Goal: Transaction & Acquisition: Book appointment/travel/reservation

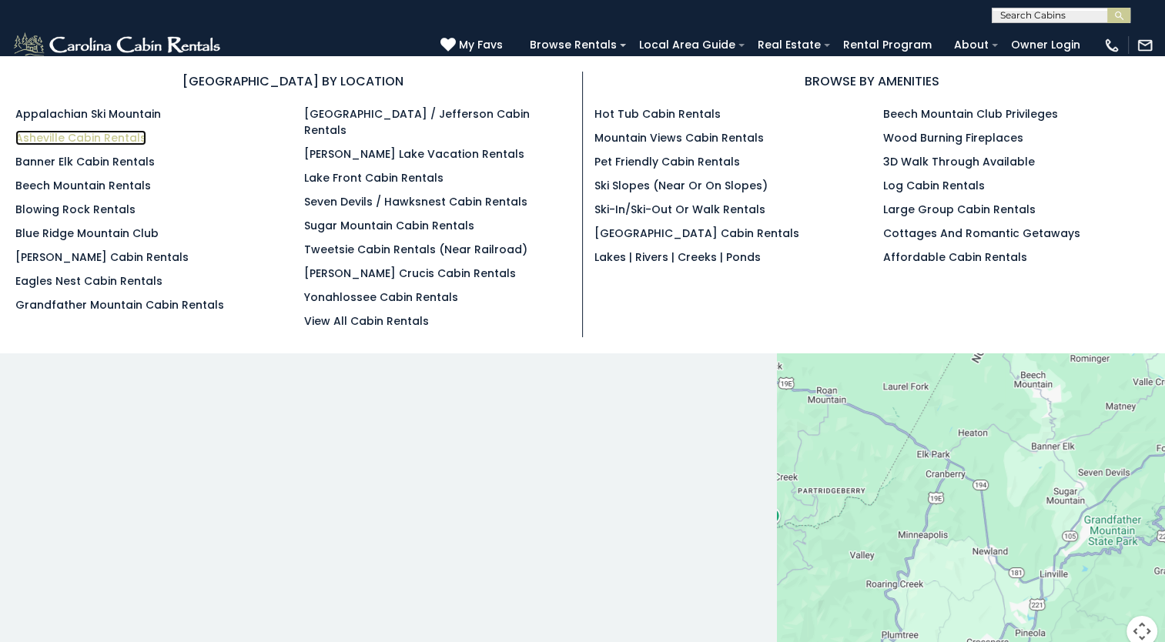
click at [101, 138] on link "Asheville Cabin Rentals" at bounding box center [80, 137] width 131 height 15
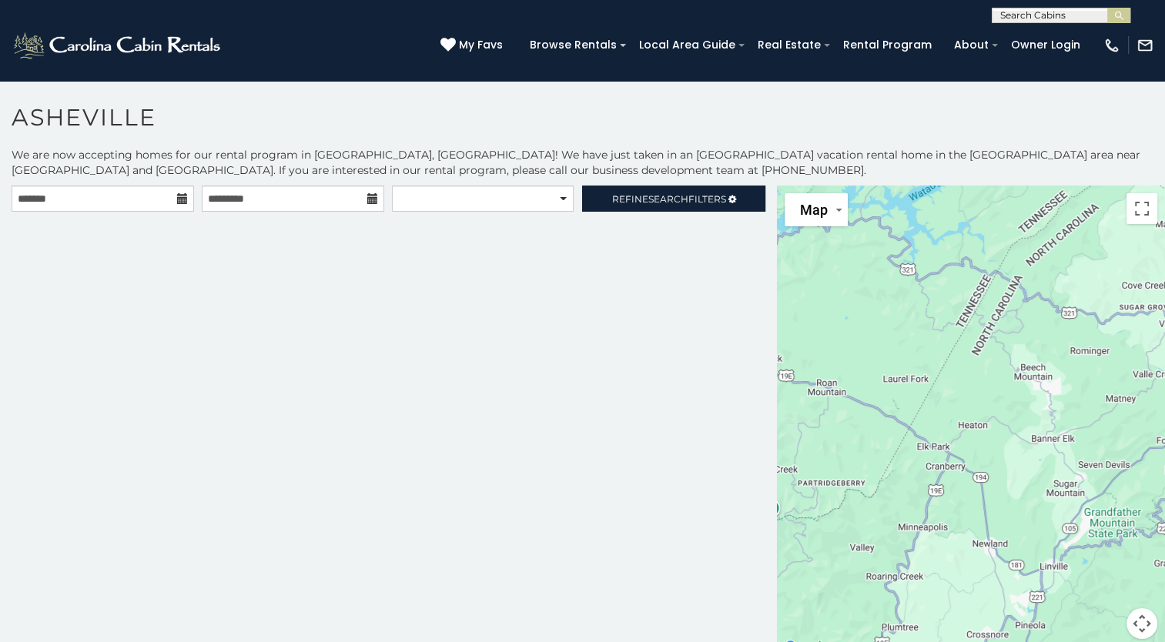
click at [179, 195] on icon at bounding box center [182, 198] width 11 height 11
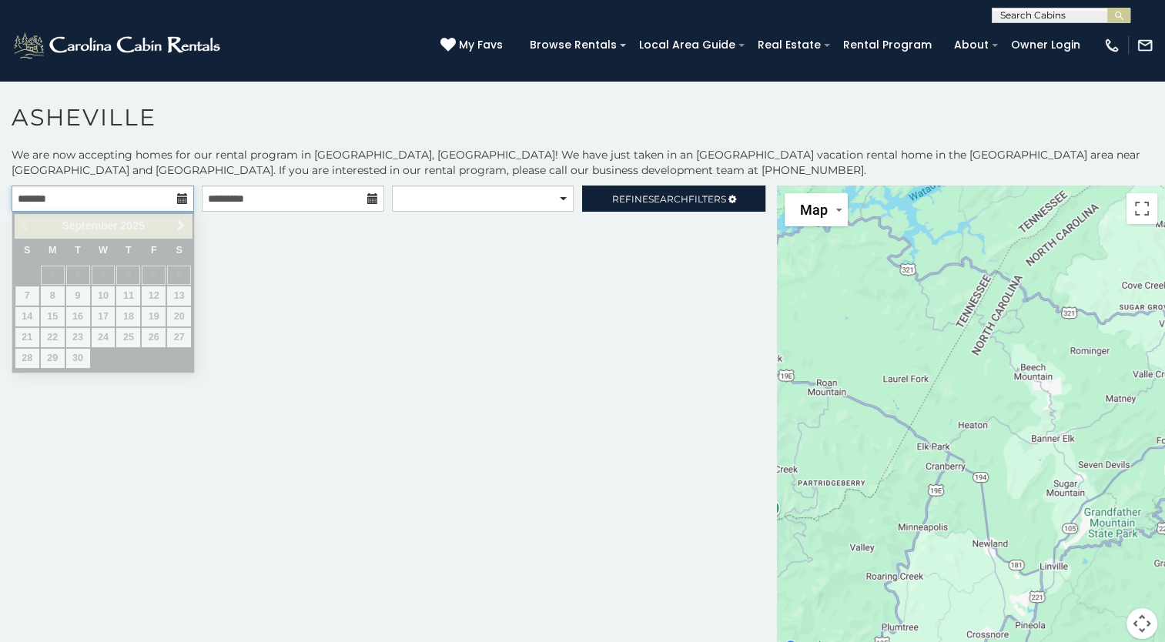
click at [105, 192] on input "text" at bounding box center [103, 198] width 182 height 26
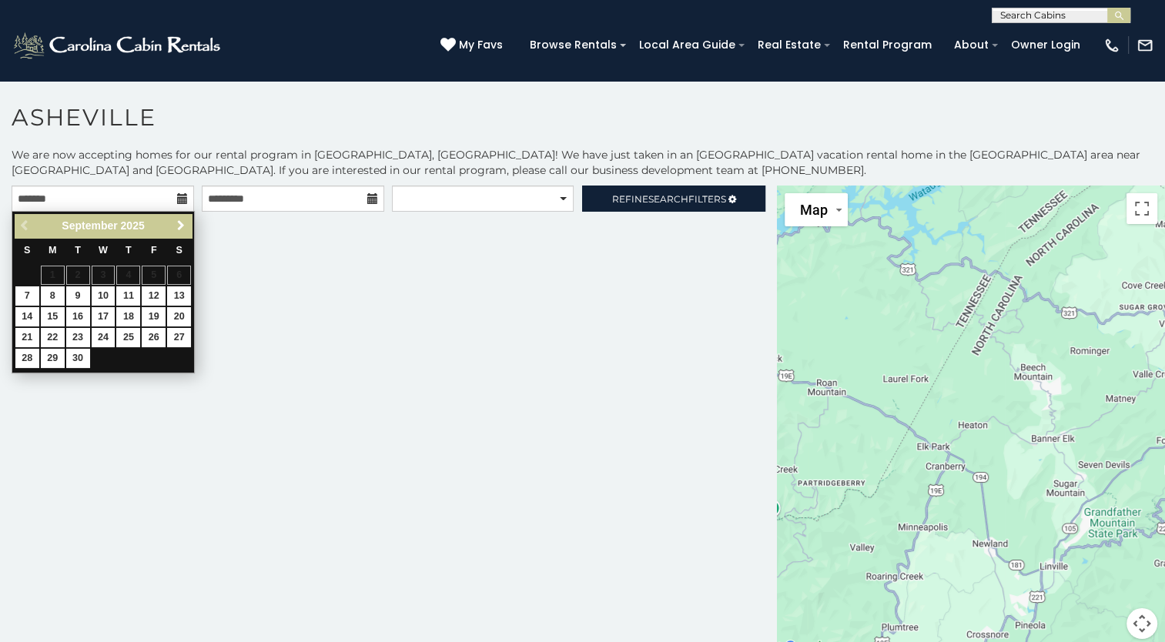
click at [179, 228] on span "Next" at bounding box center [181, 225] width 12 height 12
click at [179, 227] on span "Next" at bounding box center [181, 225] width 12 height 12
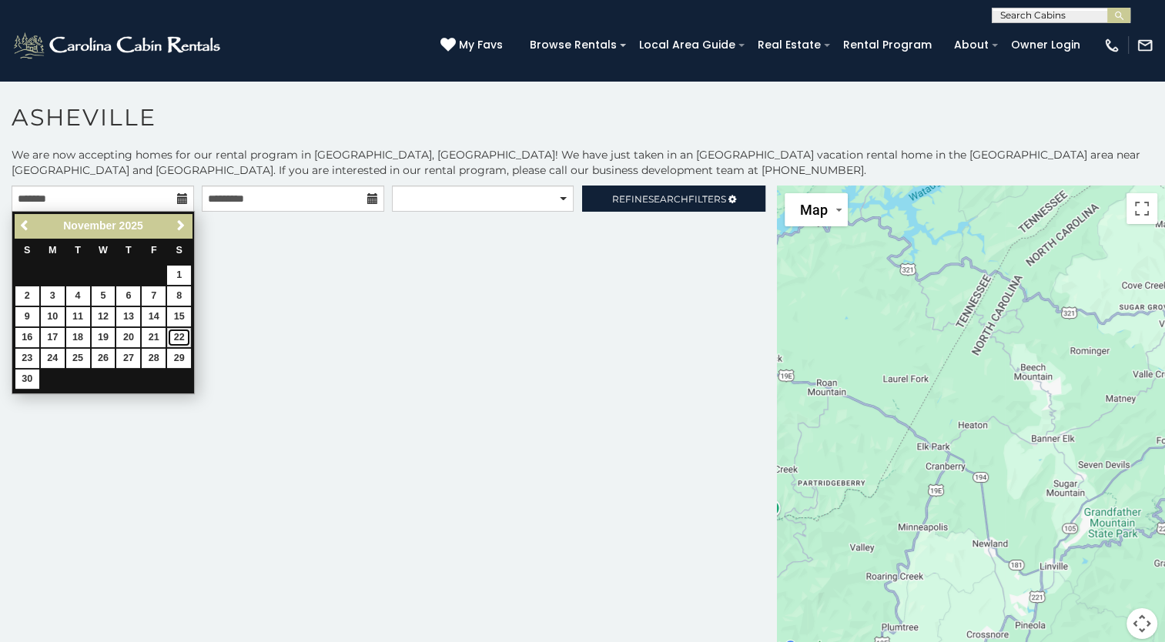
click at [180, 337] on link "22" at bounding box center [179, 337] width 24 height 19
type input "**********"
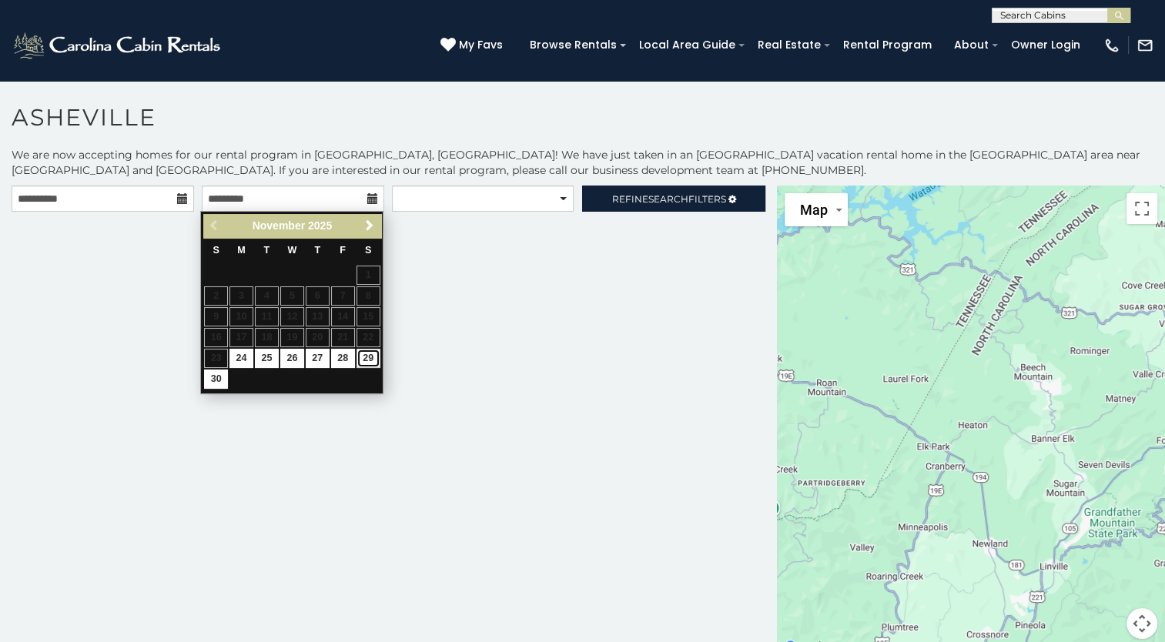
click at [371, 353] on link "29" at bounding box center [368, 358] width 24 height 19
type input "**********"
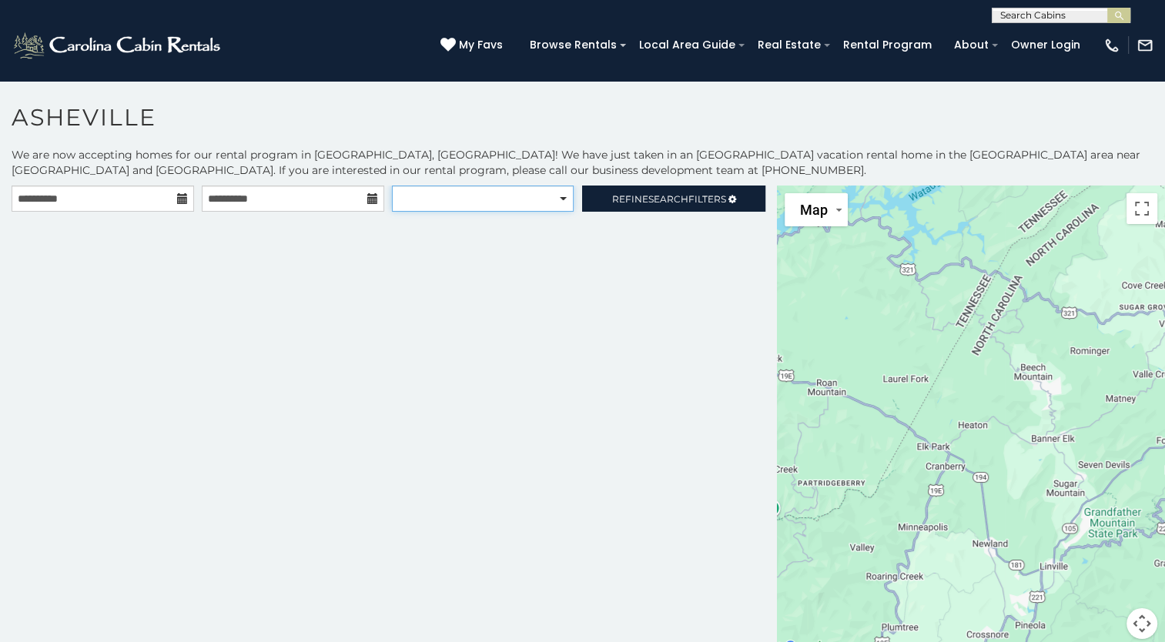
click at [560, 196] on select "**********" at bounding box center [482, 198] width 181 height 26
click at [628, 201] on span "Refine Search Filters" at bounding box center [669, 199] width 114 height 12
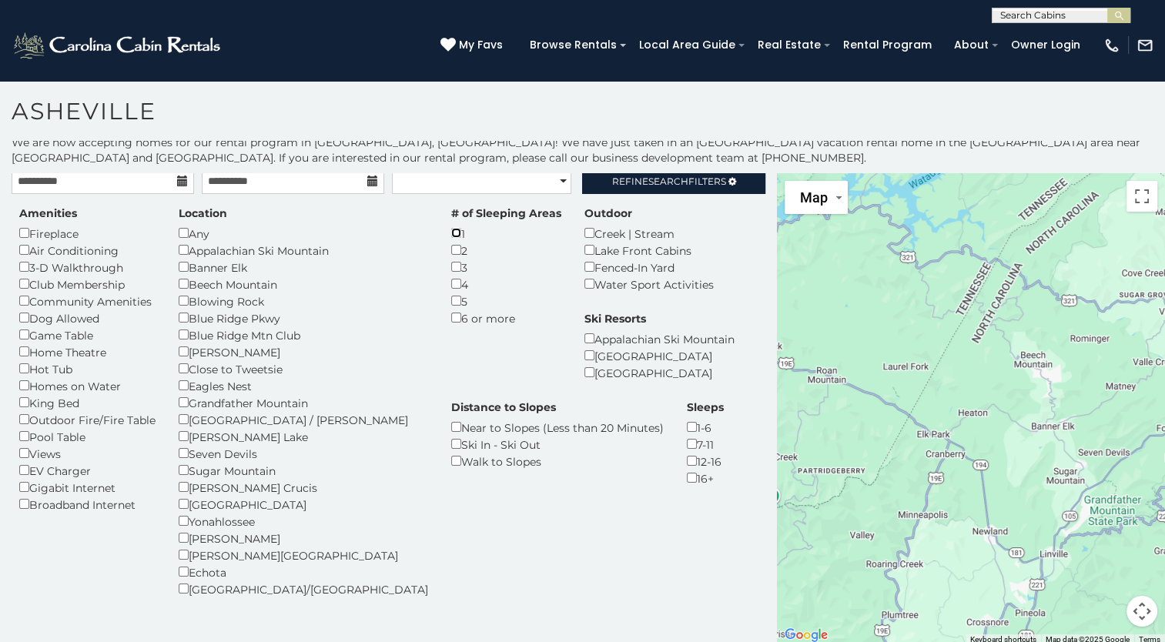
scroll to position [8, 0]
click at [484, 219] on div "# of Sleeping Areas 1 2 3 4 5 6 or more" at bounding box center [505, 264] width 133 height 121
click at [718, 242] on div "Amenities Fireplace Air Conditioning 3-D Walkthrough Club Membership Community …" at bounding box center [388, 409] width 761 height 410
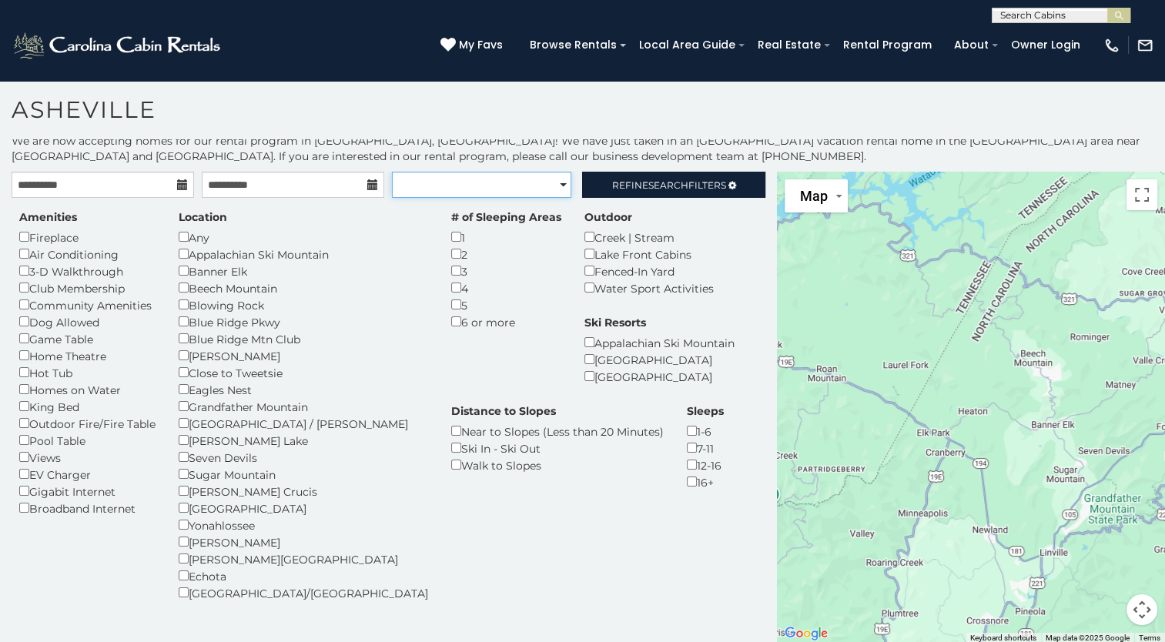
click at [556, 182] on select "**********" at bounding box center [481, 185] width 179 height 26
select select "*********"
click at [392, 172] on select "**********" at bounding box center [481, 185] width 179 height 26
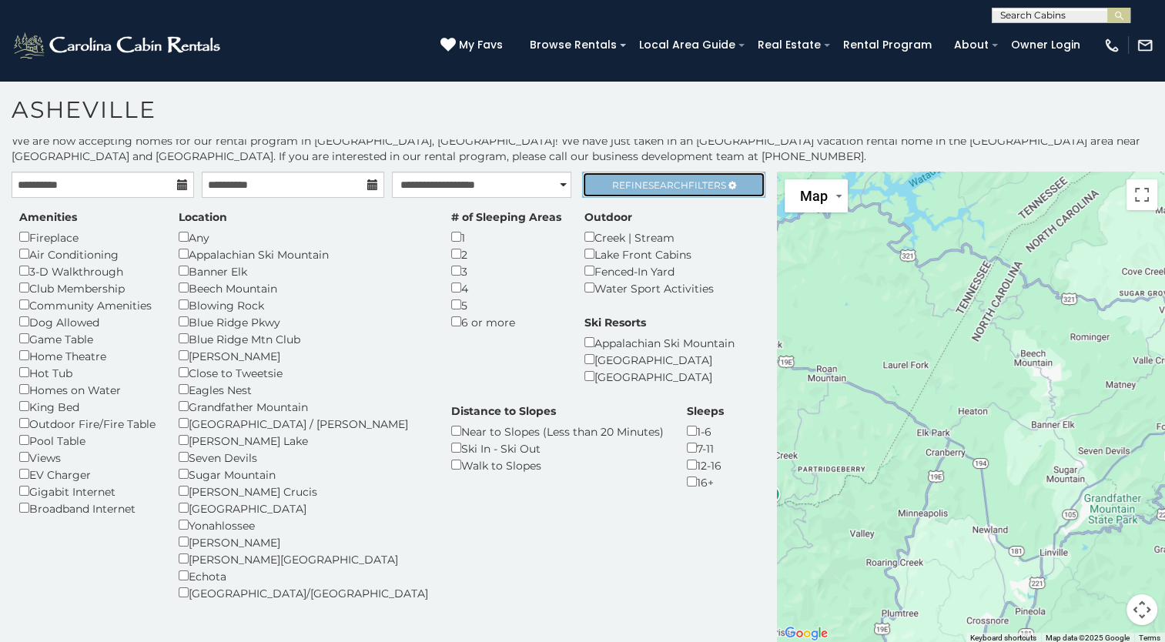
click at [615, 179] on span "Refine Search Filters" at bounding box center [669, 185] width 114 height 12
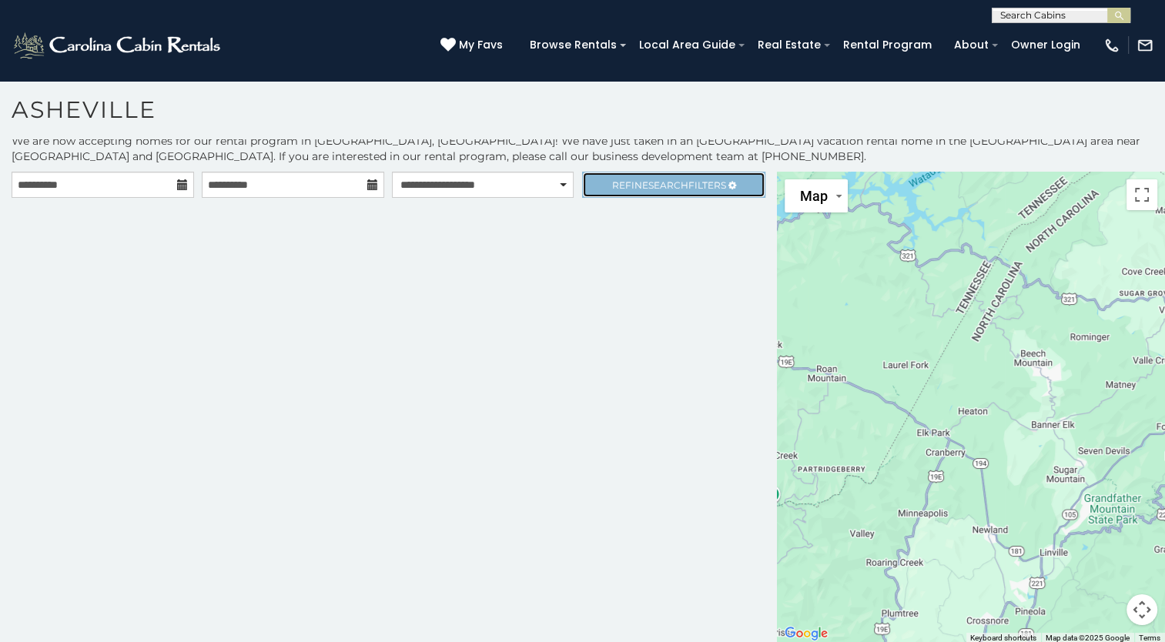
click at [614, 179] on span "Refine Search Filters" at bounding box center [669, 185] width 114 height 12
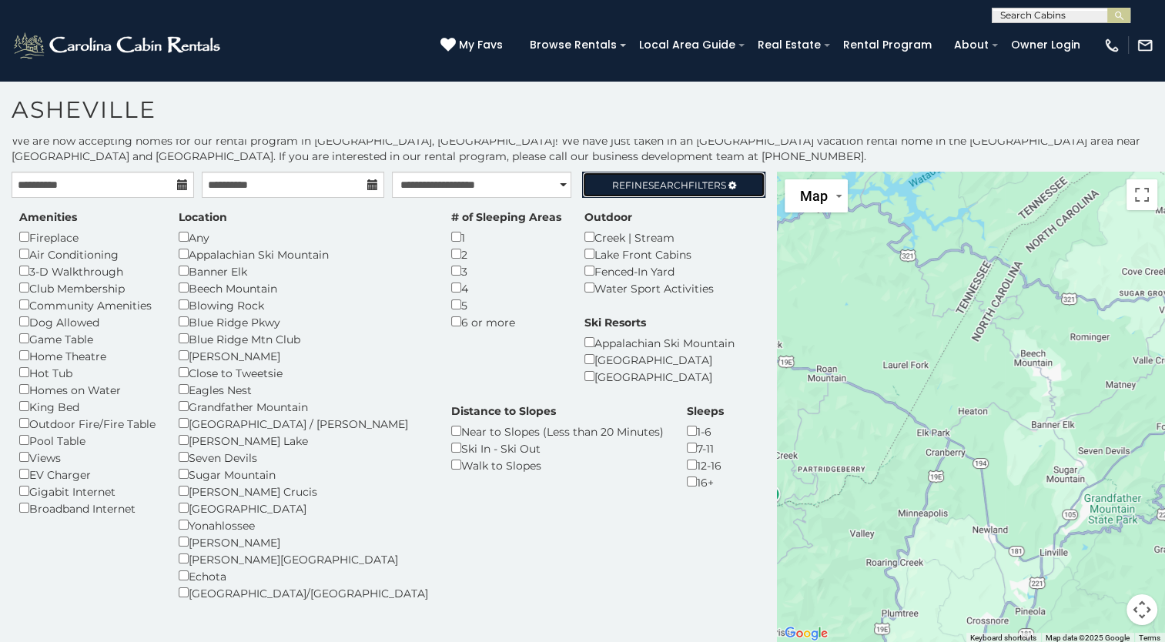
scroll to position [5, 0]
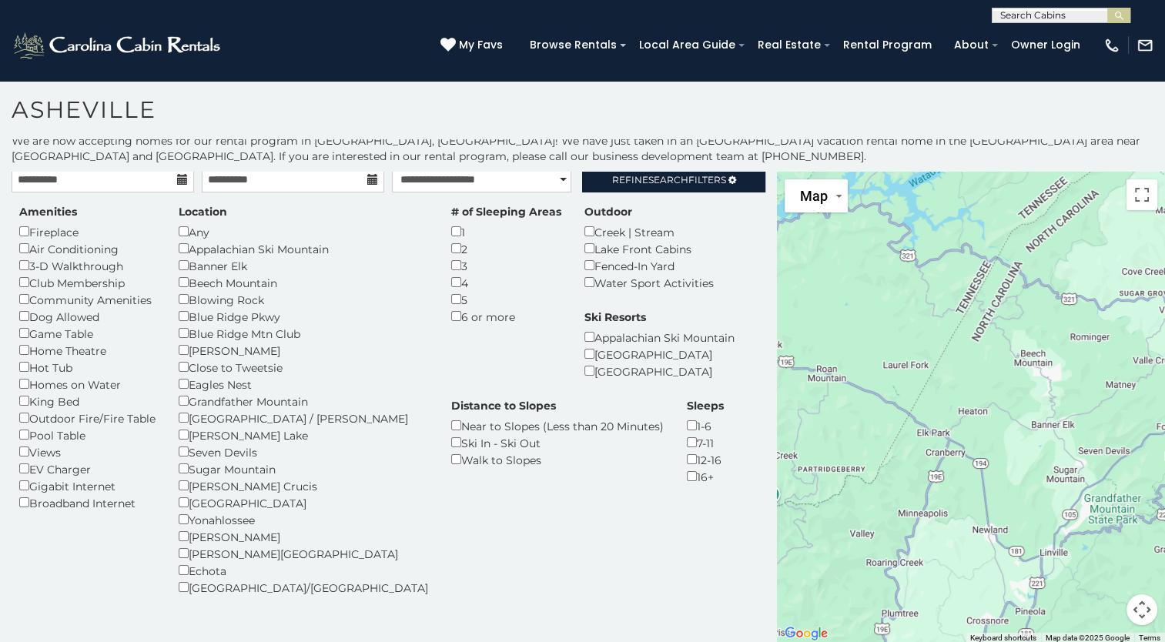
click at [1076, 423] on div at bounding box center [971, 408] width 388 height 472
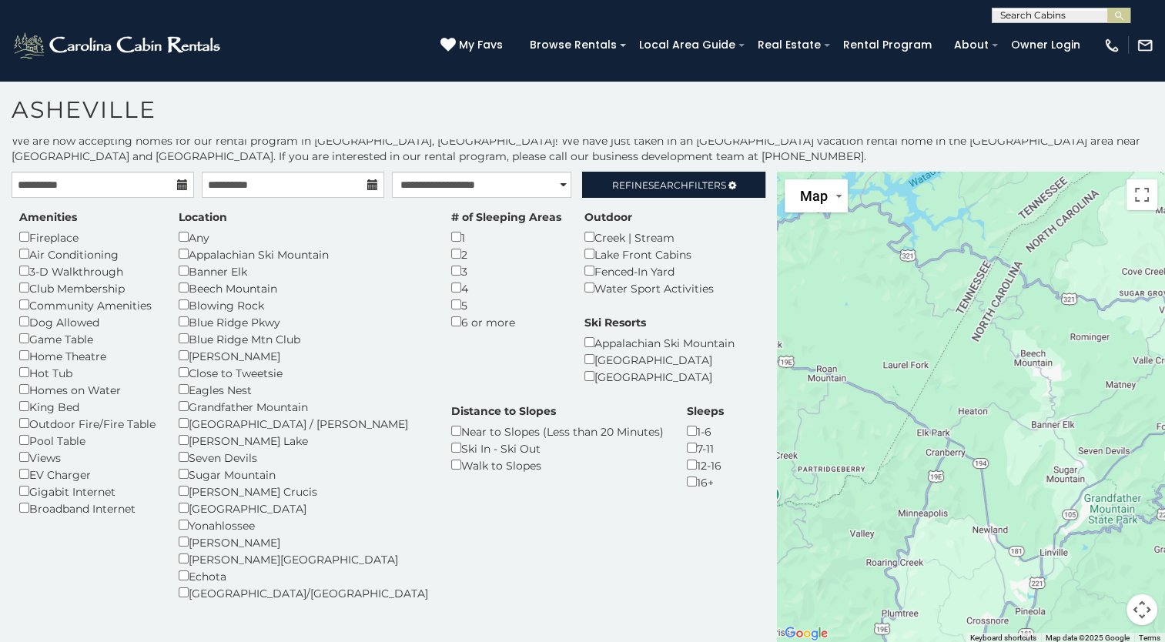
click at [480, 515] on div "Amenities Fireplace Air Conditioning 3-D Walkthrough Club Membership Community …" at bounding box center [388, 414] width 761 height 410
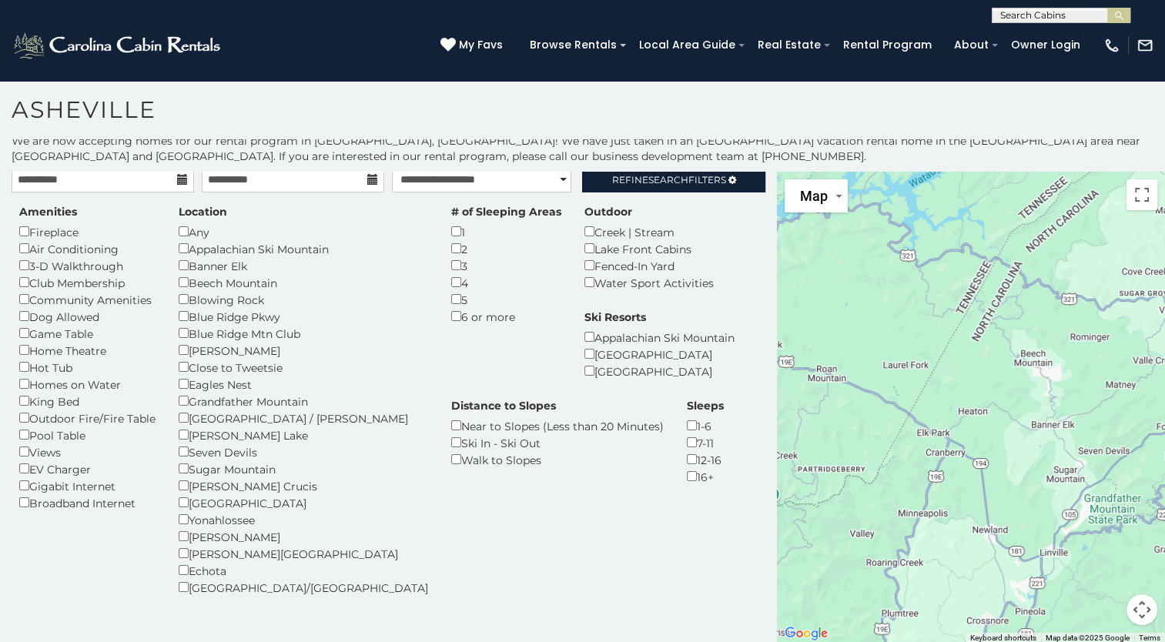
click at [633, 577] on div "Amenities Fireplace Air Conditioning 3-D Walkthrough Club Membership Community …" at bounding box center [388, 409] width 761 height 410
click at [1119, 13] on img "submit" at bounding box center [1119, 16] width 12 height 12
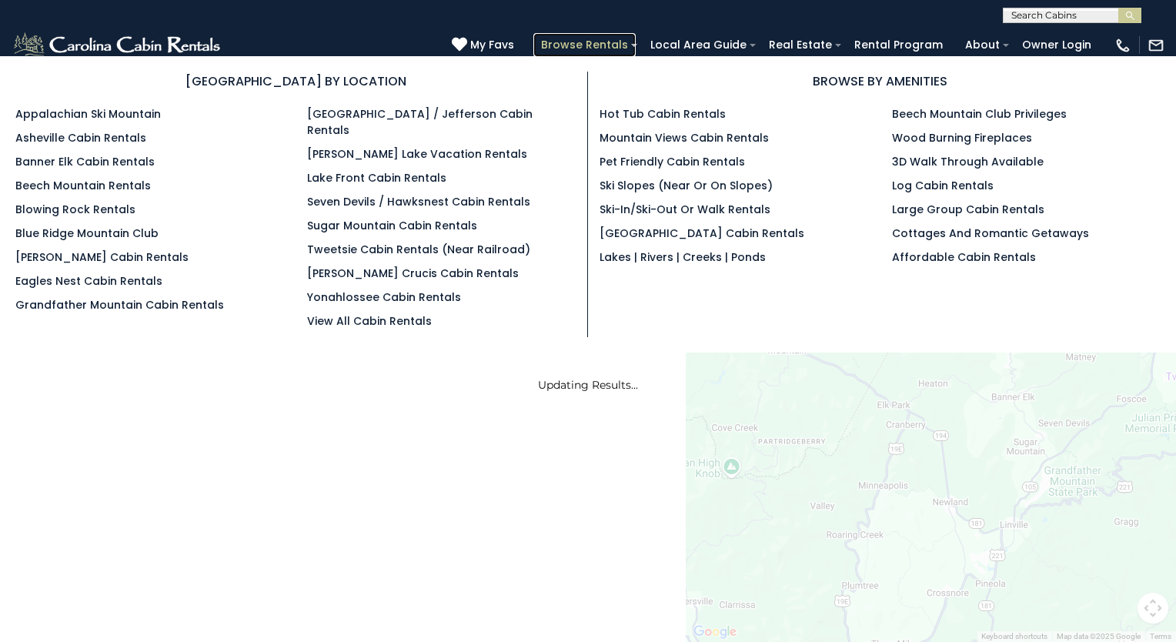
click at [583, 47] on link "Browse Rentals" at bounding box center [584, 45] width 102 height 24
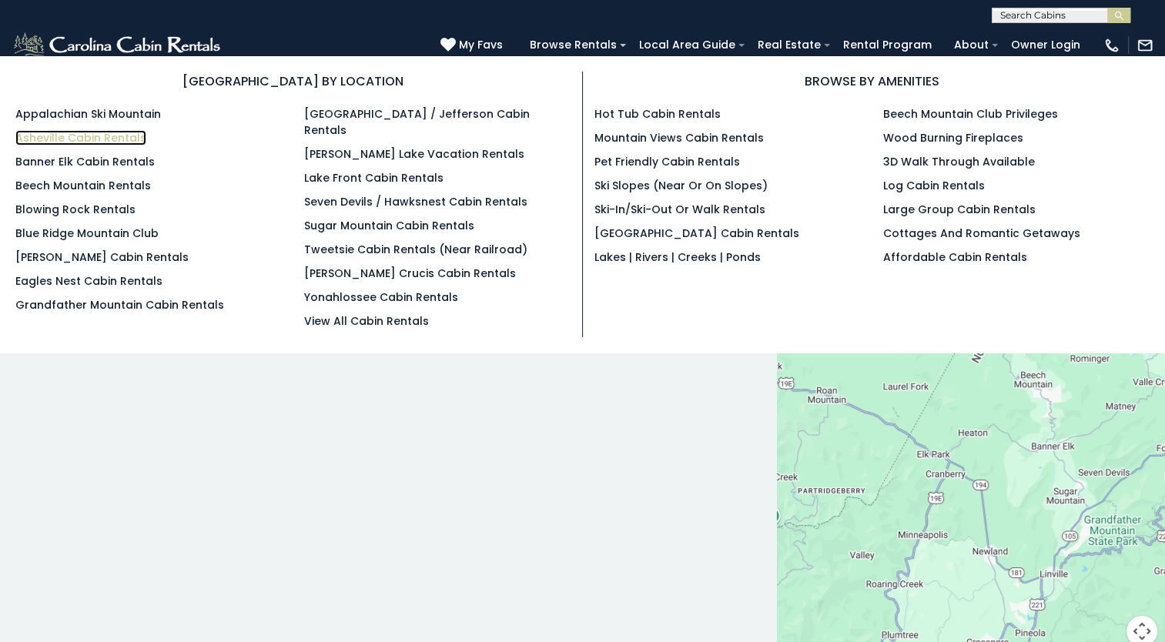
click at [75, 136] on link "Asheville Cabin Rentals" at bounding box center [80, 137] width 131 height 15
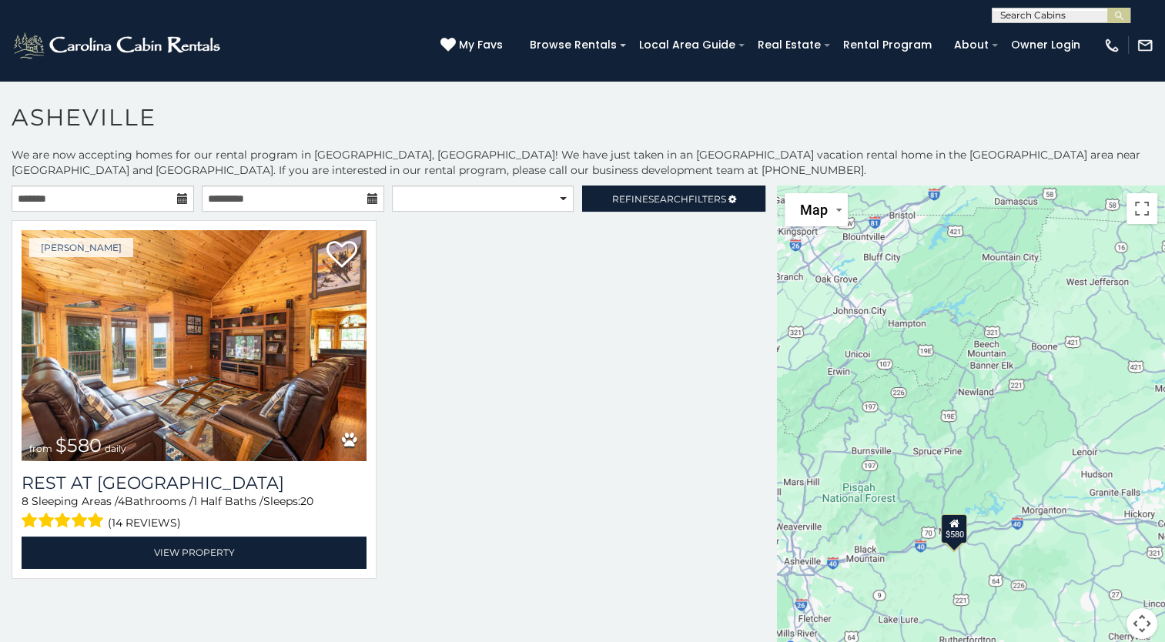
click at [185, 200] on icon at bounding box center [182, 198] width 11 height 11
click at [180, 201] on icon at bounding box center [182, 198] width 11 height 11
click at [155, 197] on input "text" at bounding box center [103, 198] width 182 height 26
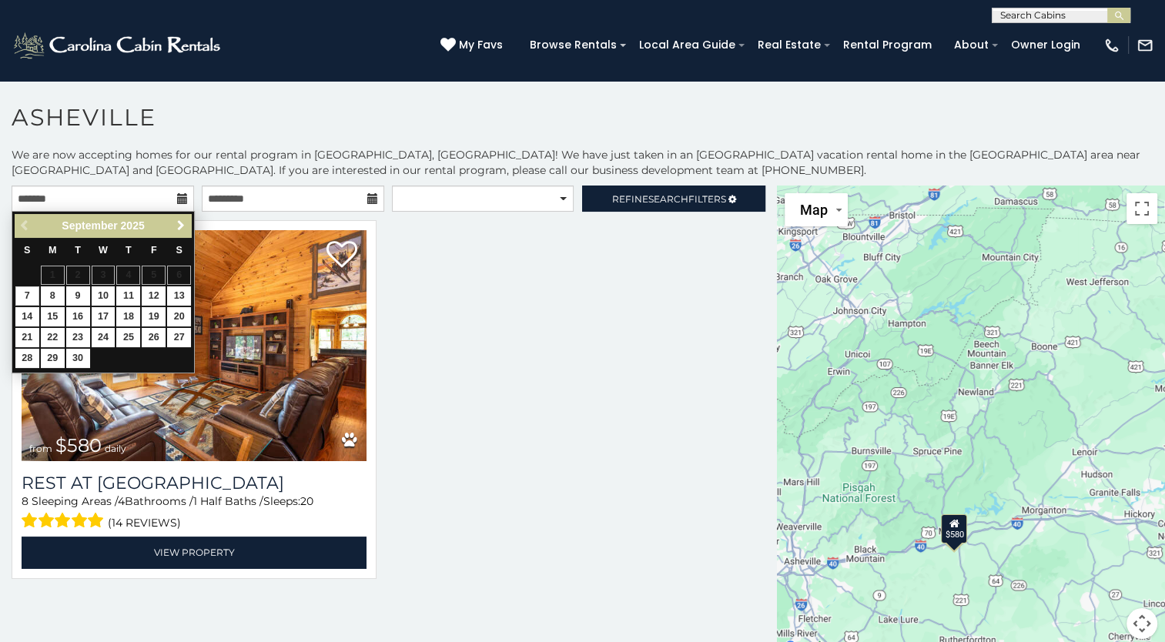
click at [181, 222] on span "Next" at bounding box center [181, 225] width 12 height 12
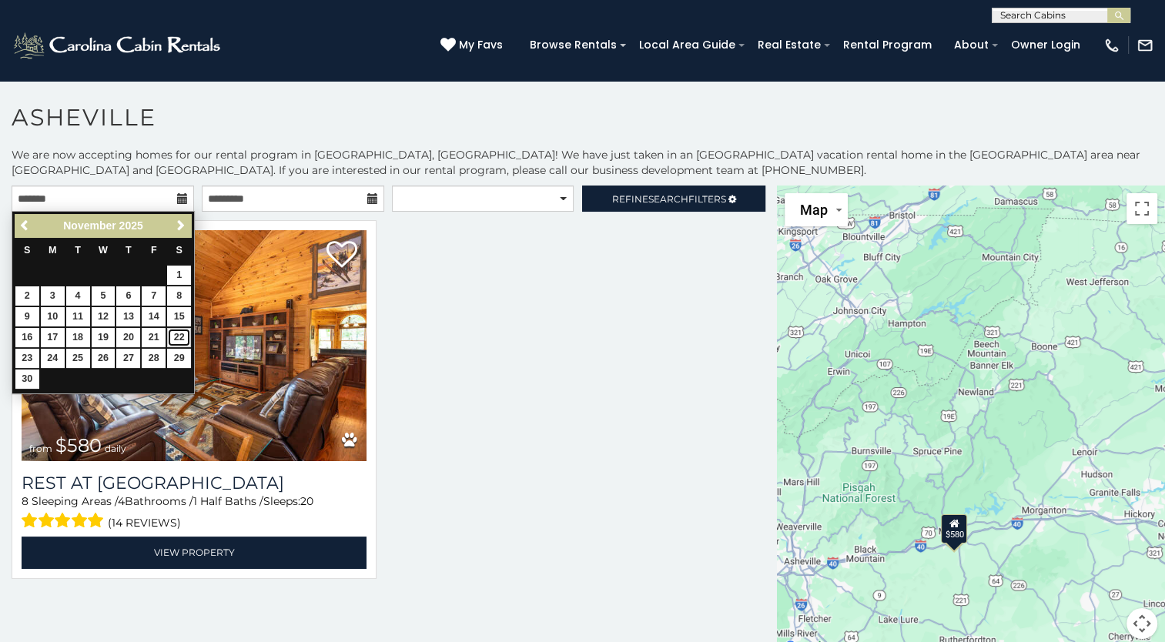
click at [182, 333] on link "22" at bounding box center [179, 337] width 24 height 19
type input "**********"
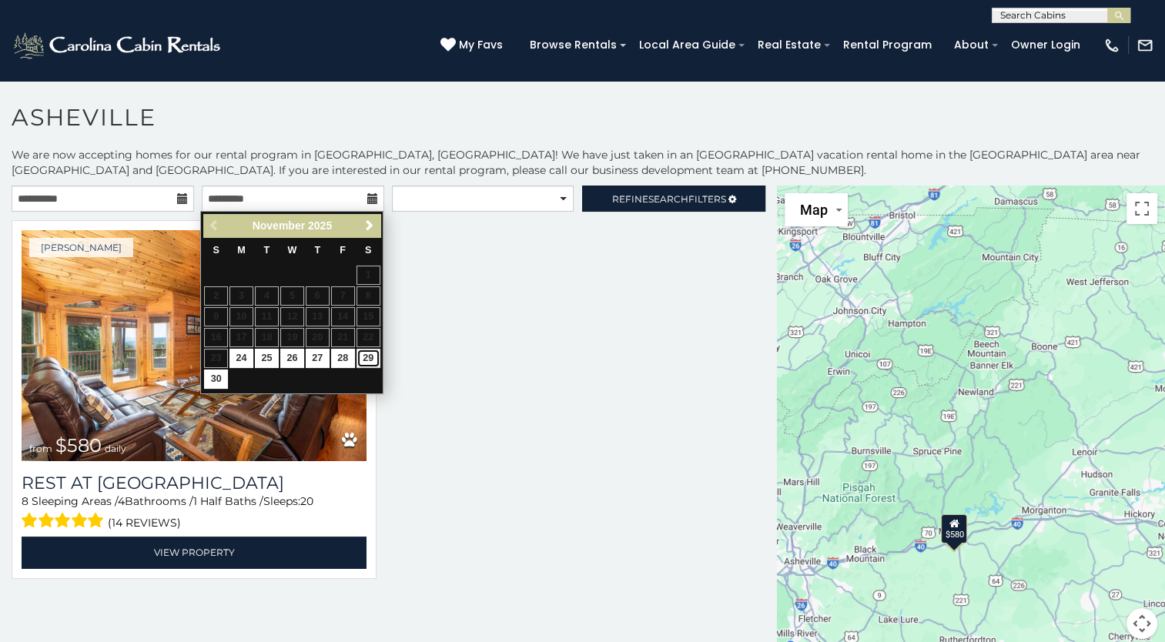
click at [365, 355] on link "29" at bounding box center [368, 358] width 24 height 19
type input "**********"
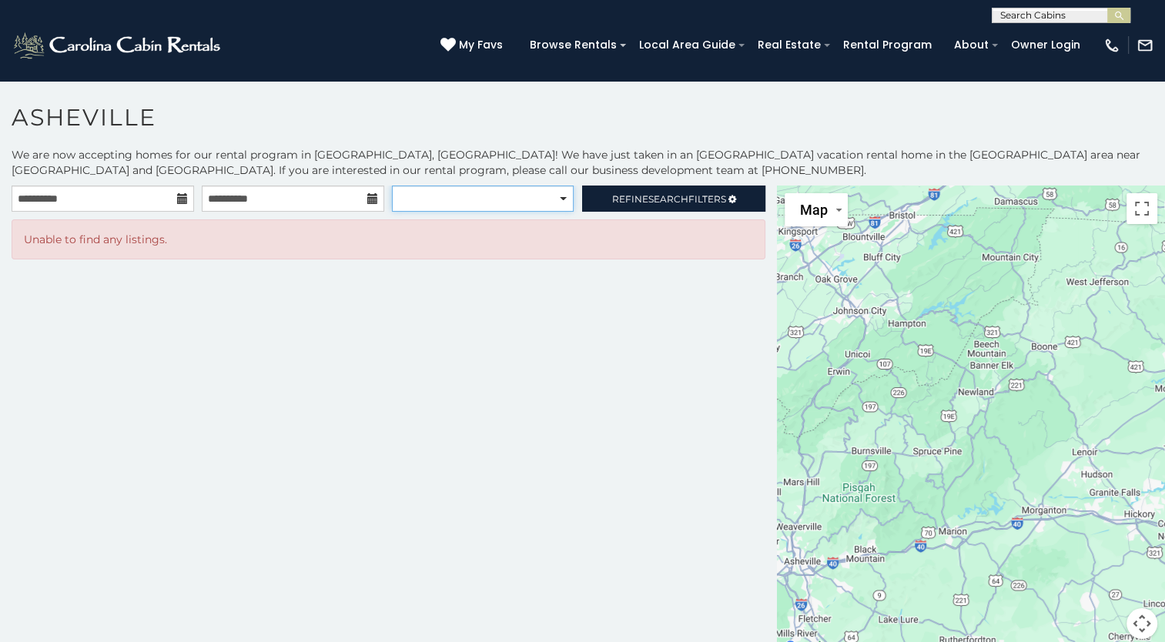
click at [561, 200] on select "**********" at bounding box center [482, 198] width 181 height 26
select select "*********"
click at [392, 185] on select "**********" at bounding box center [482, 198] width 181 height 26
click at [707, 195] on span "Refine Search Filters" at bounding box center [669, 199] width 114 height 12
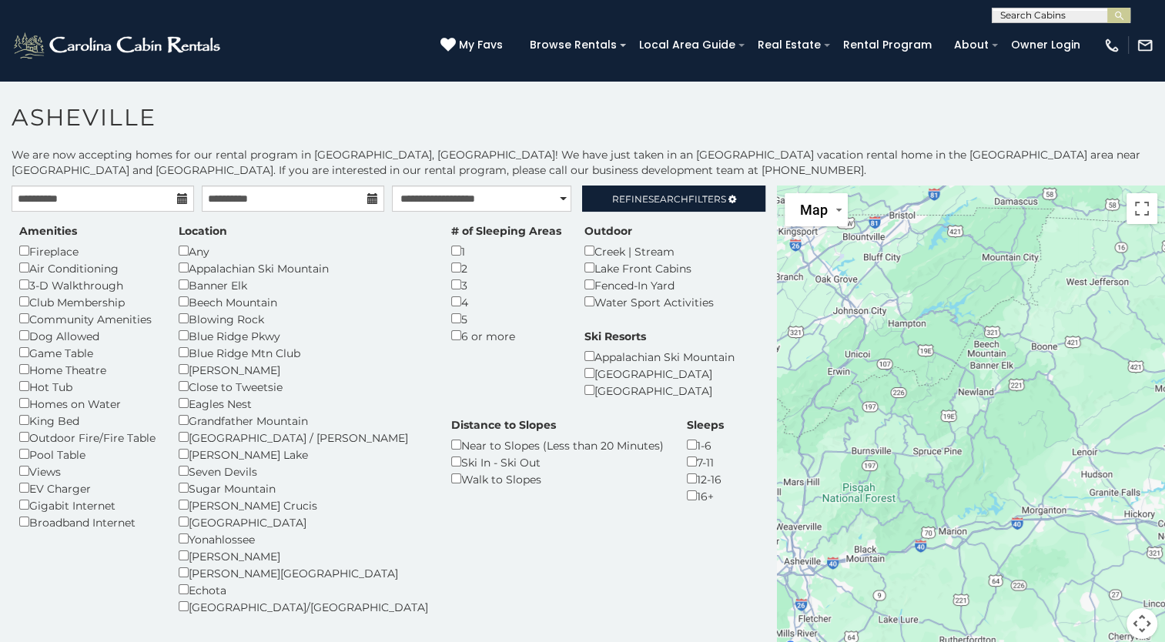
click at [484, 592] on div "Amenities Fireplace Air Conditioning 3-D Walkthrough Club Membership Community …" at bounding box center [388, 428] width 761 height 410
click at [1118, 22] on button "submit" at bounding box center [1118, 15] width 23 height 15
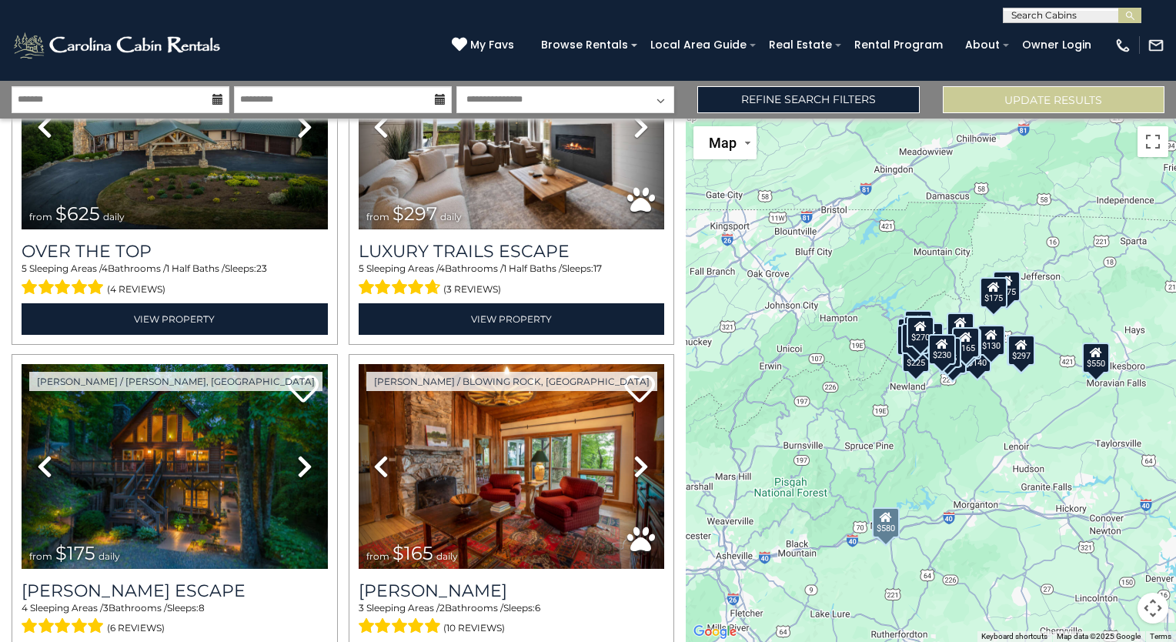
scroll to position [154, 0]
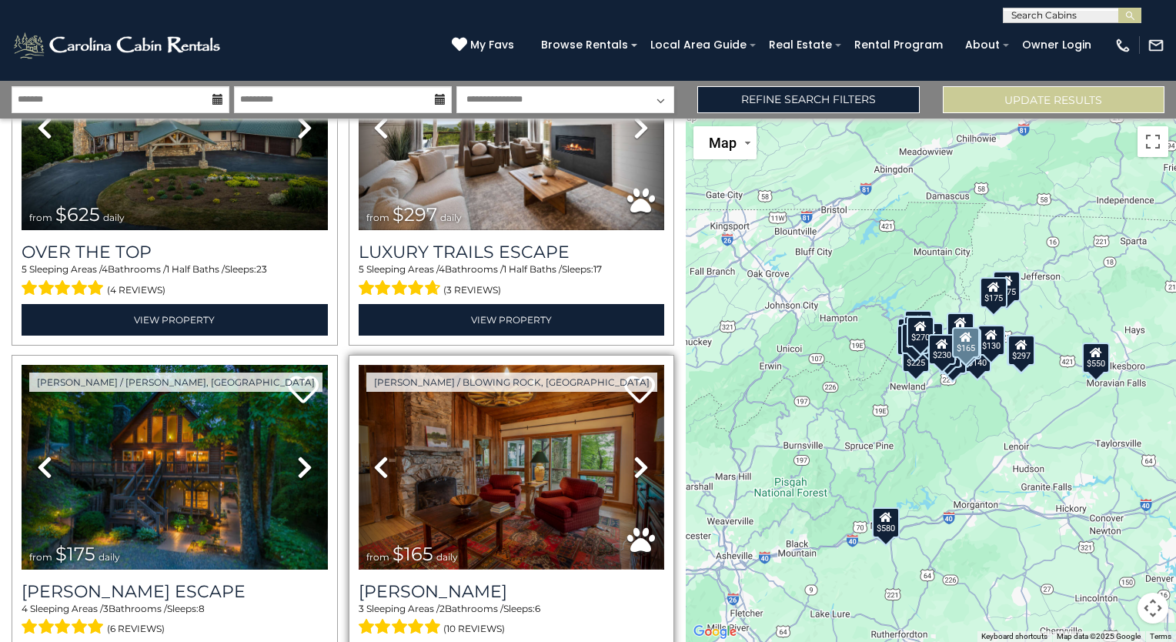
click at [511, 419] on img at bounding box center [512, 467] width 306 height 205
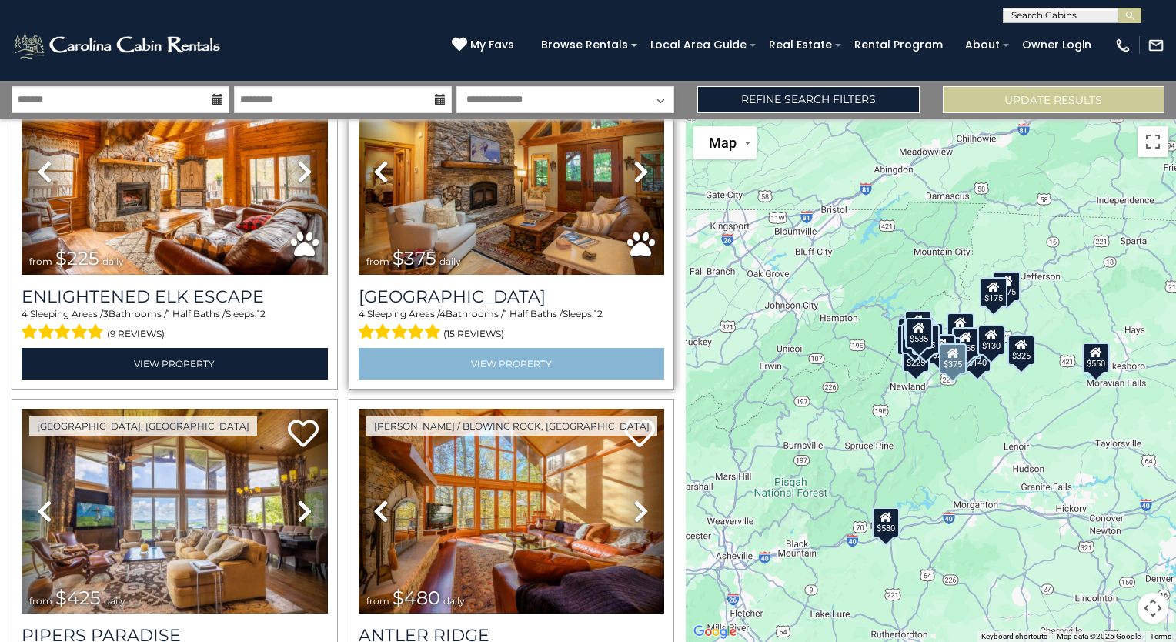
scroll to position [4660, 0]
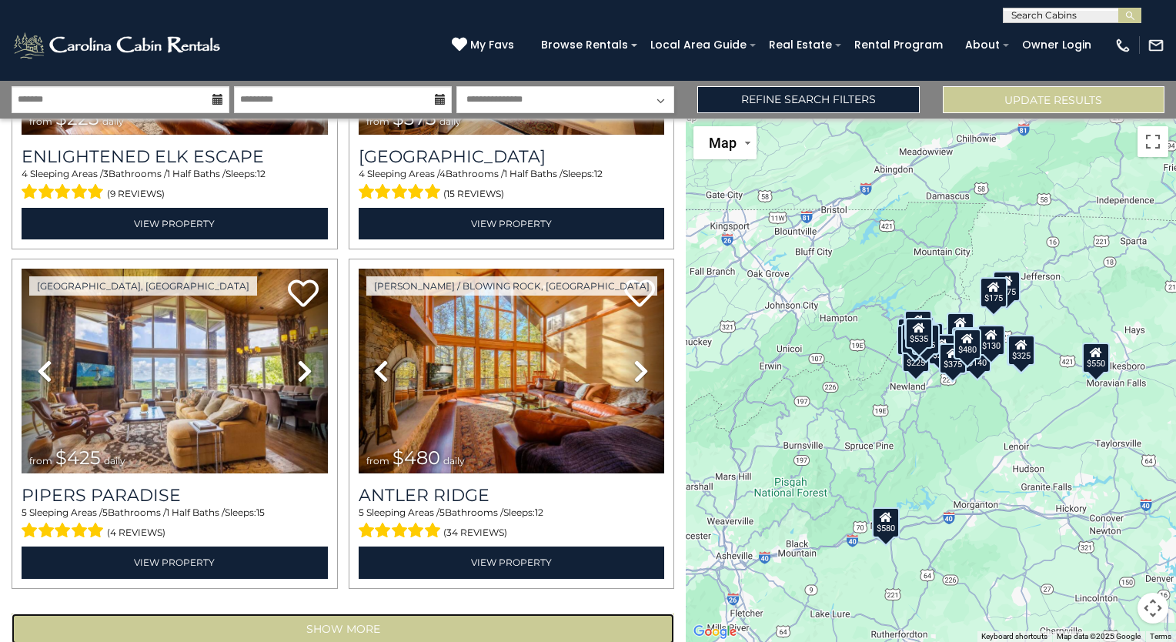
click at [329, 613] on button "Show More" at bounding box center [343, 628] width 663 height 31
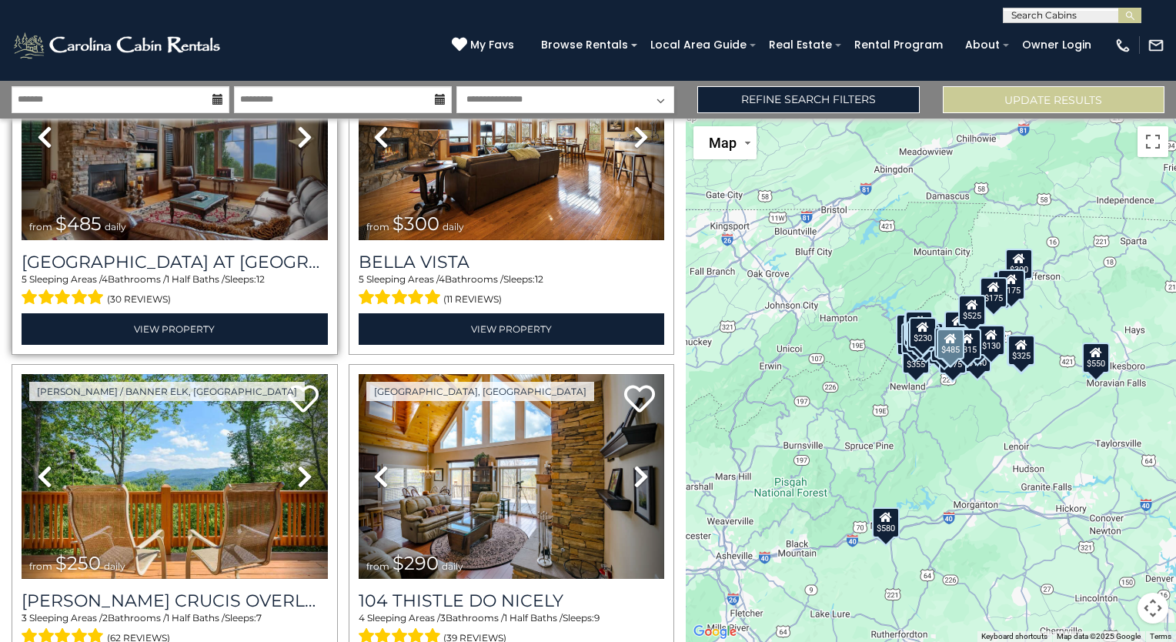
scroll to position [8046, 0]
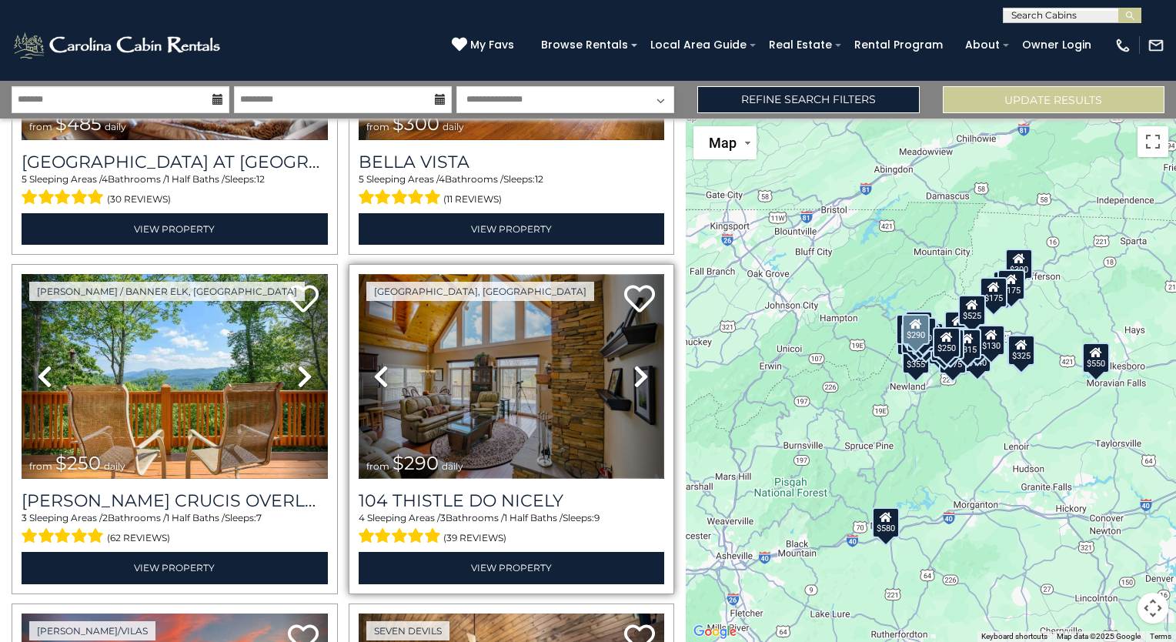
click at [413, 336] on img at bounding box center [512, 376] width 306 height 205
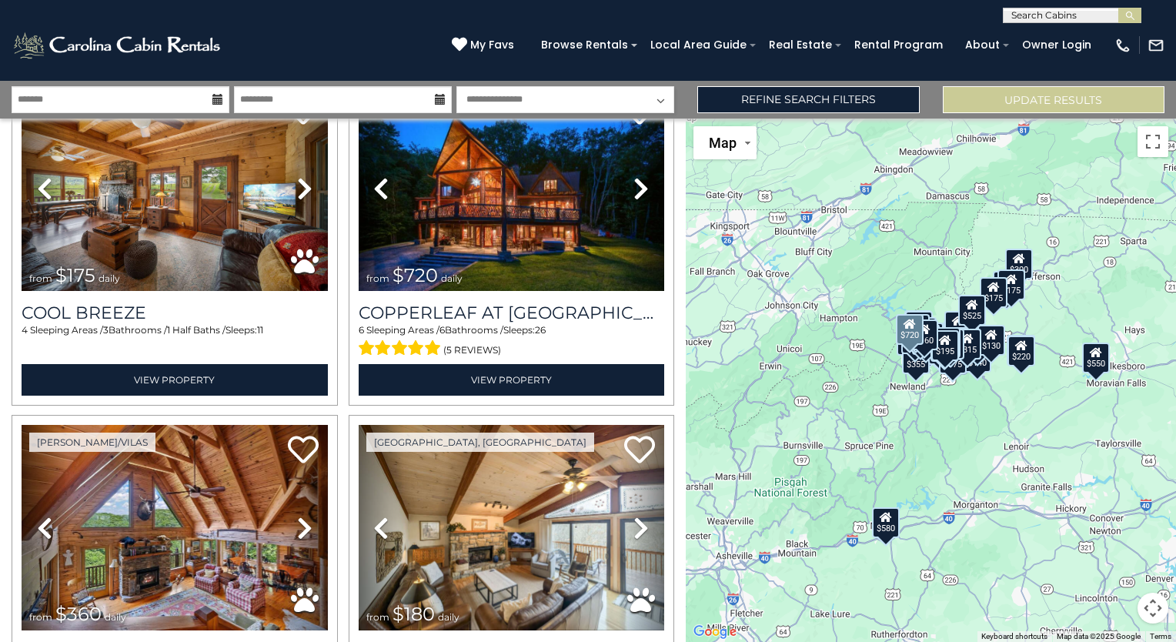
scroll to position [9708, 0]
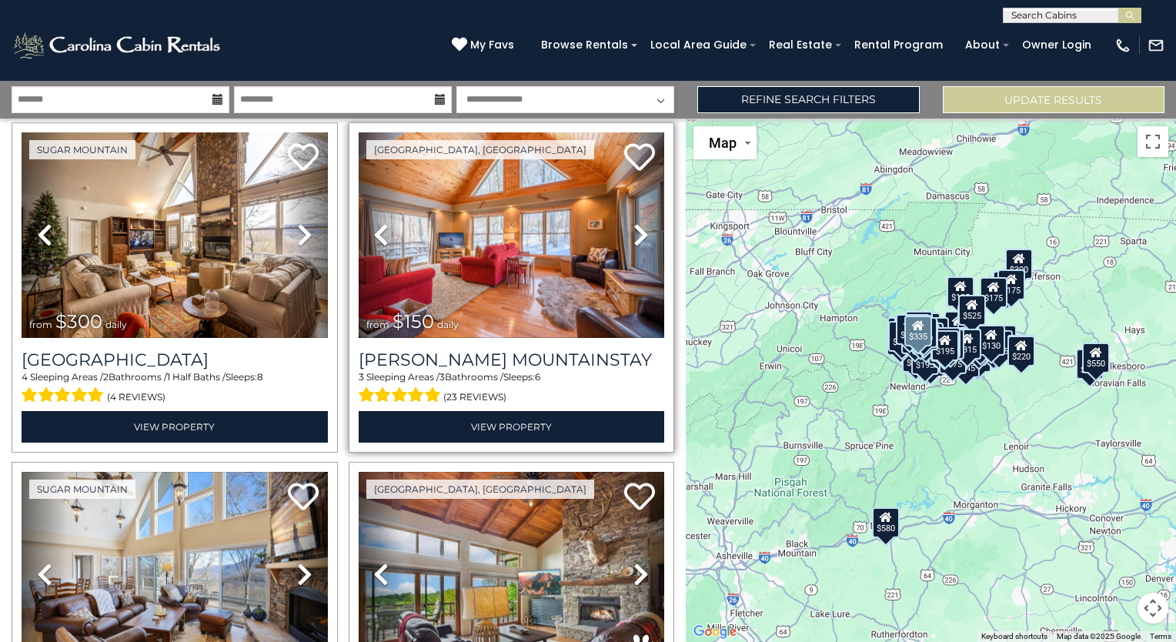
scroll to position [10093, 0]
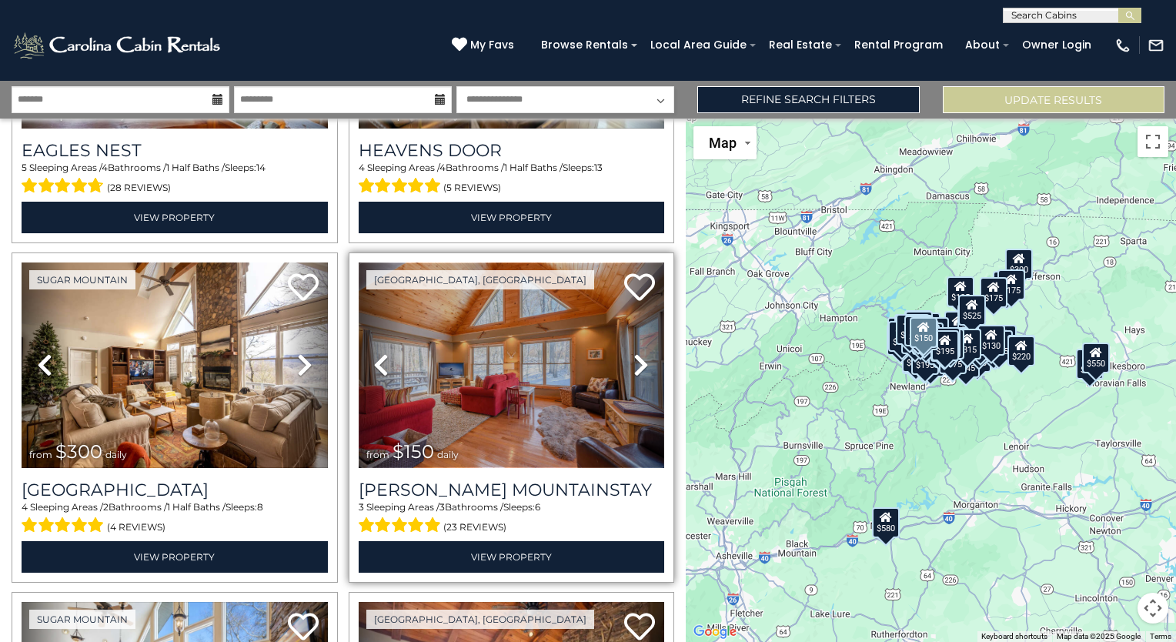
click at [523, 319] on img at bounding box center [512, 364] width 306 height 205
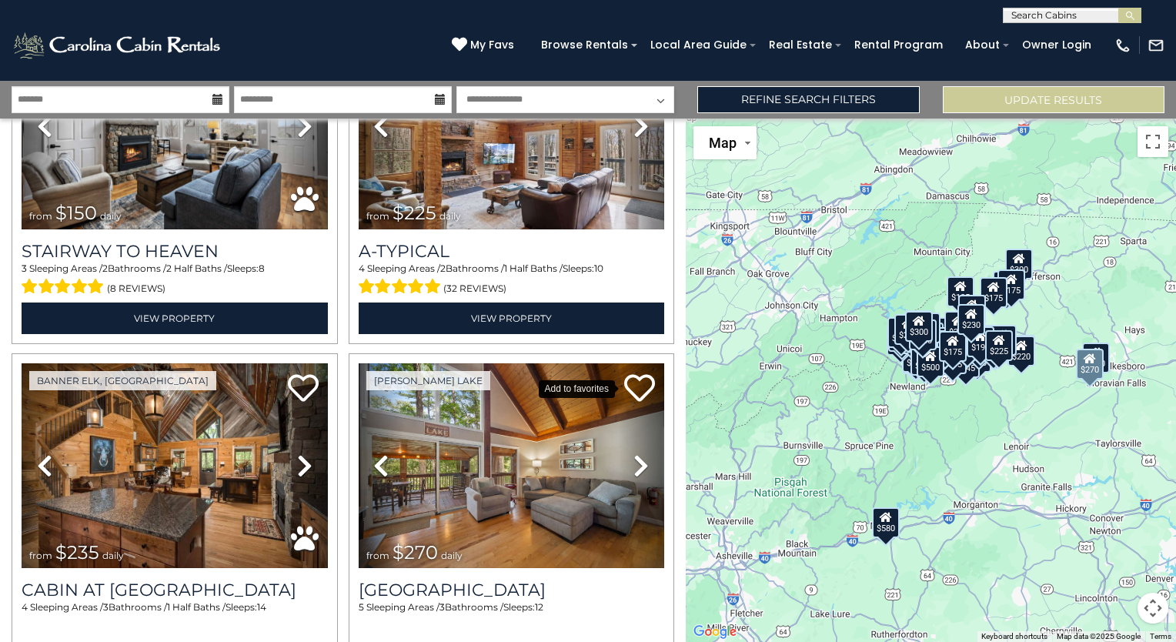
scroll to position [14756, 0]
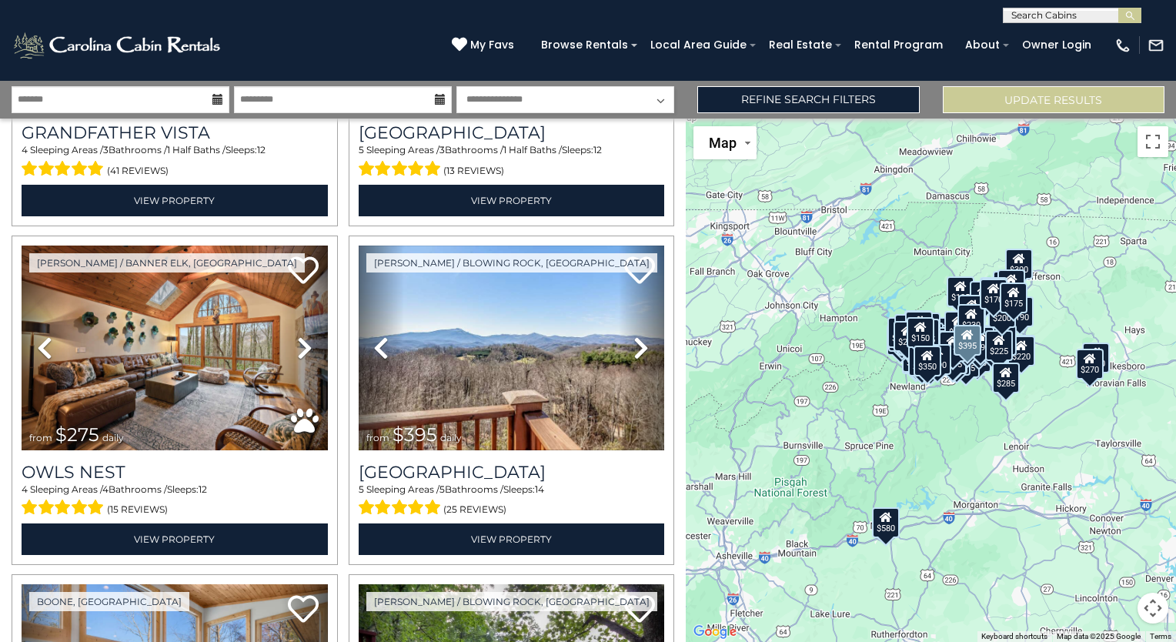
scroll to position [18758, 0]
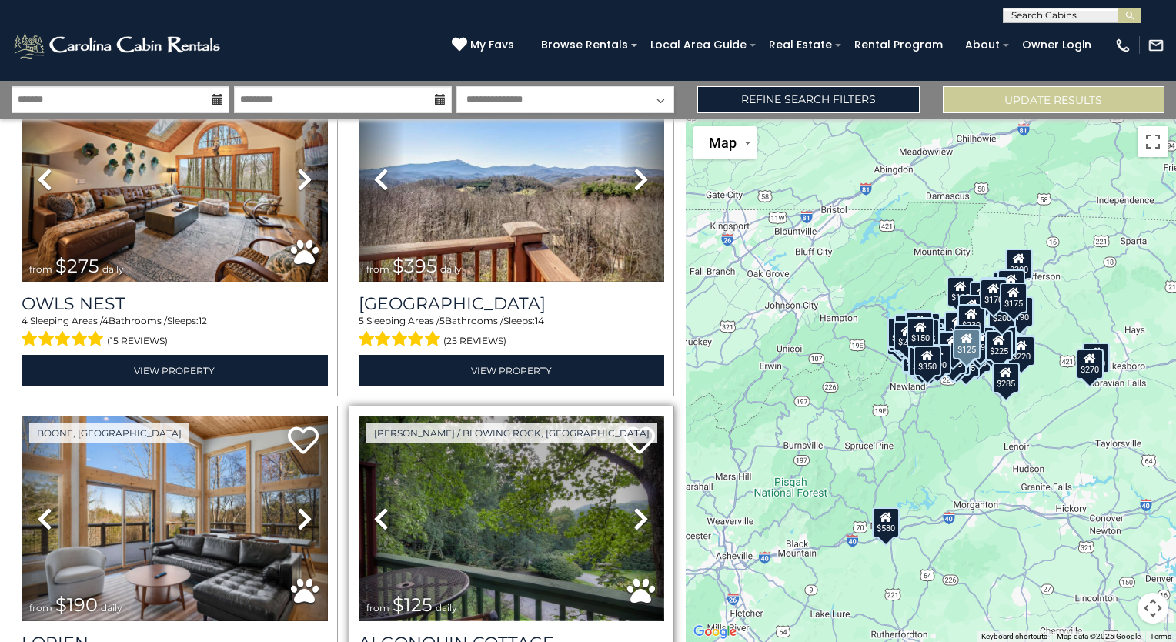
click at [474, 416] on img at bounding box center [512, 518] width 306 height 205
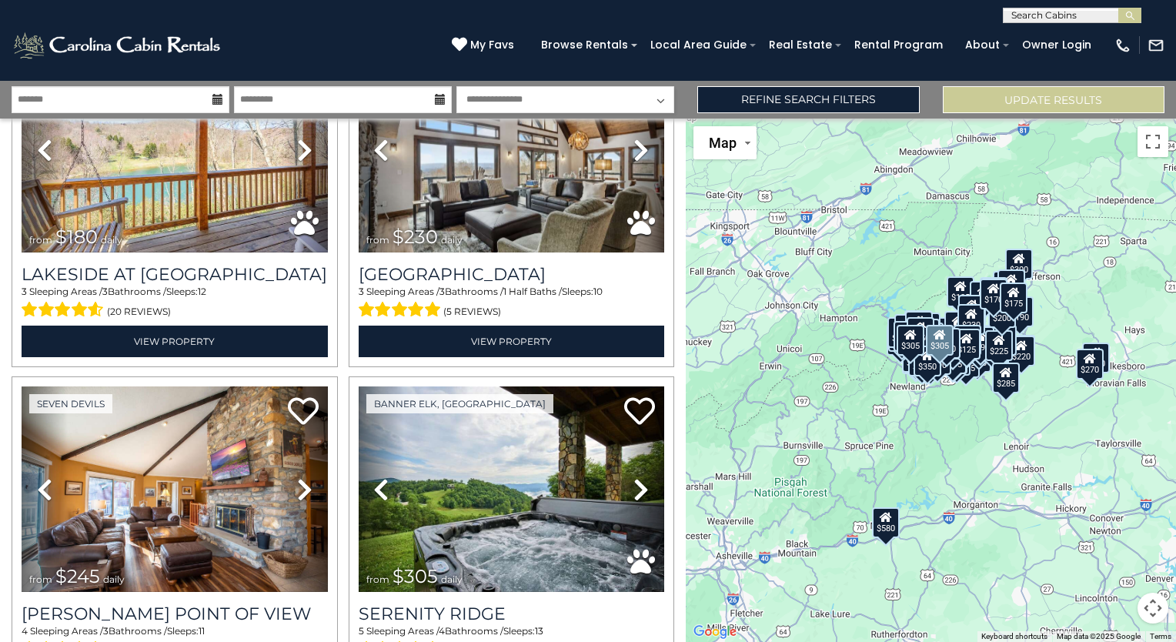
scroll to position [19805, 0]
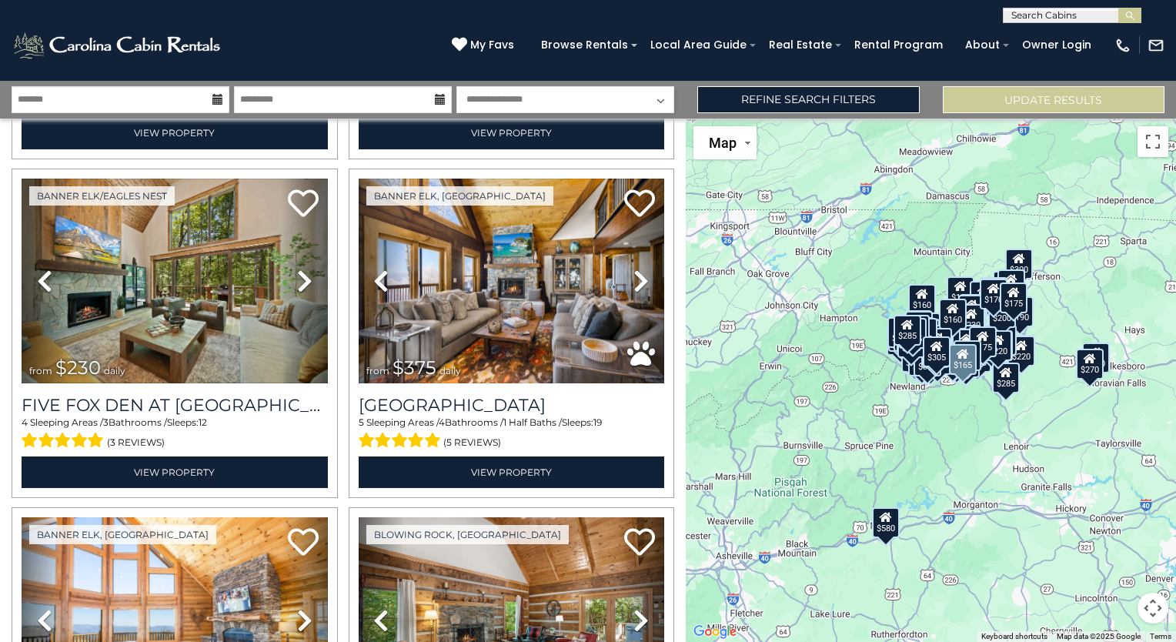
scroll to position [24500, 0]
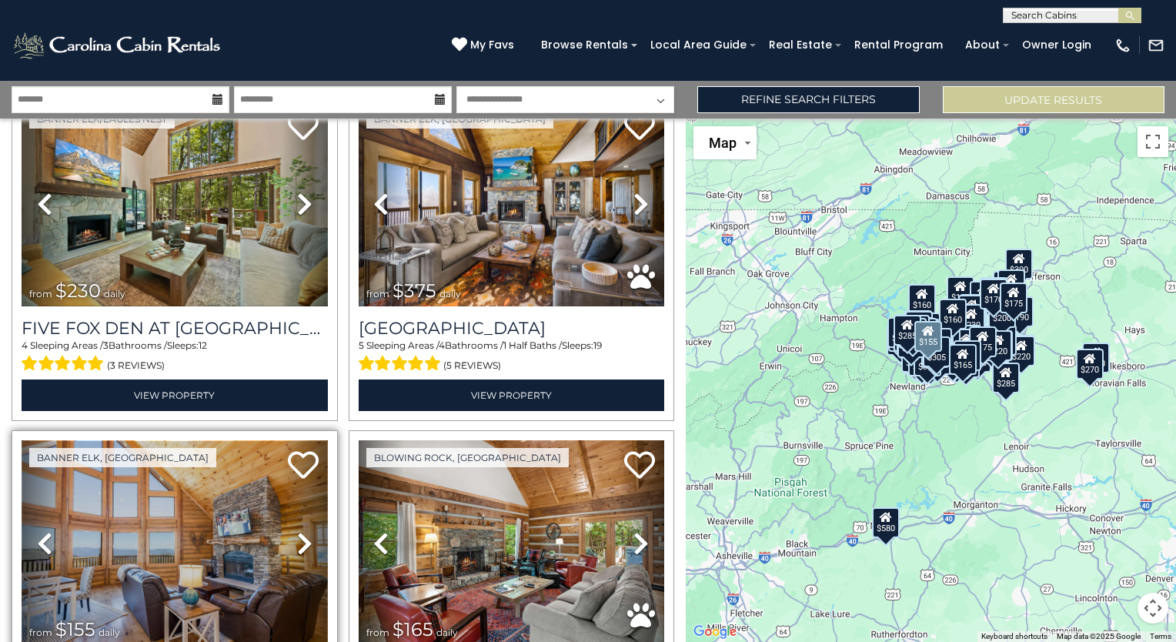
click at [202, 440] on img at bounding box center [175, 542] width 306 height 205
click at [115, 440] on img at bounding box center [175, 542] width 306 height 205
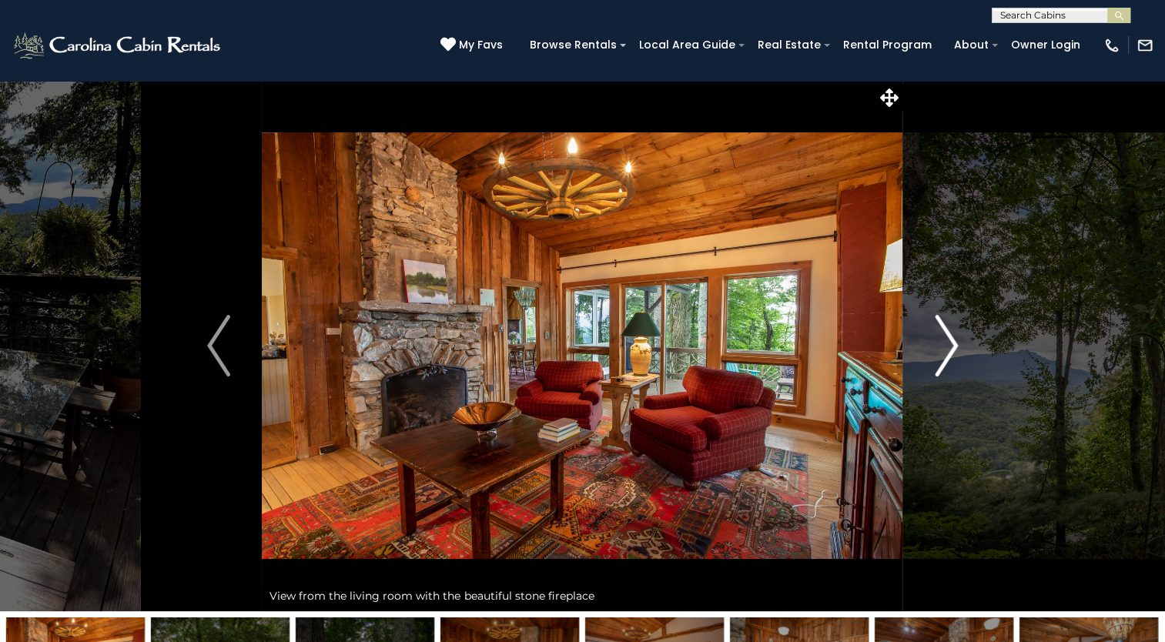
click at [944, 349] on img "Next" at bounding box center [945, 346] width 23 height 62
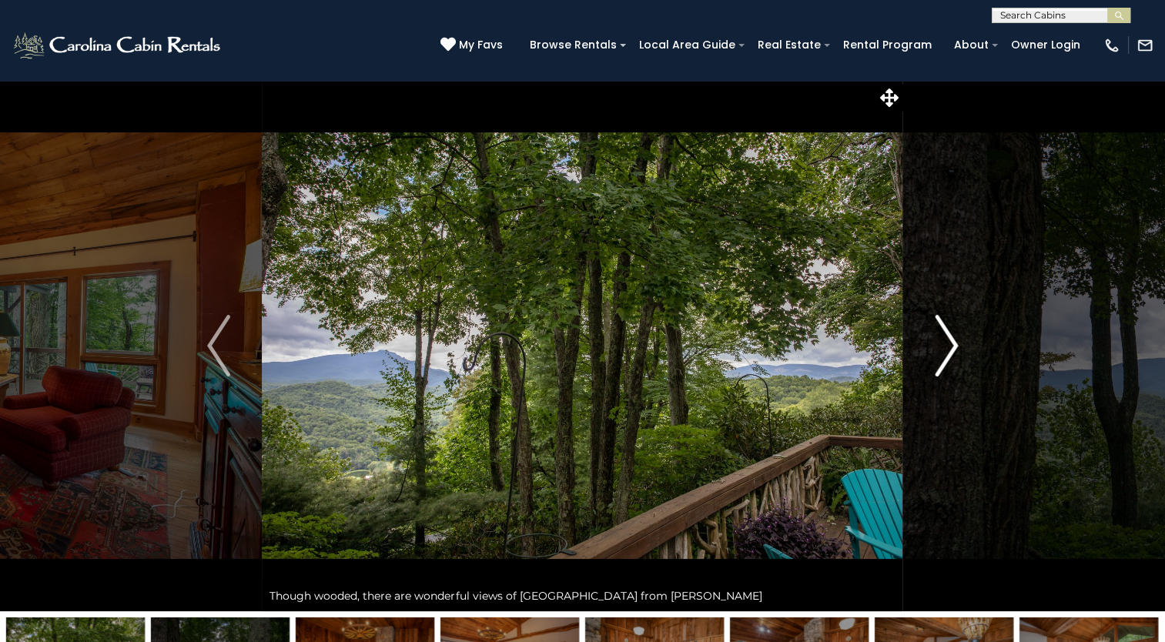
click at [944, 347] on img "Next" at bounding box center [945, 346] width 23 height 62
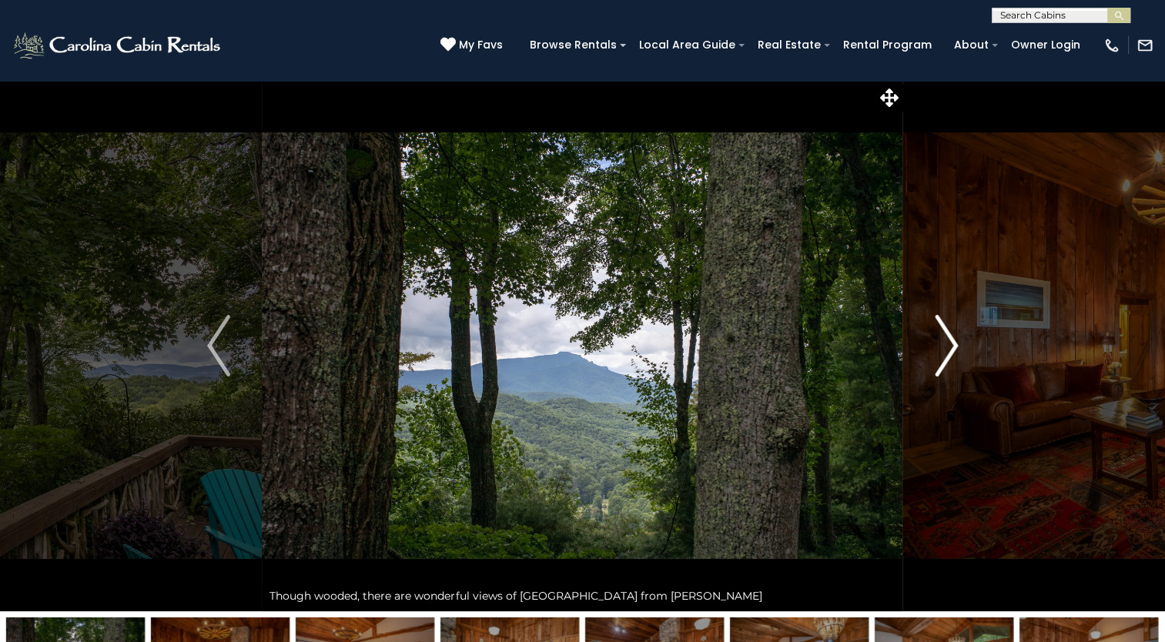
click at [943, 346] on img "Next" at bounding box center [945, 346] width 23 height 62
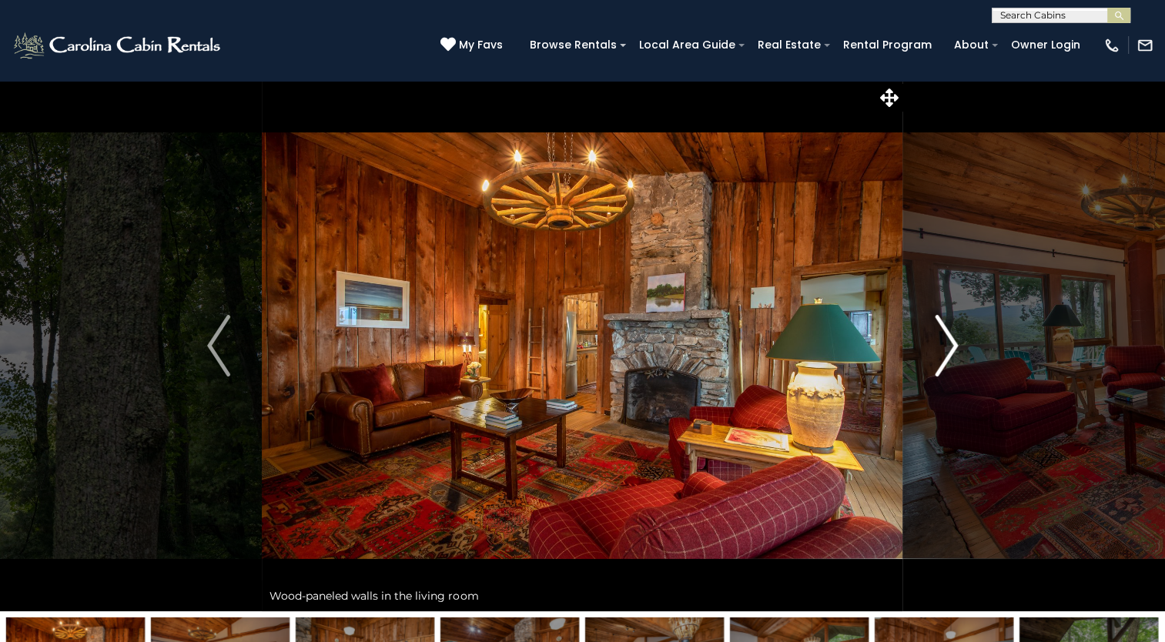
click at [943, 345] on img "Next" at bounding box center [945, 346] width 23 height 62
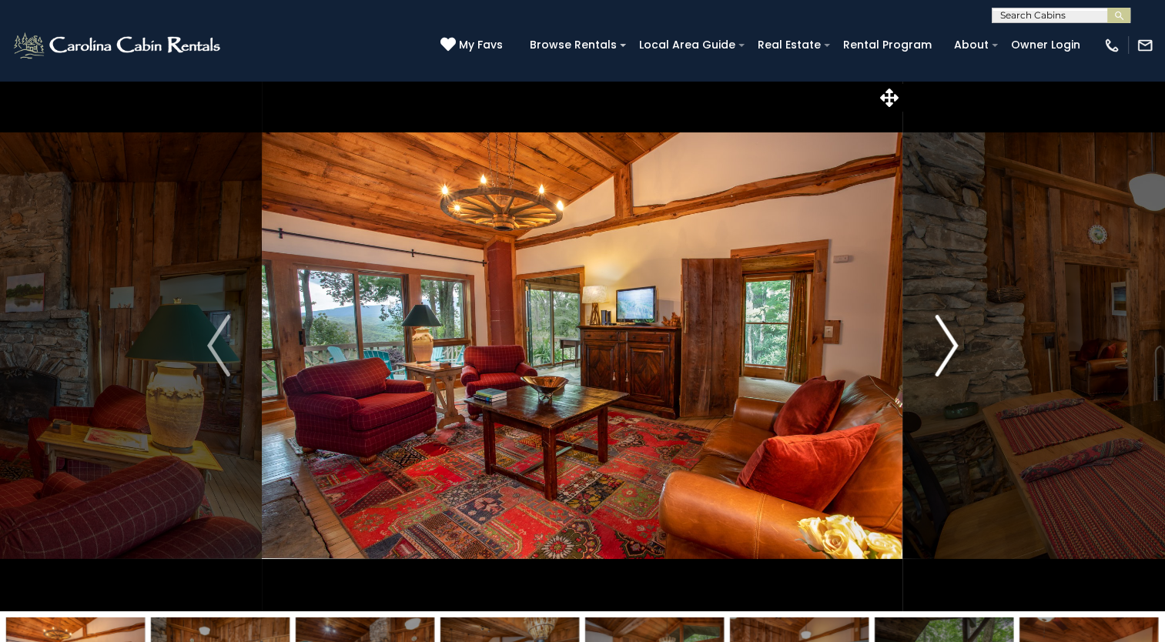
click at [943, 345] on img "Next" at bounding box center [945, 346] width 23 height 62
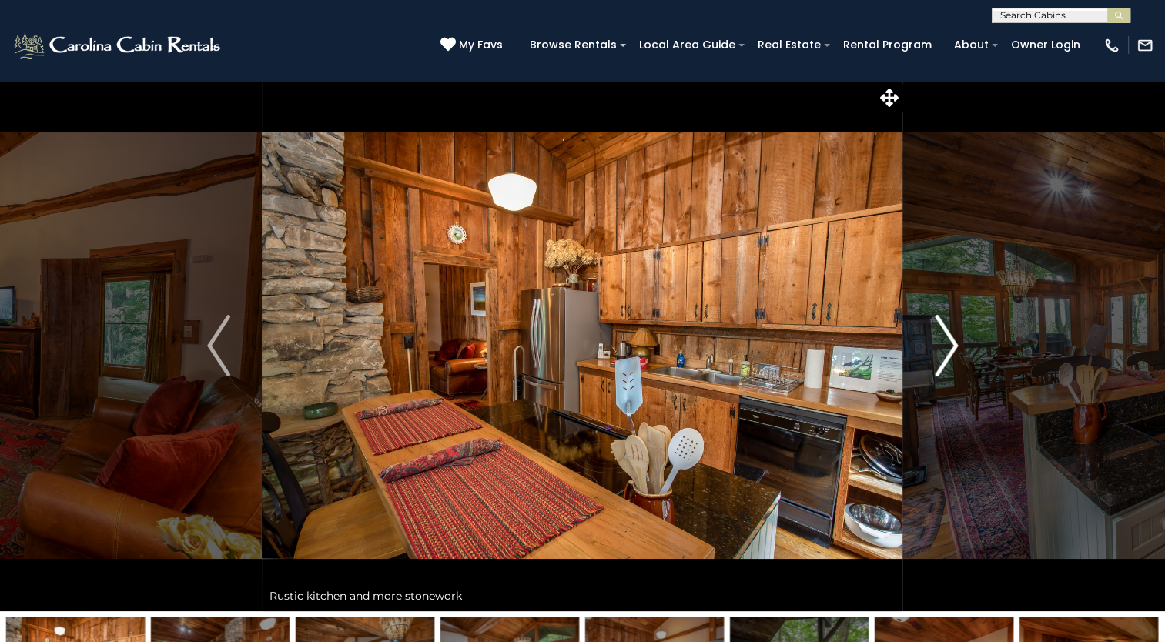
click at [944, 345] on img "Next" at bounding box center [945, 346] width 23 height 62
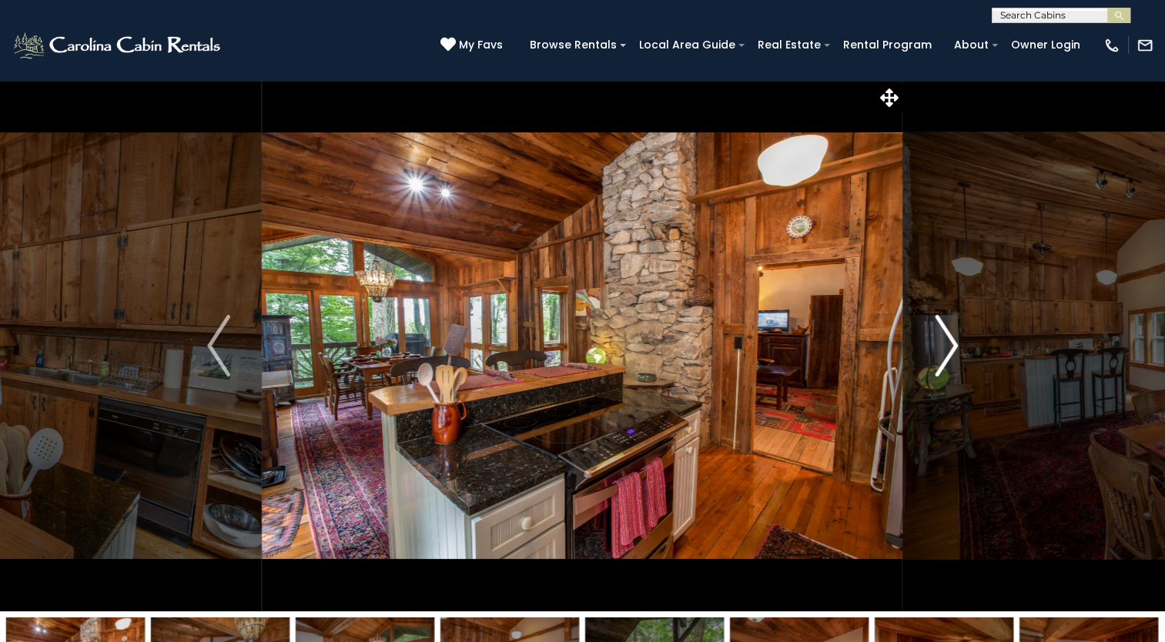
click at [945, 343] on img "Next" at bounding box center [945, 346] width 23 height 62
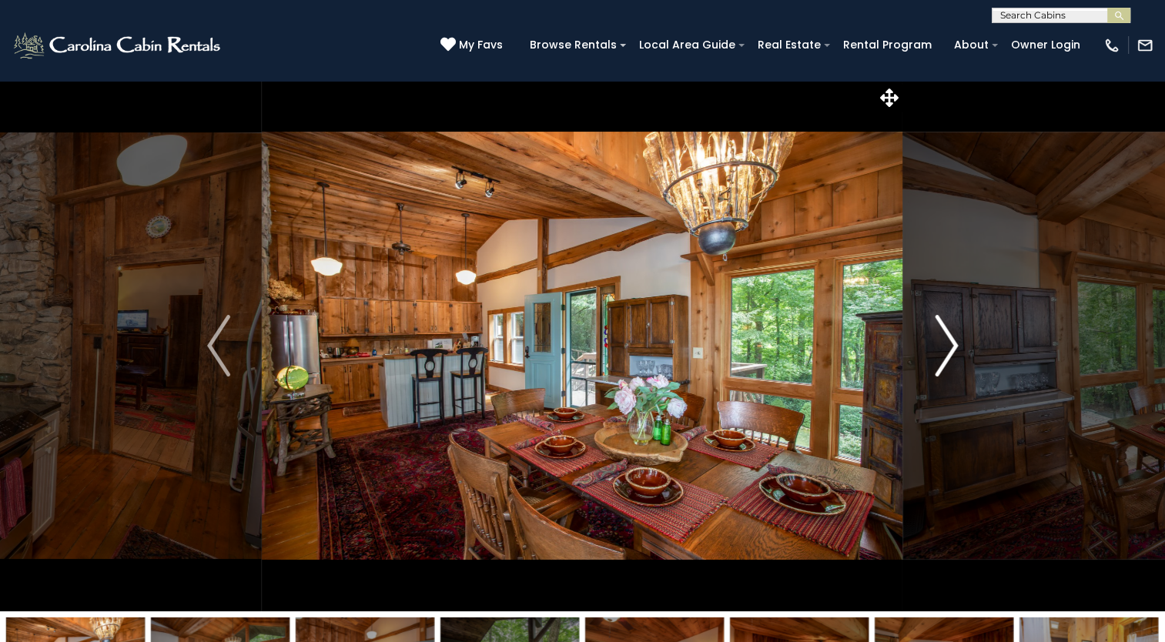
click at [945, 343] on img "Next" at bounding box center [945, 346] width 23 height 62
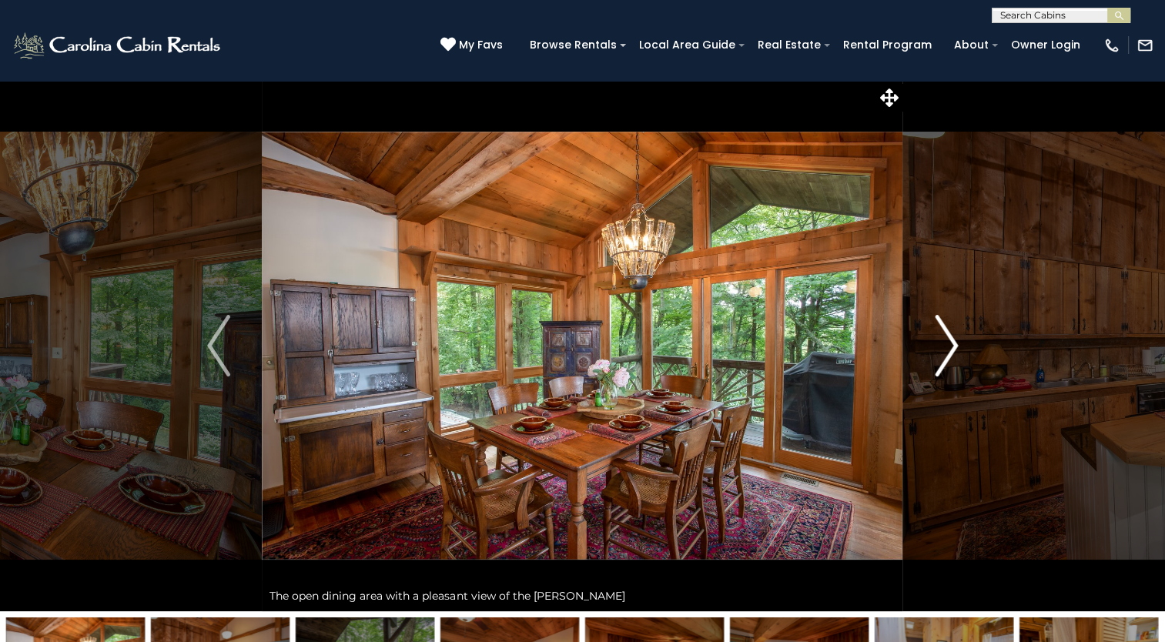
click at [945, 343] on img "Next" at bounding box center [945, 346] width 23 height 62
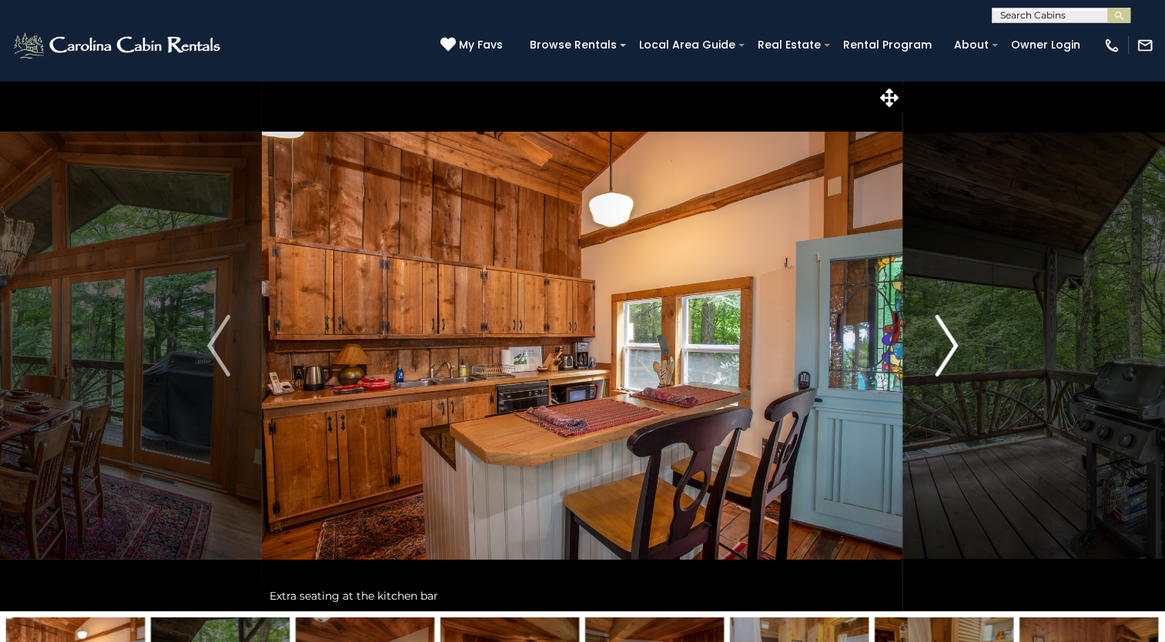
click at [944, 342] on img "Next" at bounding box center [945, 346] width 23 height 62
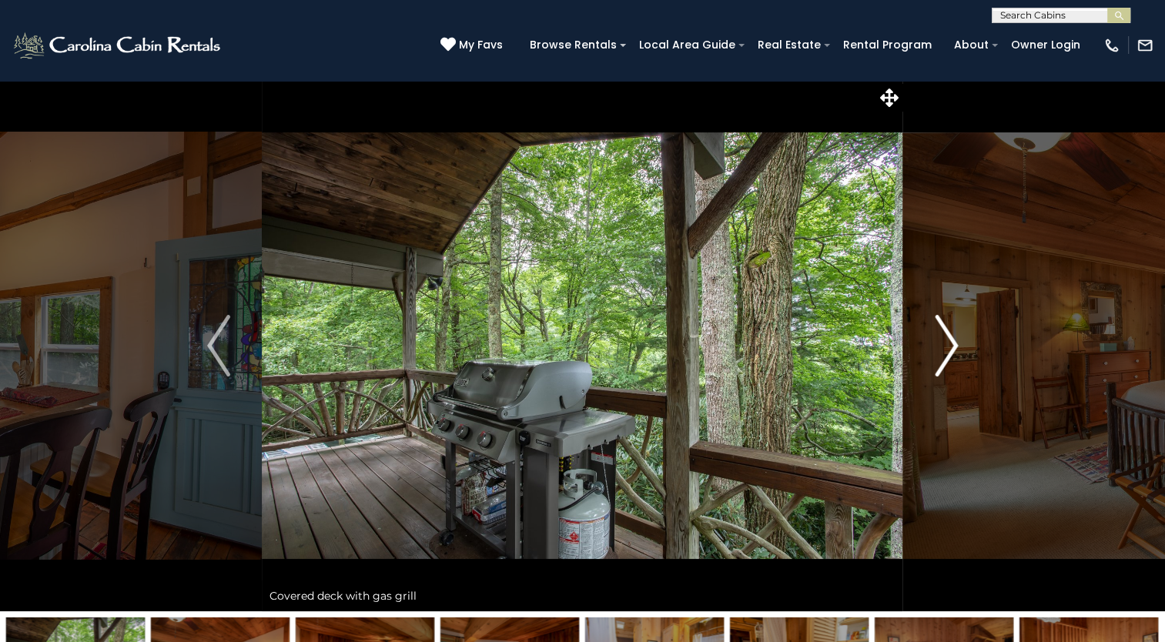
click at [944, 341] on img "Next" at bounding box center [945, 346] width 23 height 62
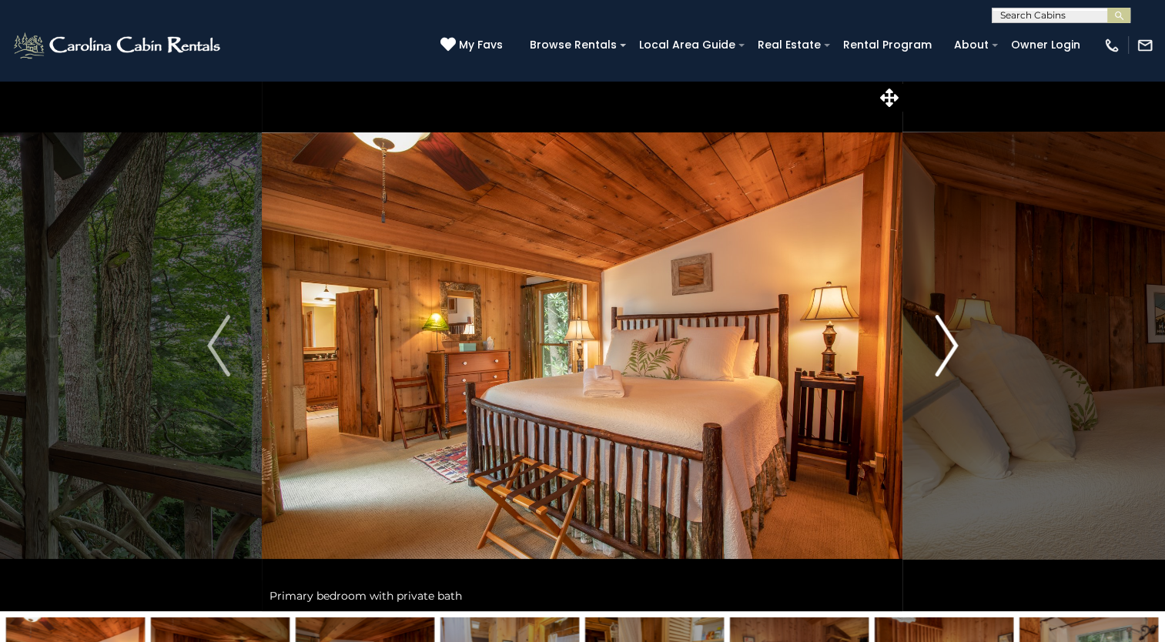
click at [944, 341] on img "Next" at bounding box center [945, 346] width 23 height 62
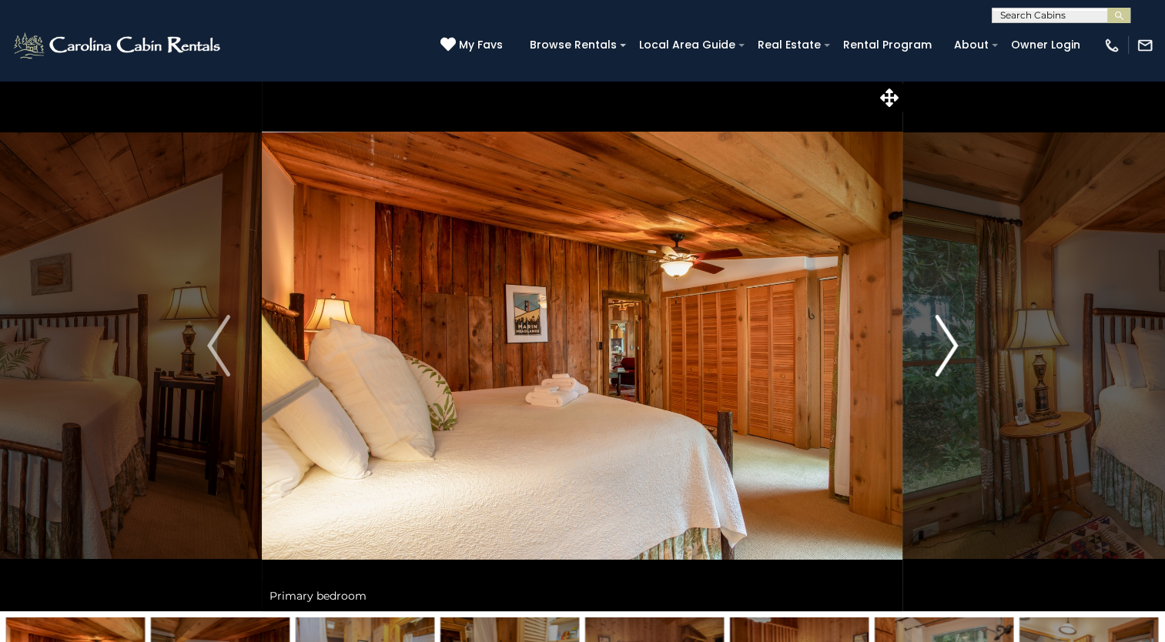
click at [943, 340] on img "Next" at bounding box center [945, 346] width 23 height 62
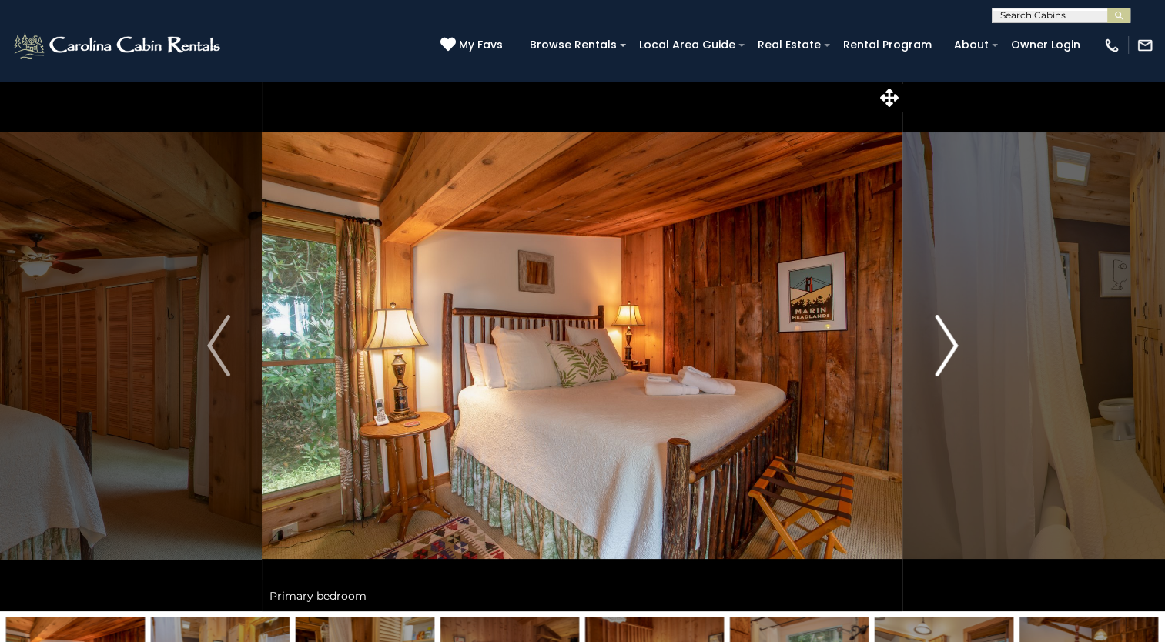
click at [942, 339] on img "Next" at bounding box center [945, 346] width 23 height 62
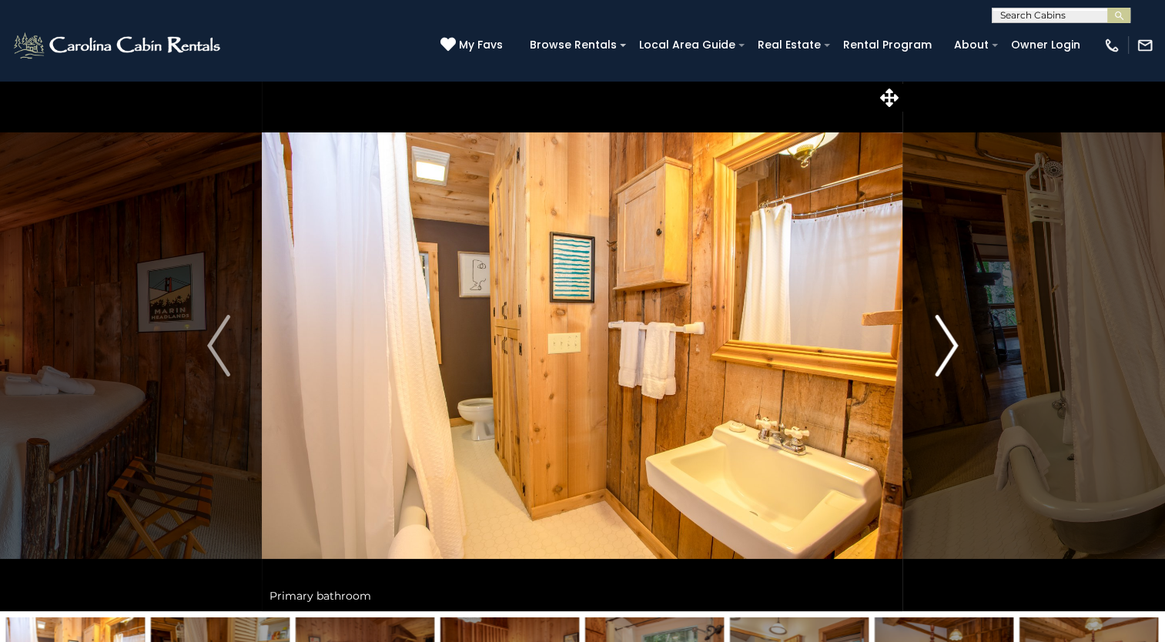
click at [942, 339] on img "Next" at bounding box center [945, 346] width 23 height 62
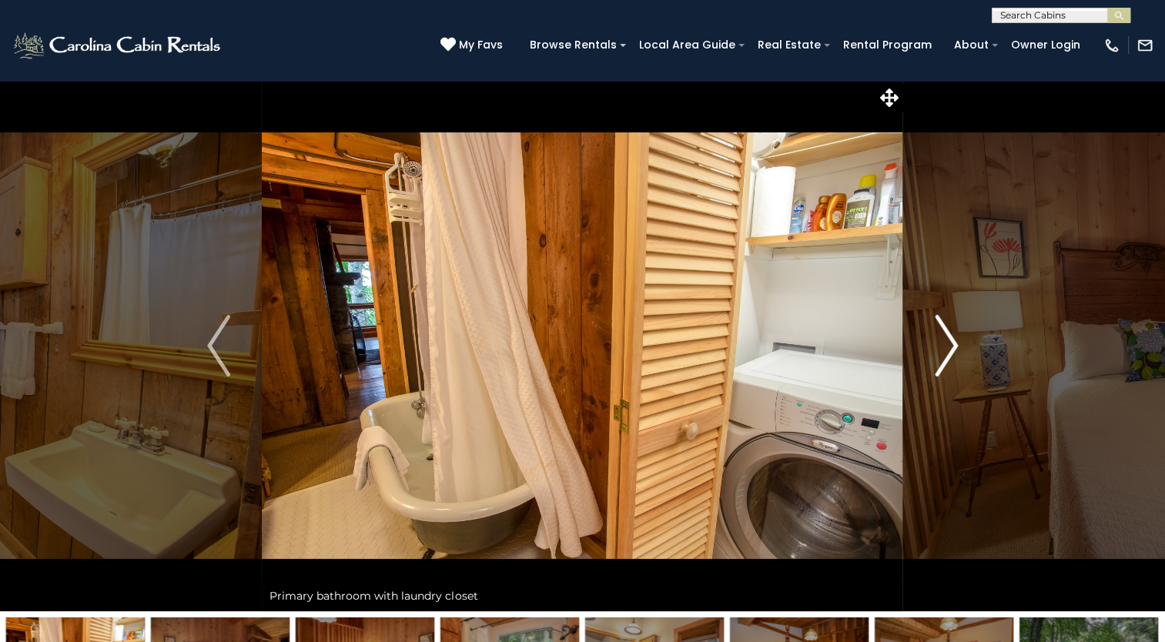
click at [942, 339] on img "Next" at bounding box center [945, 346] width 23 height 62
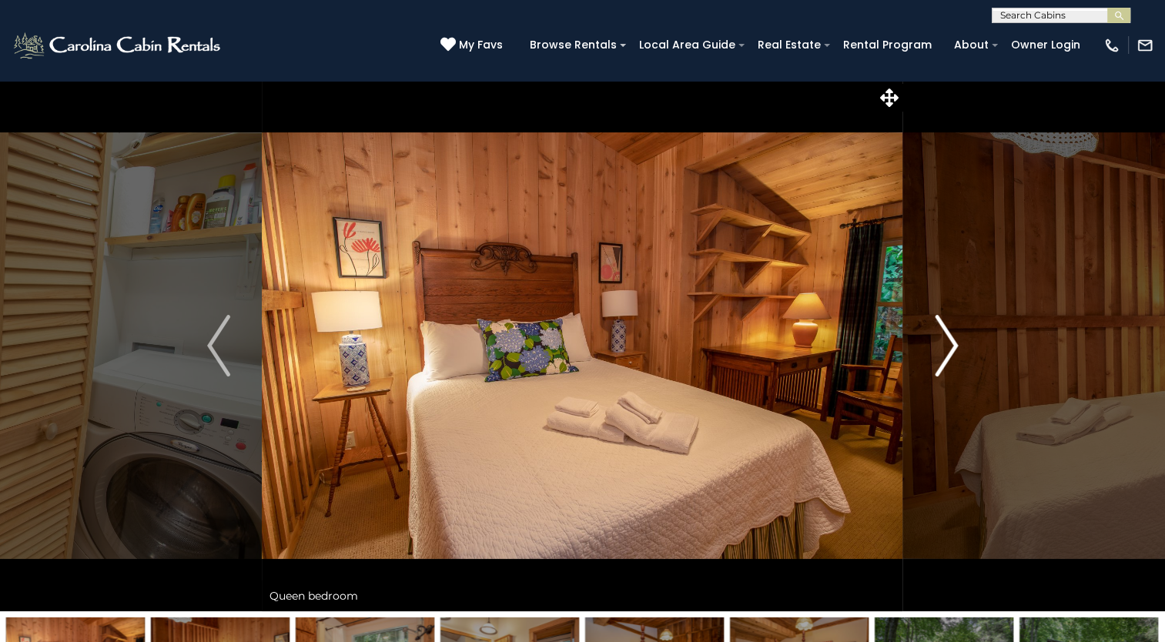
click at [942, 339] on img "Next" at bounding box center [945, 346] width 23 height 62
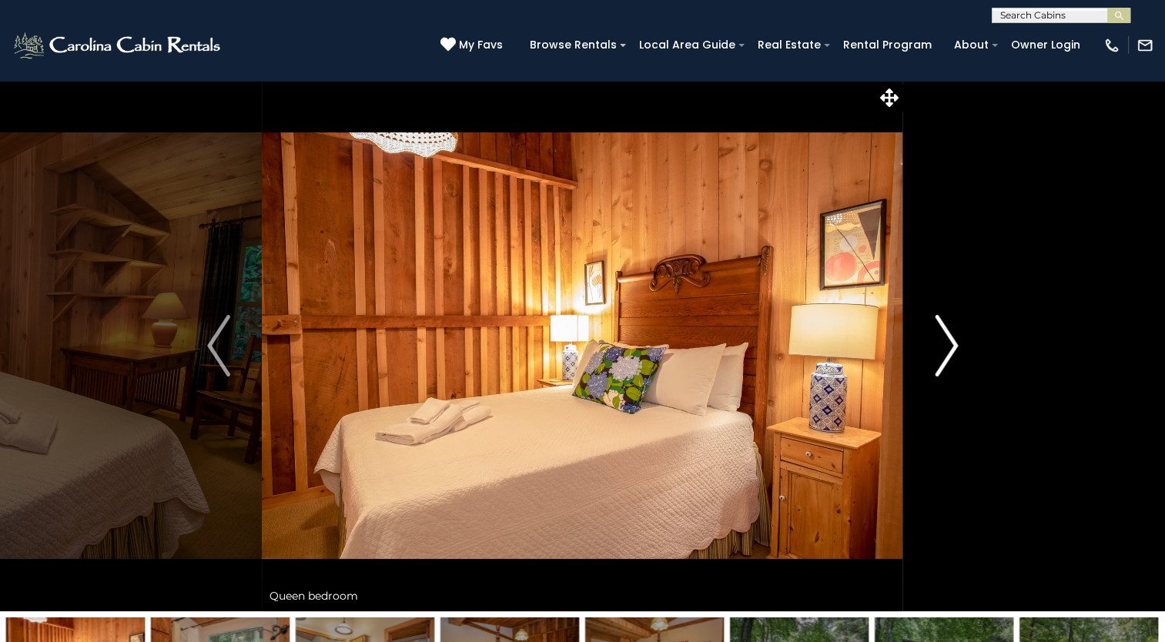
click at [942, 339] on img "Next" at bounding box center [945, 346] width 23 height 62
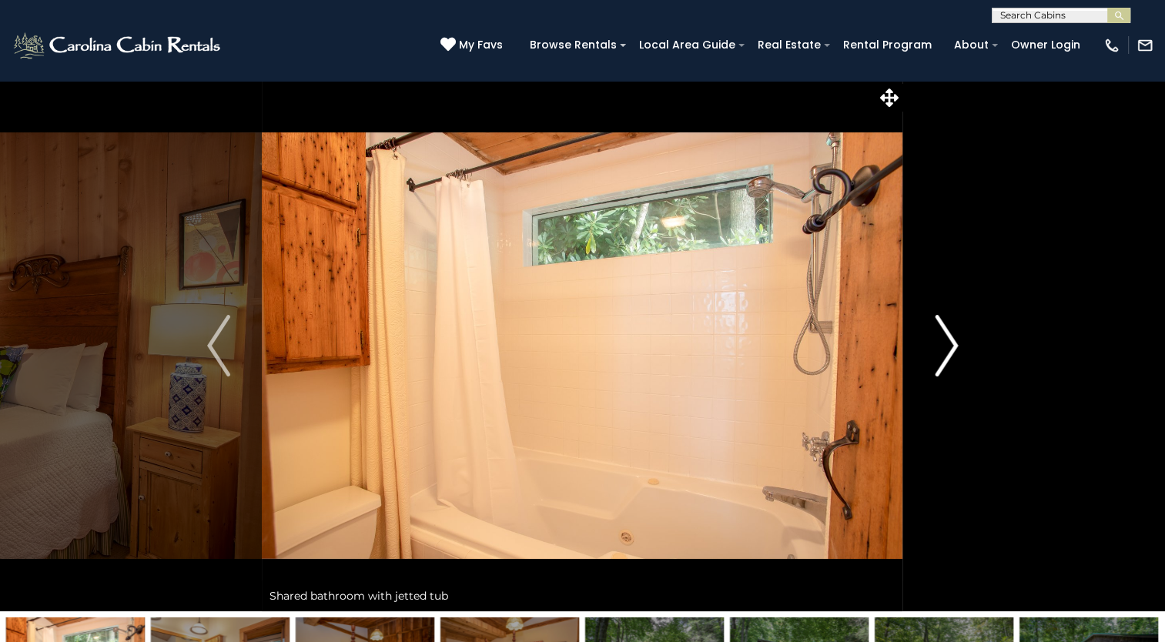
click at [942, 339] on img "Next" at bounding box center [945, 346] width 23 height 62
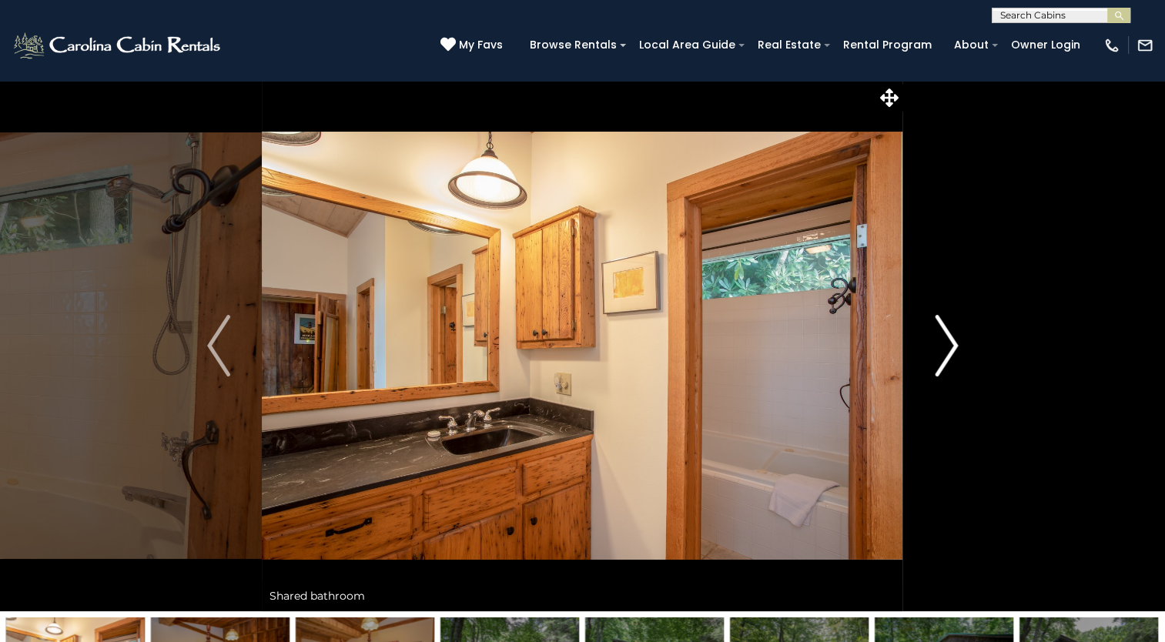
click at [942, 339] on img "Next" at bounding box center [945, 346] width 23 height 62
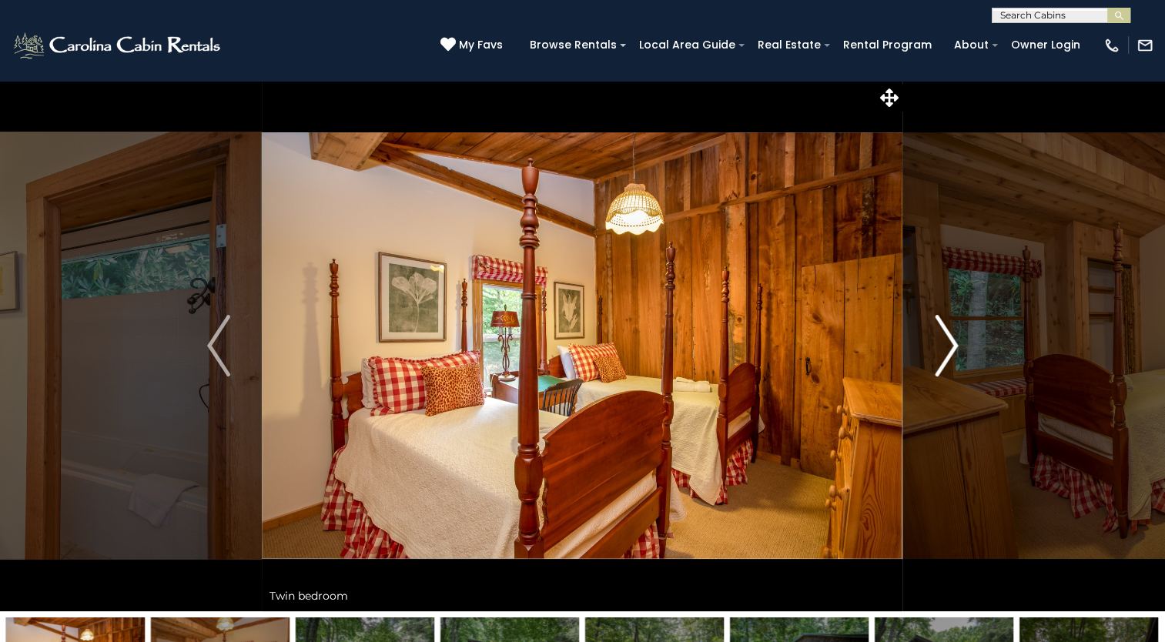
click at [942, 339] on img "Next" at bounding box center [945, 346] width 23 height 62
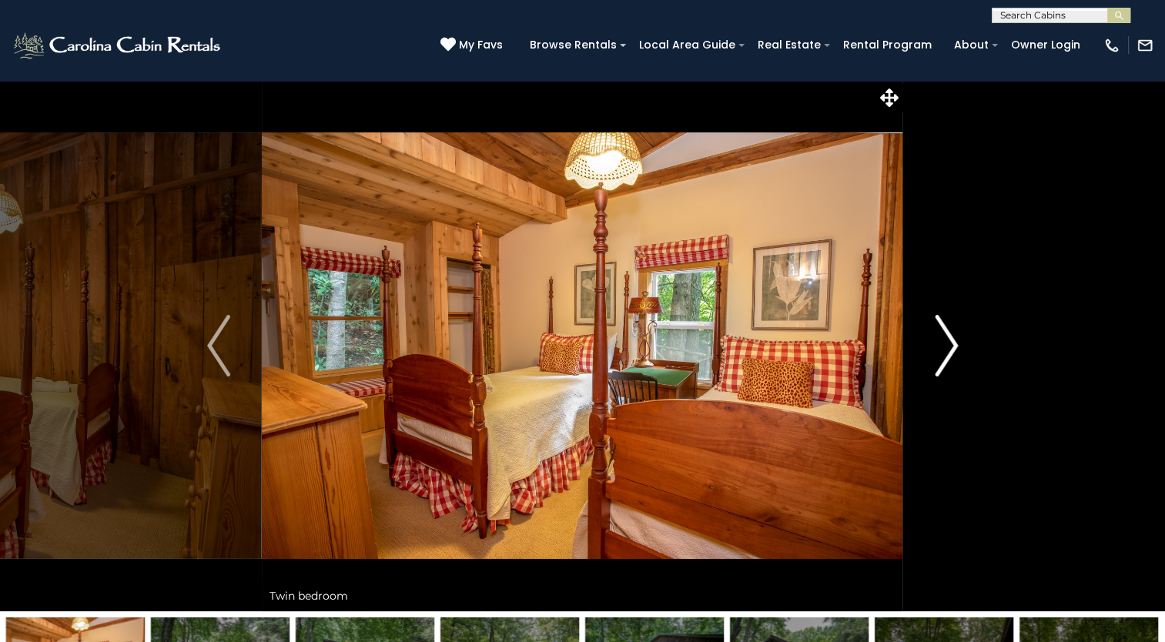
click at [942, 339] on img "Next" at bounding box center [945, 346] width 23 height 62
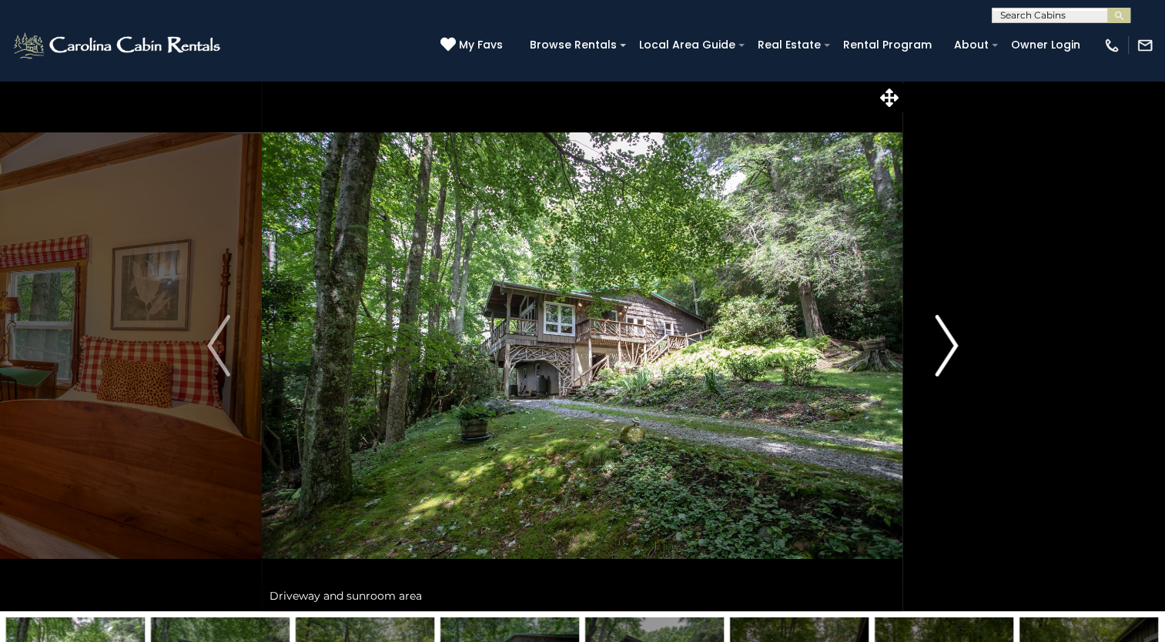
click at [942, 339] on img "Next" at bounding box center [945, 346] width 23 height 62
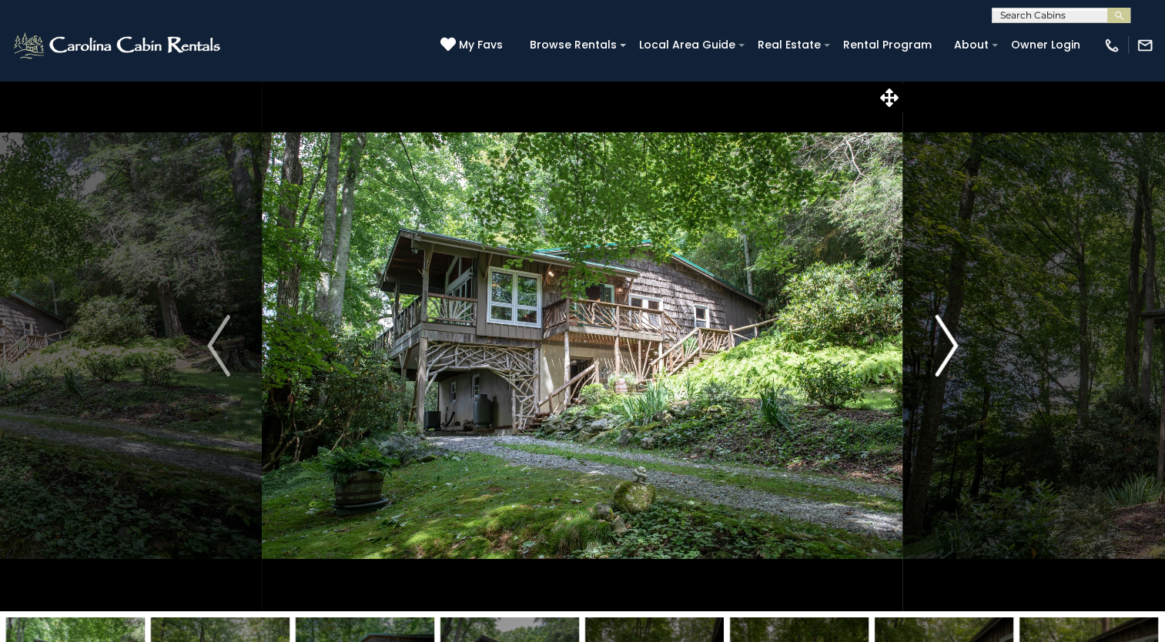
click at [942, 339] on img "Next" at bounding box center [945, 346] width 23 height 62
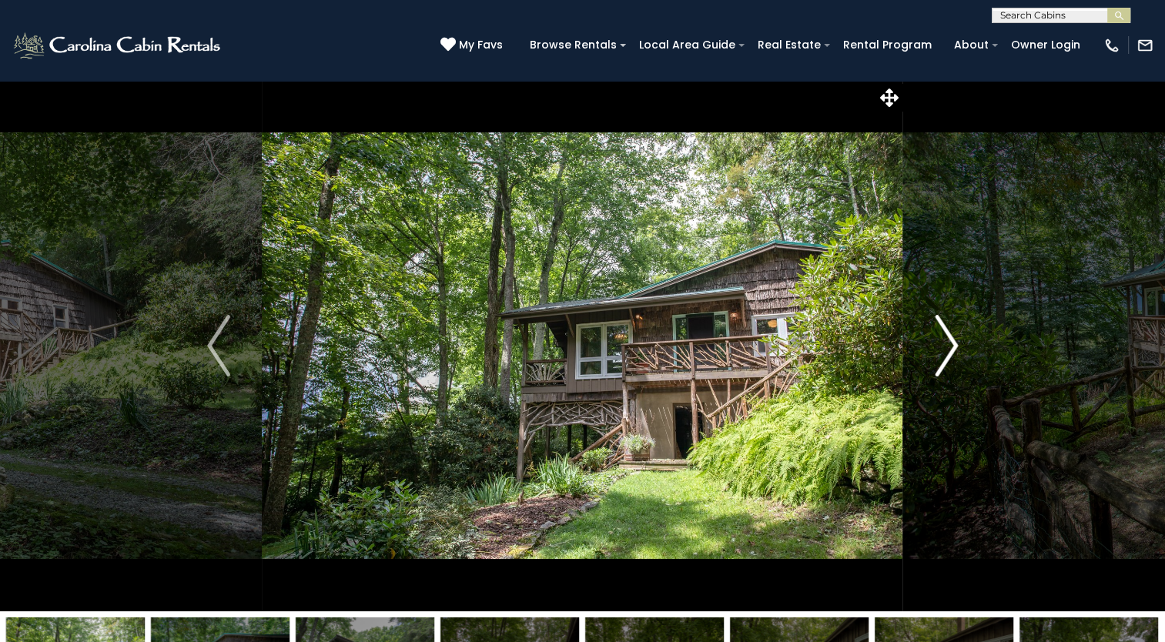
click at [942, 339] on img "Next" at bounding box center [945, 346] width 23 height 62
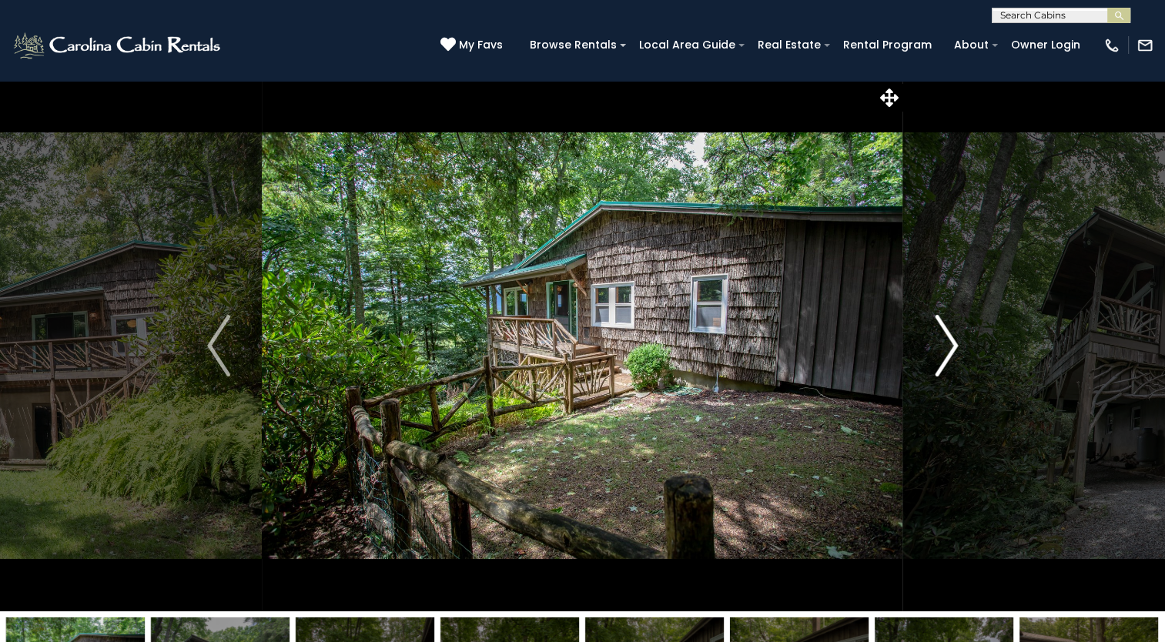
click at [942, 339] on img "Next" at bounding box center [945, 346] width 23 height 62
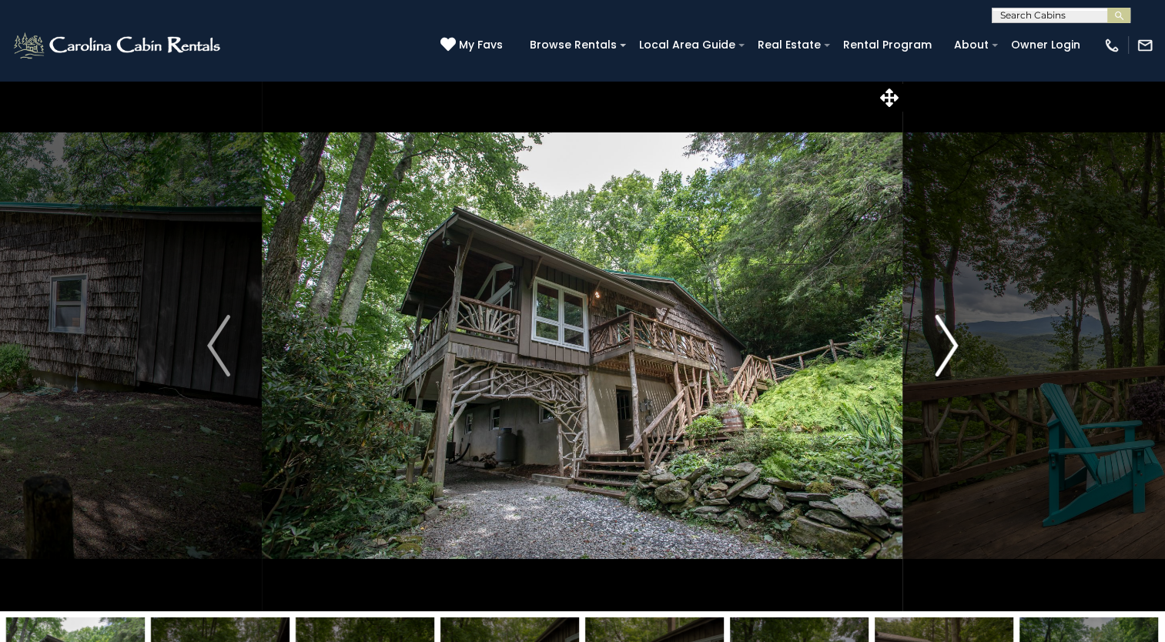
click at [942, 339] on img "Next" at bounding box center [945, 346] width 23 height 62
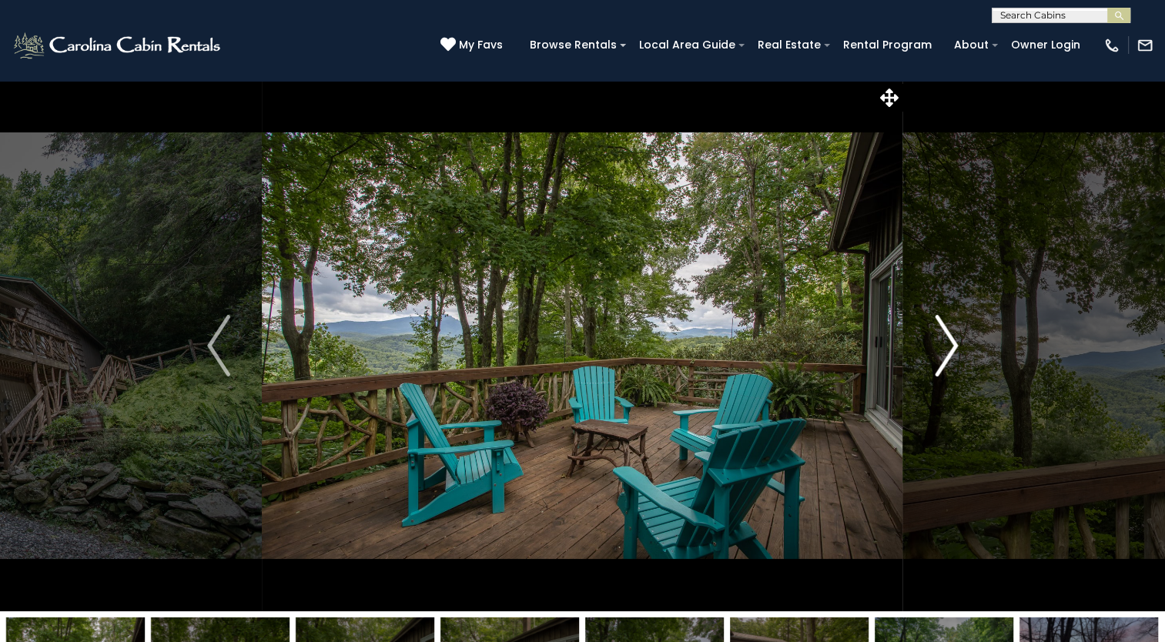
click at [942, 339] on img "Next" at bounding box center [945, 346] width 23 height 62
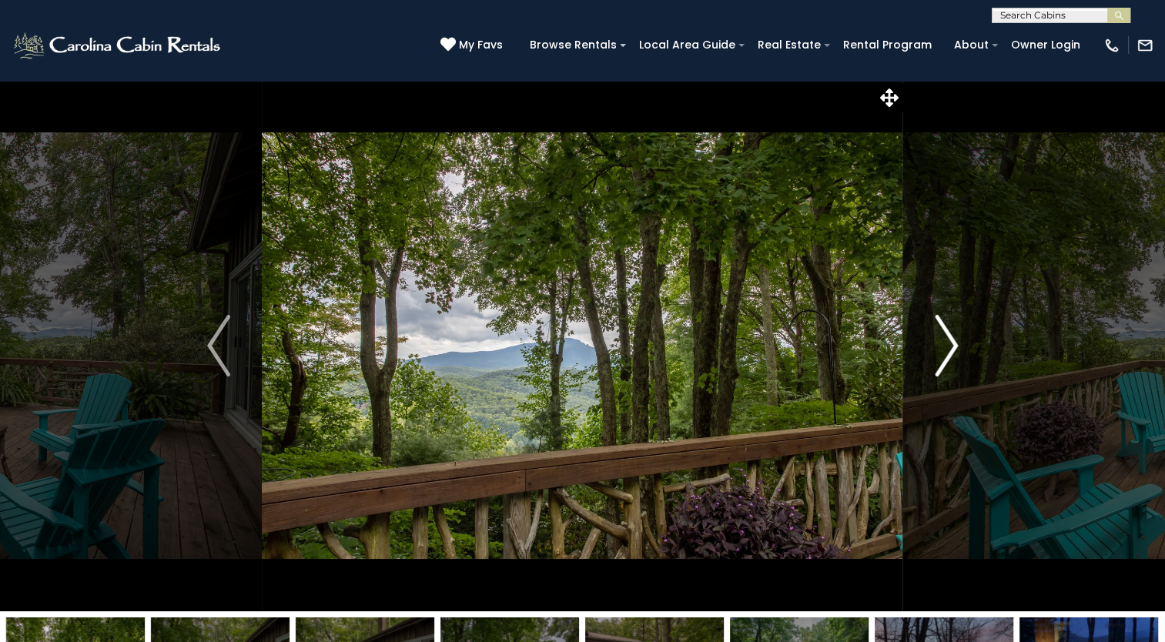
click at [942, 339] on img "Next" at bounding box center [945, 346] width 23 height 62
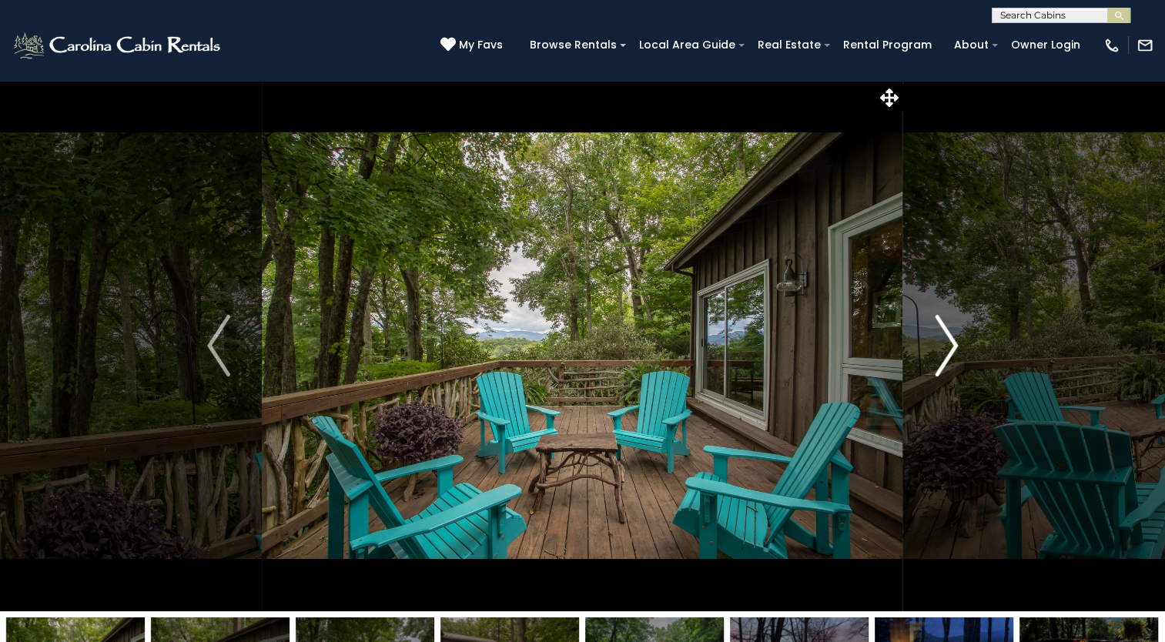
click at [942, 339] on img "Next" at bounding box center [945, 346] width 23 height 62
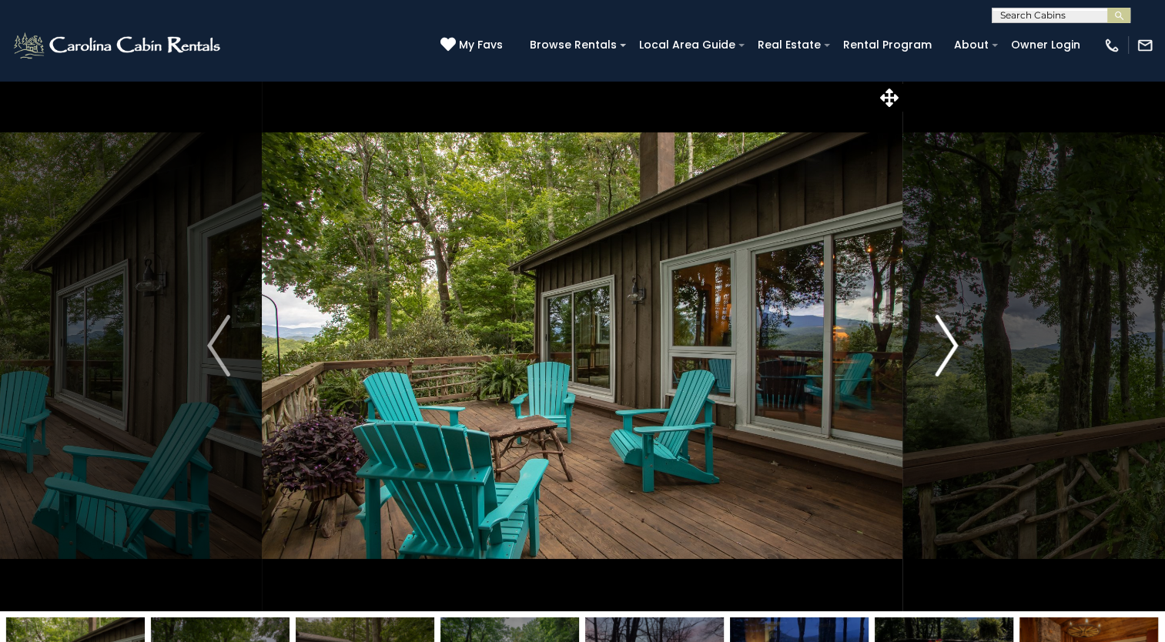
click at [942, 339] on img "Next" at bounding box center [945, 346] width 23 height 62
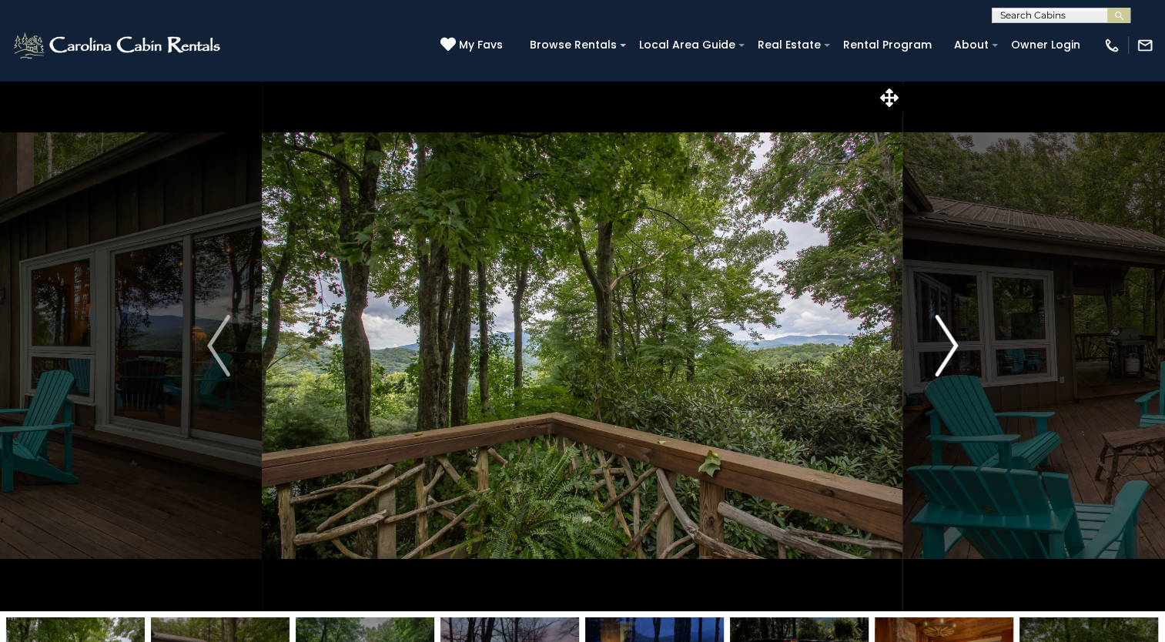
click at [942, 333] on img "Next" at bounding box center [945, 346] width 23 height 62
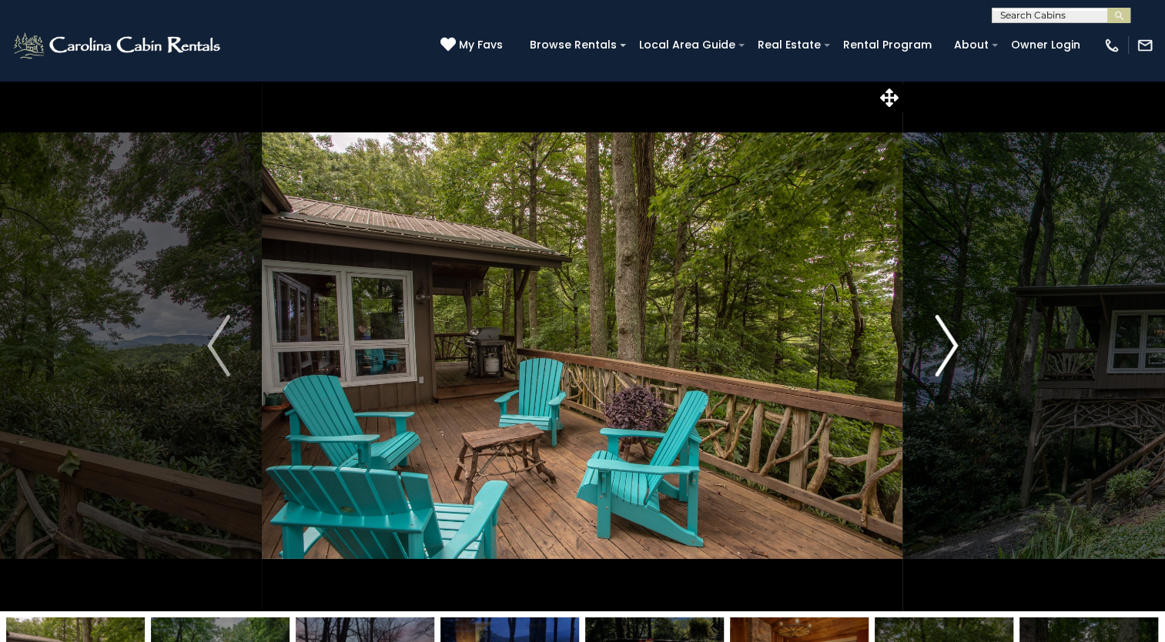
click at [942, 333] on img "Next" at bounding box center [945, 346] width 23 height 62
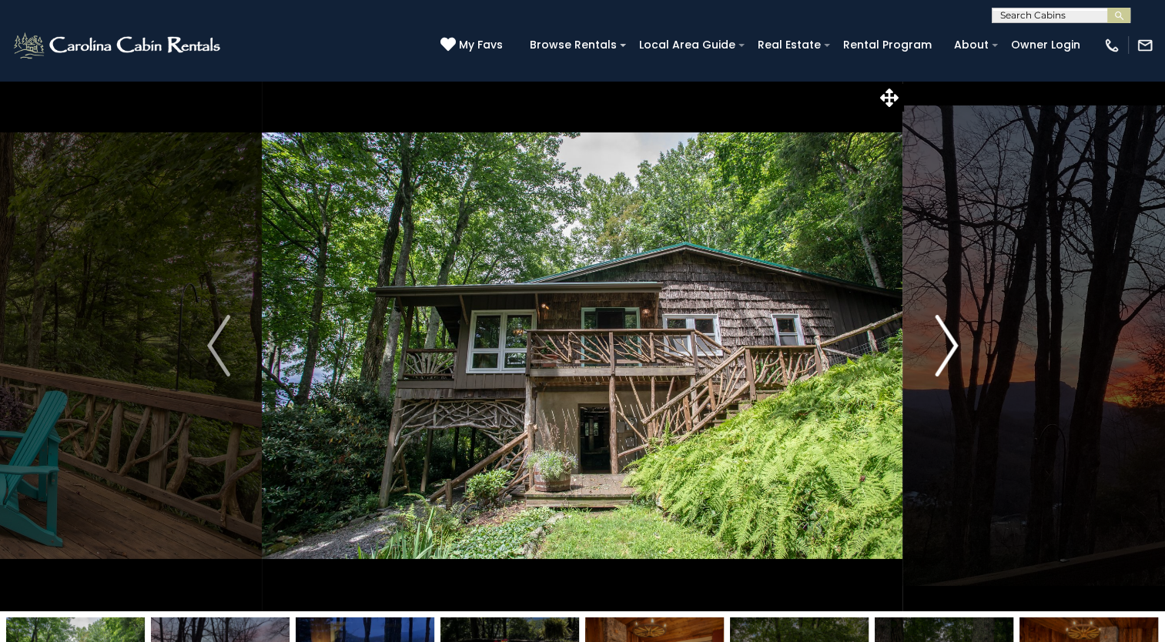
click at [942, 333] on img "Next" at bounding box center [945, 346] width 23 height 62
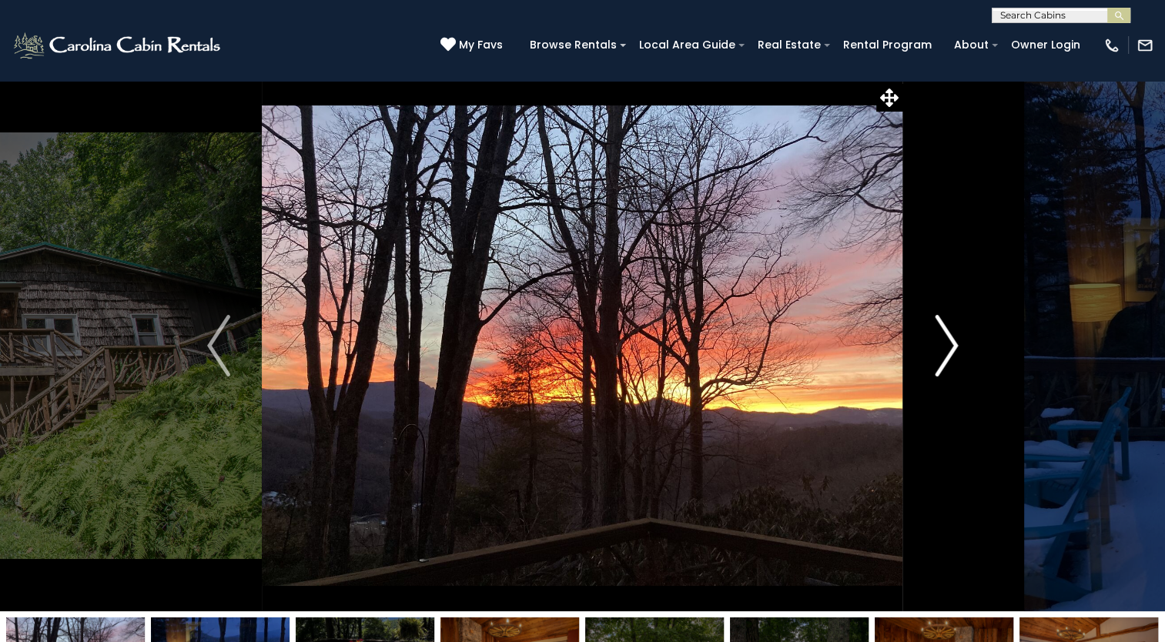
click at [942, 333] on img "Next" at bounding box center [945, 346] width 23 height 62
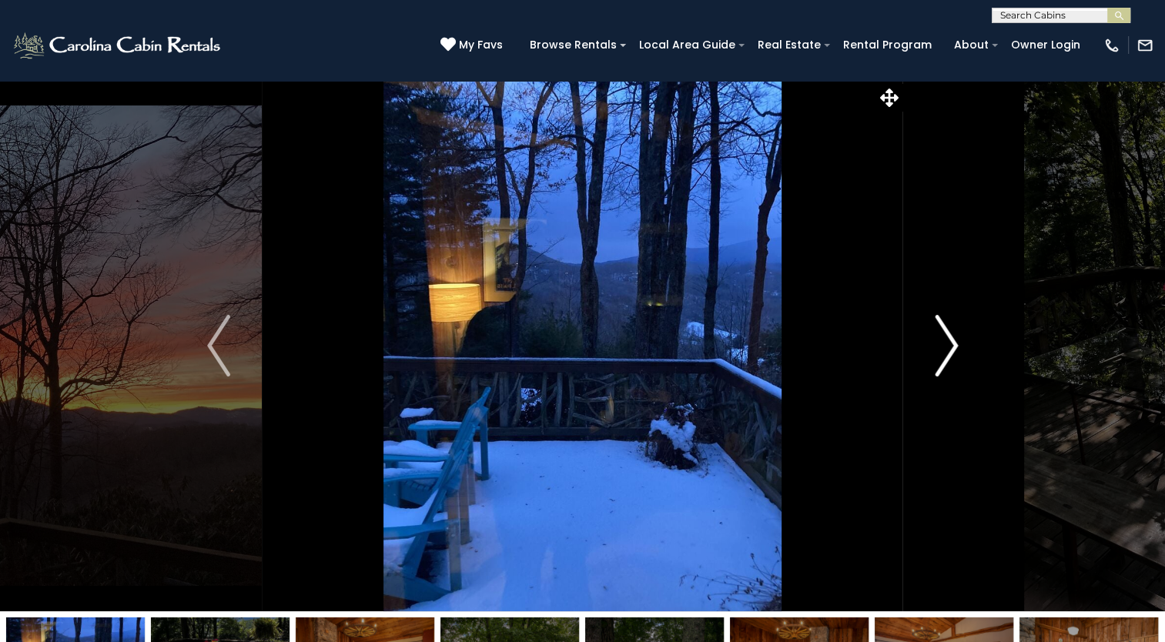
click at [942, 333] on img "Next" at bounding box center [945, 346] width 23 height 62
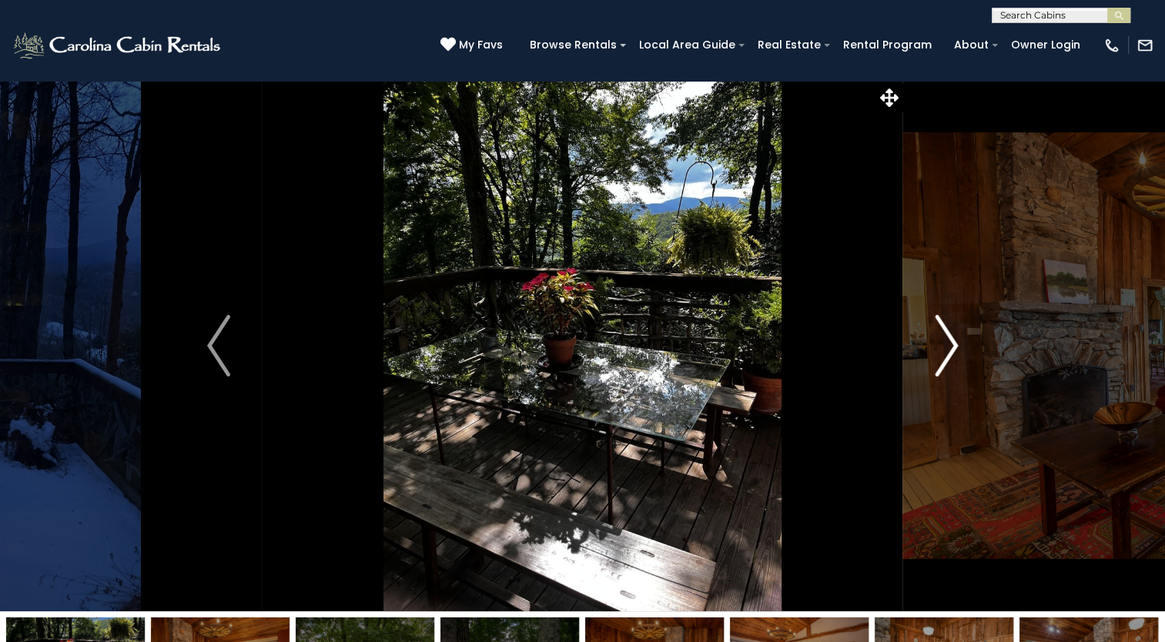
click at [943, 332] on img "Next" at bounding box center [945, 346] width 23 height 62
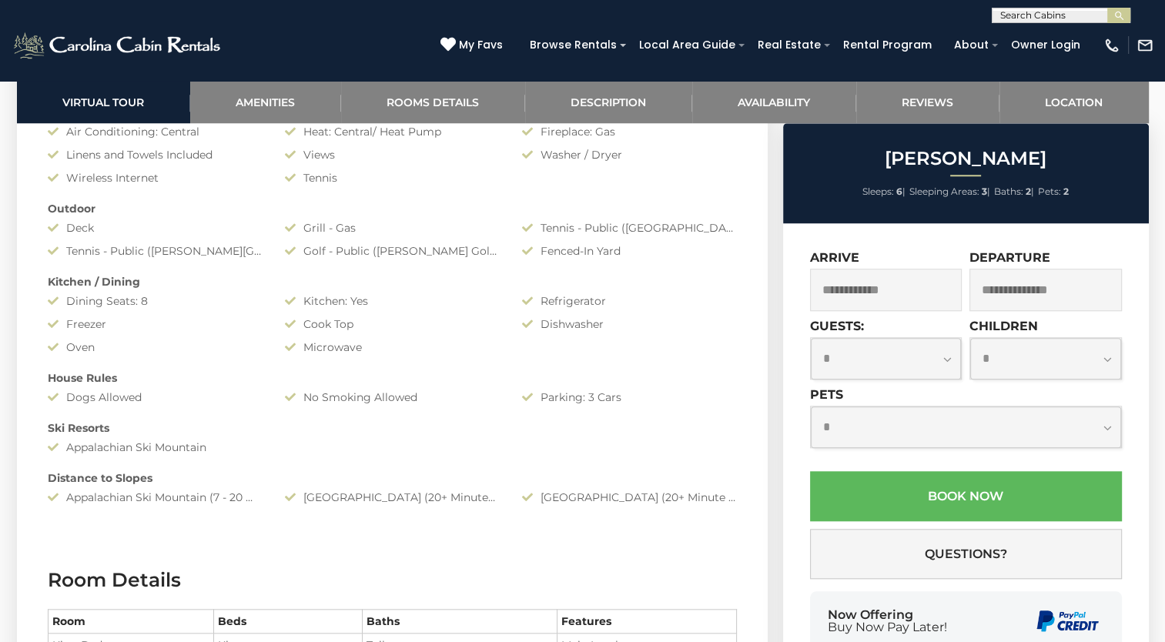
scroll to position [693, 0]
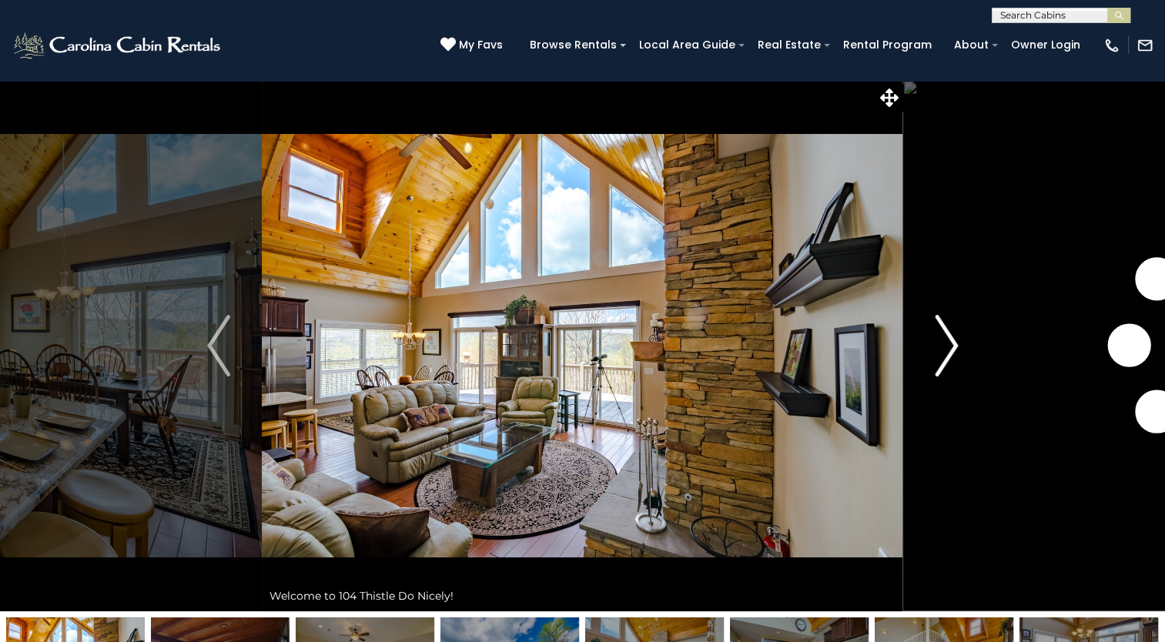
click at [945, 344] on img "Next" at bounding box center [945, 346] width 23 height 62
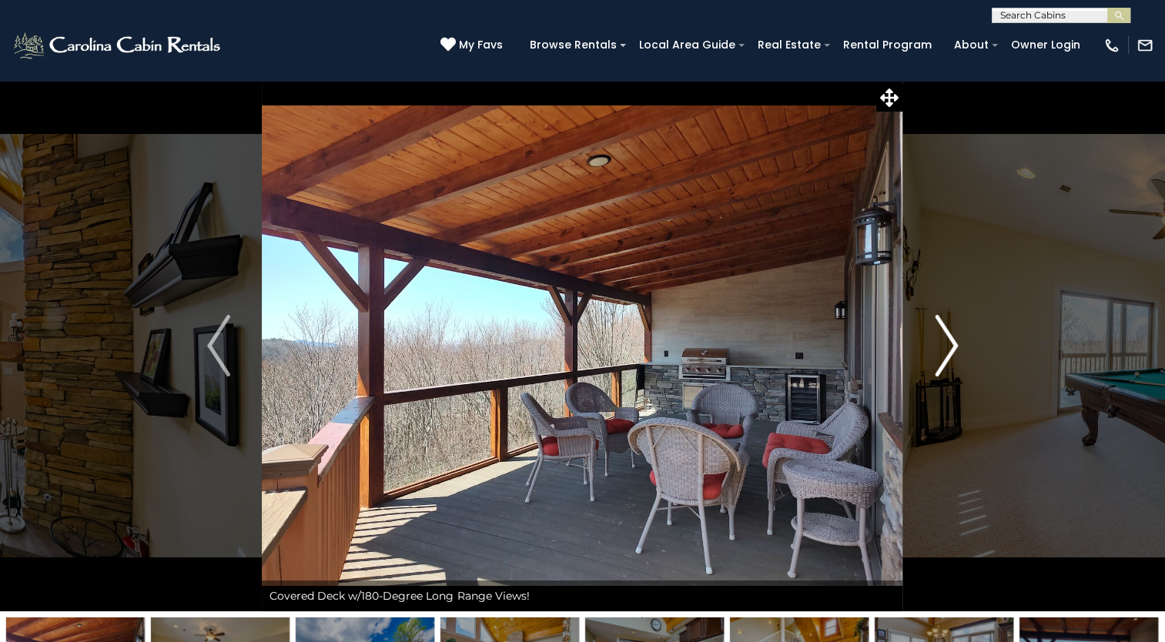
click at [945, 344] on img "Next" at bounding box center [945, 346] width 23 height 62
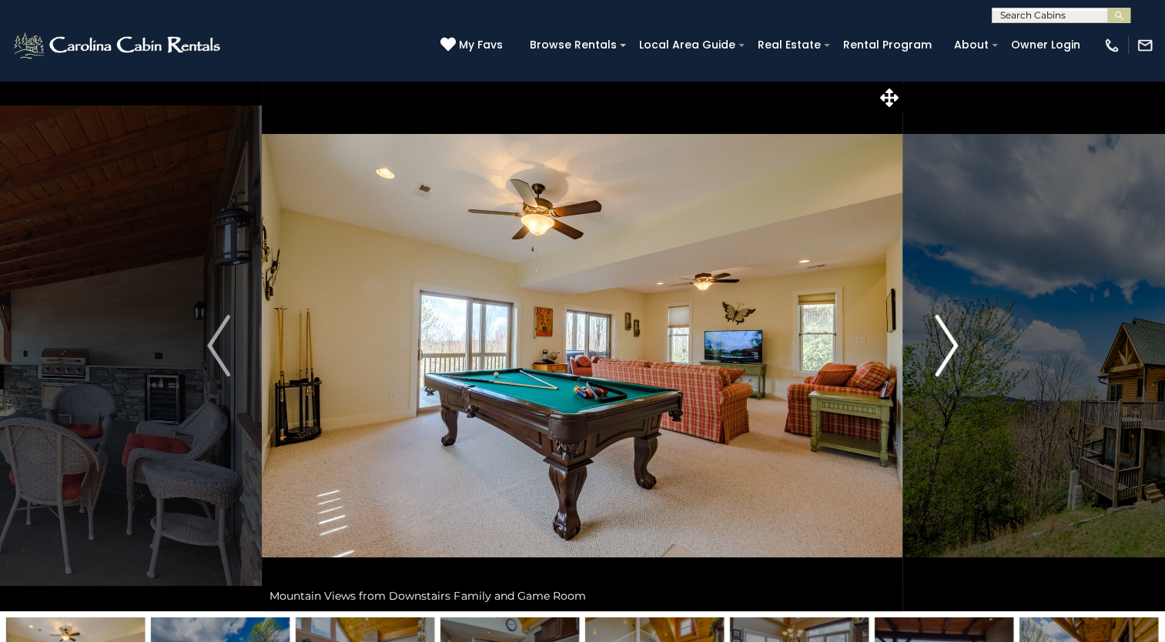
click at [945, 343] on img "Next" at bounding box center [945, 346] width 23 height 62
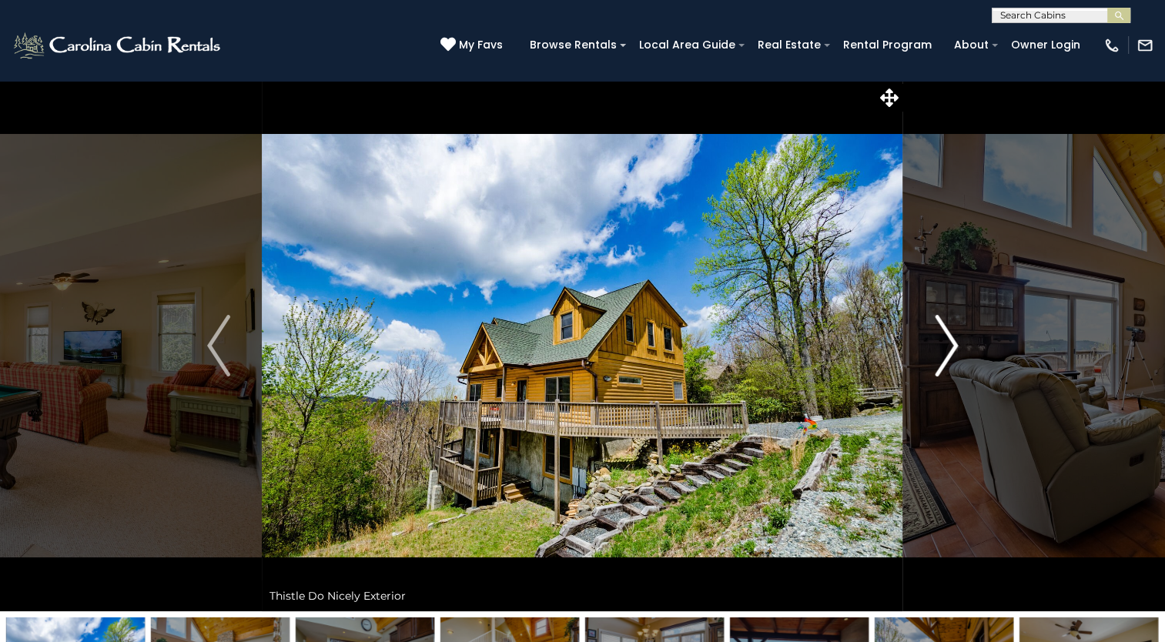
click at [945, 343] on img "Next" at bounding box center [945, 346] width 23 height 62
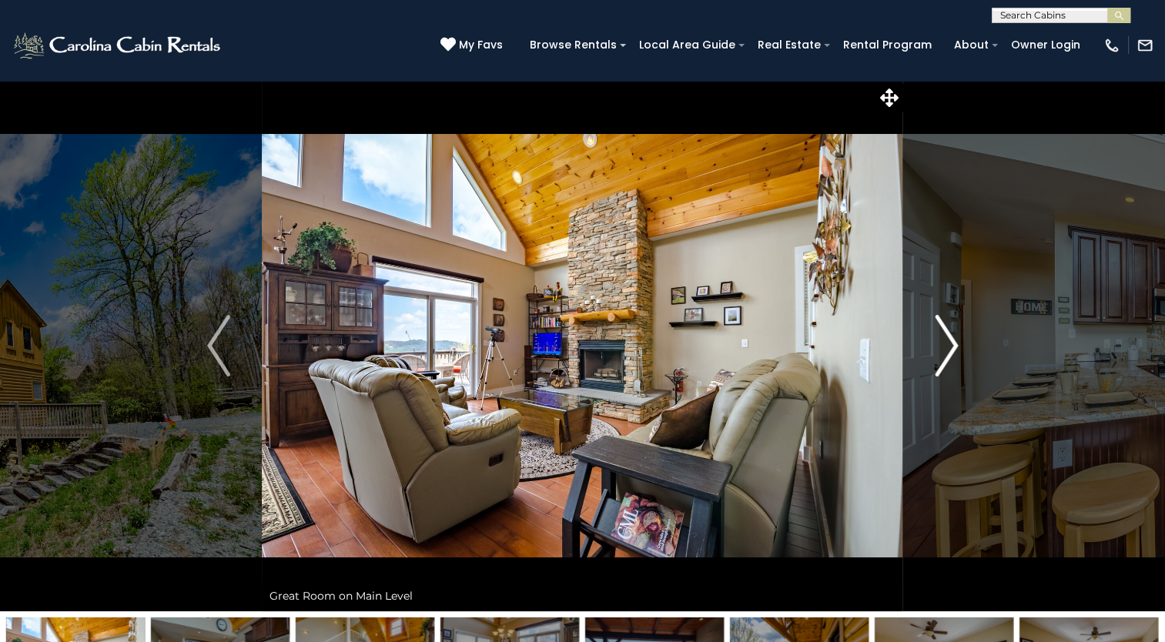
click at [944, 343] on img "Next" at bounding box center [945, 346] width 23 height 62
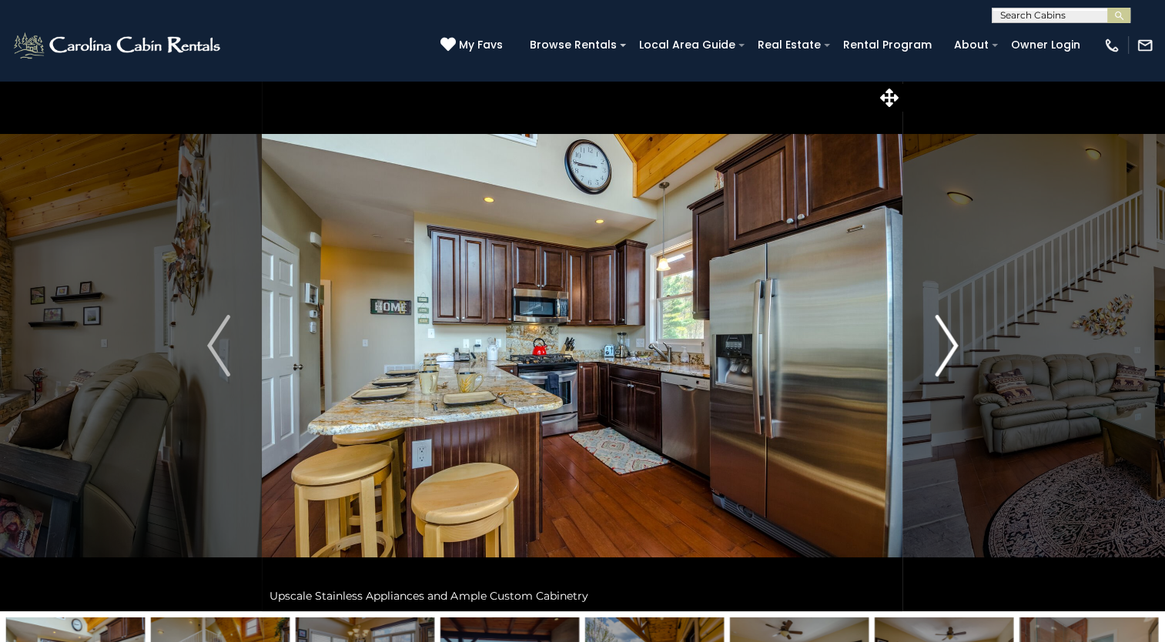
click at [944, 343] on img "Next" at bounding box center [945, 346] width 23 height 62
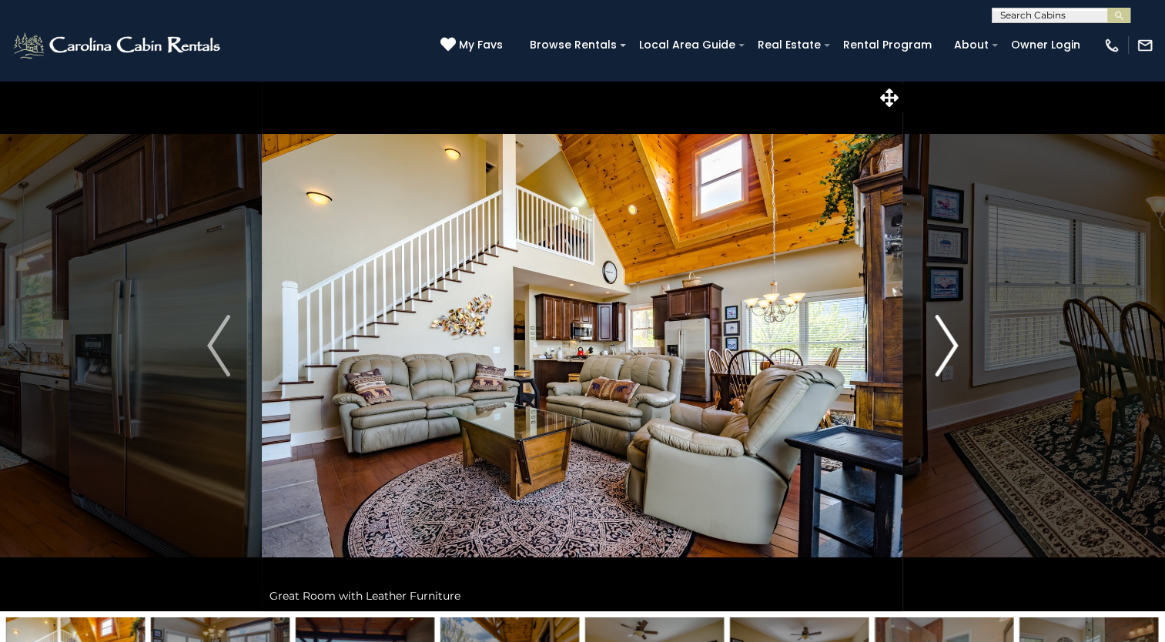
click at [944, 343] on img "Next" at bounding box center [945, 346] width 23 height 62
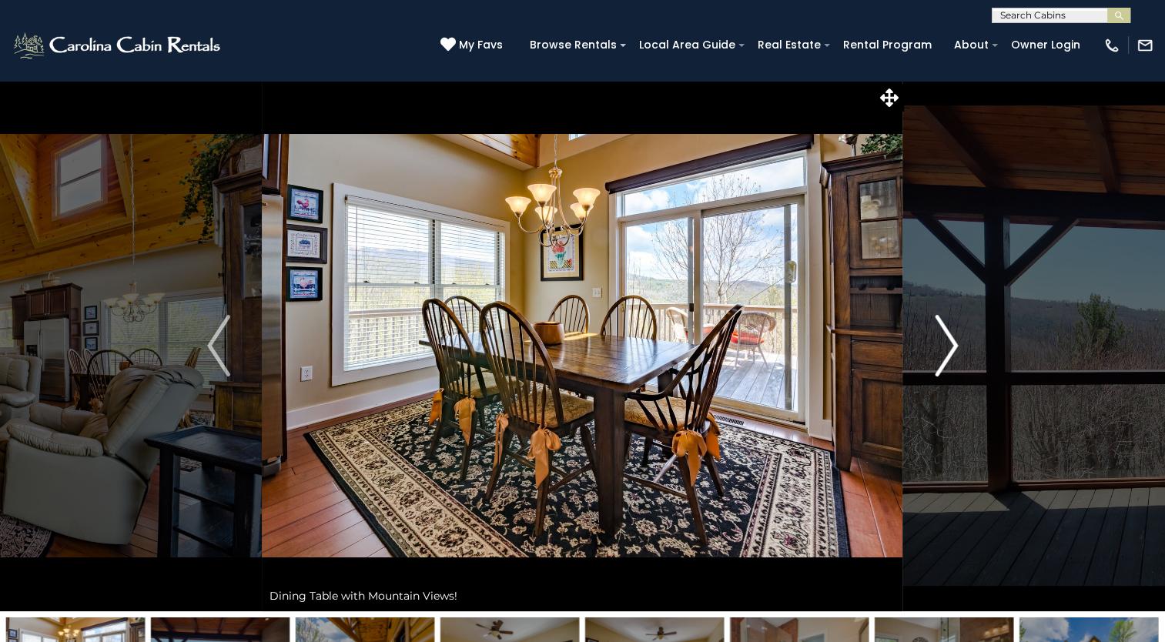
click at [944, 343] on img "Next" at bounding box center [945, 346] width 23 height 62
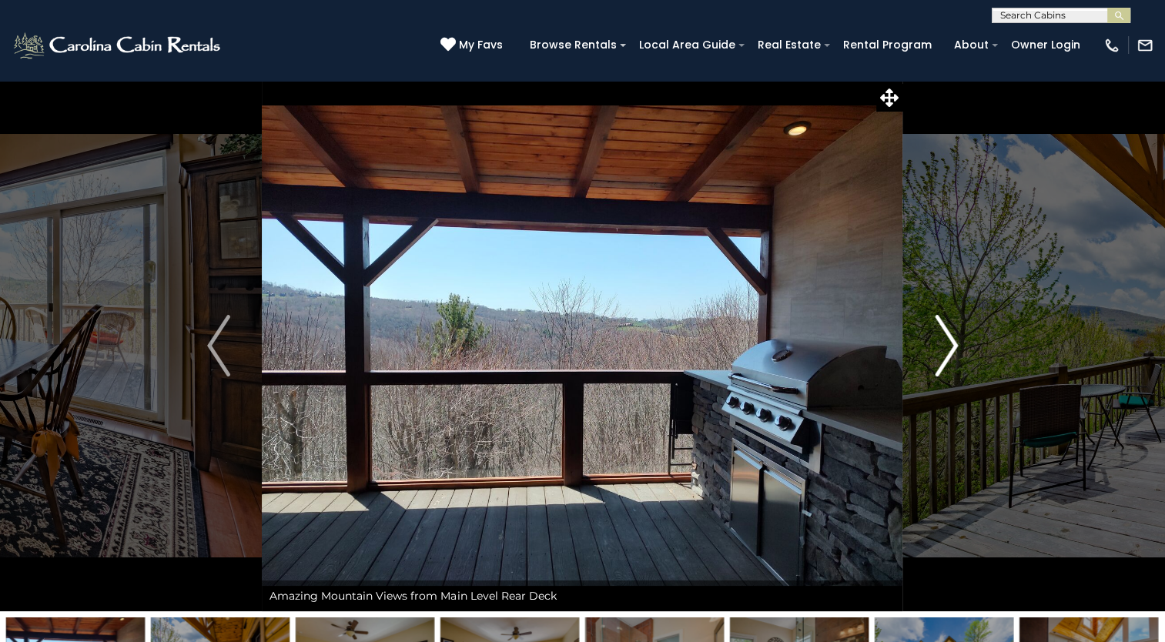
click at [944, 343] on img "Next" at bounding box center [945, 346] width 23 height 62
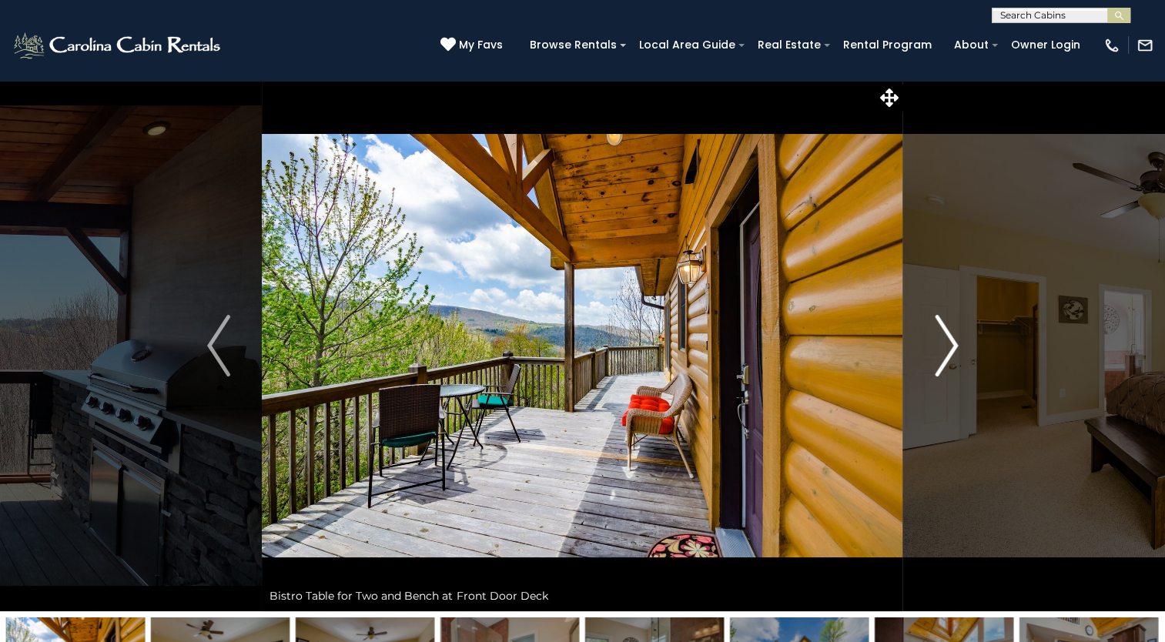
click at [941, 341] on img "Next" at bounding box center [945, 346] width 23 height 62
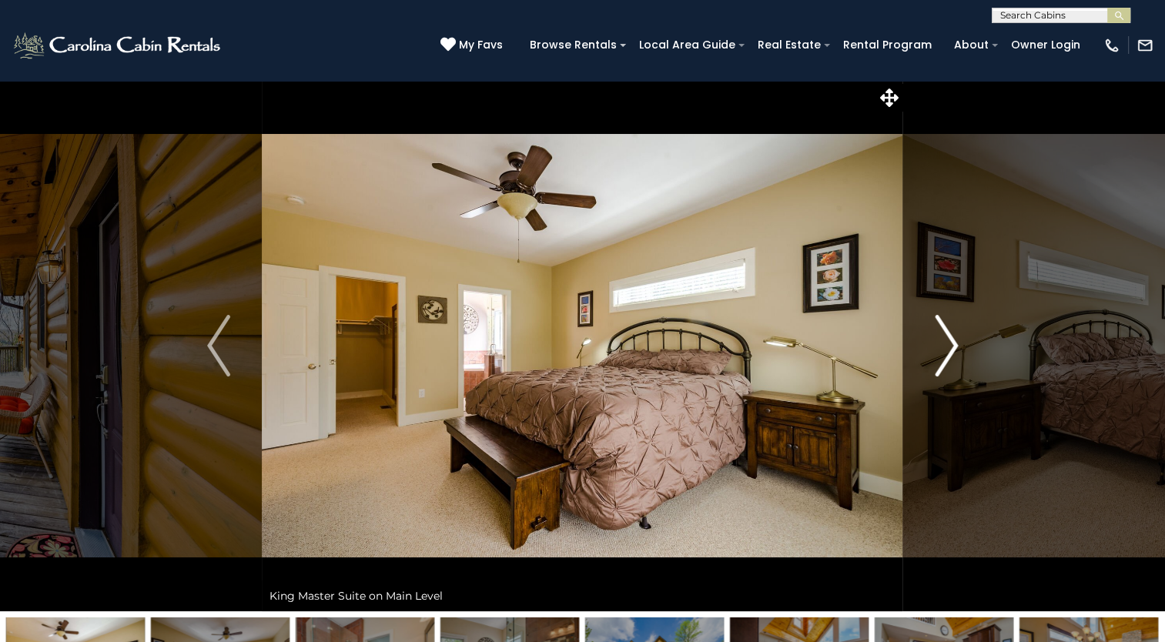
click at [941, 341] on img "Next" at bounding box center [945, 346] width 23 height 62
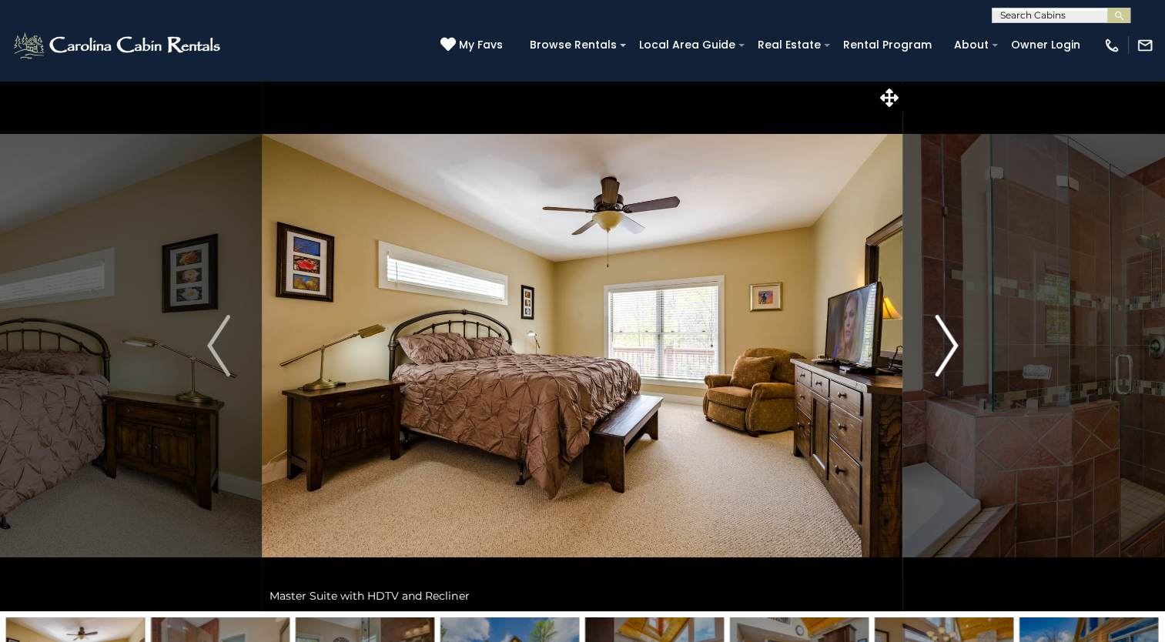
click at [941, 341] on img "Next" at bounding box center [945, 346] width 23 height 62
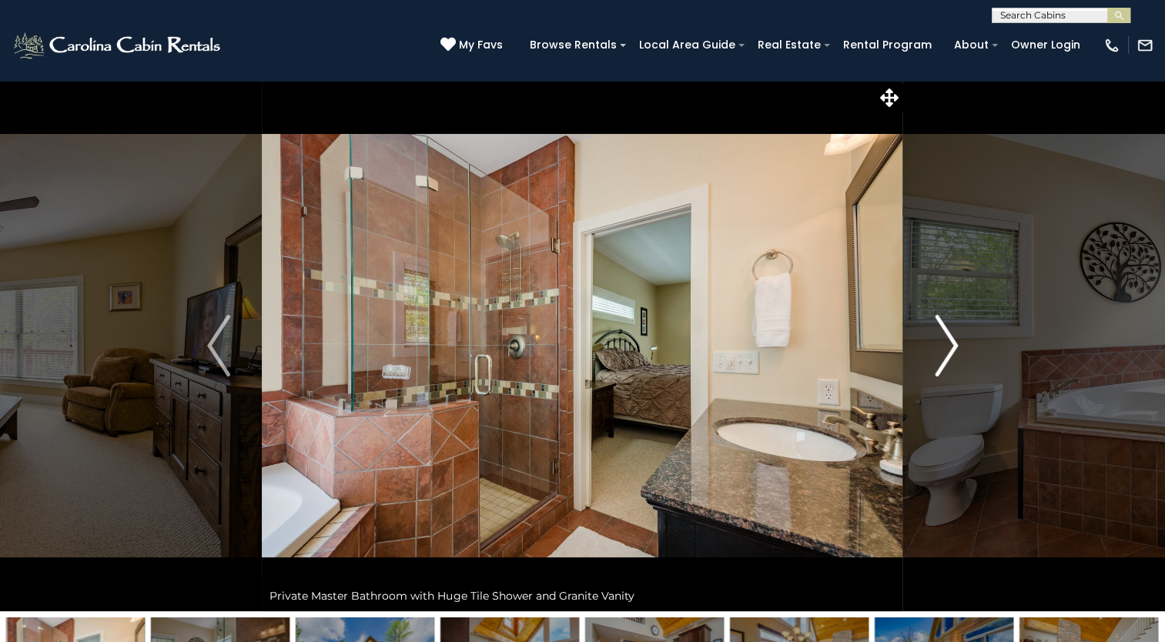
click at [941, 341] on img "Next" at bounding box center [945, 346] width 23 height 62
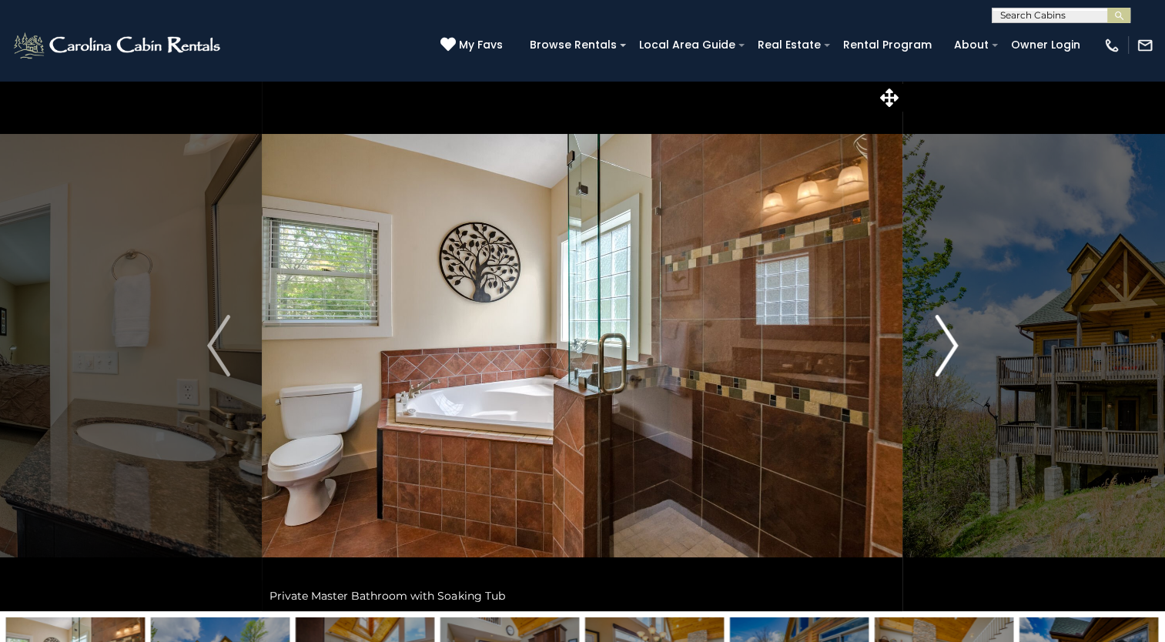
click at [941, 341] on img "Next" at bounding box center [945, 346] width 23 height 62
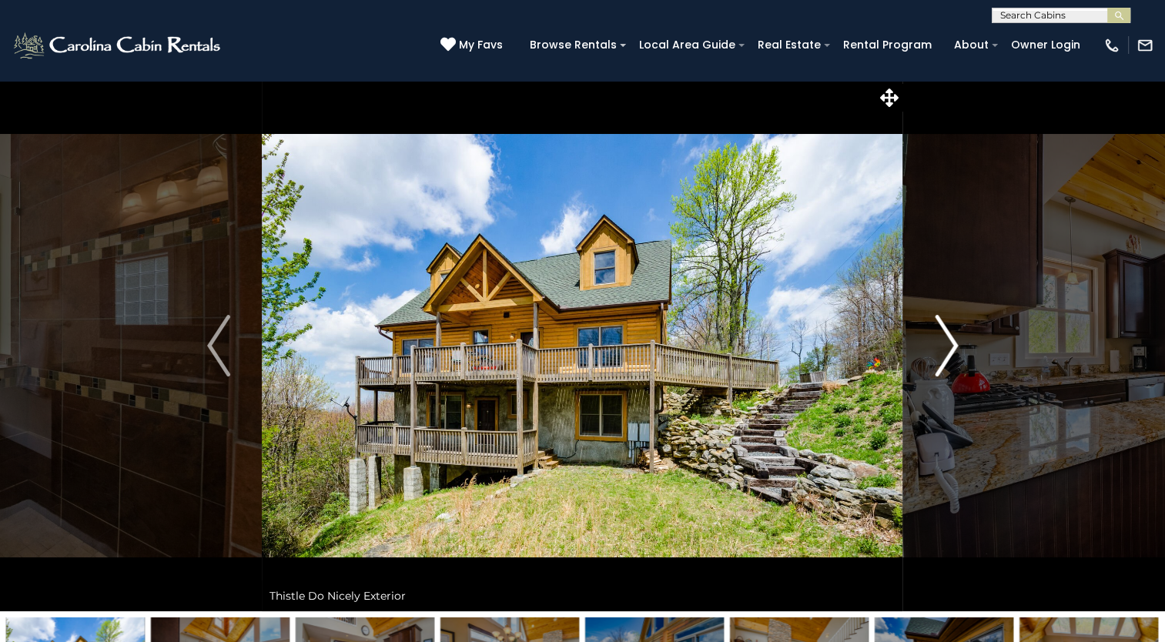
click at [941, 341] on img "Next" at bounding box center [945, 346] width 23 height 62
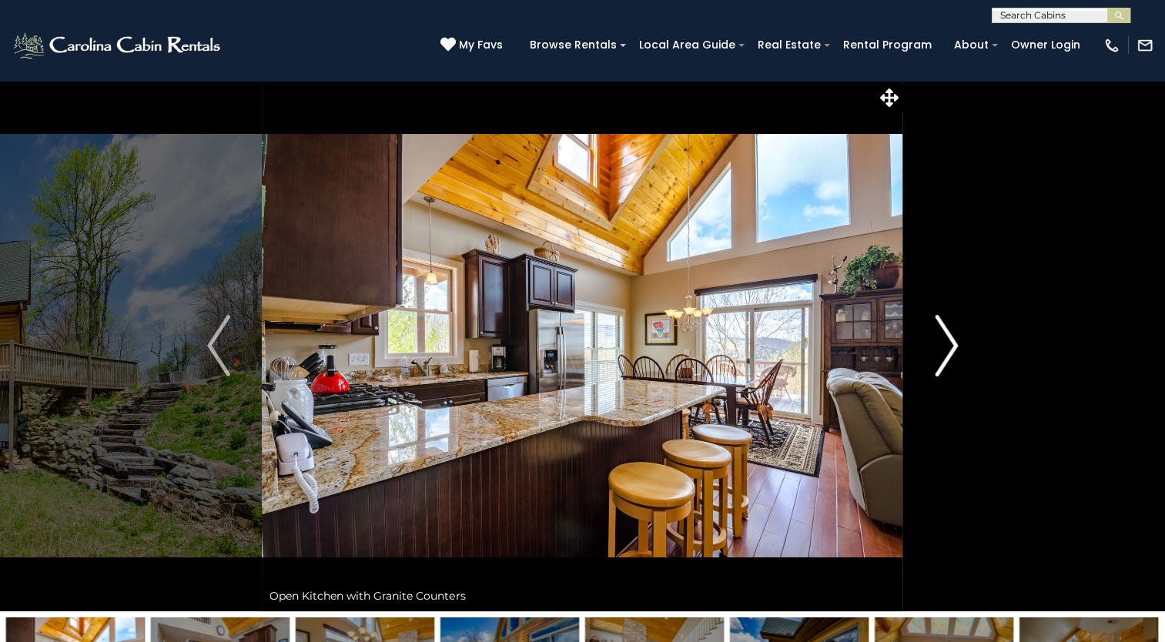
click at [941, 341] on img "Next" at bounding box center [945, 346] width 23 height 62
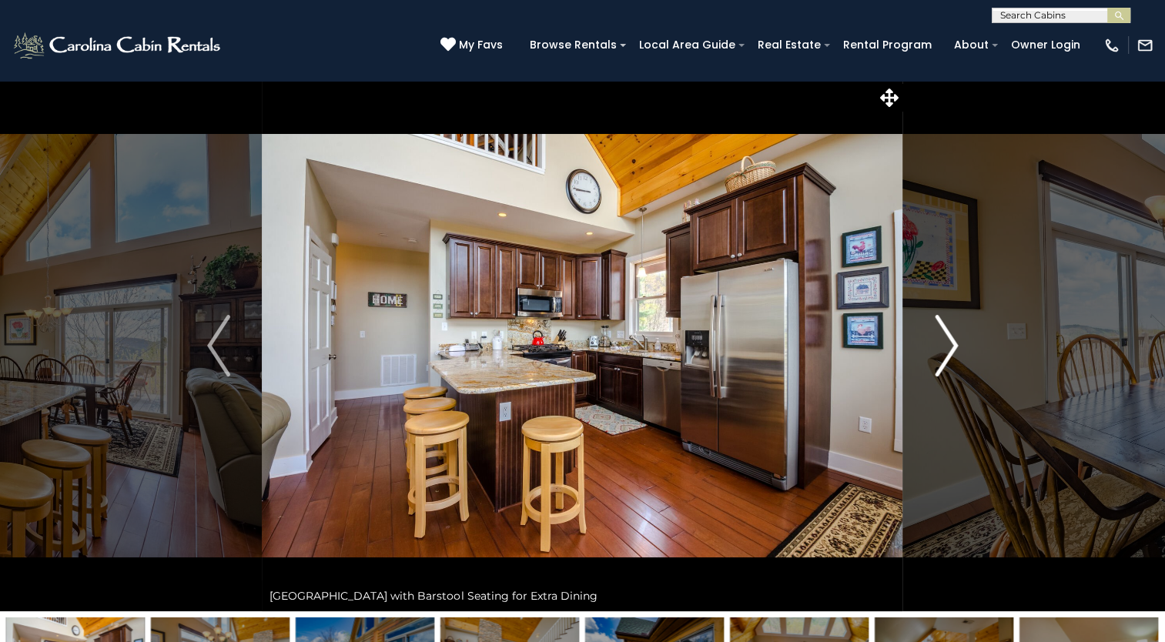
click at [941, 341] on img "Next" at bounding box center [945, 346] width 23 height 62
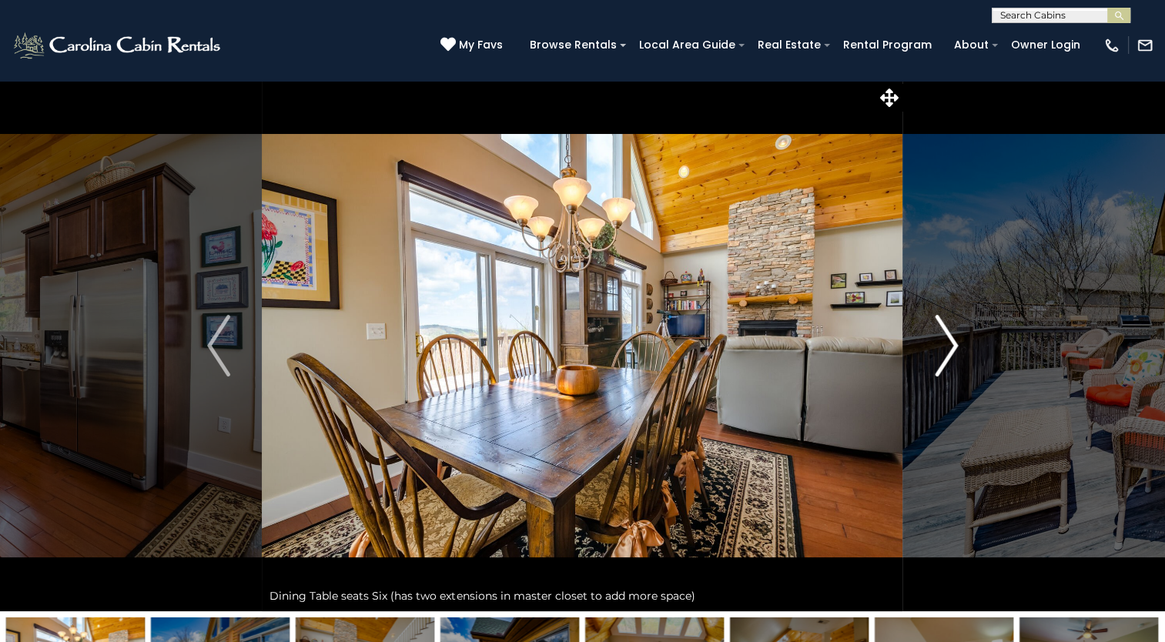
click at [941, 341] on img "Next" at bounding box center [945, 346] width 23 height 62
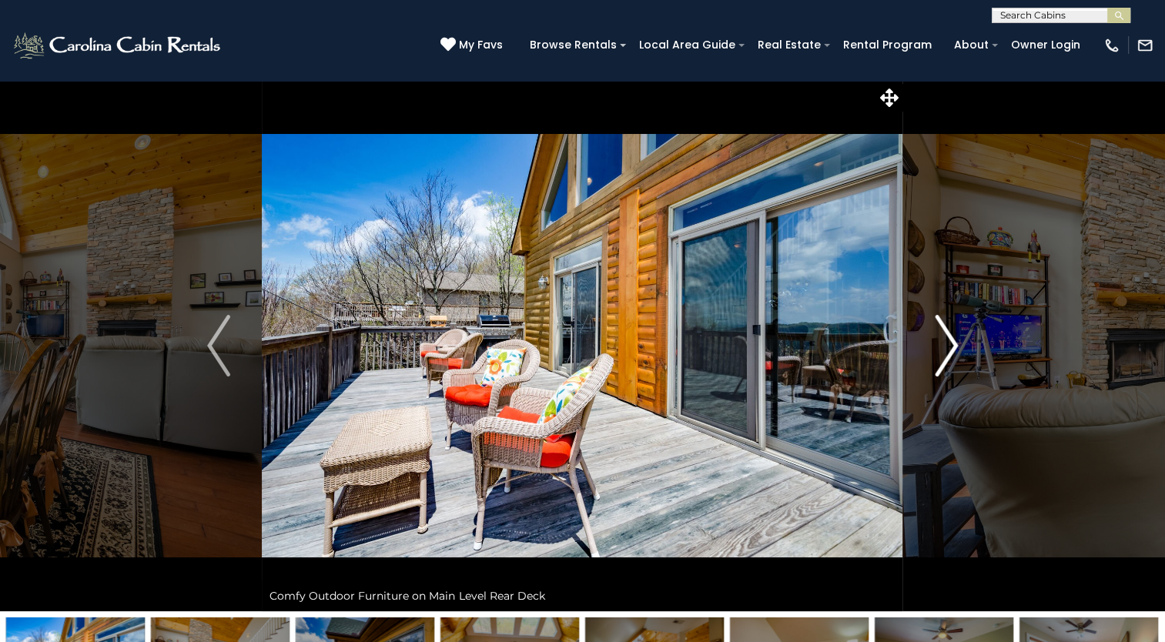
click at [940, 341] on img "Next" at bounding box center [945, 346] width 23 height 62
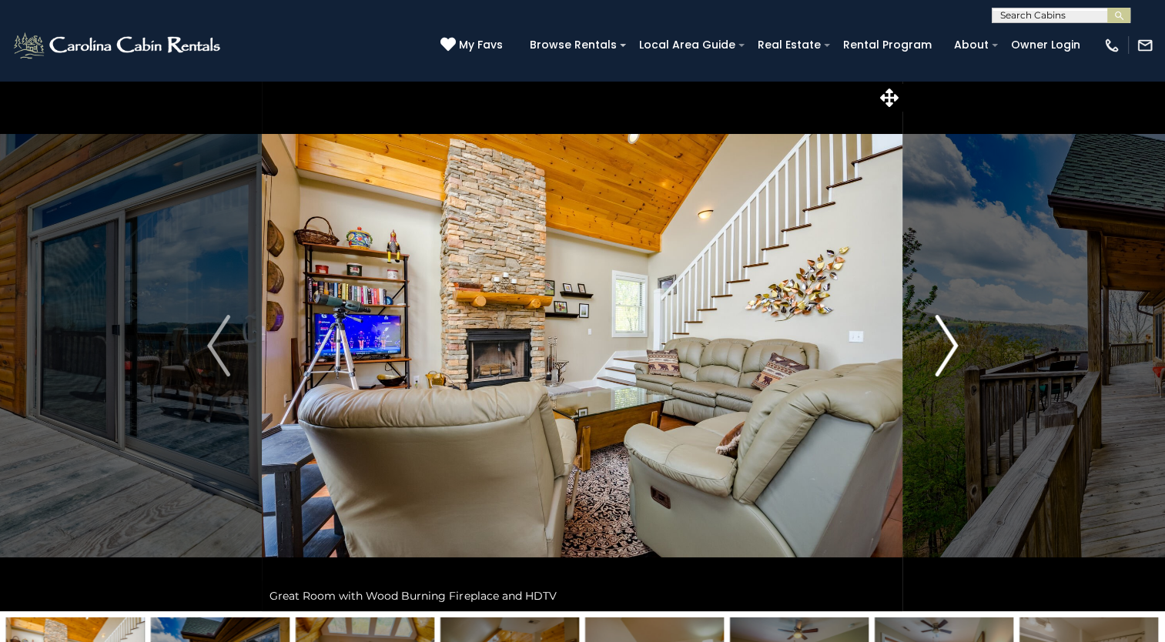
click at [940, 341] on img "Next" at bounding box center [945, 346] width 23 height 62
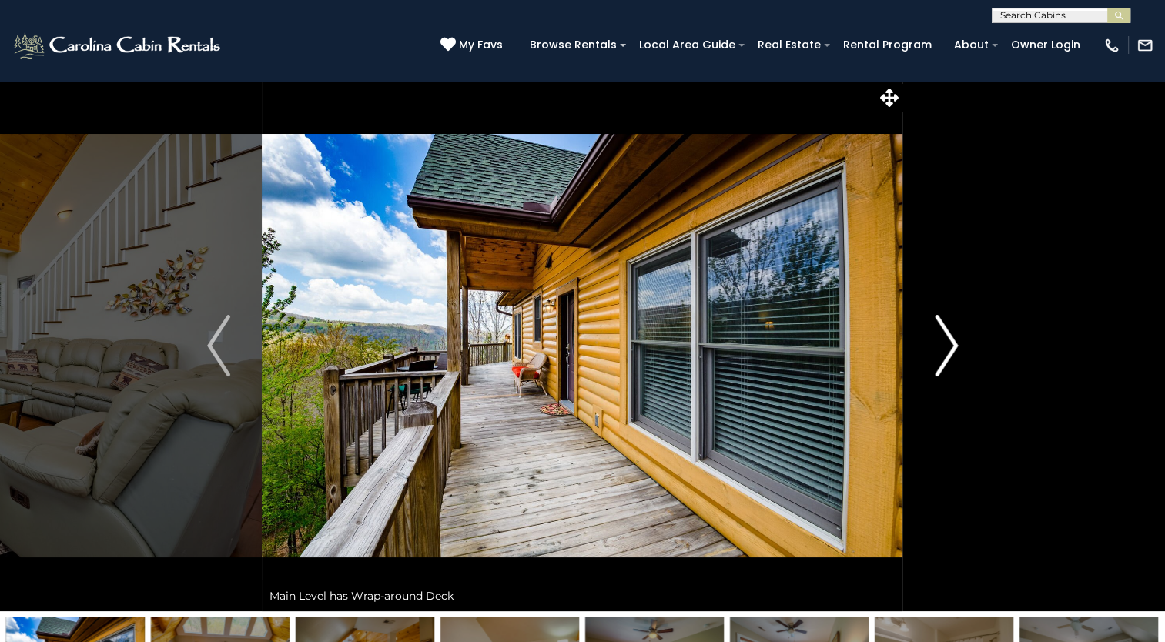
click at [940, 341] on img "Next" at bounding box center [945, 346] width 23 height 62
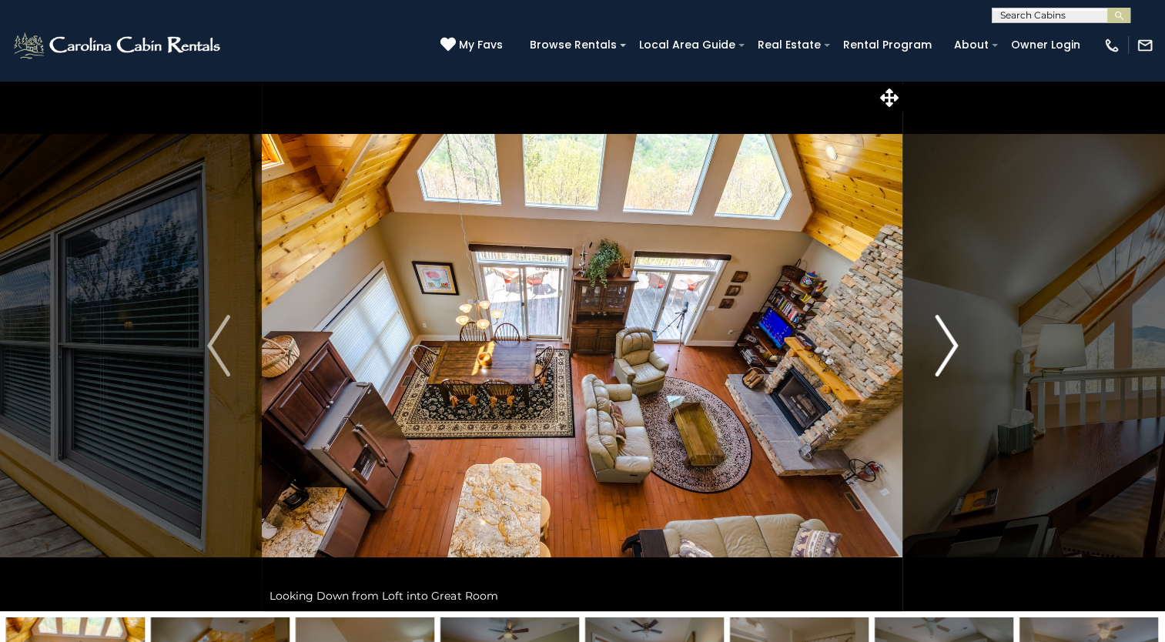
click at [940, 341] on img "Next" at bounding box center [945, 346] width 23 height 62
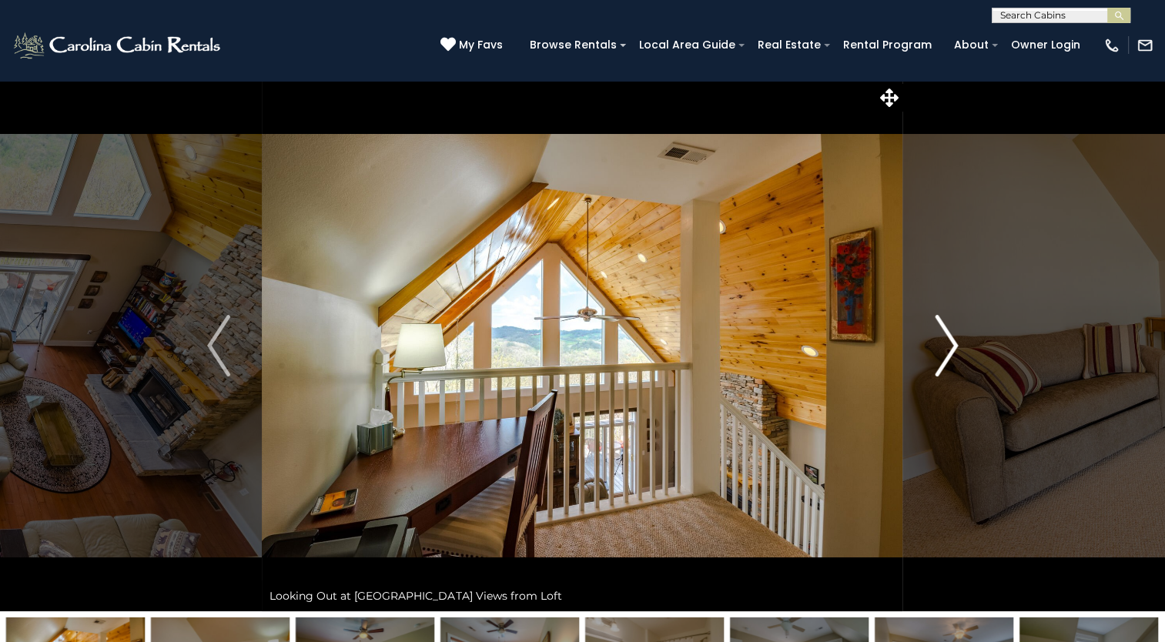
click at [940, 341] on img "Next" at bounding box center [945, 346] width 23 height 62
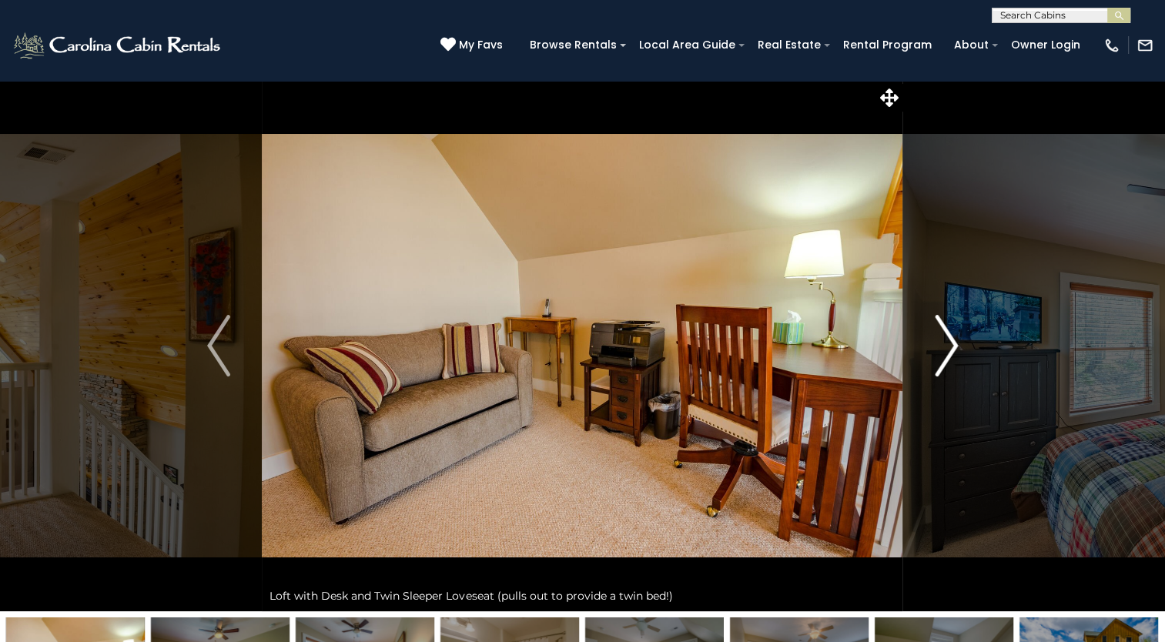
click at [940, 341] on img "Next" at bounding box center [945, 346] width 23 height 62
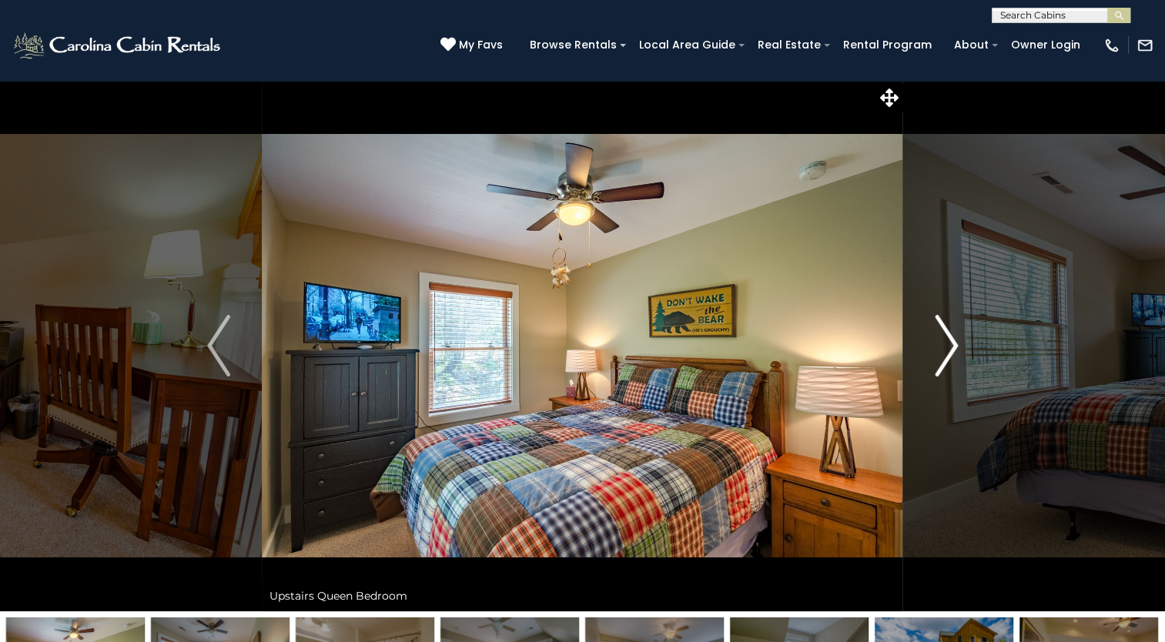
click at [939, 340] on img "Next" at bounding box center [945, 346] width 23 height 62
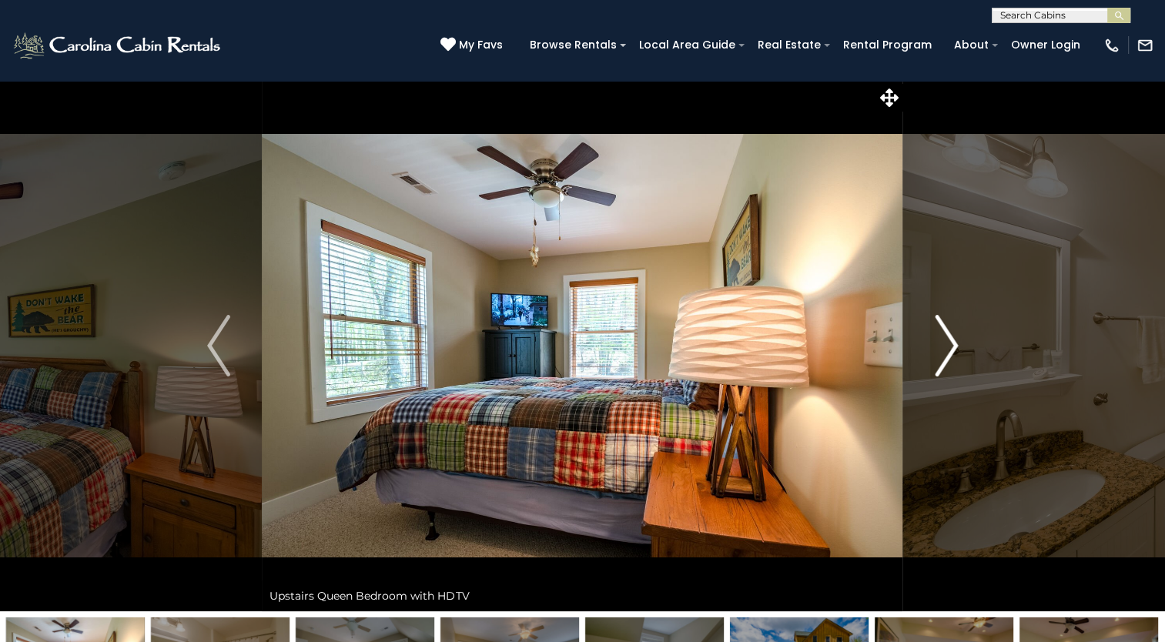
click at [939, 340] on img "Next" at bounding box center [945, 346] width 23 height 62
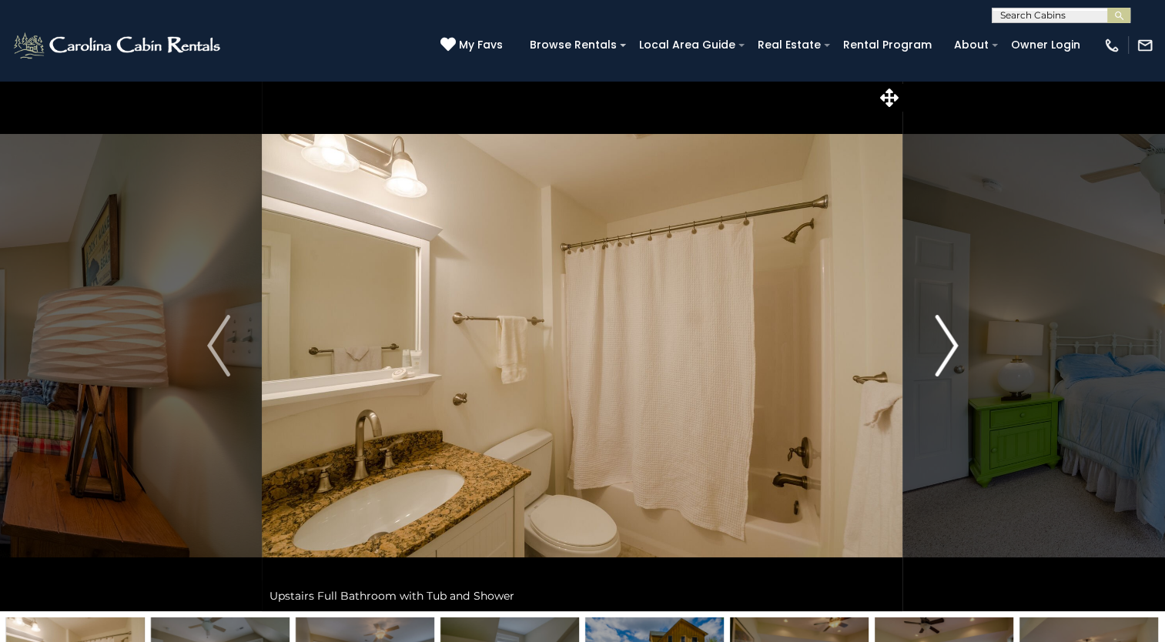
click at [939, 340] on img "Next" at bounding box center [945, 346] width 23 height 62
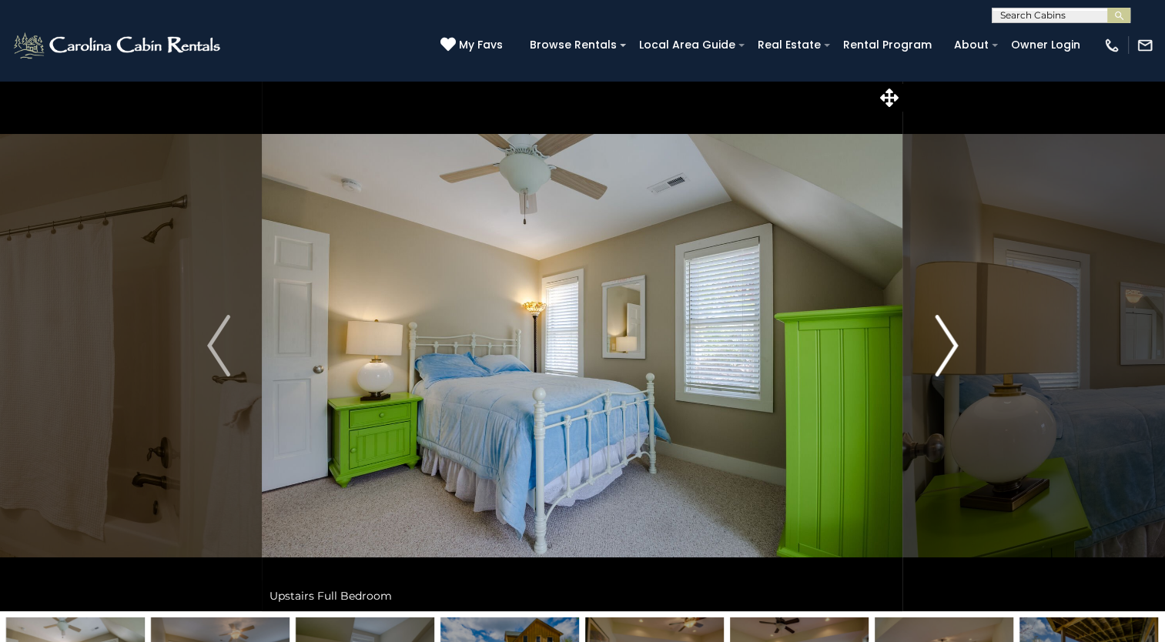
click at [939, 340] on img "Next" at bounding box center [945, 346] width 23 height 62
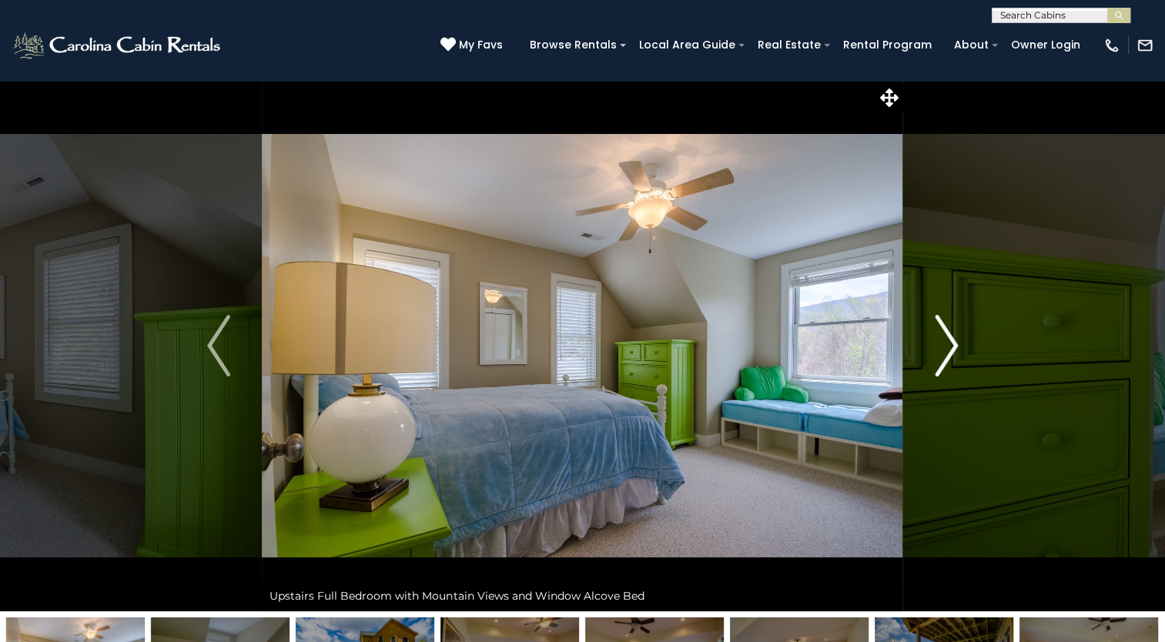
click at [939, 340] on img "Next" at bounding box center [945, 346] width 23 height 62
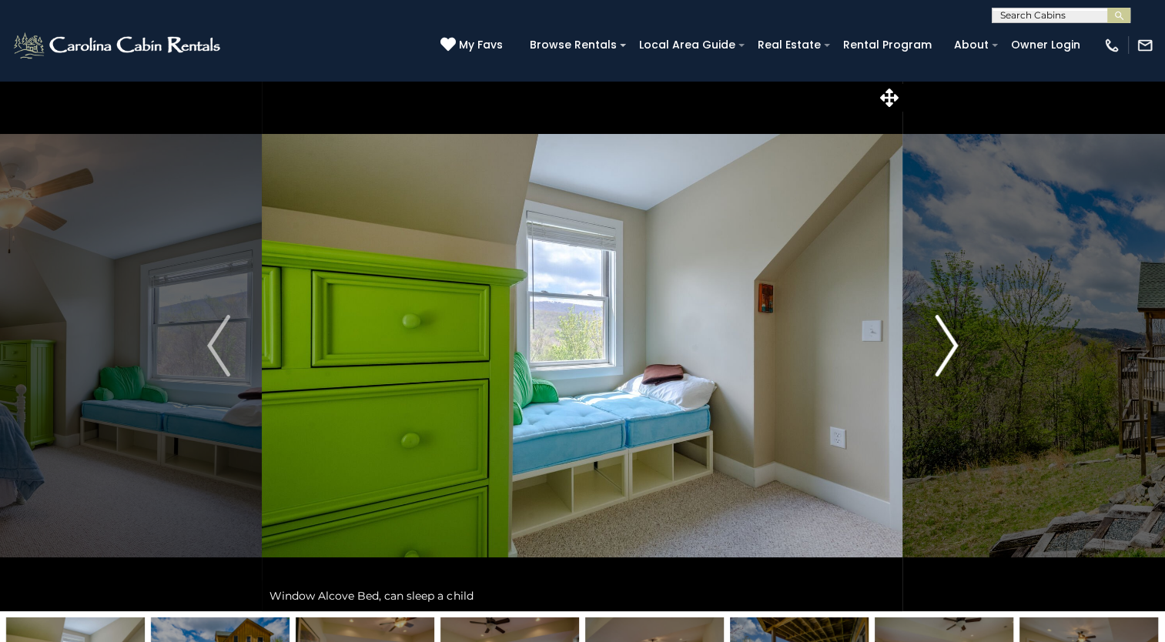
click at [939, 340] on img "Next" at bounding box center [945, 346] width 23 height 62
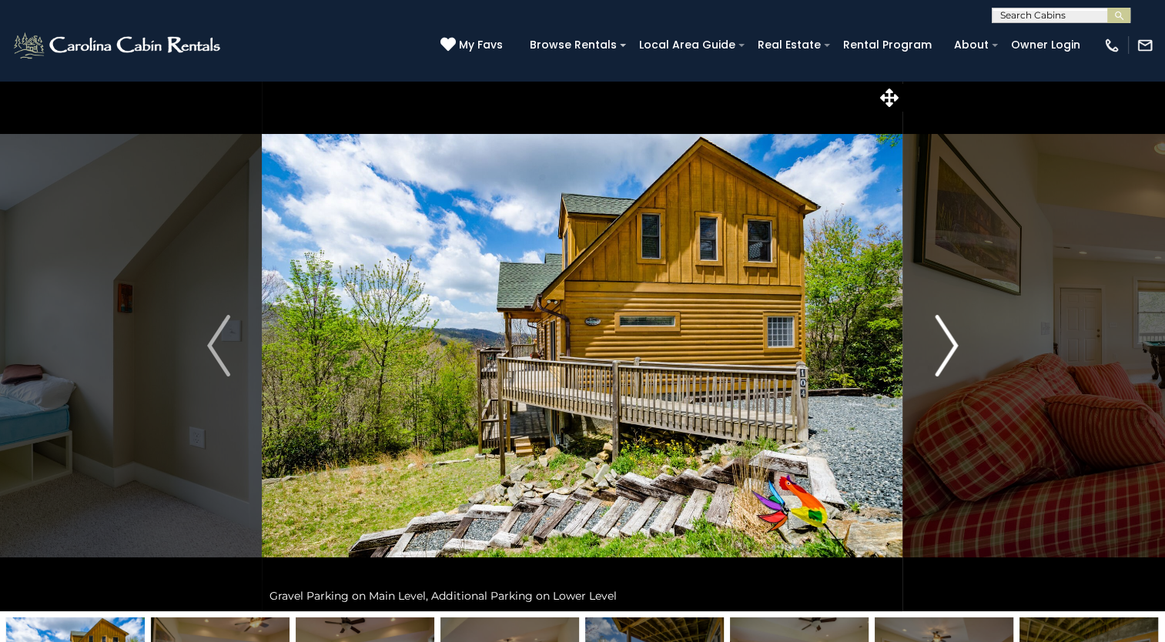
click at [939, 340] on img "Next" at bounding box center [945, 346] width 23 height 62
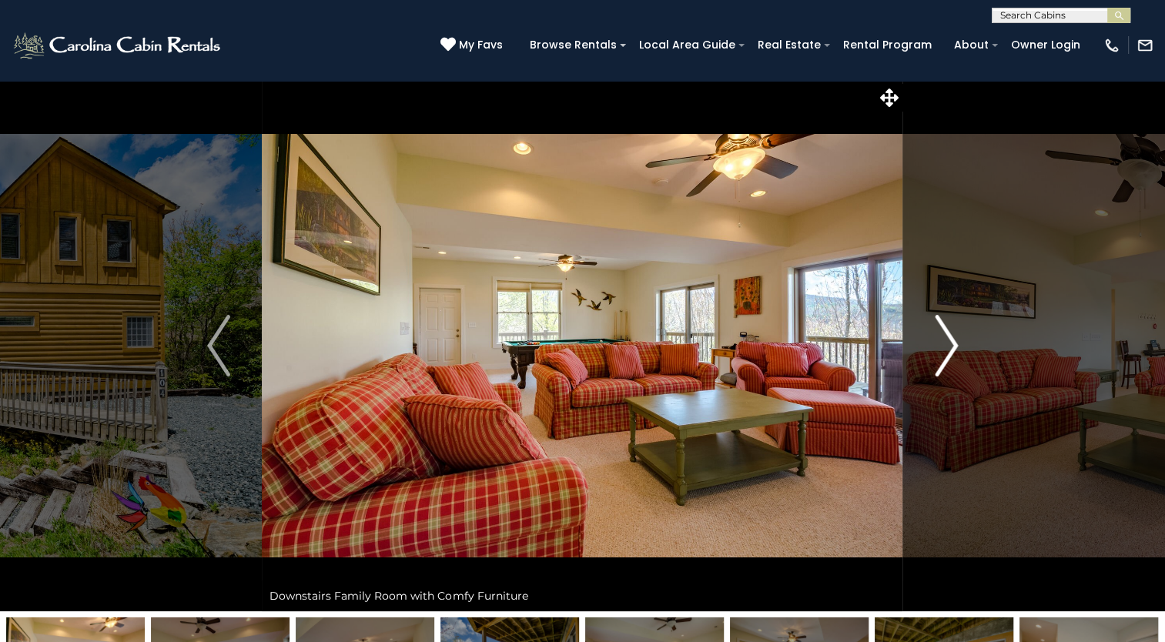
click at [938, 339] on img "Next" at bounding box center [945, 346] width 23 height 62
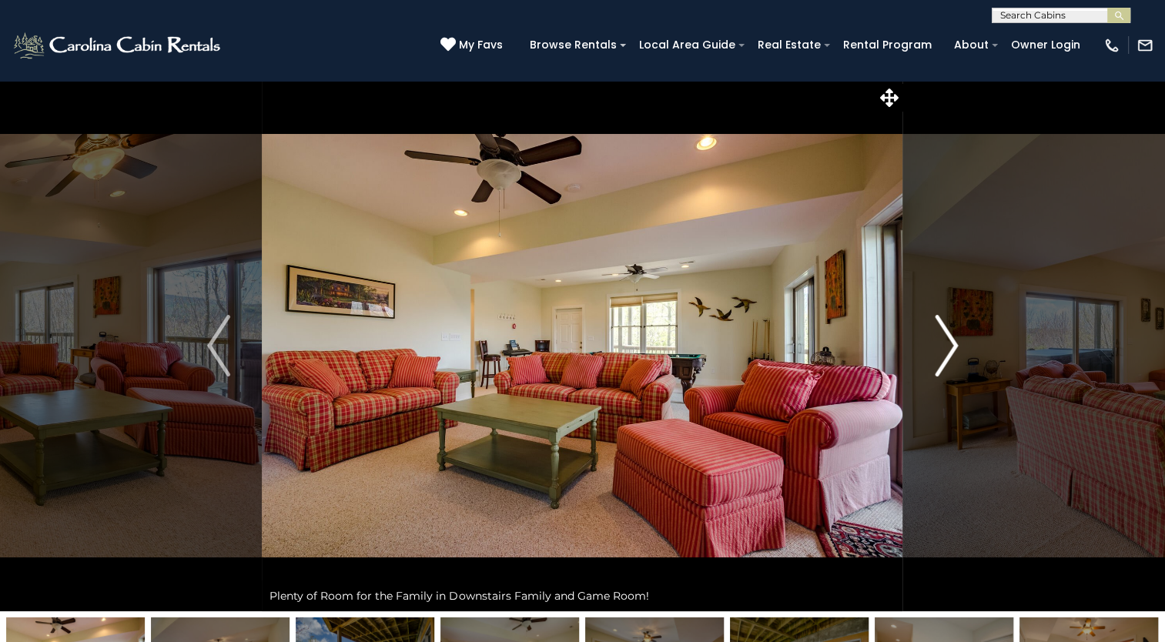
click at [938, 339] on img "Next" at bounding box center [945, 346] width 23 height 62
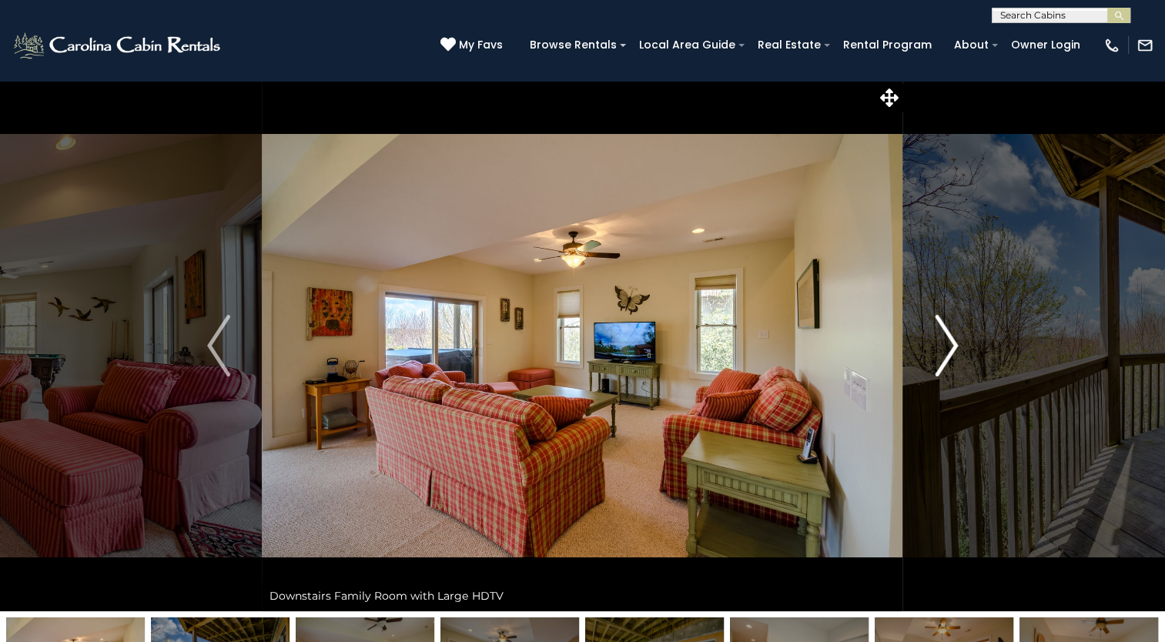
click at [938, 339] on img "Next" at bounding box center [945, 346] width 23 height 62
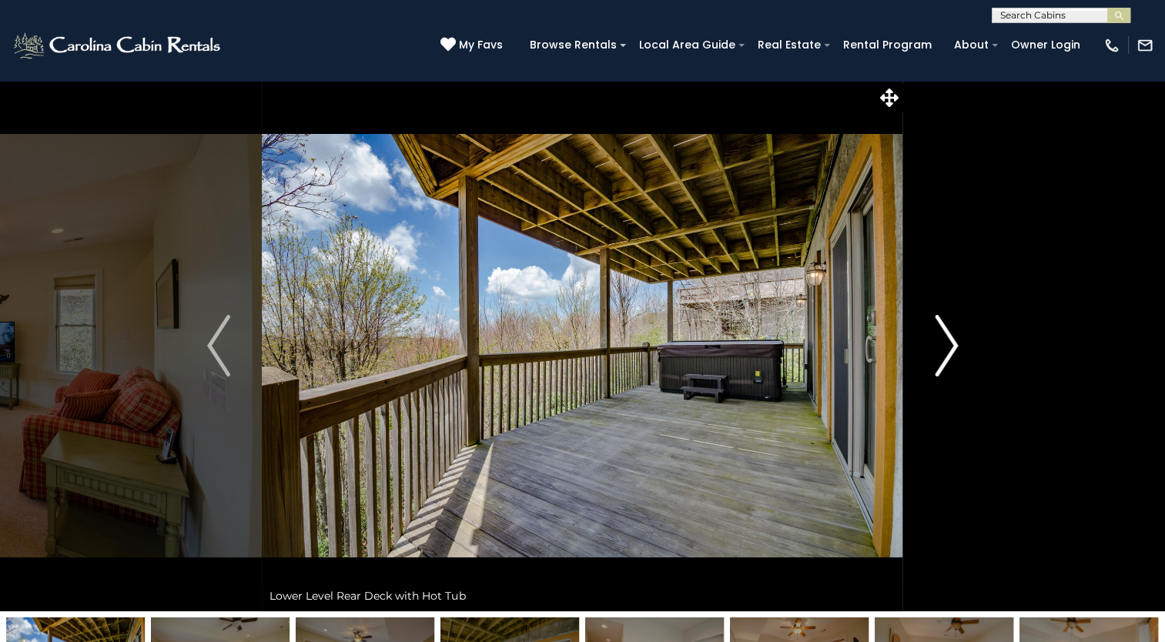
click at [938, 339] on img "Next" at bounding box center [945, 346] width 23 height 62
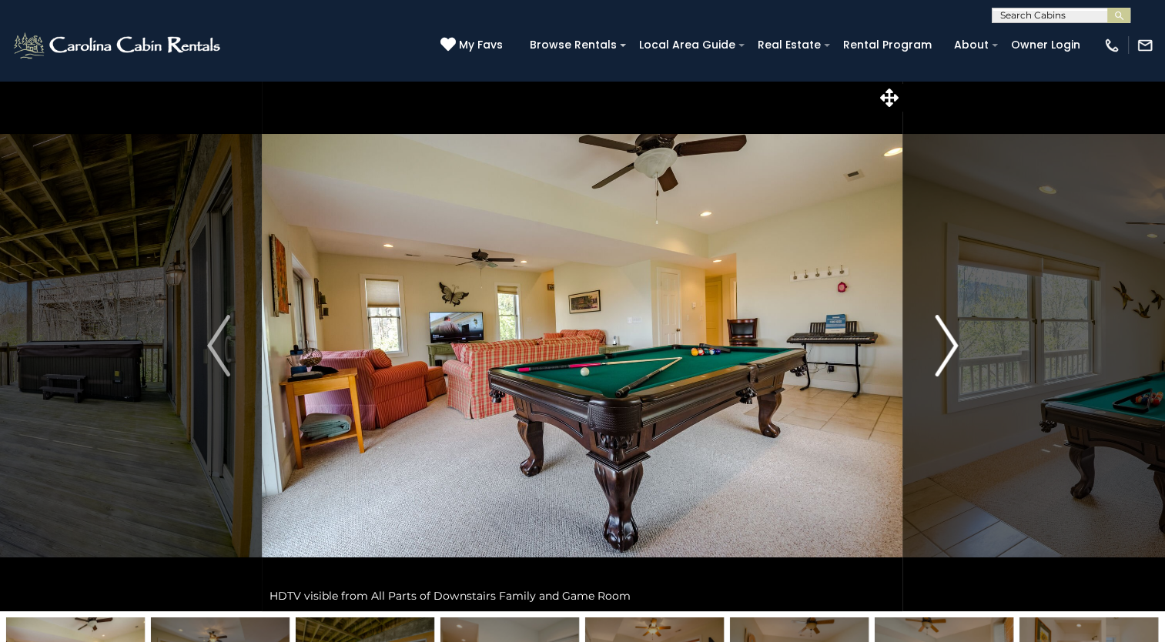
click at [938, 339] on img "Next" at bounding box center [945, 346] width 23 height 62
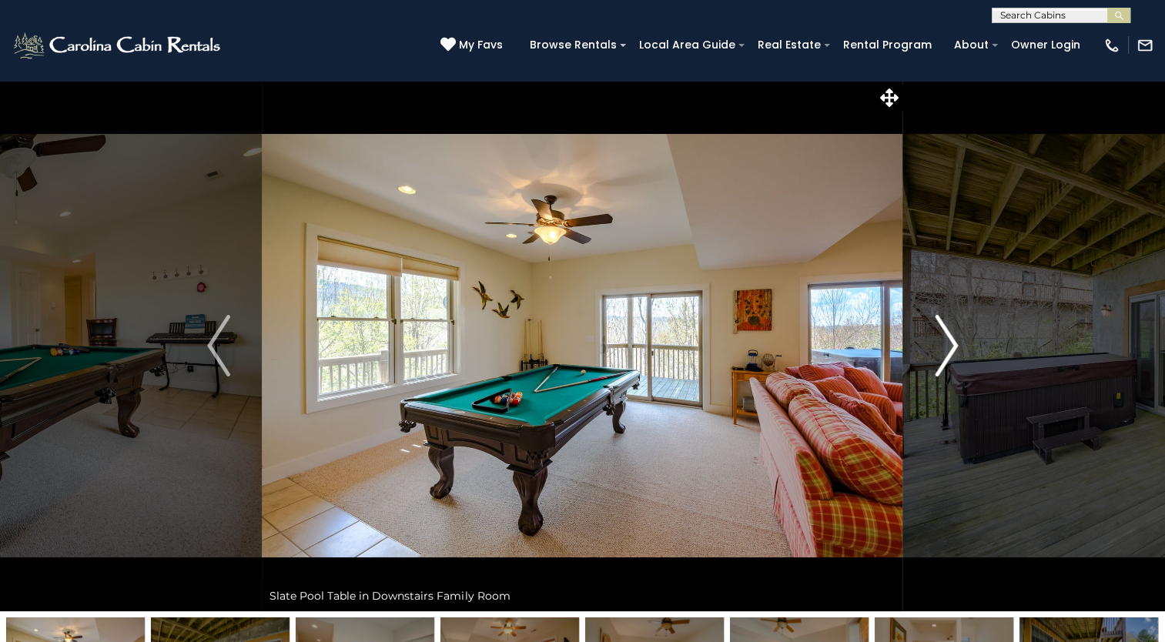
click at [938, 339] on img "Next" at bounding box center [945, 346] width 23 height 62
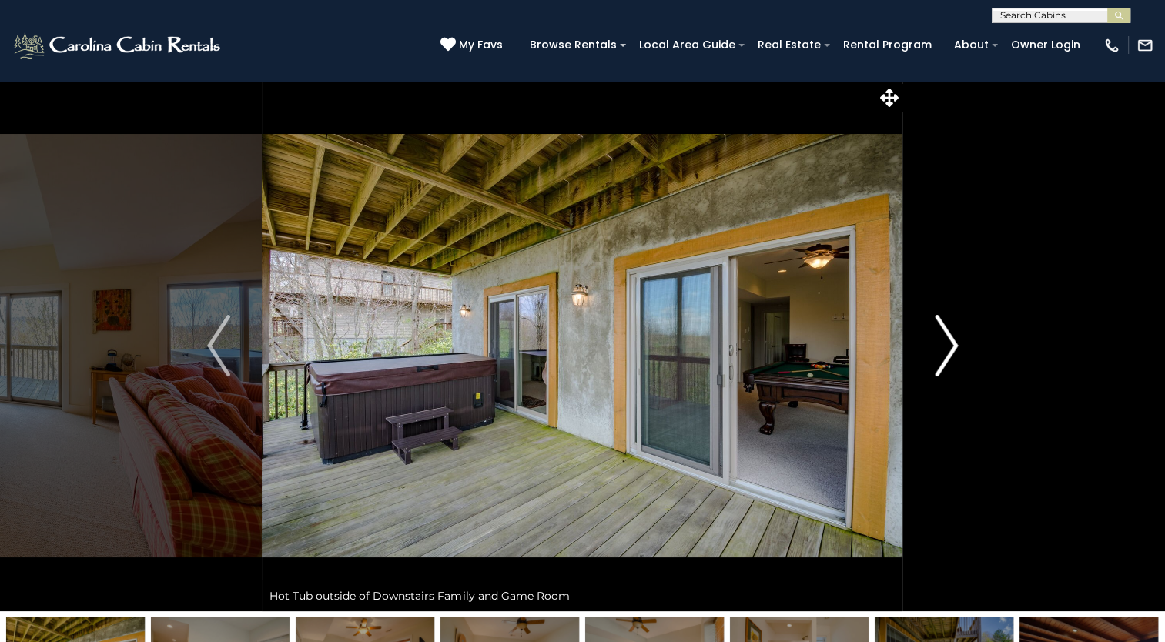
click at [938, 339] on img "Next" at bounding box center [945, 346] width 23 height 62
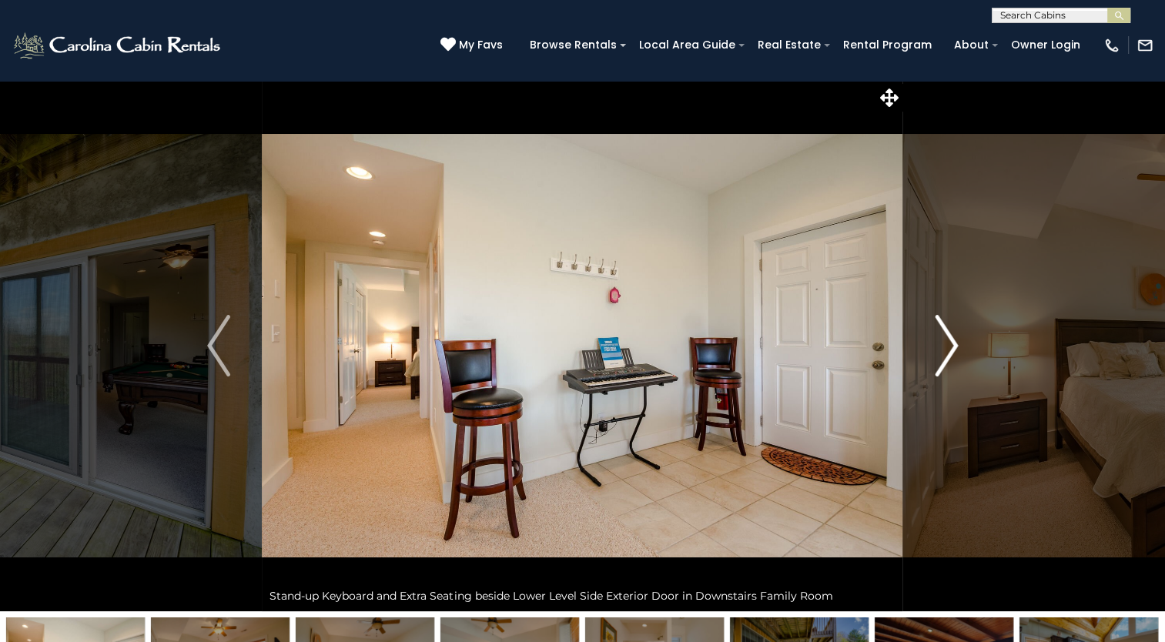
click at [938, 339] on img "Next" at bounding box center [945, 346] width 23 height 62
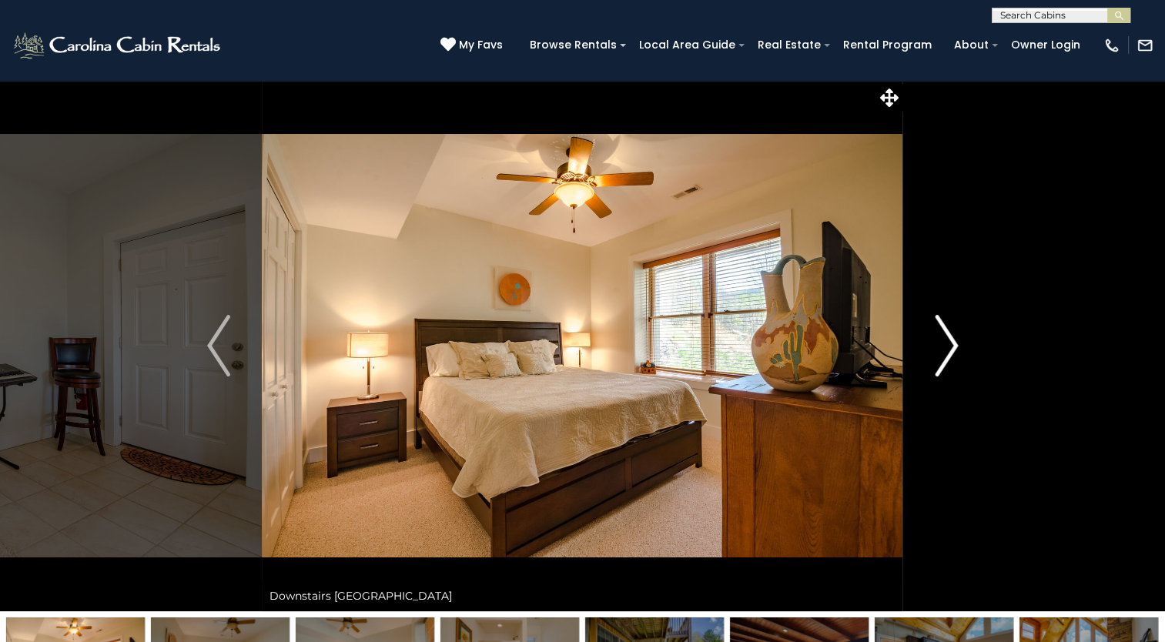
click at [938, 339] on img "Next" at bounding box center [945, 346] width 23 height 62
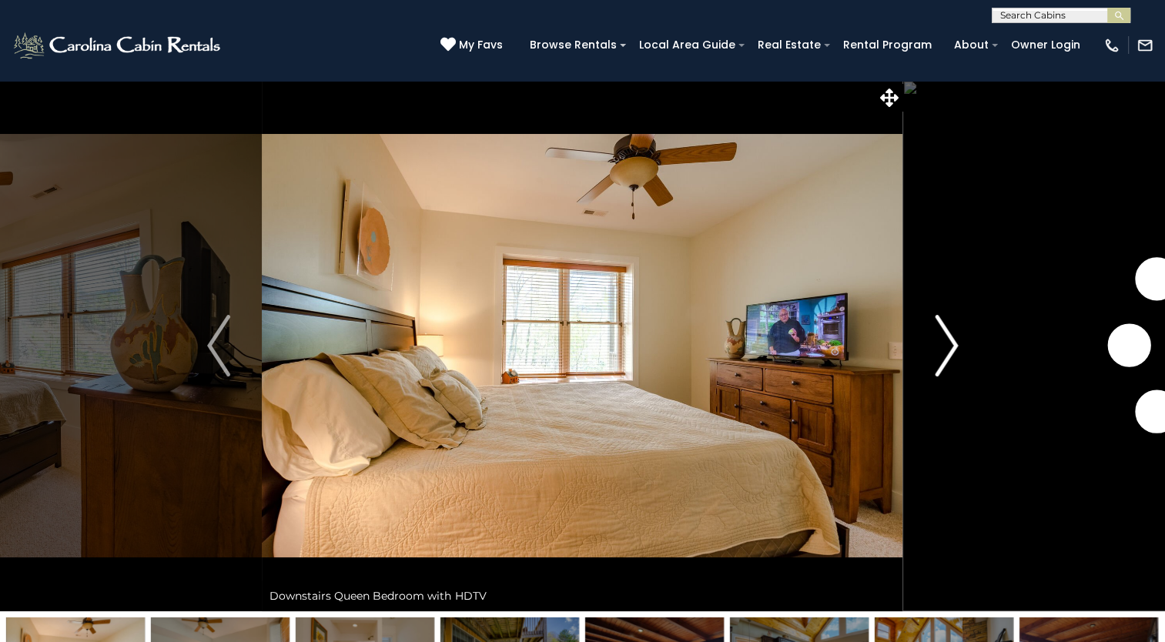
click at [938, 339] on img "Next" at bounding box center [945, 346] width 23 height 62
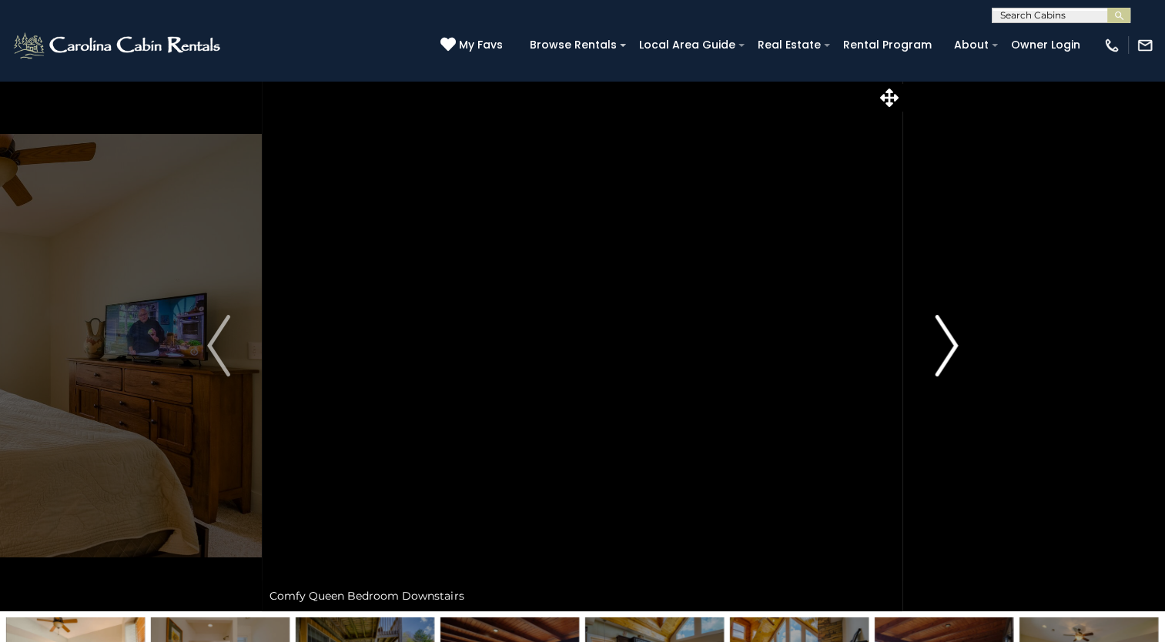
click at [938, 339] on img "Next" at bounding box center [945, 346] width 23 height 62
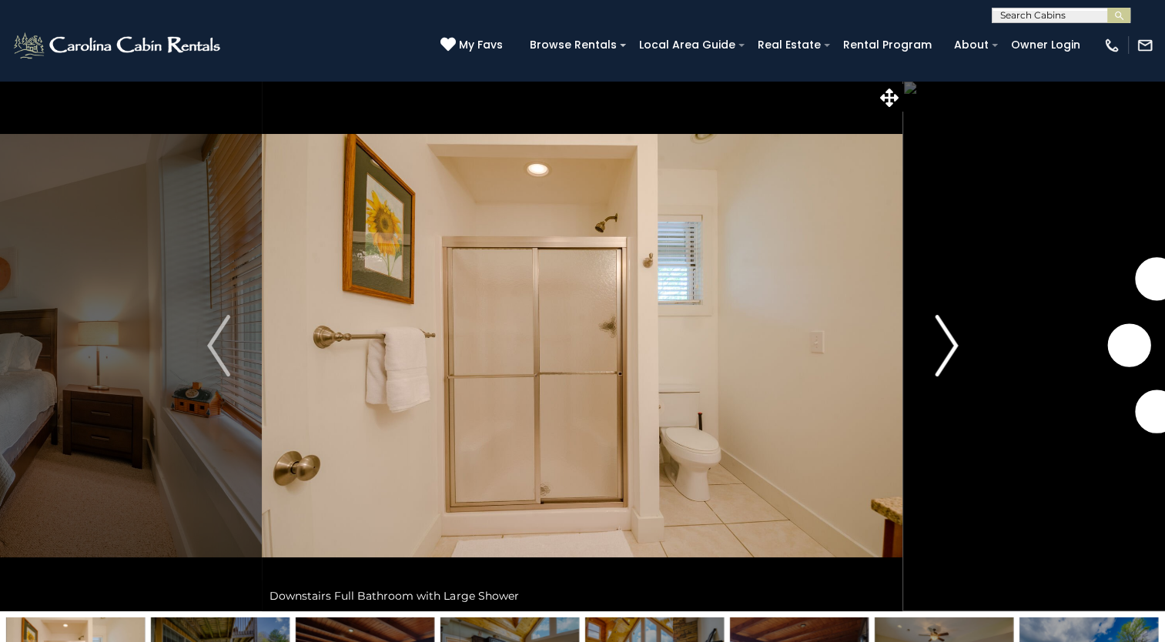
click at [938, 339] on img "Next" at bounding box center [945, 346] width 23 height 62
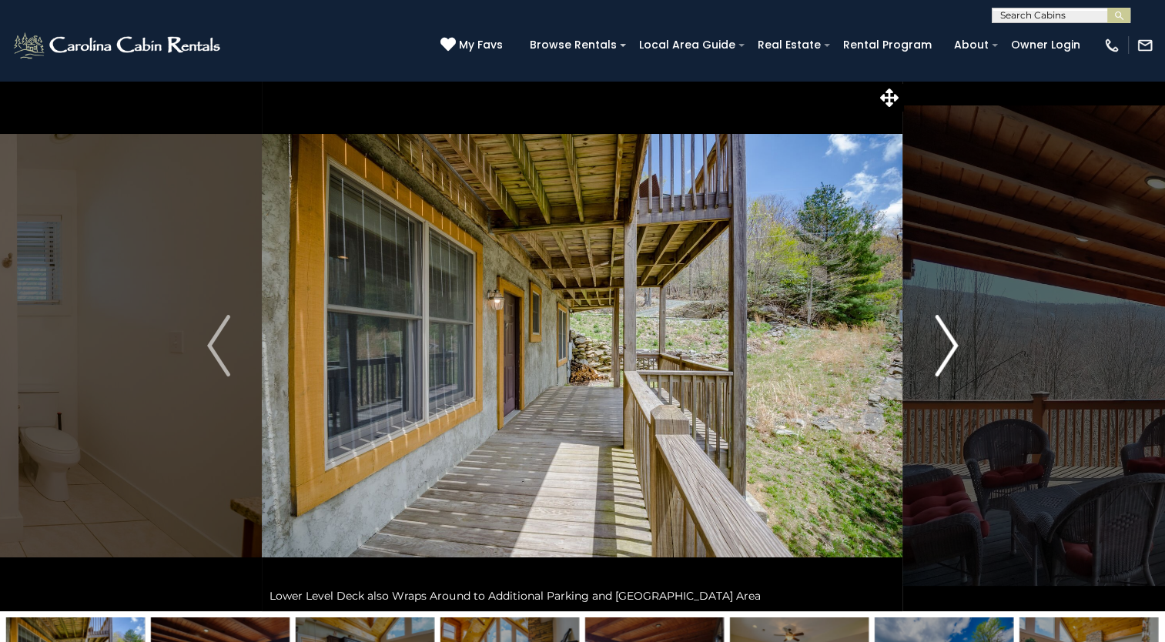
click at [938, 339] on img "Next" at bounding box center [945, 346] width 23 height 62
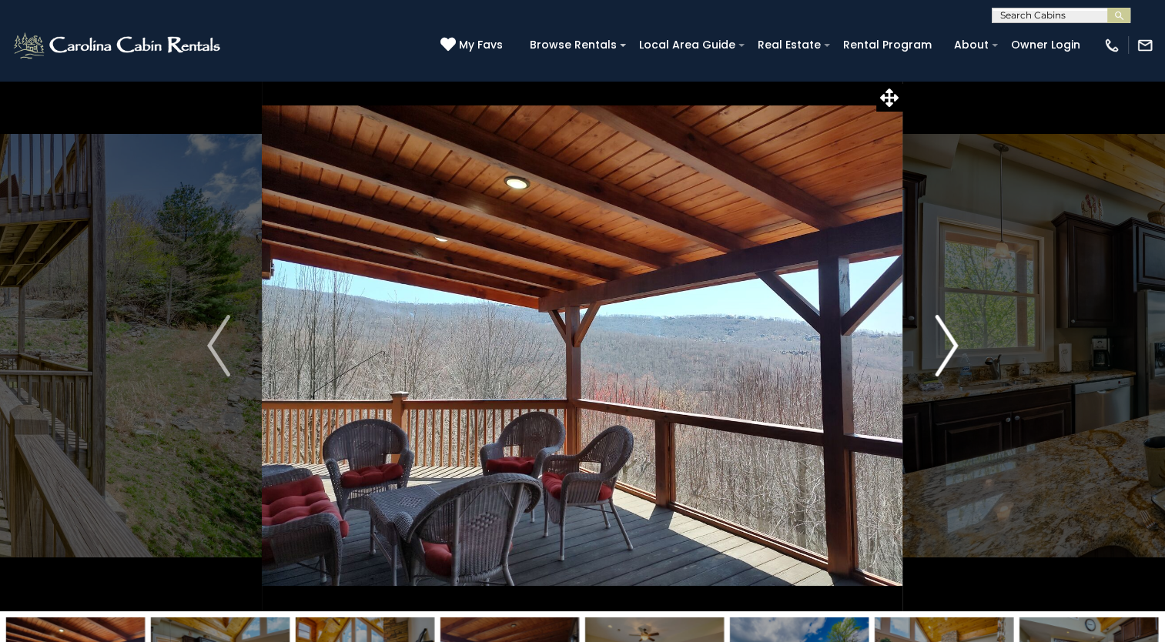
click at [938, 339] on img "Next" at bounding box center [945, 346] width 23 height 62
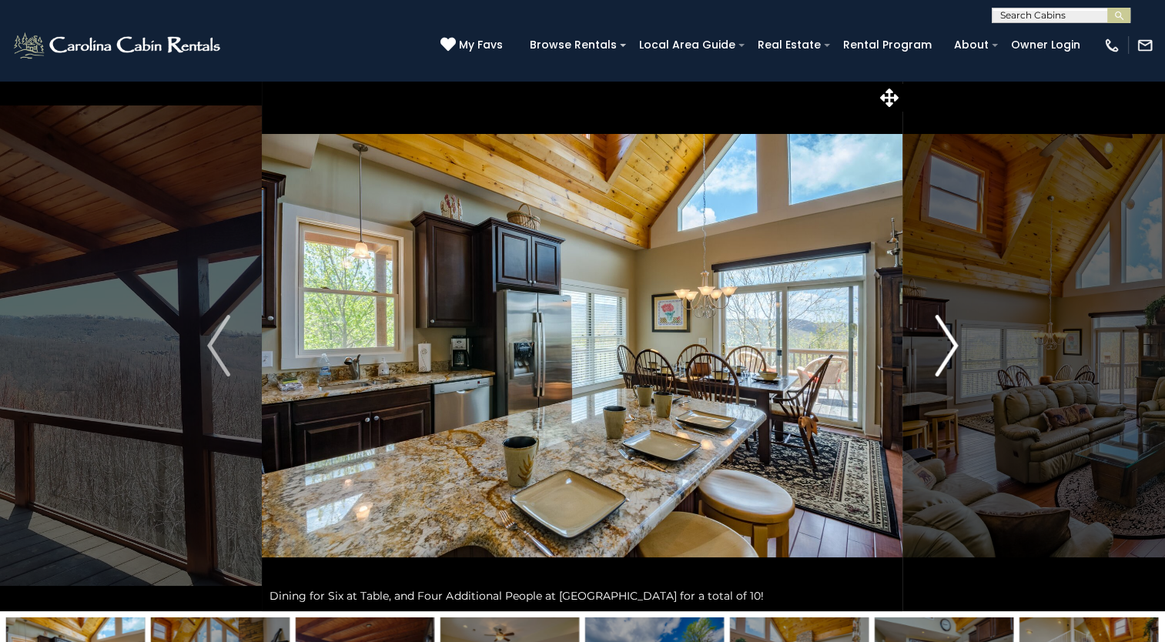
click at [938, 339] on img "Next" at bounding box center [945, 346] width 23 height 62
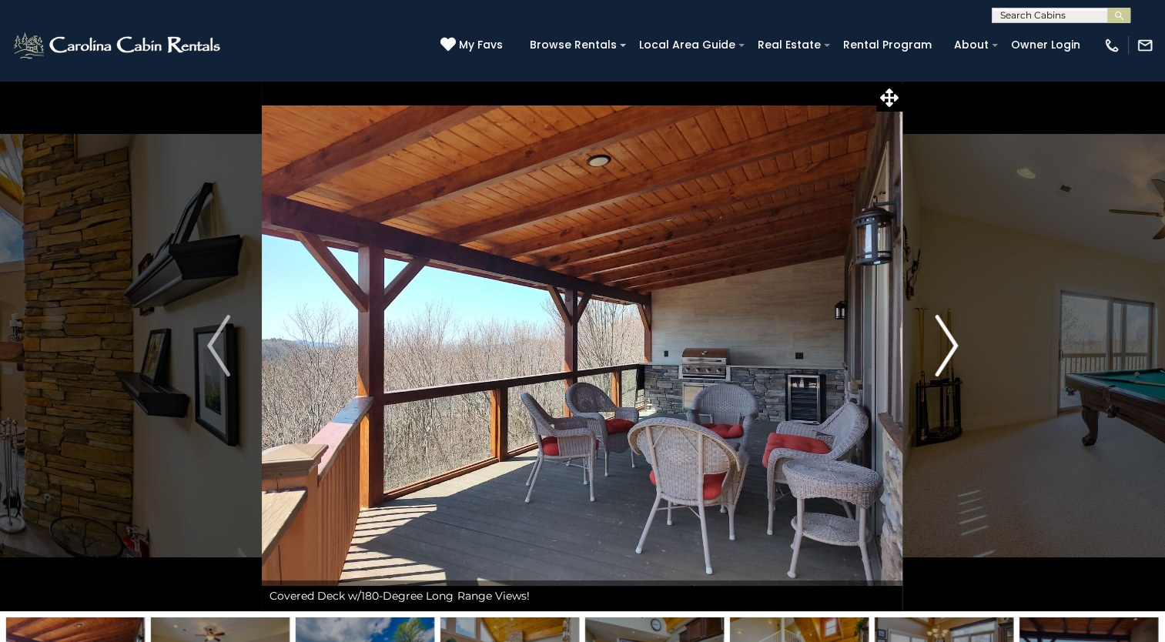
click at [938, 339] on img "Next" at bounding box center [945, 346] width 23 height 62
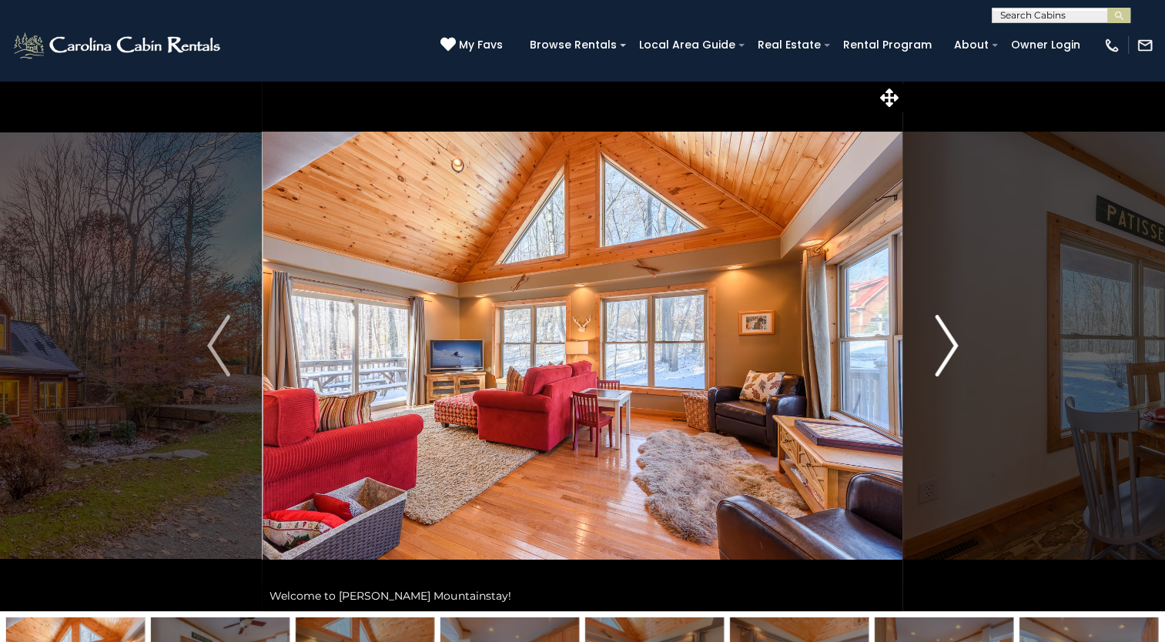
click at [945, 331] on img "Next" at bounding box center [945, 346] width 23 height 62
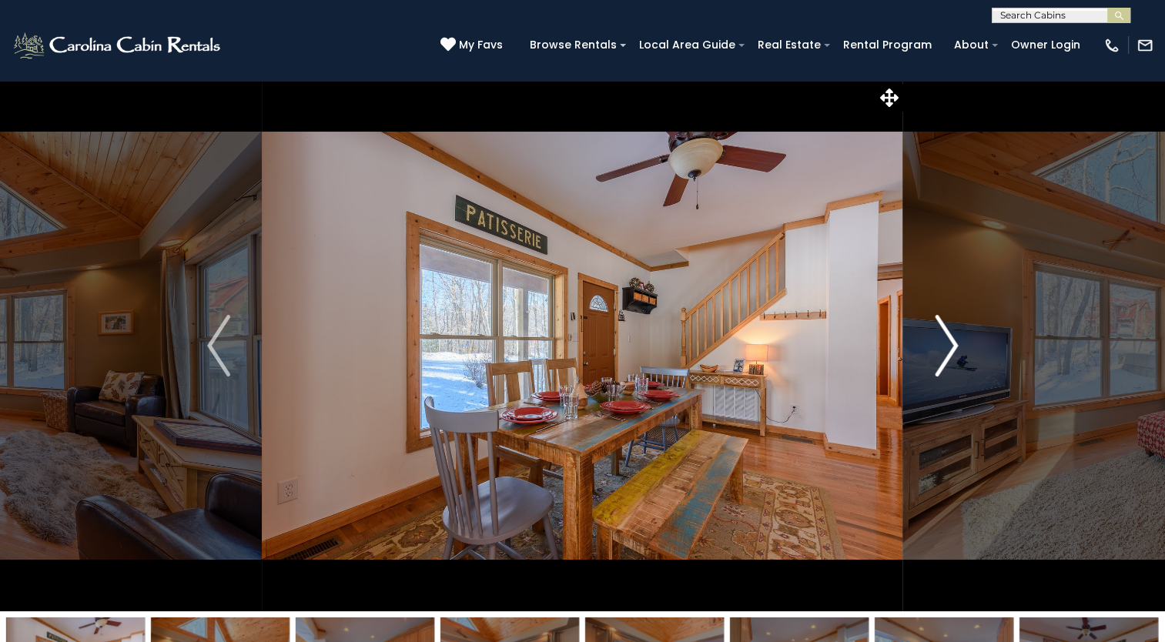
click at [945, 331] on img "Next" at bounding box center [945, 346] width 23 height 62
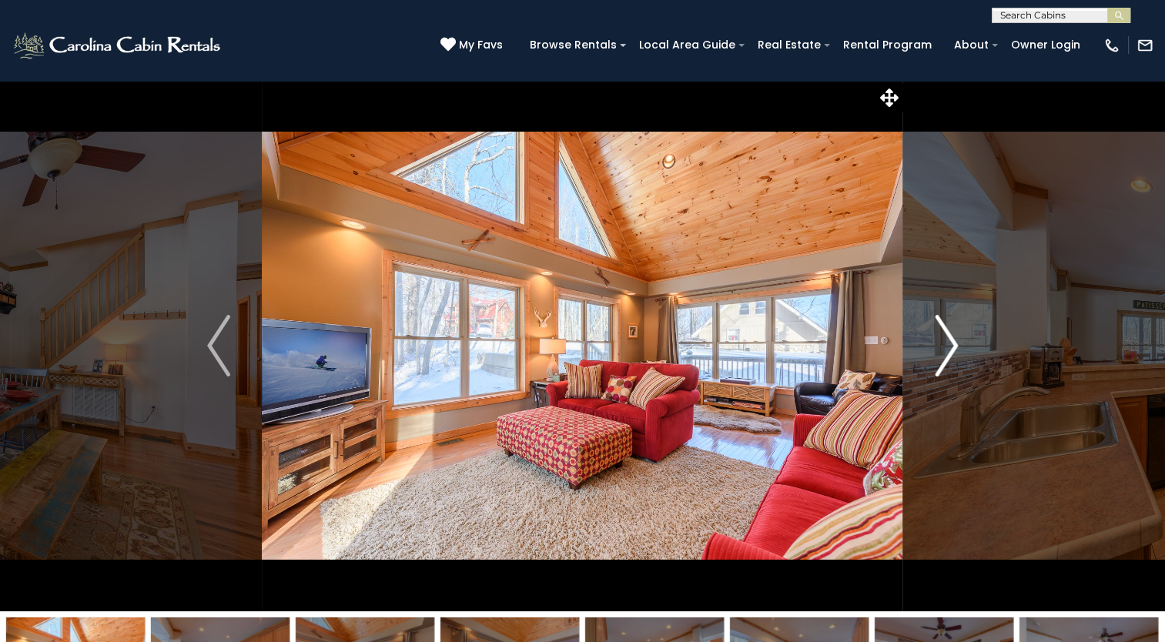
click at [945, 331] on img "Next" at bounding box center [945, 346] width 23 height 62
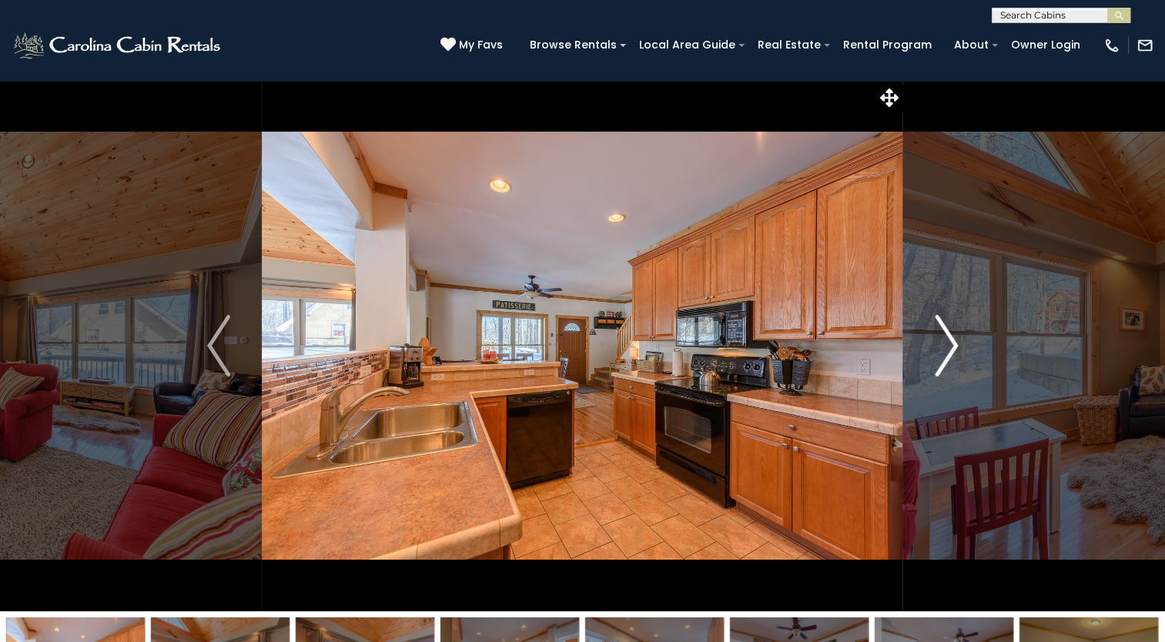
click at [945, 331] on img "Next" at bounding box center [945, 346] width 23 height 62
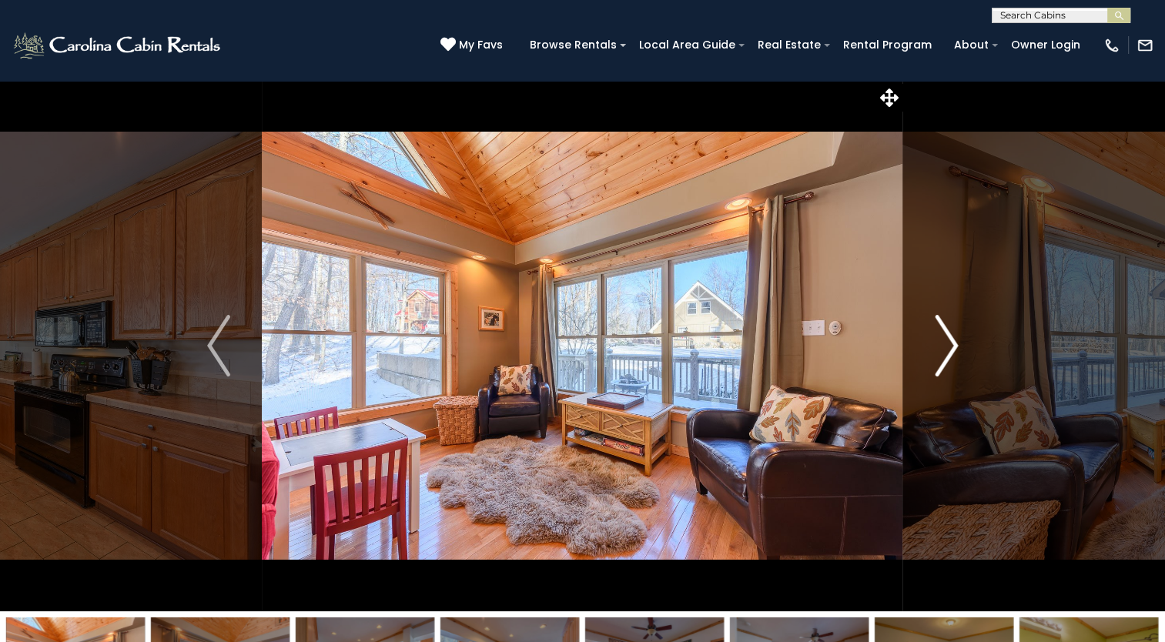
click at [945, 331] on img "Next" at bounding box center [945, 346] width 23 height 62
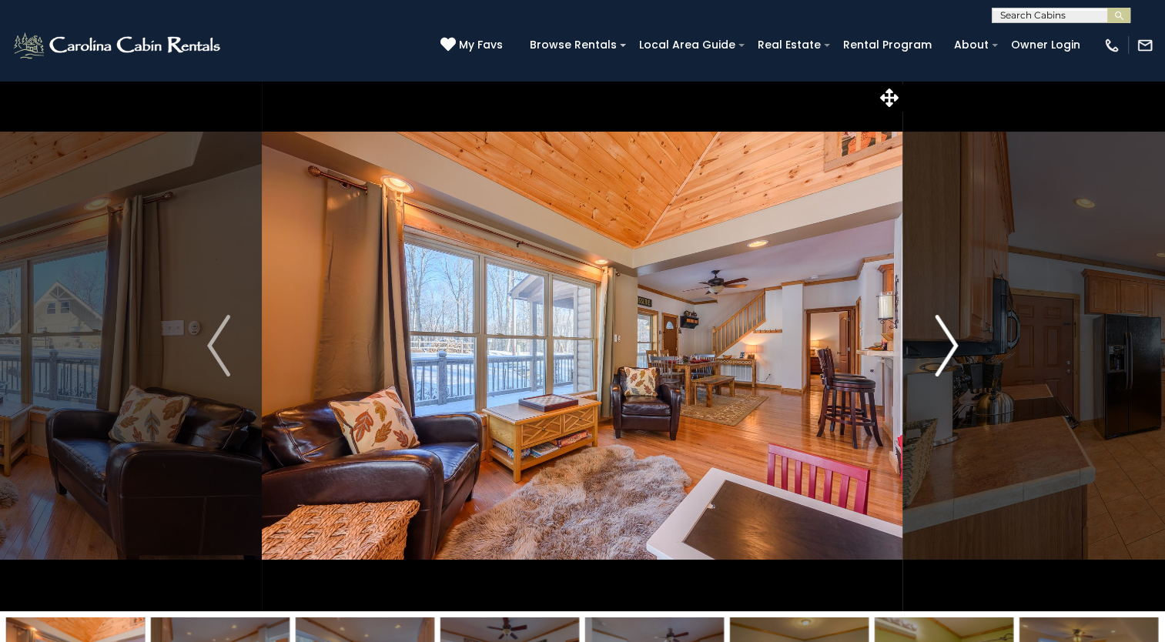
click at [945, 331] on img "Next" at bounding box center [945, 346] width 23 height 62
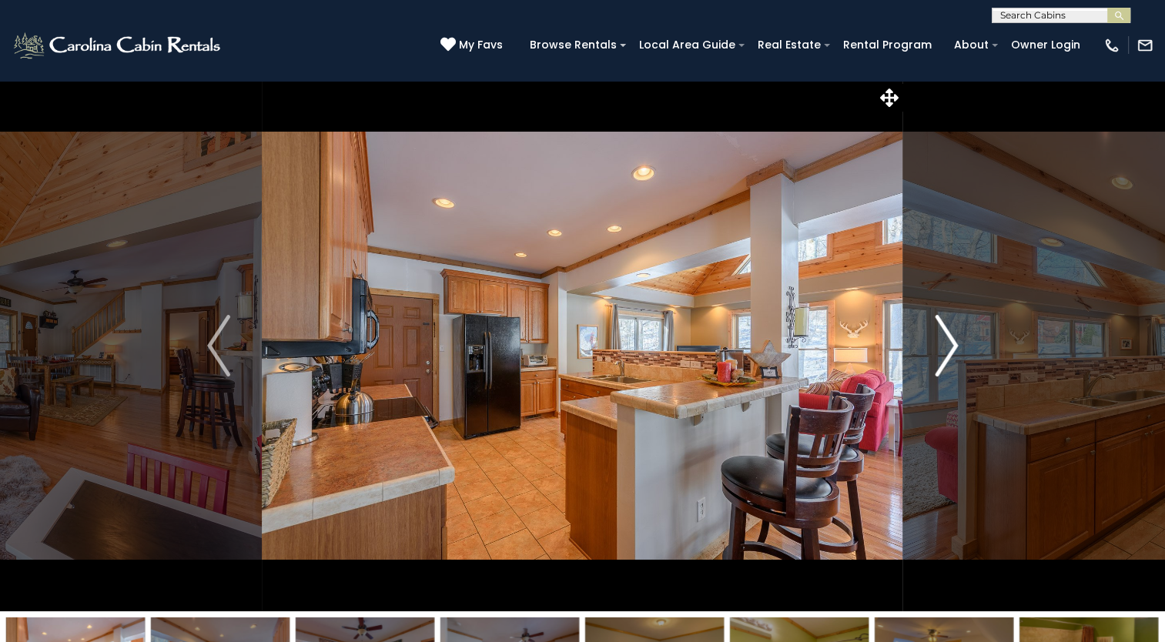
click at [945, 331] on img "Next" at bounding box center [945, 346] width 23 height 62
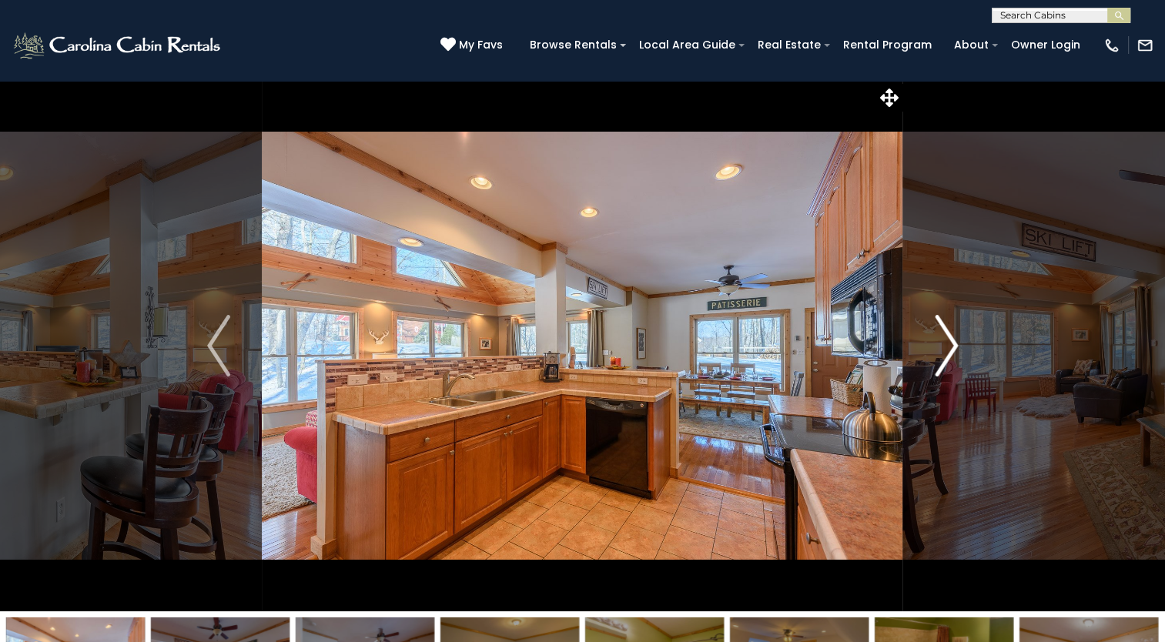
click at [945, 331] on img "Next" at bounding box center [945, 346] width 23 height 62
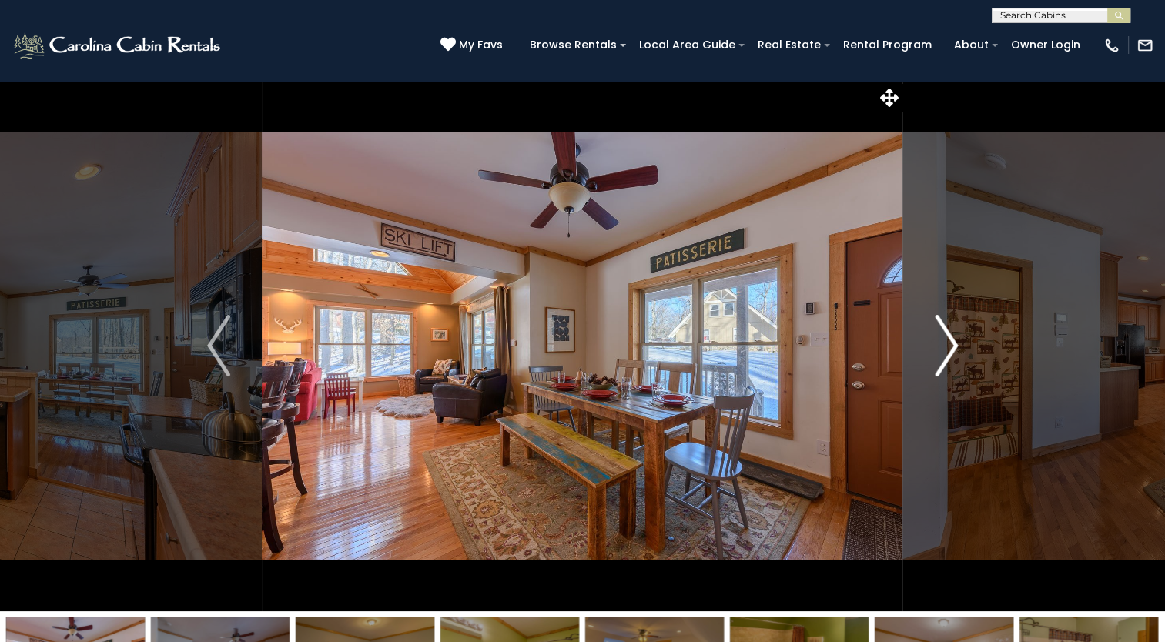
click at [945, 331] on img "Next" at bounding box center [945, 346] width 23 height 62
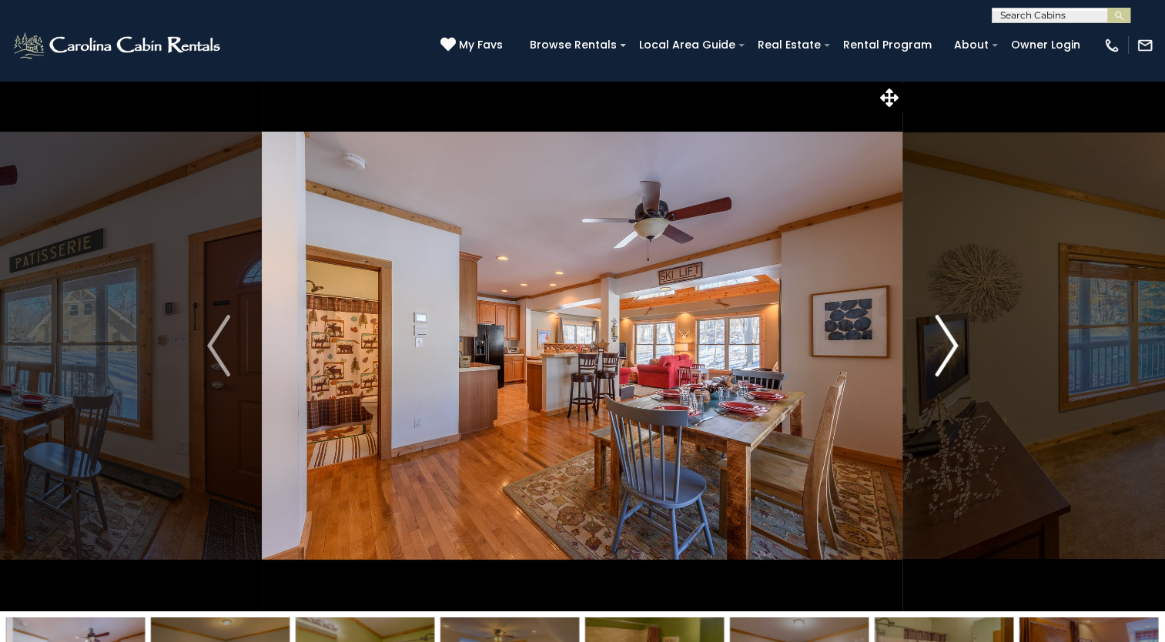
click at [945, 331] on img "Next" at bounding box center [945, 346] width 23 height 62
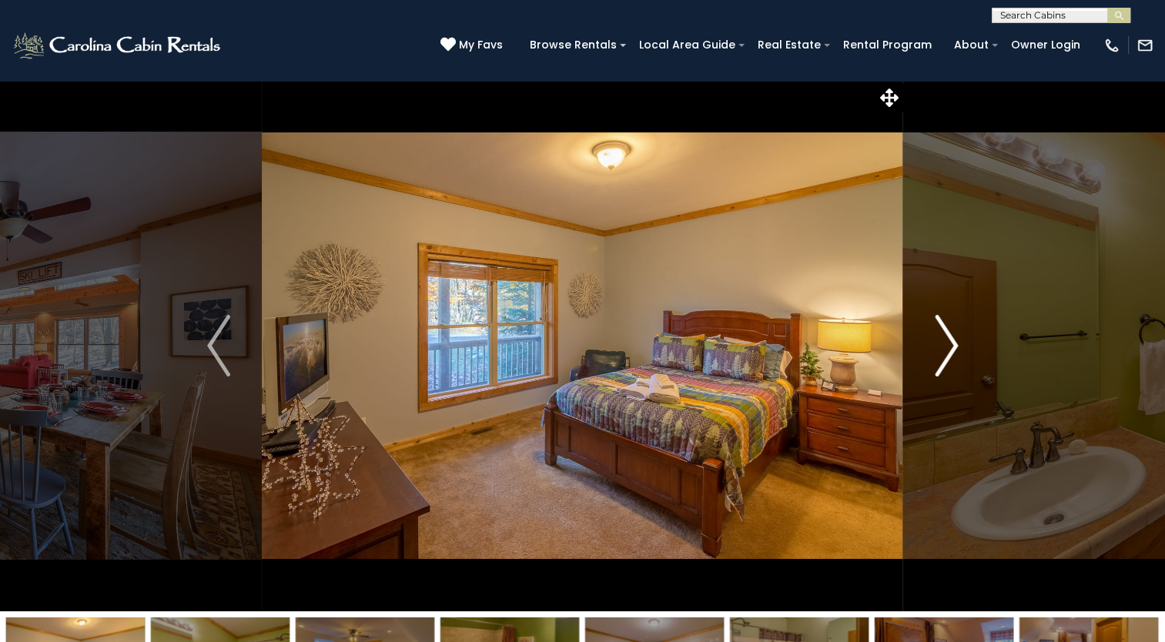
click at [945, 331] on img "Next" at bounding box center [945, 346] width 23 height 62
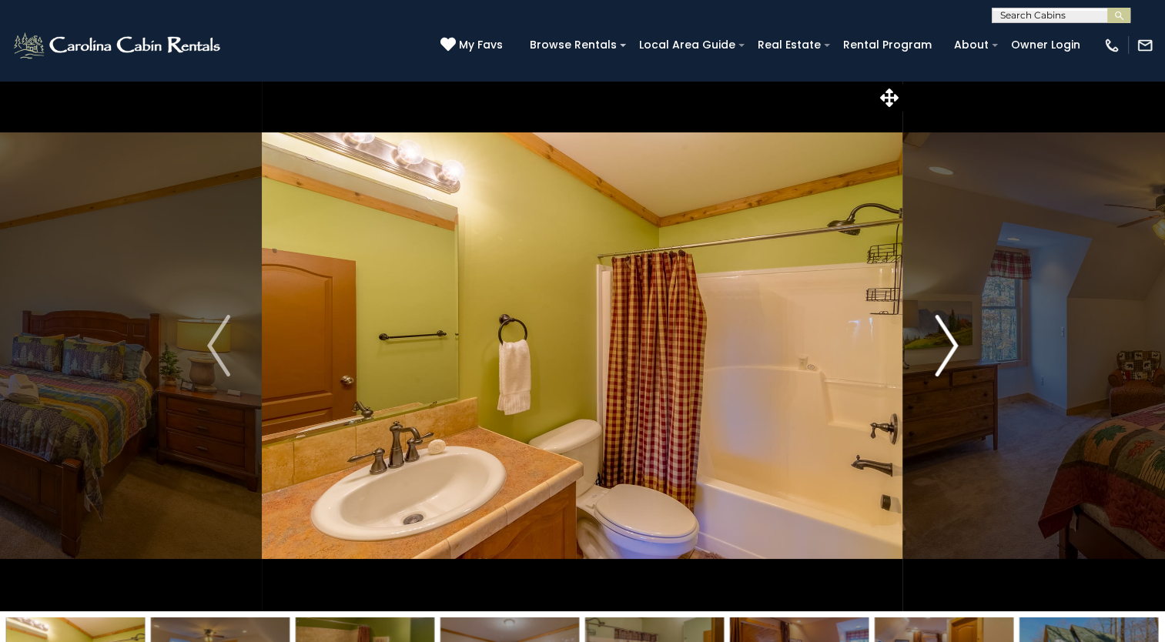
click at [945, 331] on img "Next" at bounding box center [945, 346] width 23 height 62
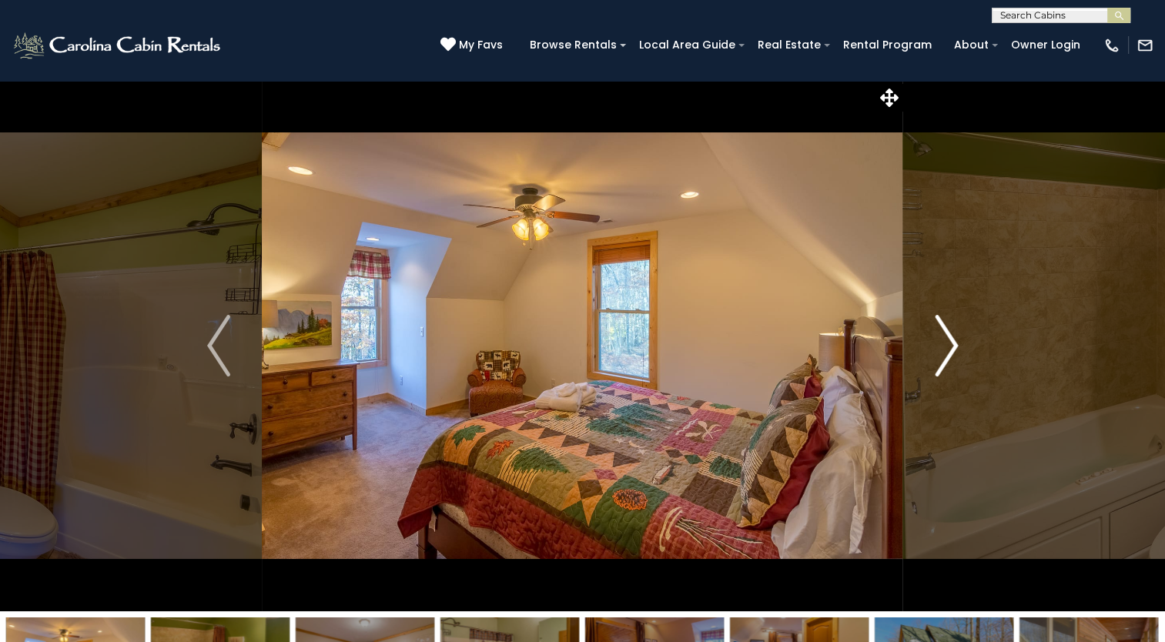
click at [945, 331] on img "Next" at bounding box center [945, 346] width 23 height 62
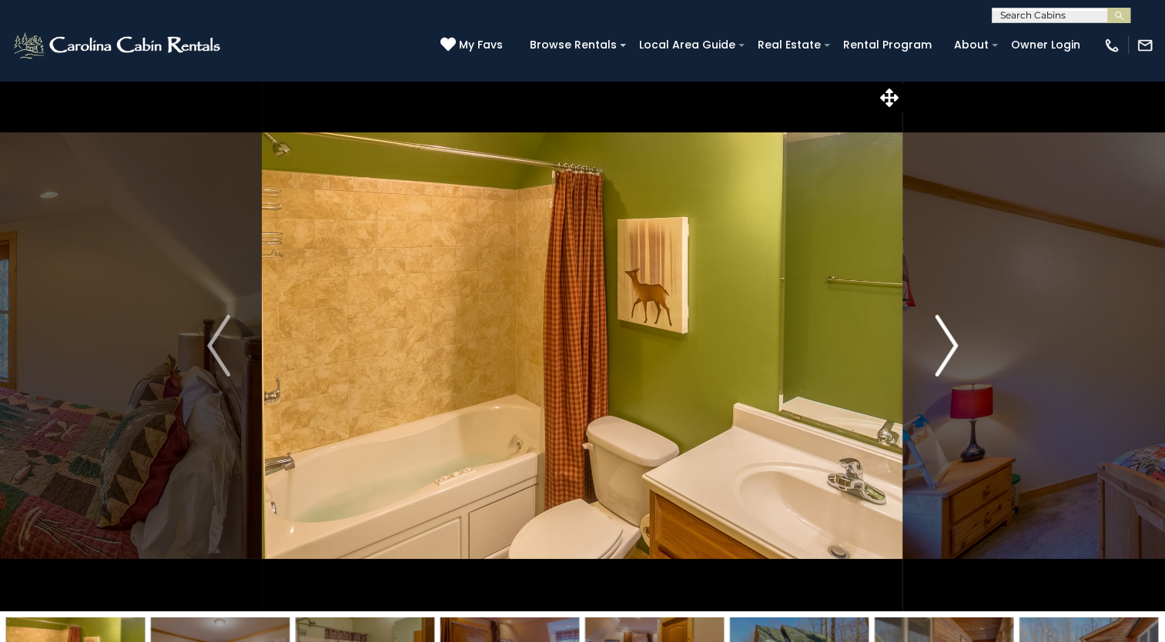
click at [945, 331] on img "Next" at bounding box center [945, 346] width 23 height 62
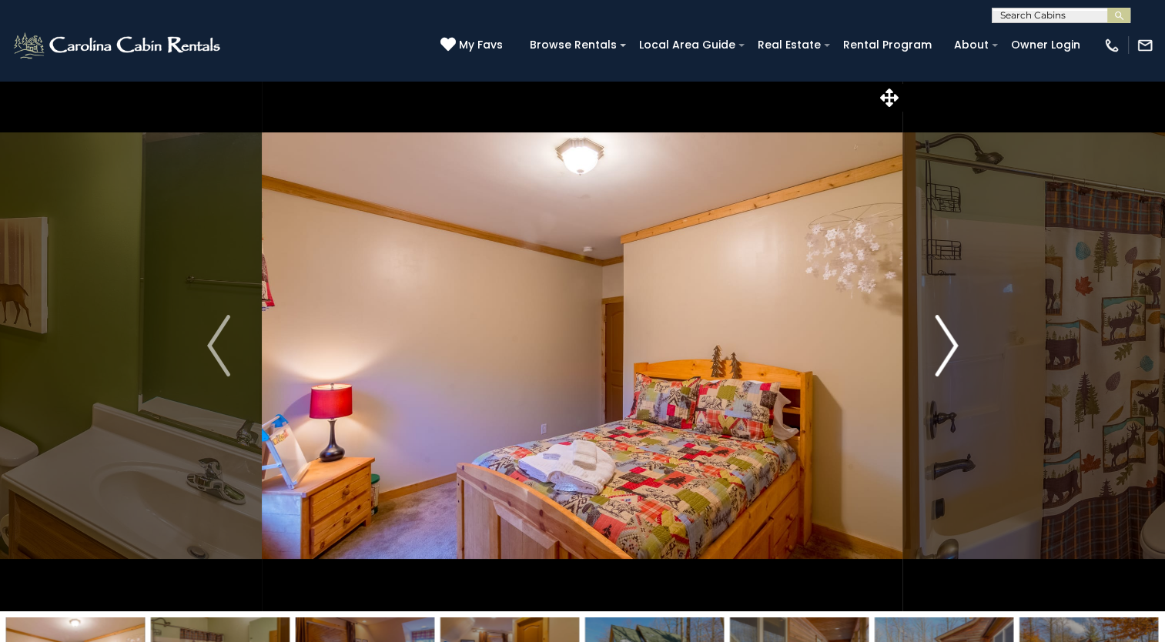
click at [945, 331] on img "Next" at bounding box center [945, 346] width 23 height 62
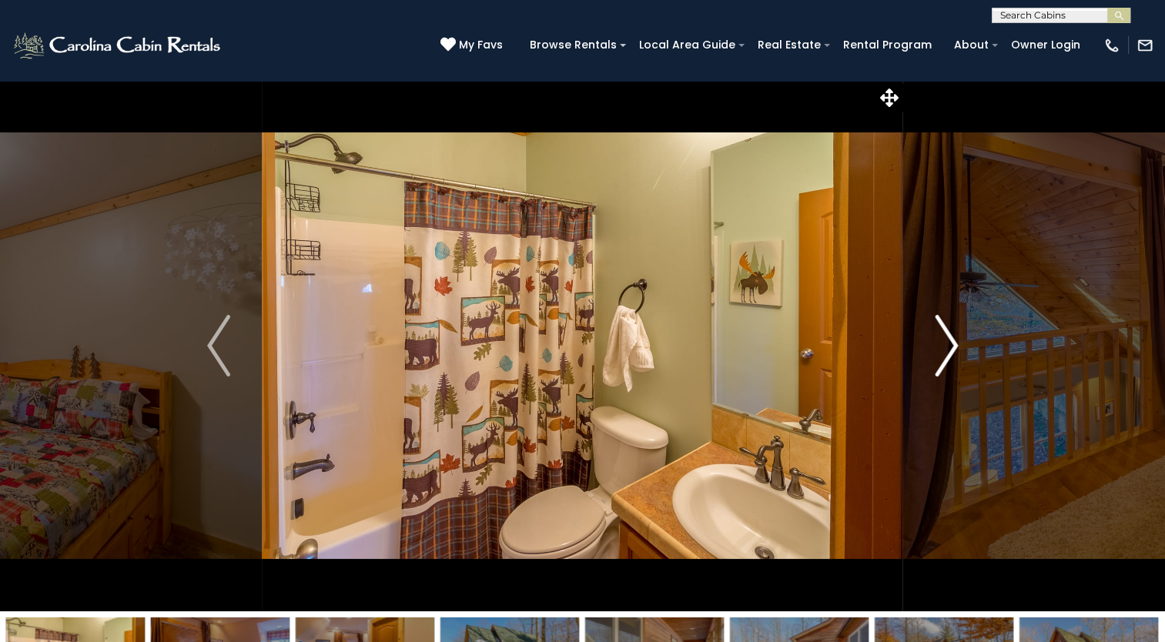
click at [945, 331] on img "Next" at bounding box center [945, 346] width 23 height 62
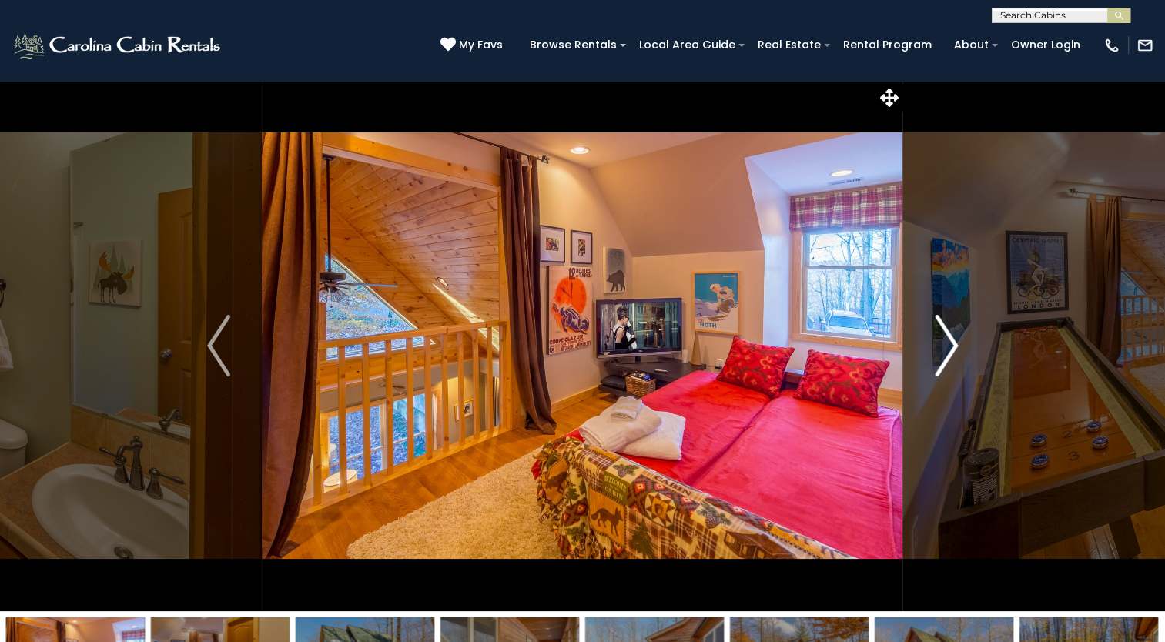
click at [945, 331] on img "Next" at bounding box center [945, 346] width 23 height 62
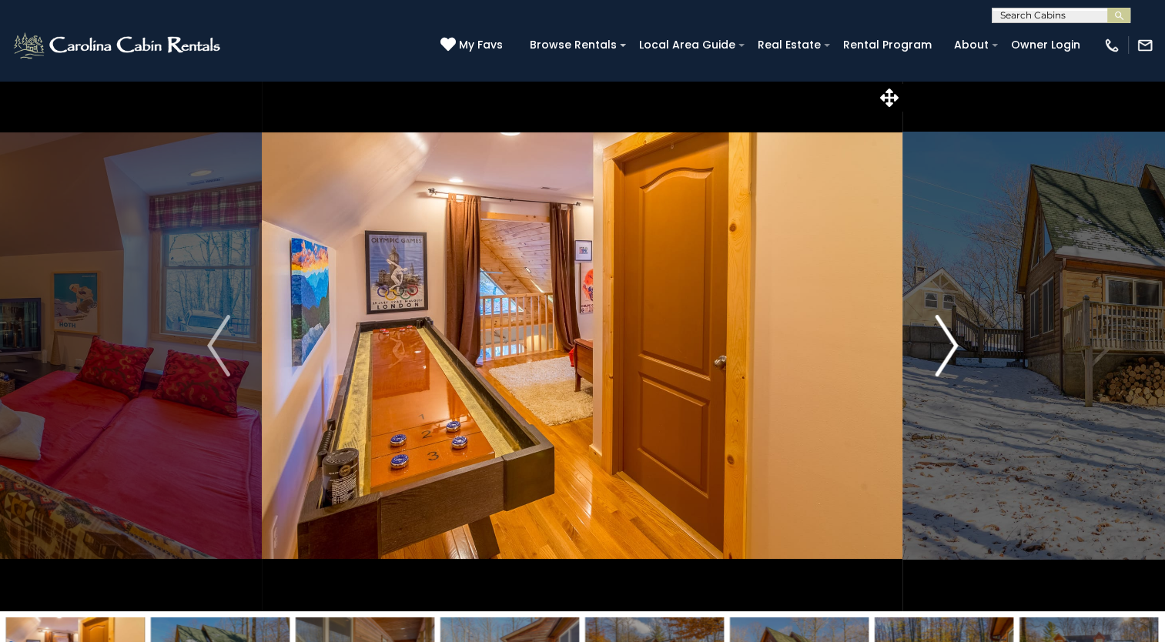
click at [945, 331] on img "Next" at bounding box center [945, 346] width 23 height 62
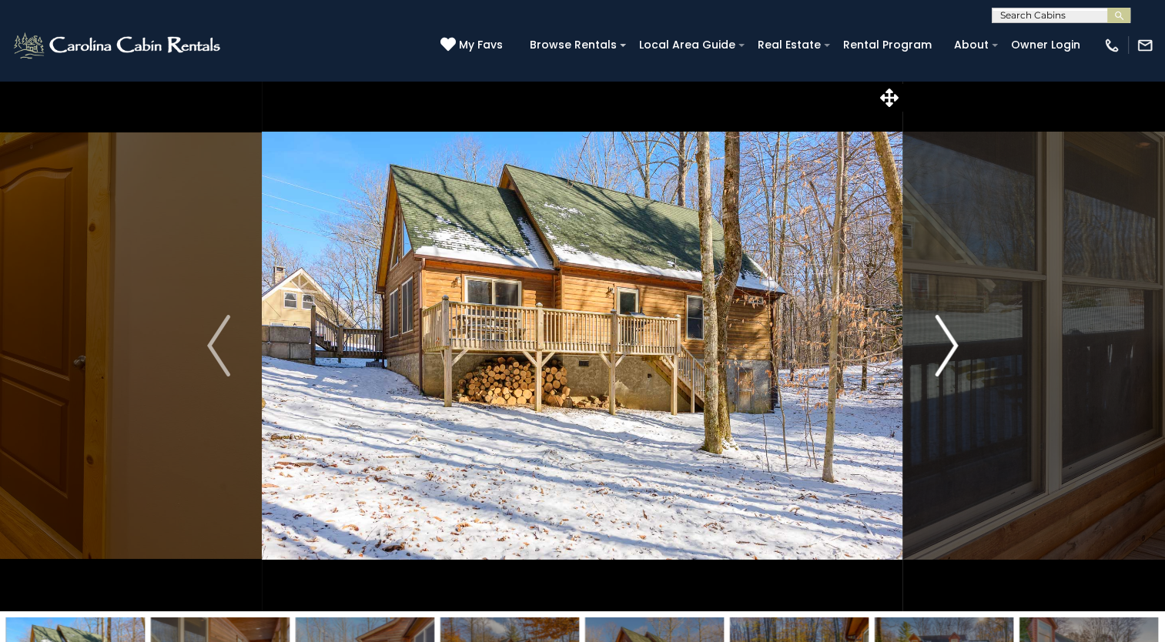
click at [945, 331] on img "Next" at bounding box center [945, 346] width 23 height 62
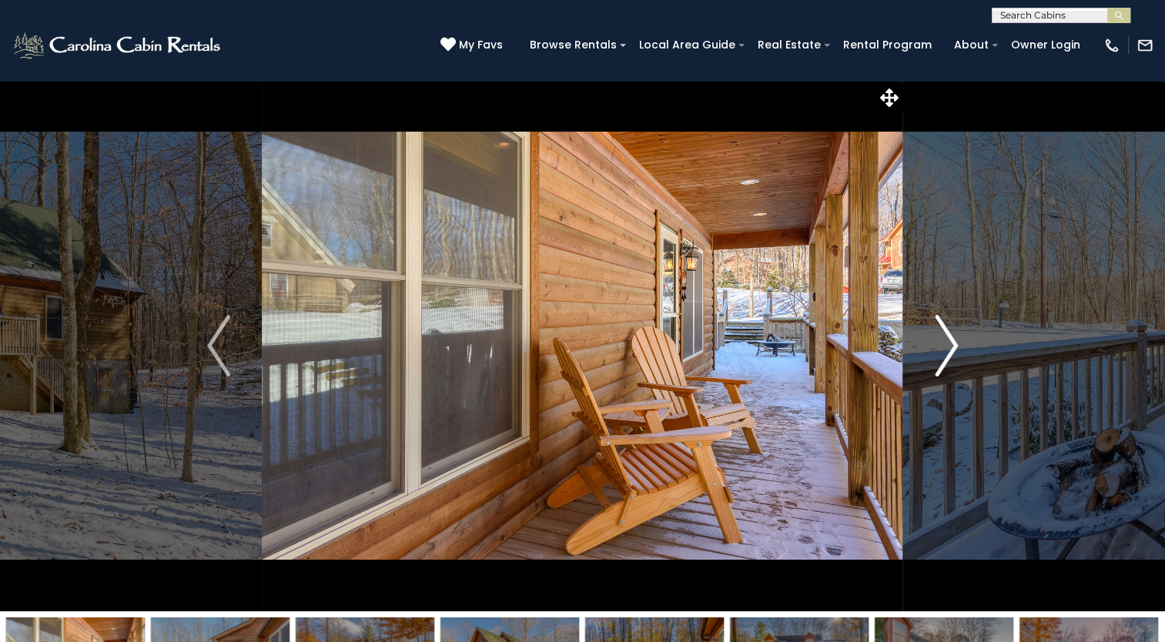
click at [945, 331] on img "Next" at bounding box center [945, 346] width 23 height 62
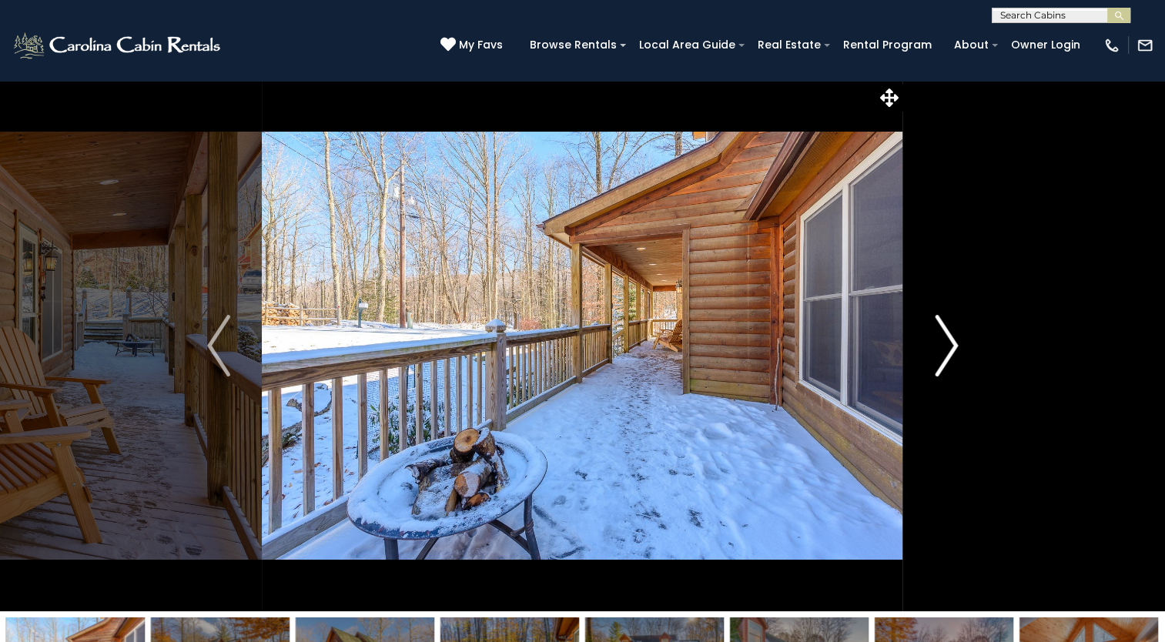
click at [945, 331] on img "Next" at bounding box center [945, 346] width 23 height 62
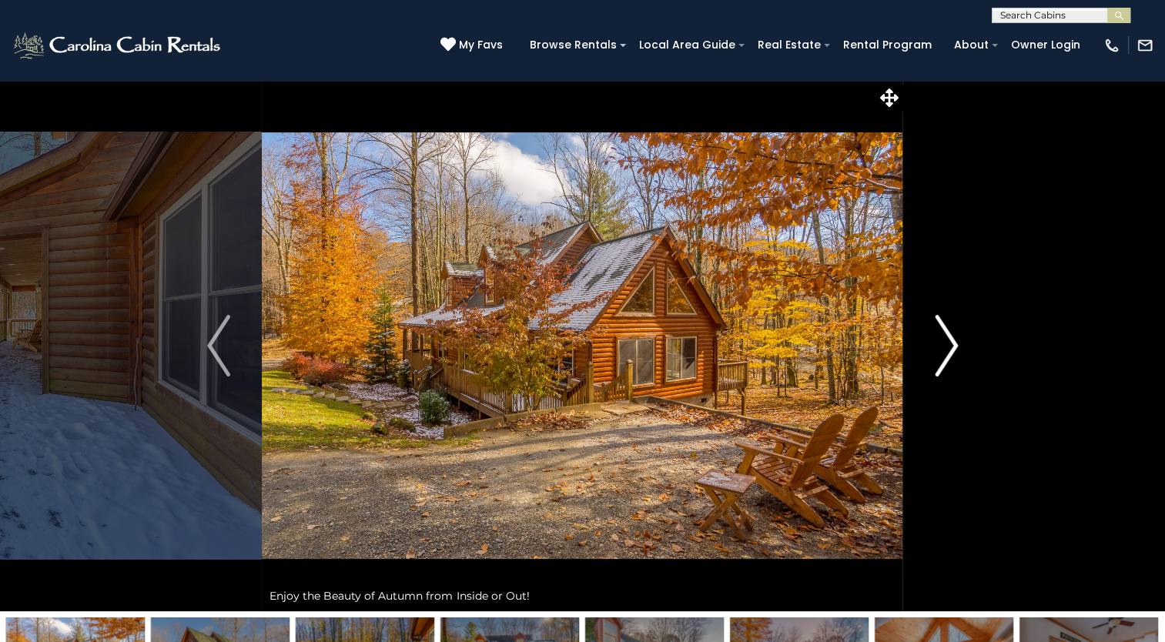
click at [945, 331] on img "Next" at bounding box center [945, 346] width 23 height 62
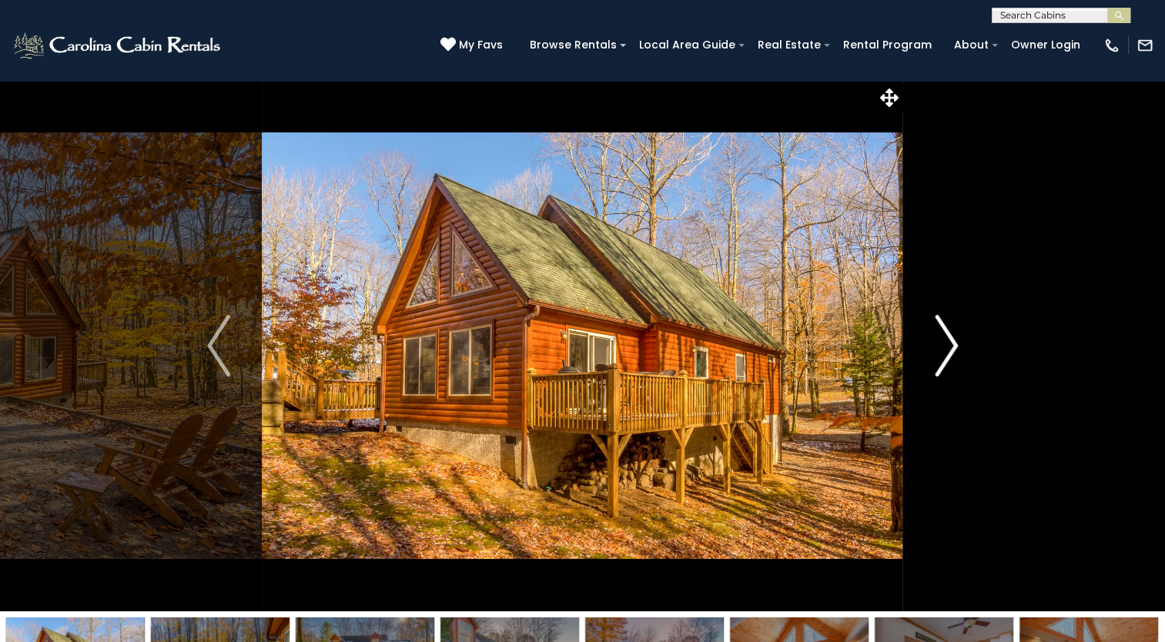
click at [945, 331] on img "Next" at bounding box center [945, 346] width 23 height 62
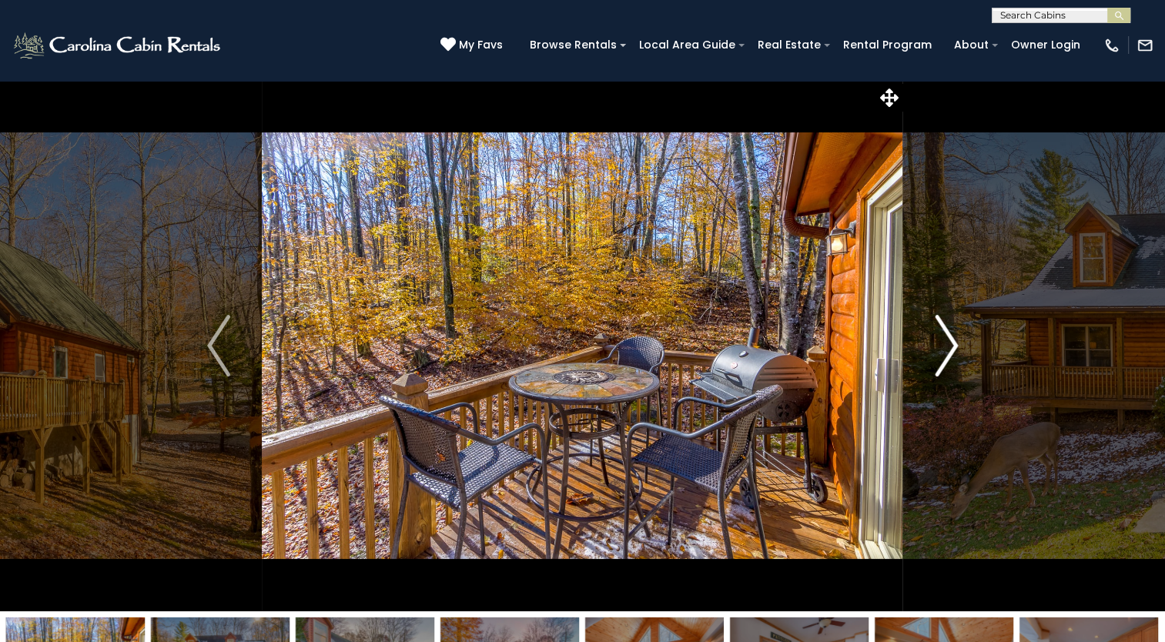
click at [945, 331] on img "Next" at bounding box center [945, 346] width 23 height 62
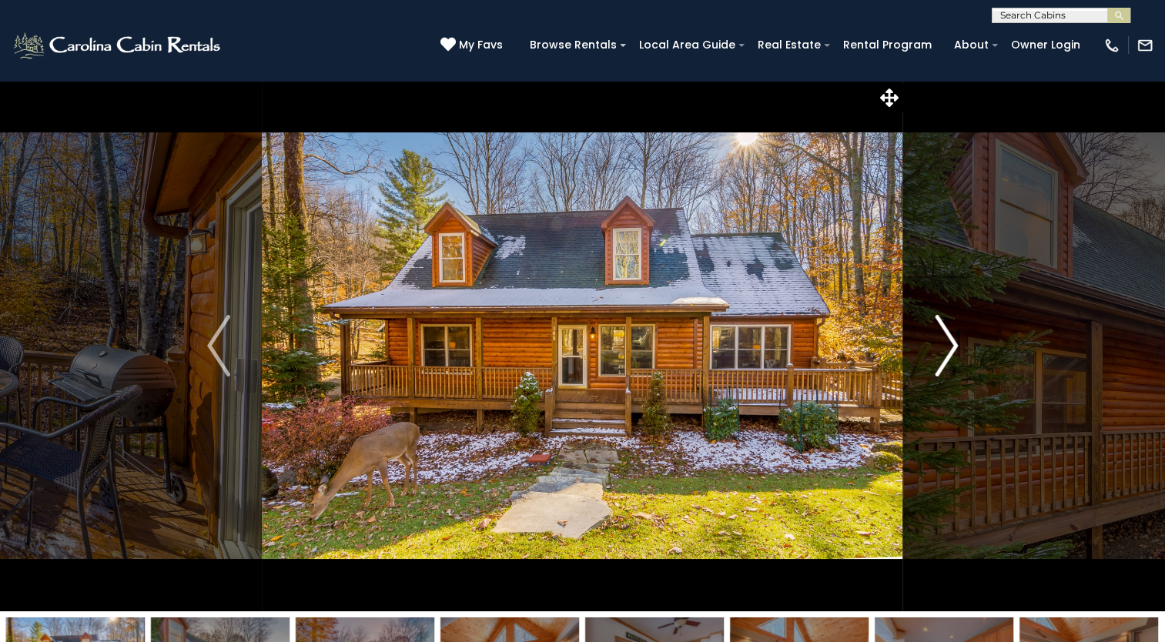
click at [945, 331] on img "Next" at bounding box center [945, 346] width 23 height 62
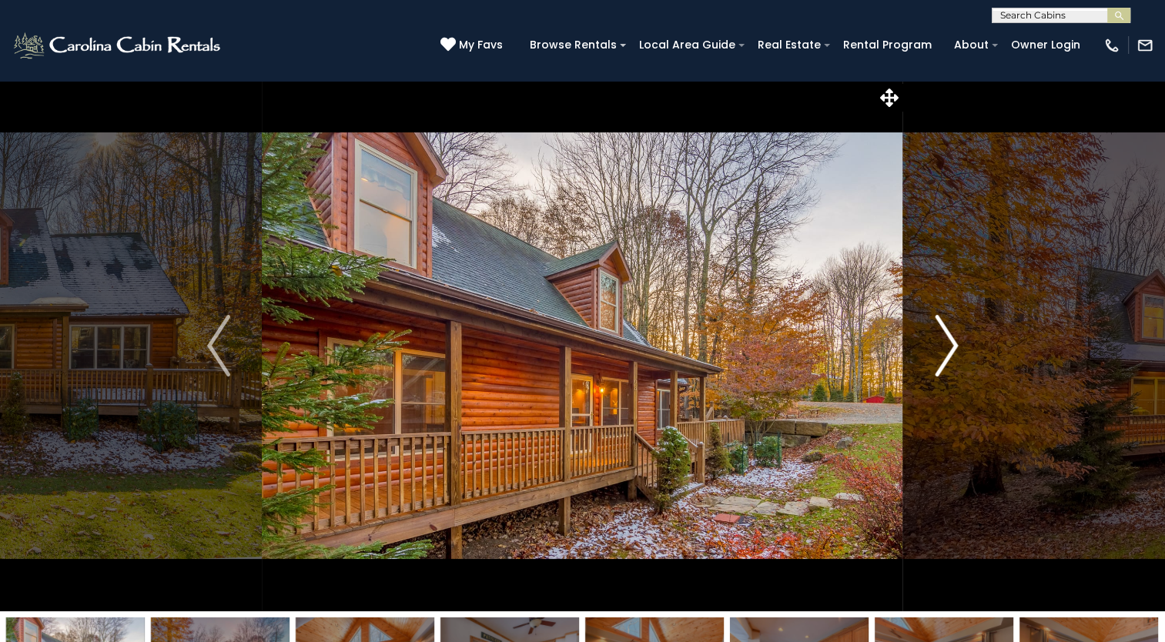
click at [945, 331] on img "Next" at bounding box center [945, 346] width 23 height 62
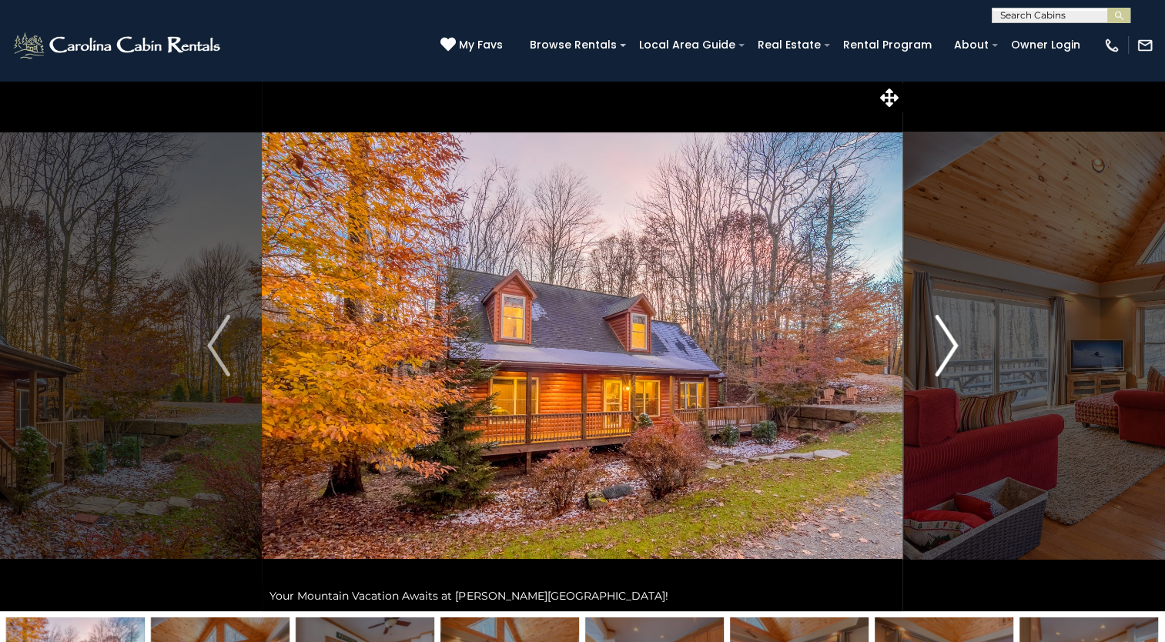
click at [945, 331] on img "Next" at bounding box center [945, 346] width 23 height 62
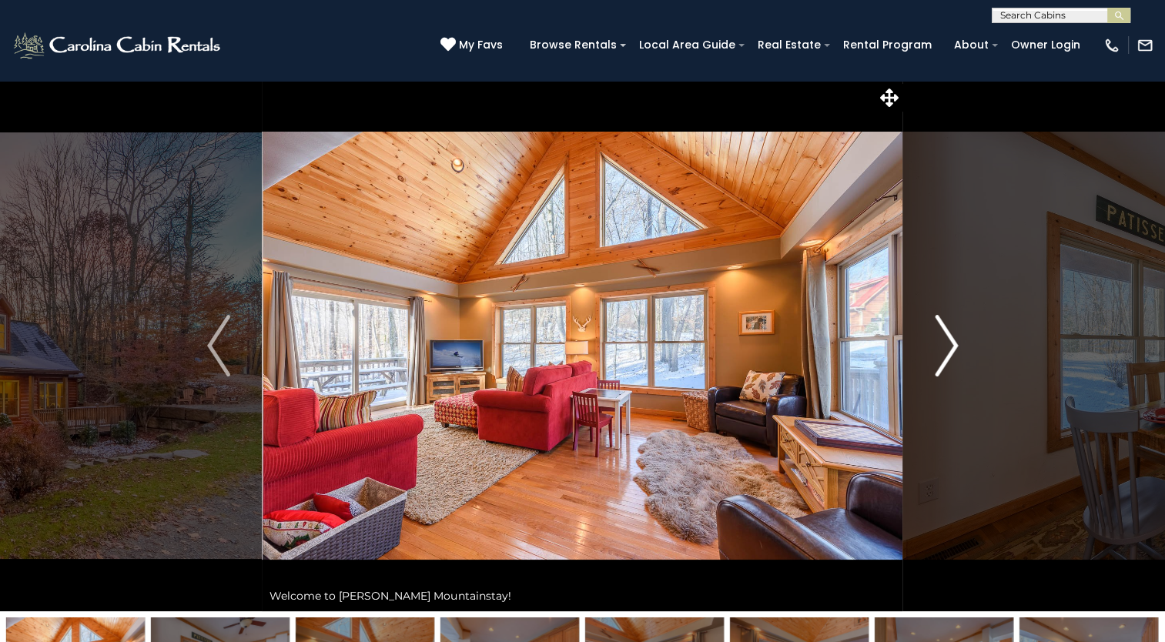
click at [945, 331] on img "Next" at bounding box center [945, 346] width 23 height 62
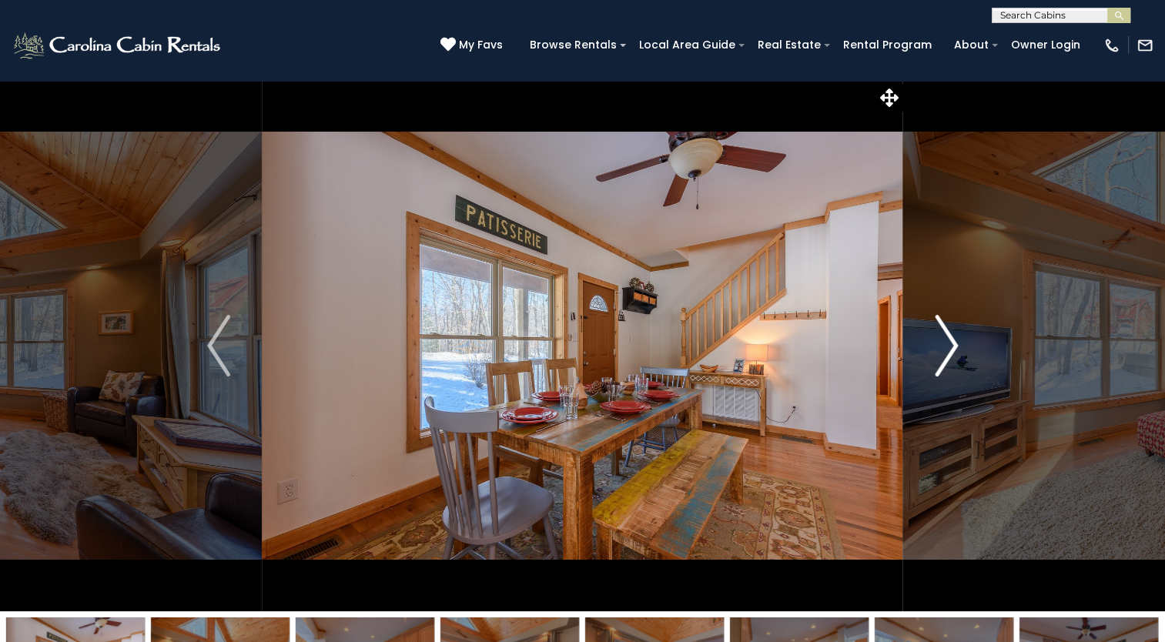
click at [945, 331] on img "Next" at bounding box center [945, 346] width 23 height 62
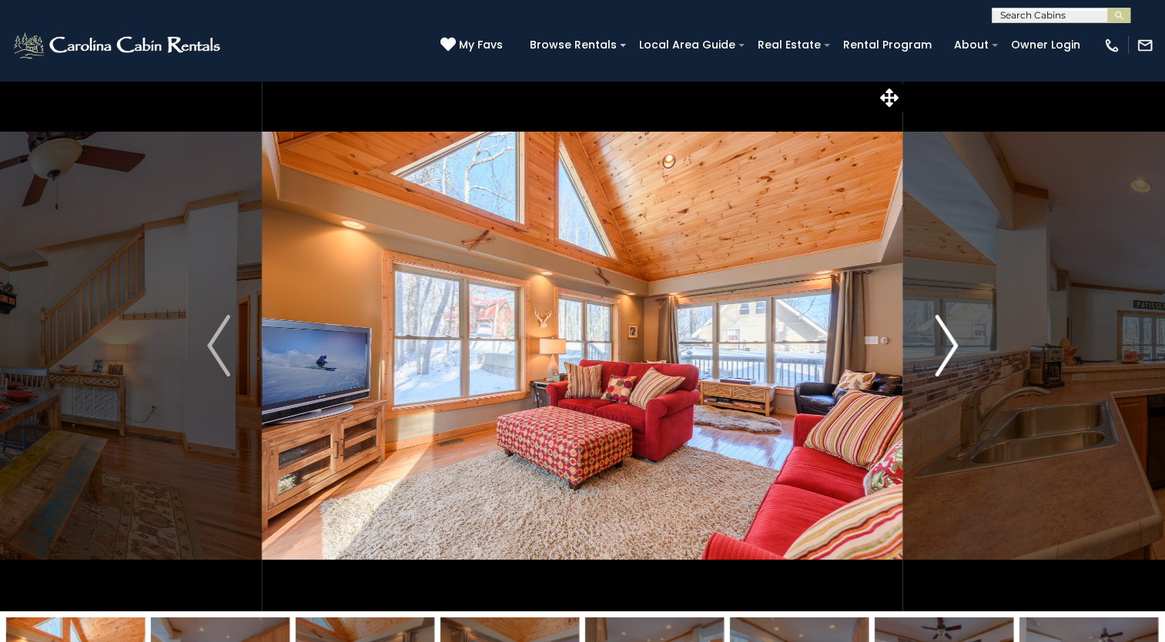
click at [945, 331] on img "Next" at bounding box center [945, 346] width 23 height 62
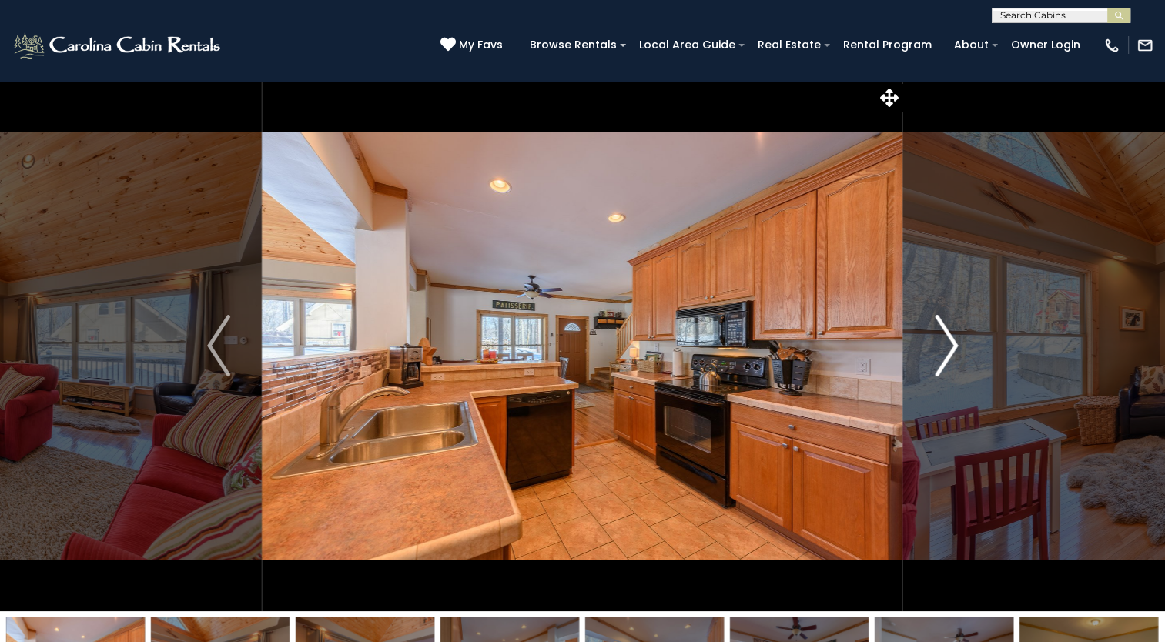
click at [945, 331] on img "Next" at bounding box center [945, 346] width 23 height 62
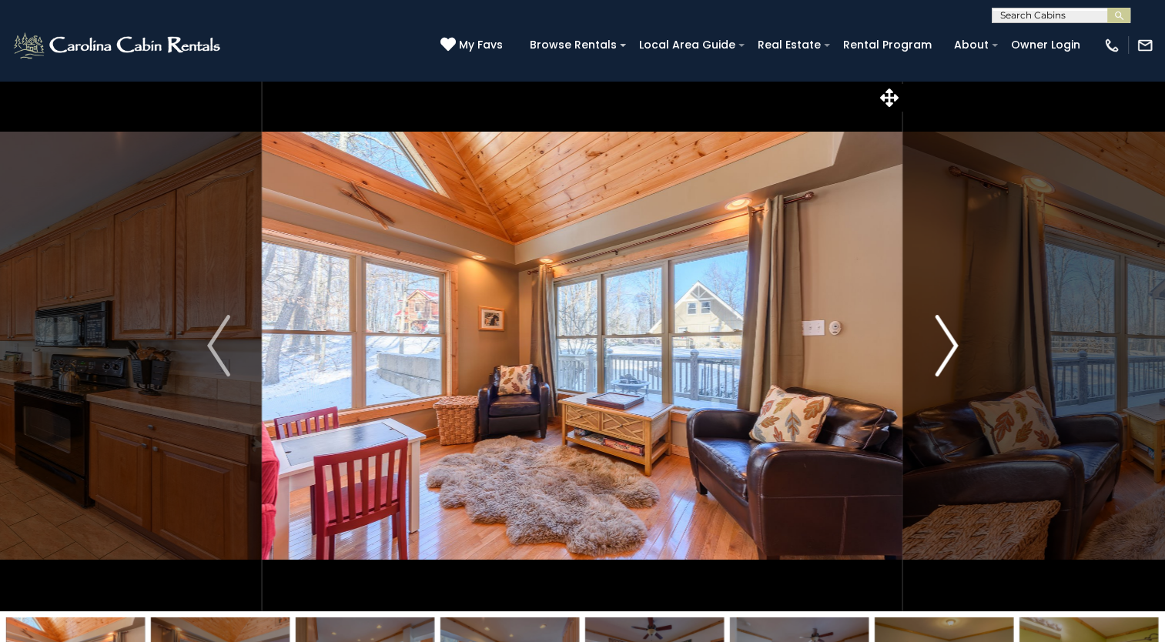
click at [945, 331] on img "Next" at bounding box center [945, 346] width 23 height 62
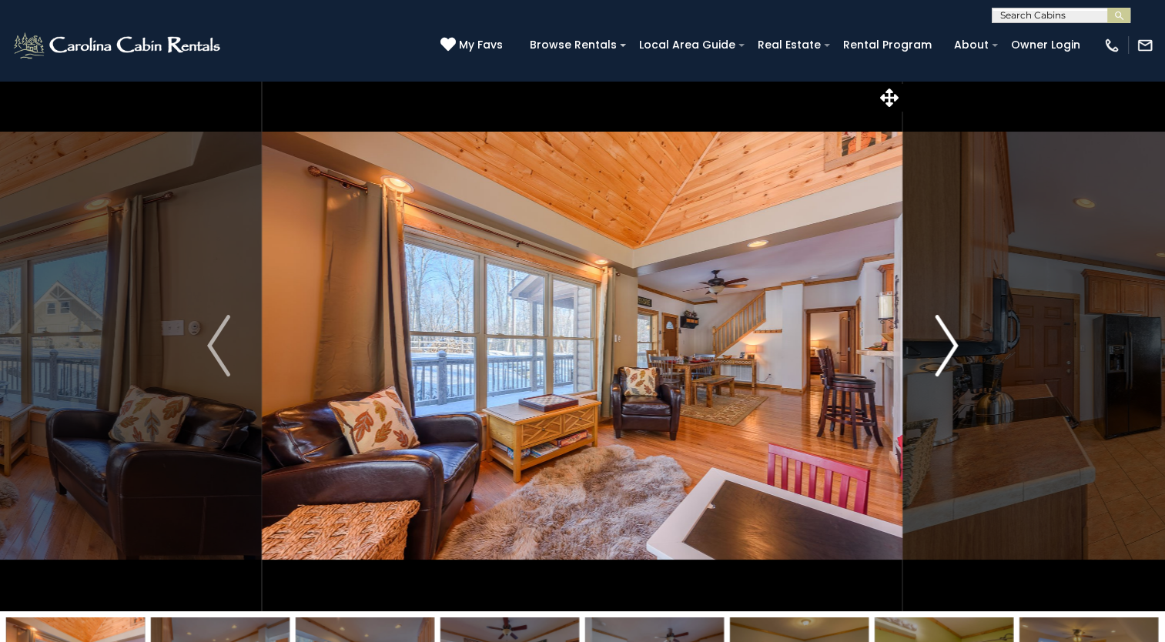
click at [945, 331] on img "Next" at bounding box center [945, 346] width 23 height 62
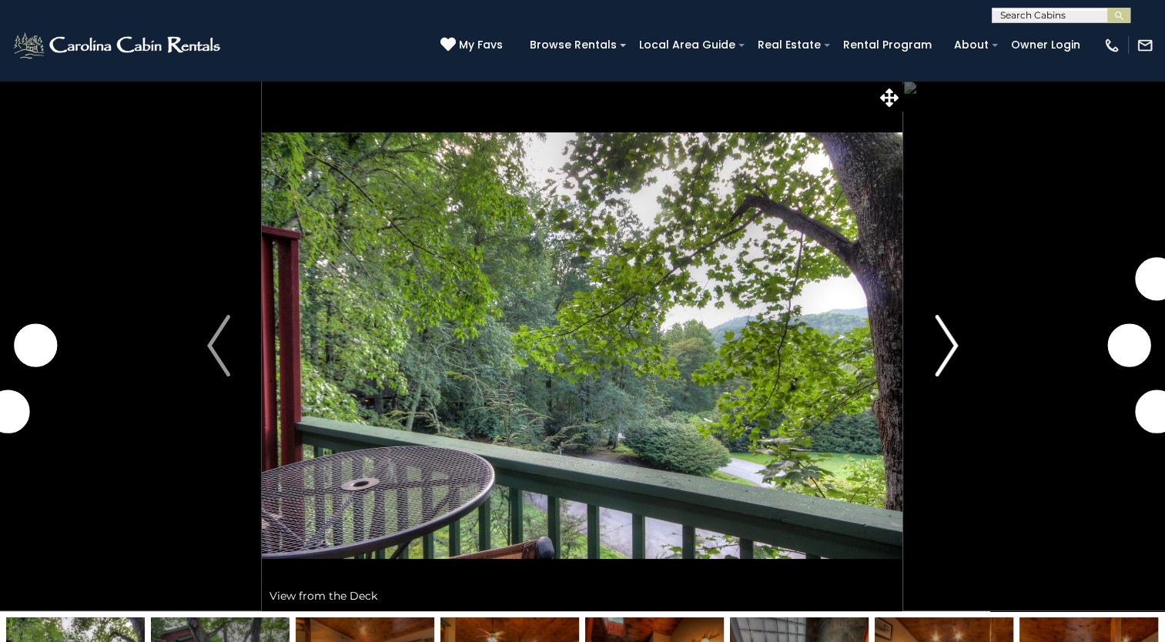
click at [951, 332] on img "Next" at bounding box center [945, 346] width 23 height 62
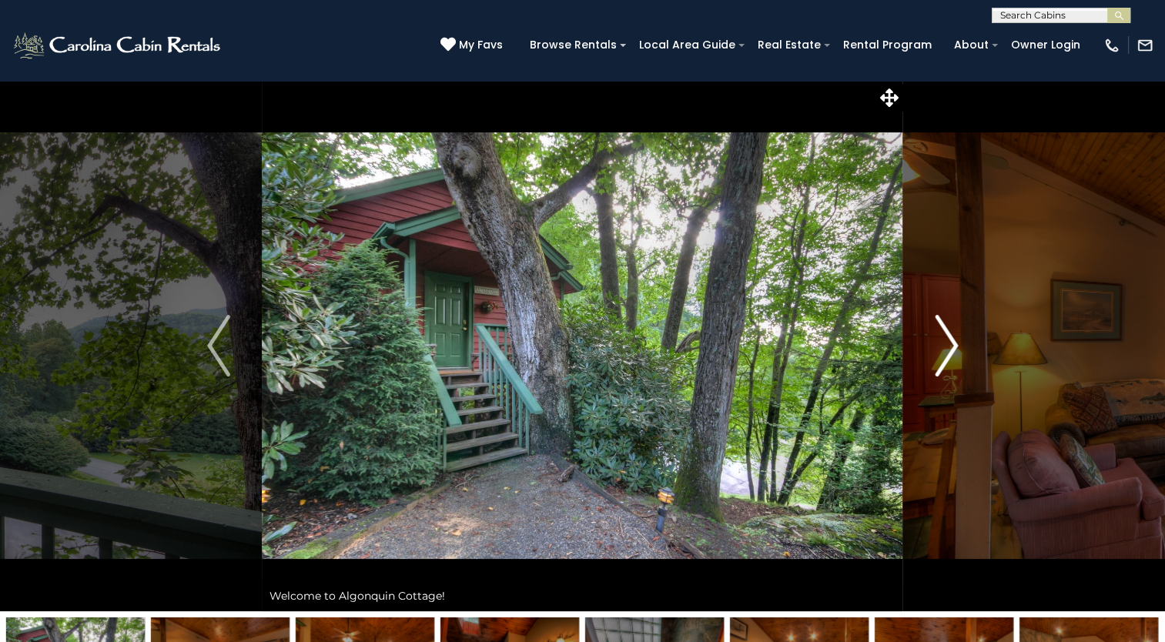
click at [941, 331] on img "Next" at bounding box center [945, 346] width 23 height 62
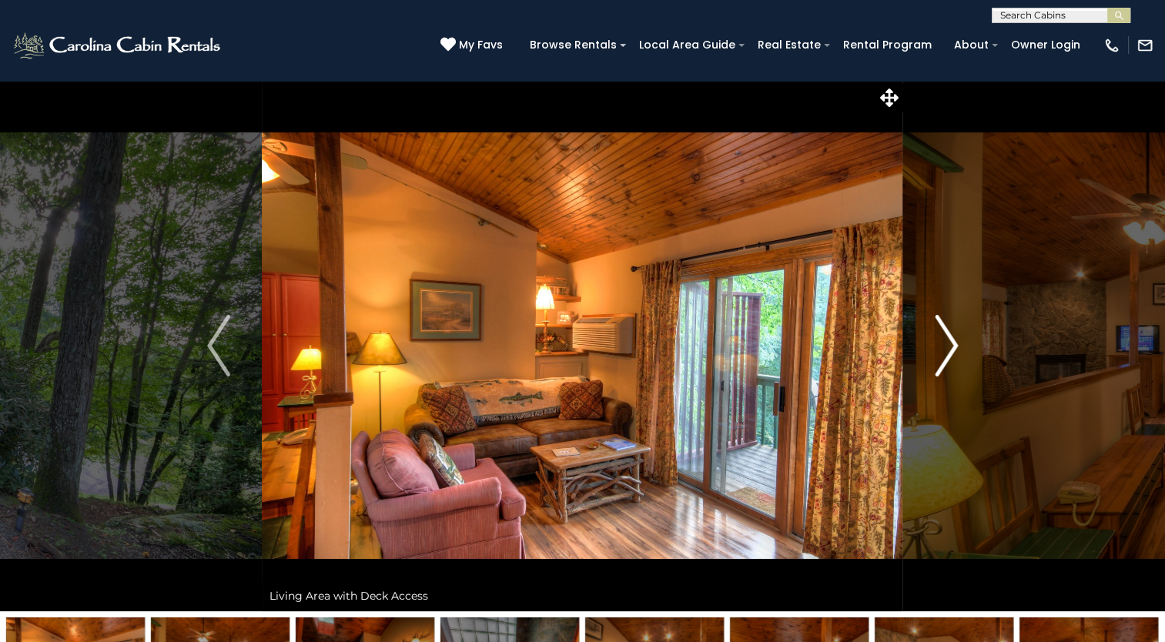
click at [941, 331] on img "Next" at bounding box center [945, 346] width 23 height 62
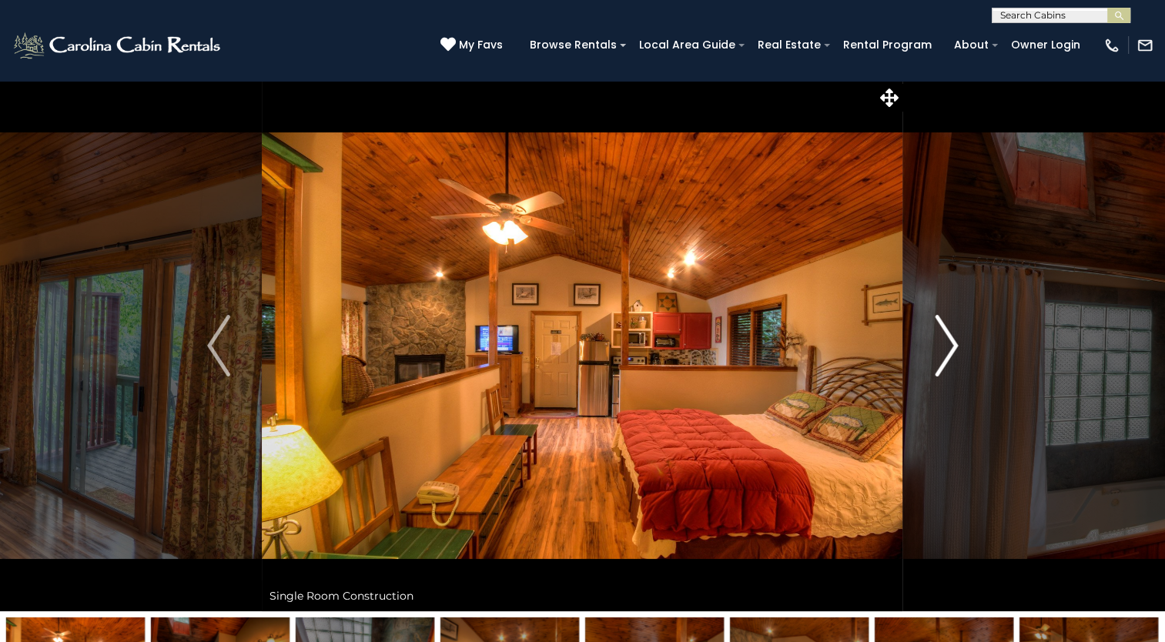
click at [942, 331] on img "Next" at bounding box center [945, 346] width 23 height 62
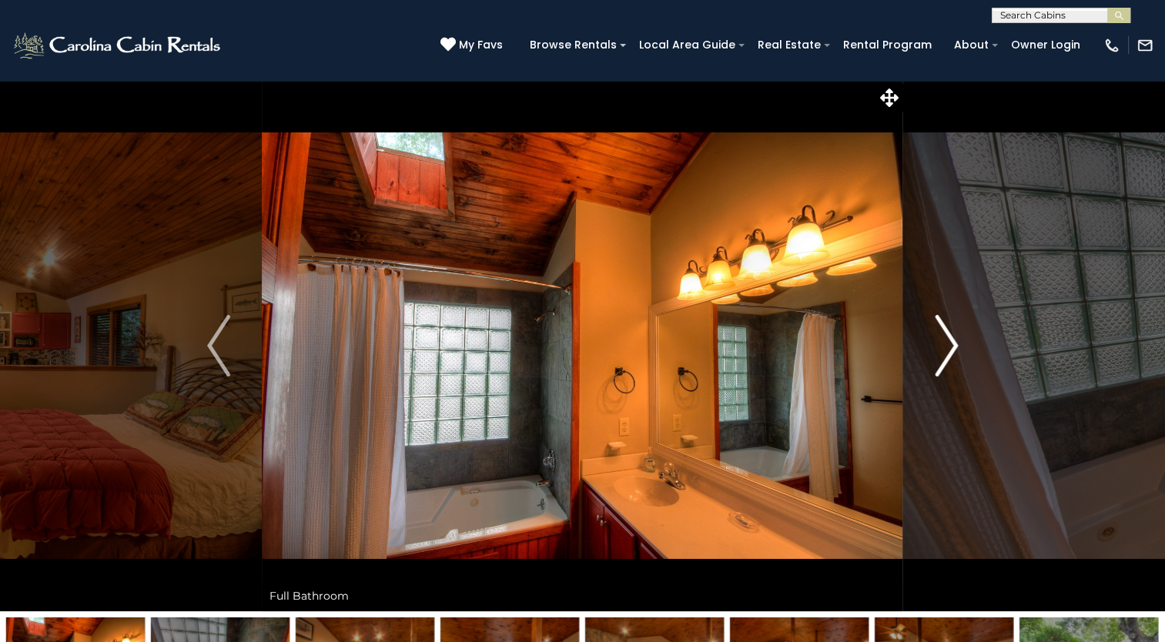
click at [941, 329] on img "Next" at bounding box center [945, 346] width 23 height 62
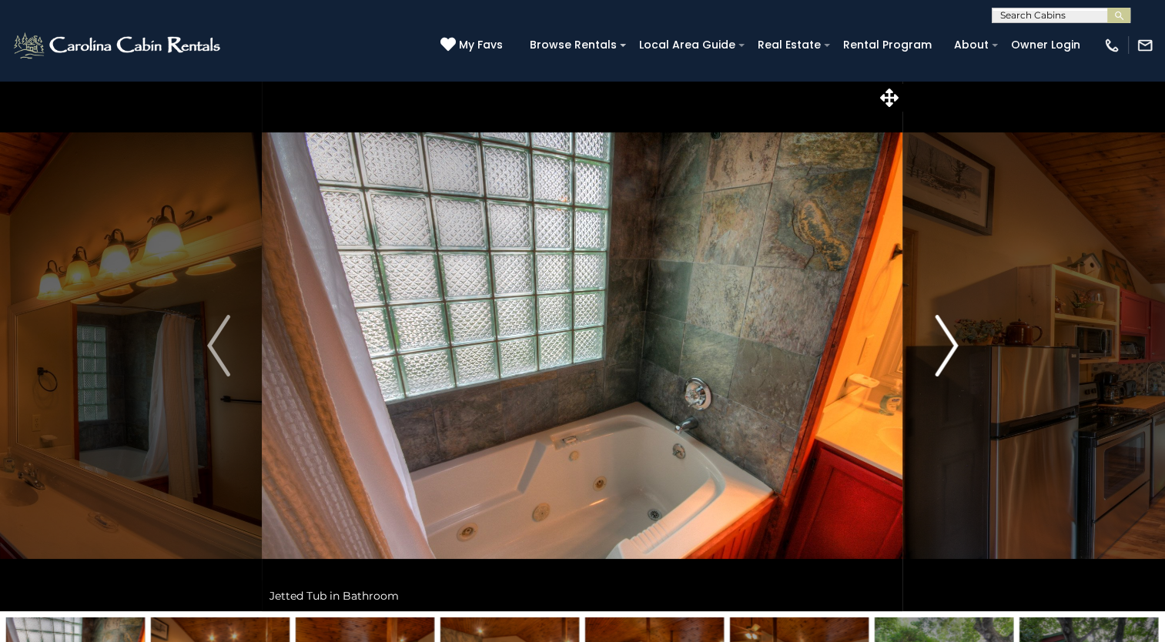
click at [941, 329] on img "Next" at bounding box center [945, 346] width 23 height 62
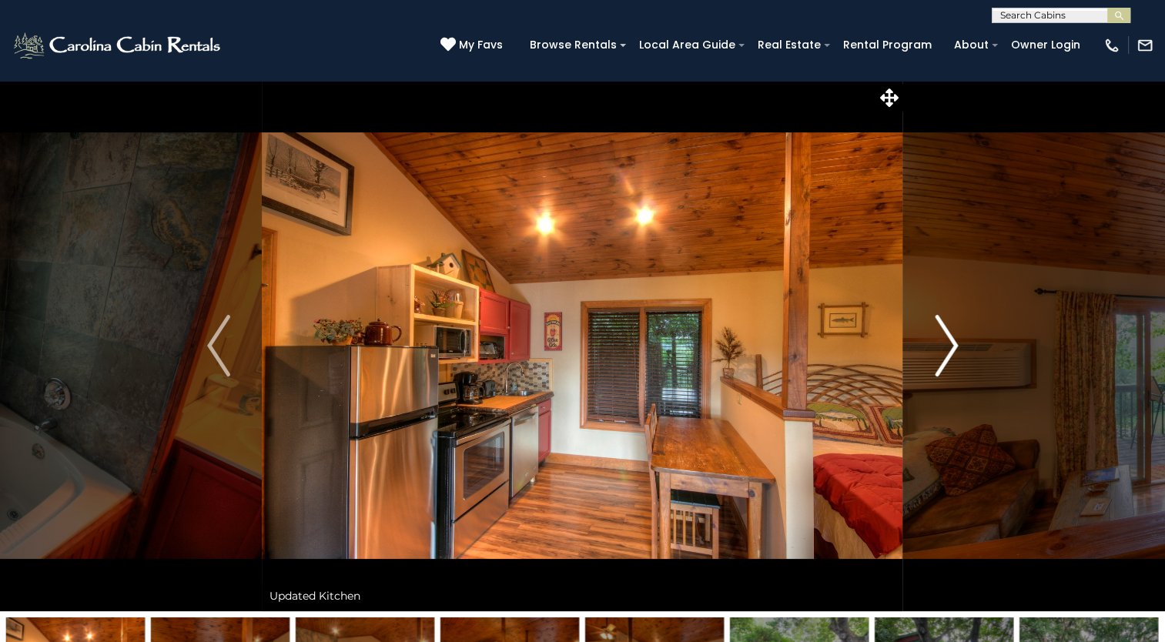
click at [941, 329] on img "Next" at bounding box center [945, 346] width 23 height 62
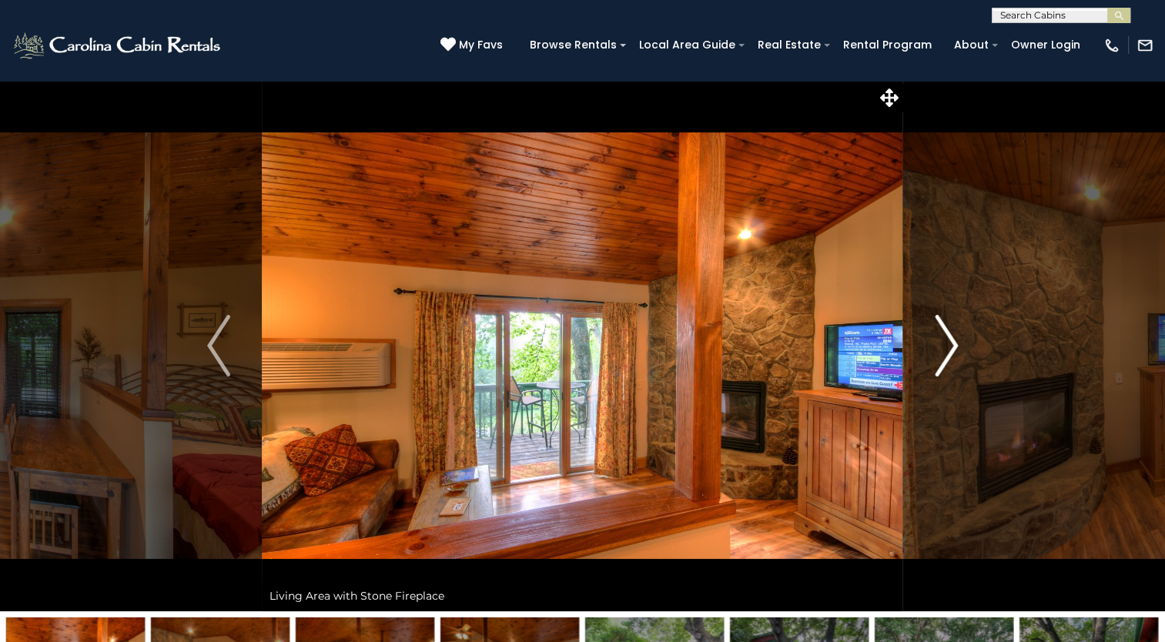
click at [941, 329] on img "Next" at bounding box center [945, 346] width 23 height 62
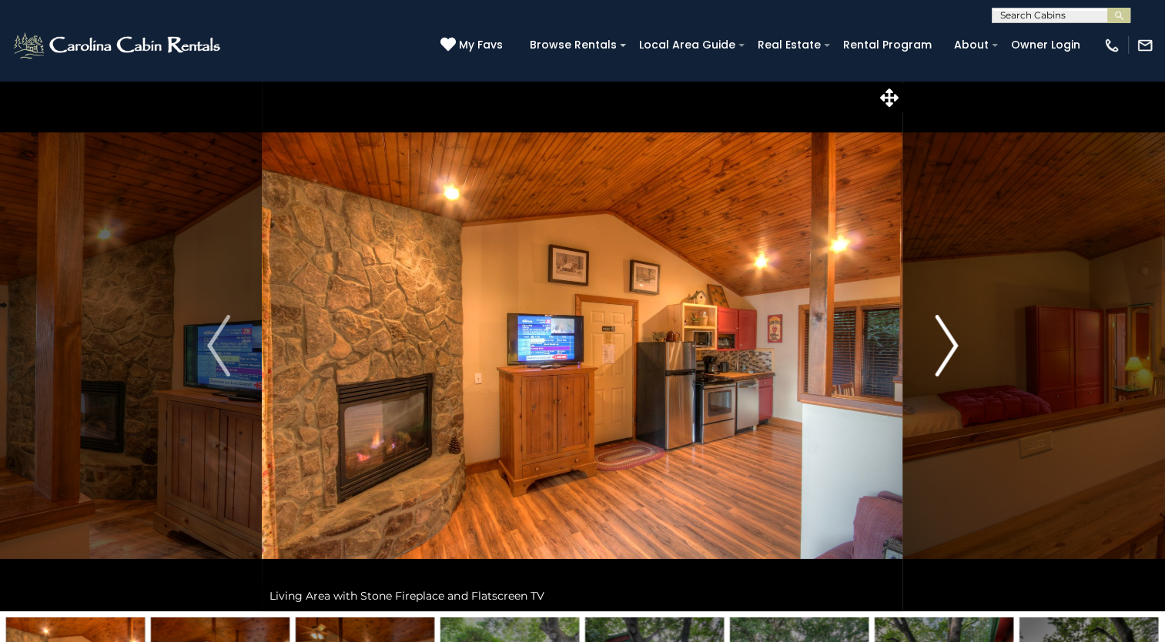
click at [941, 329] on img "Next" at bounding box center [945, 346] width 23 height 62
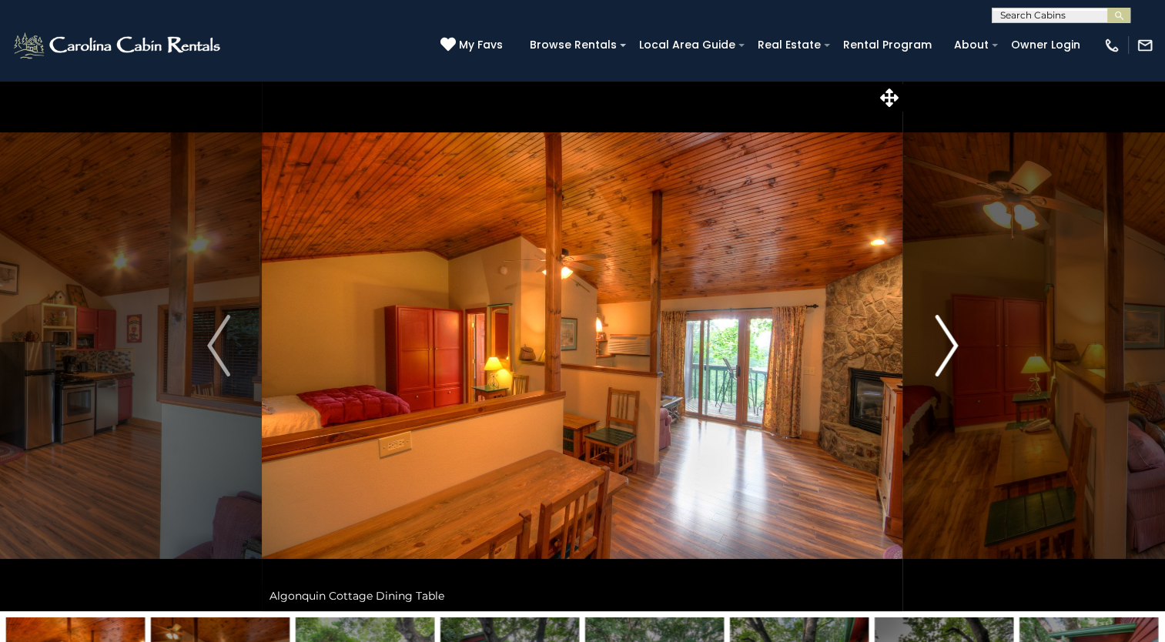
click at [941, 329] on img "Next" at bounding box center [945, 346] width 23 height 62
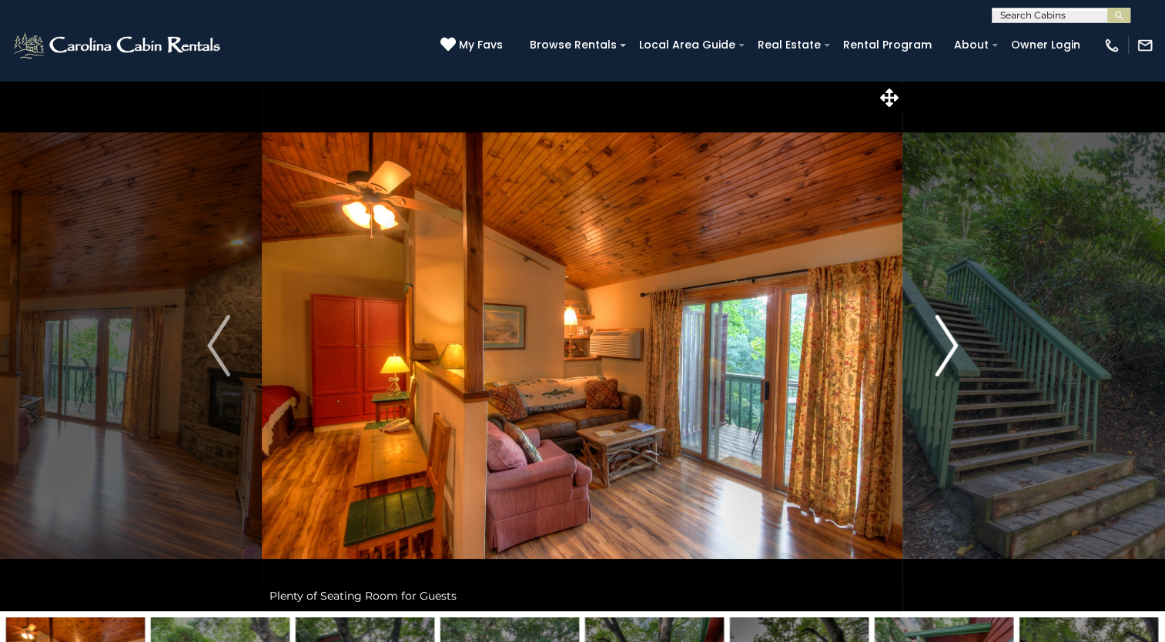
click at [941, 329] on img "Next" at bounding box center [945, 346] width 23 height 62
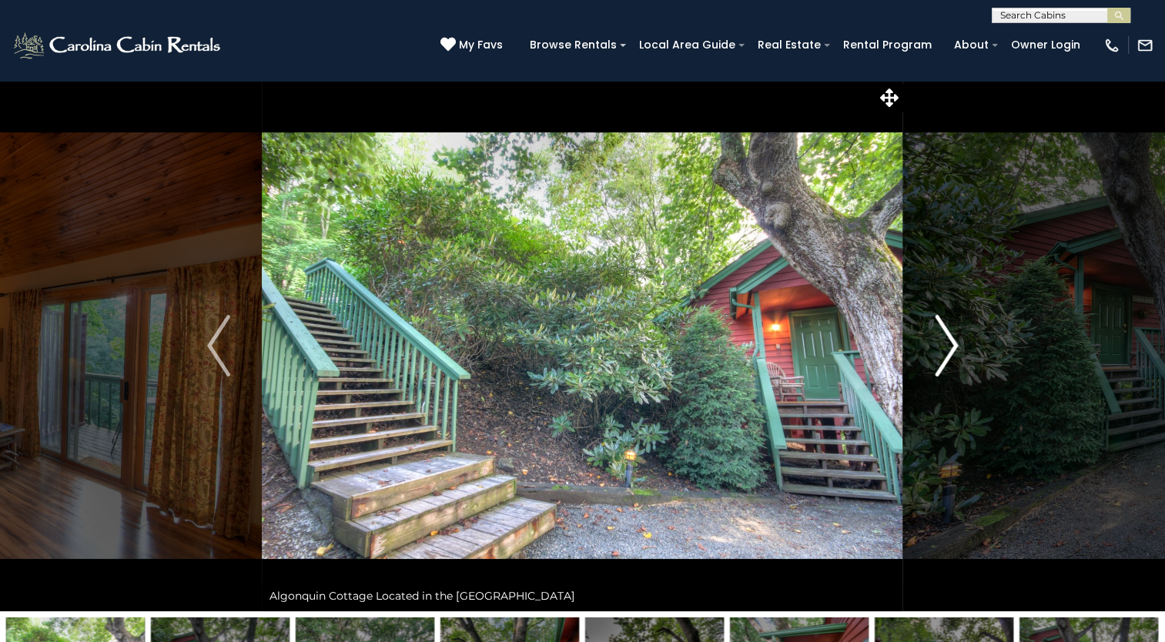
click at [941, 329] on img "Next" at bounding box center [945, 346] width 23 height 62
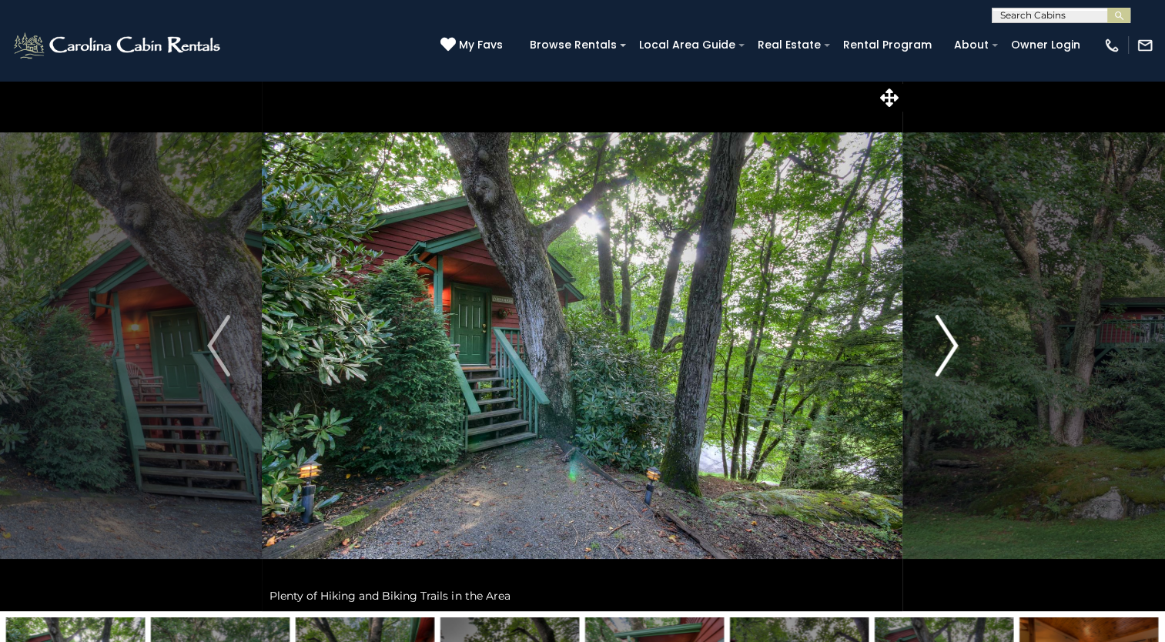
click at [941, 329] on img "Next" at bounding box center [945, 346] width 23 height 62
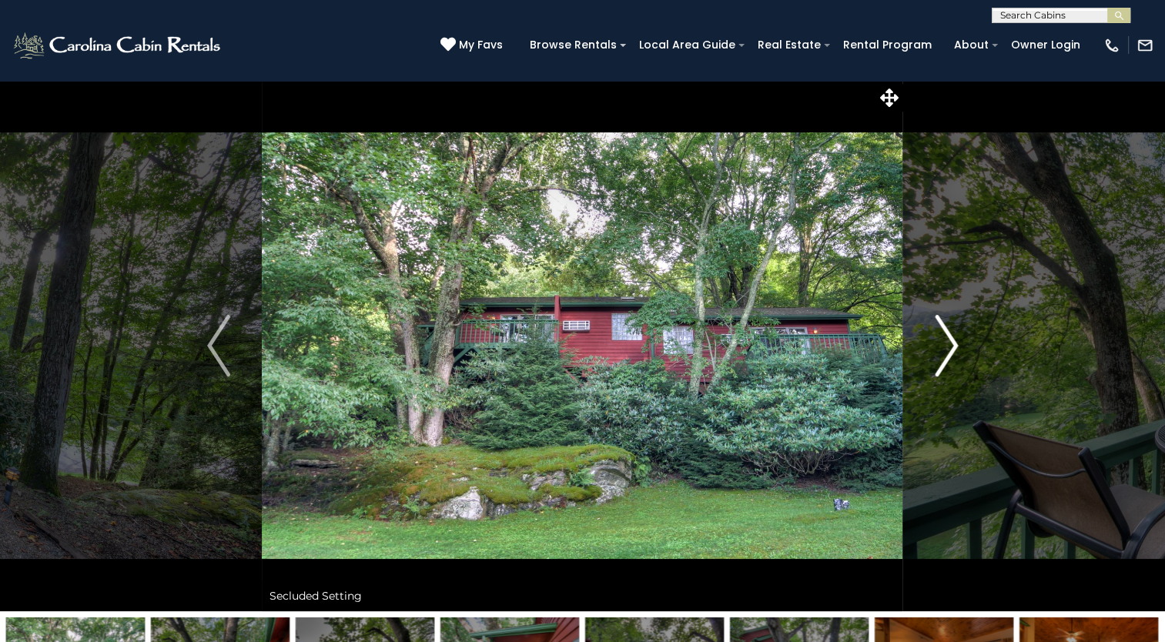
click at [941, 329] on img "Next" at bounding box center [945, 346] width 23 height 62
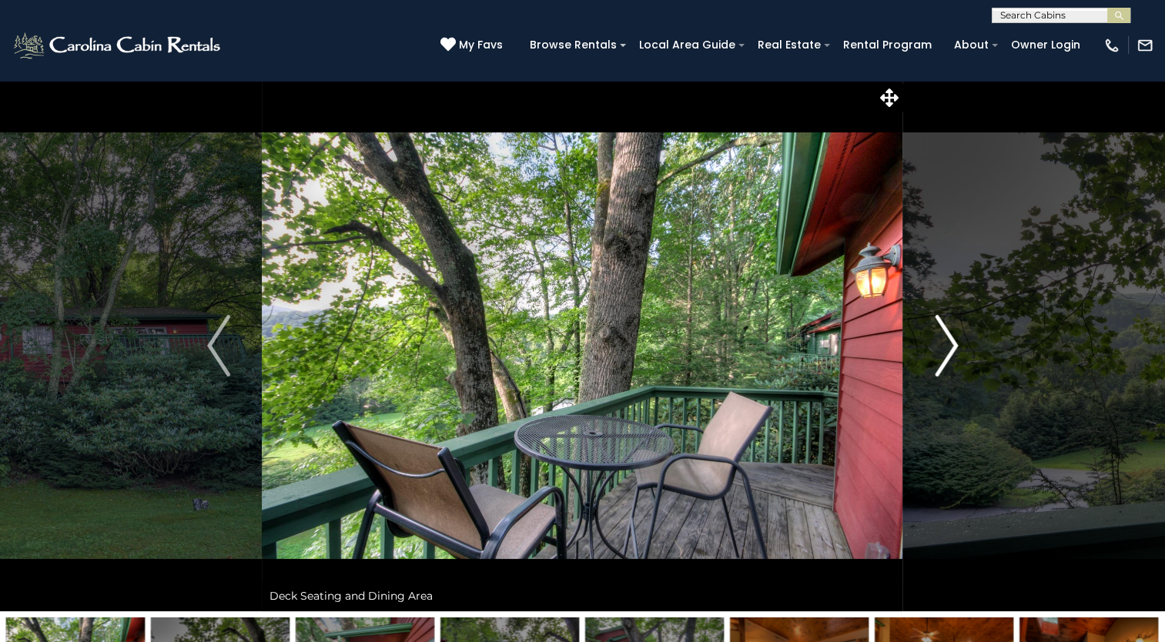
click at [941, 329] on img "Next" at bounding box center [945, 346] width 23 height 62
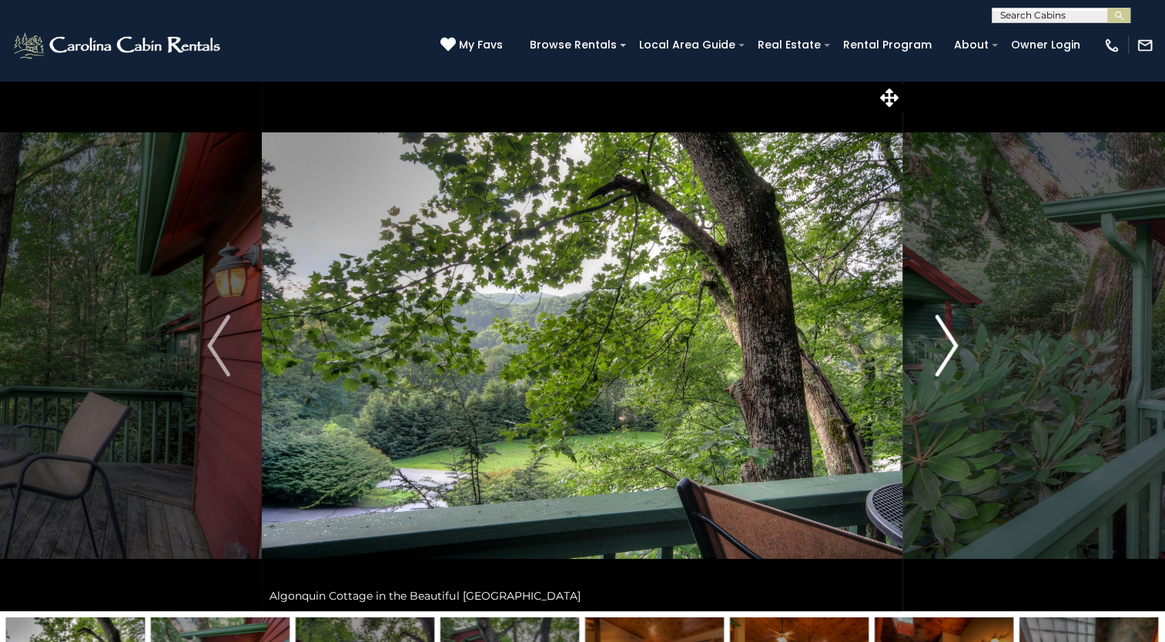
click at [941, 329] on img "Next" at bounding box center [945, 346] width 23 height 62
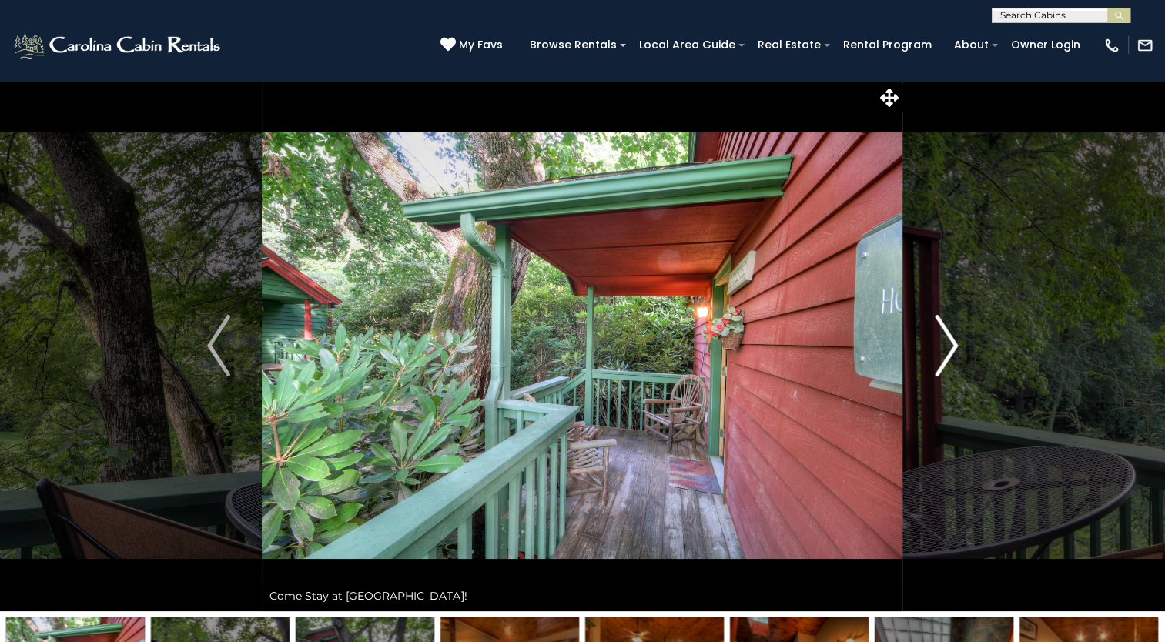
click at [941, 329] on img "Next" at bounding box center [945, 346] width 23 height 62
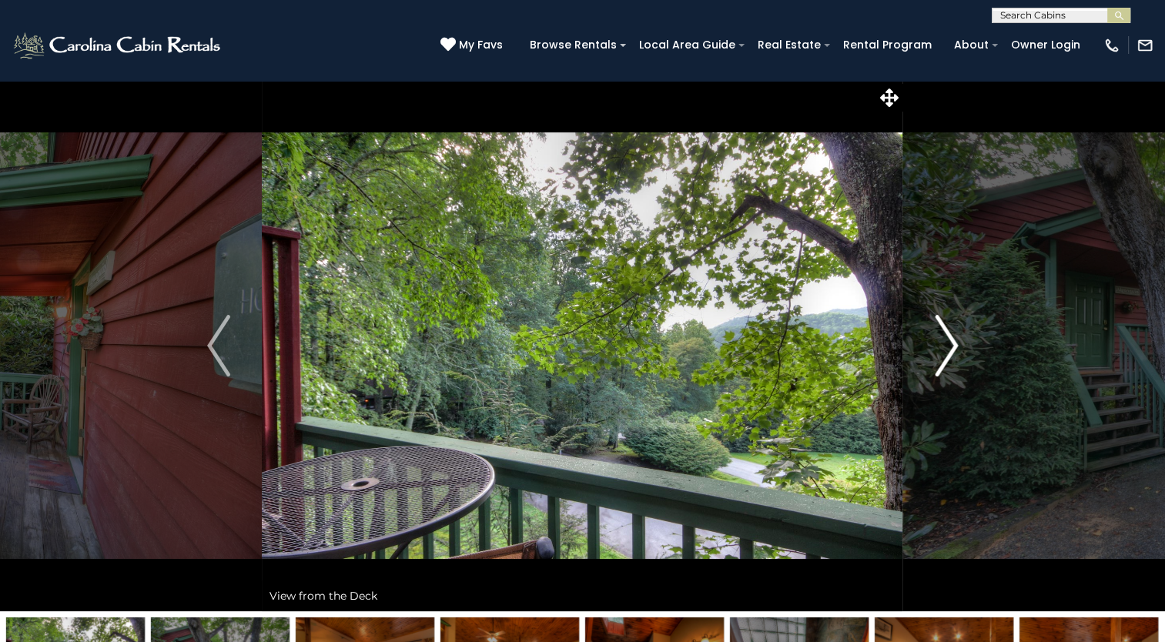
click at [941, 329] on img "Next" at bounding box center [945, 346] width 23 height 62
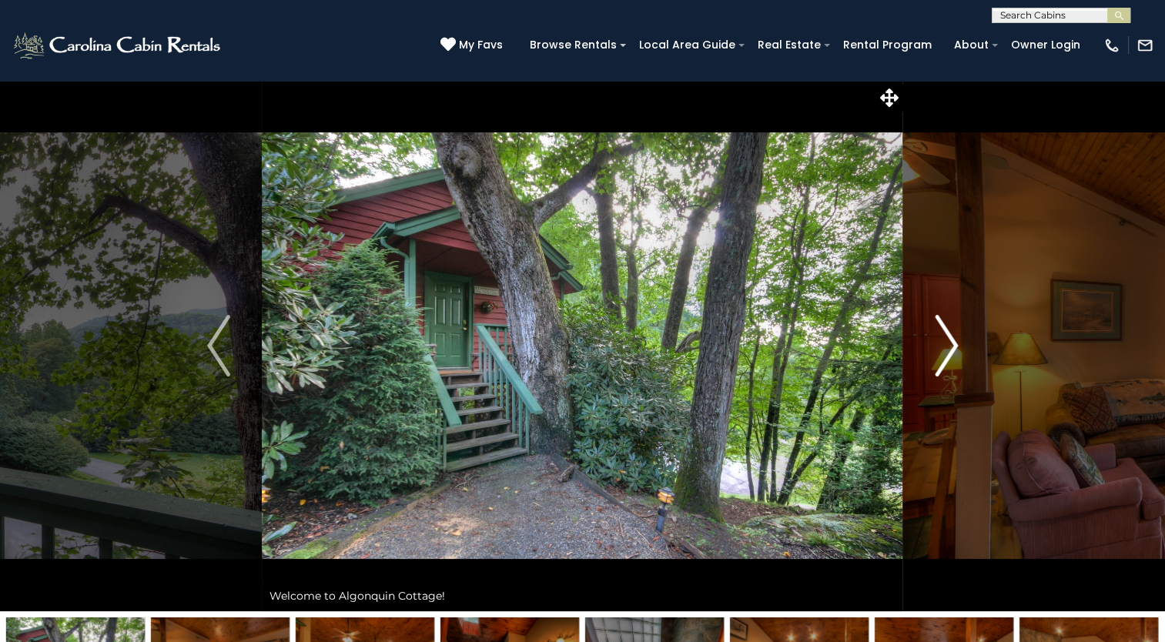
click at [941, 329] on img "Next" at bounding box center [945, 346] width 23 height 62
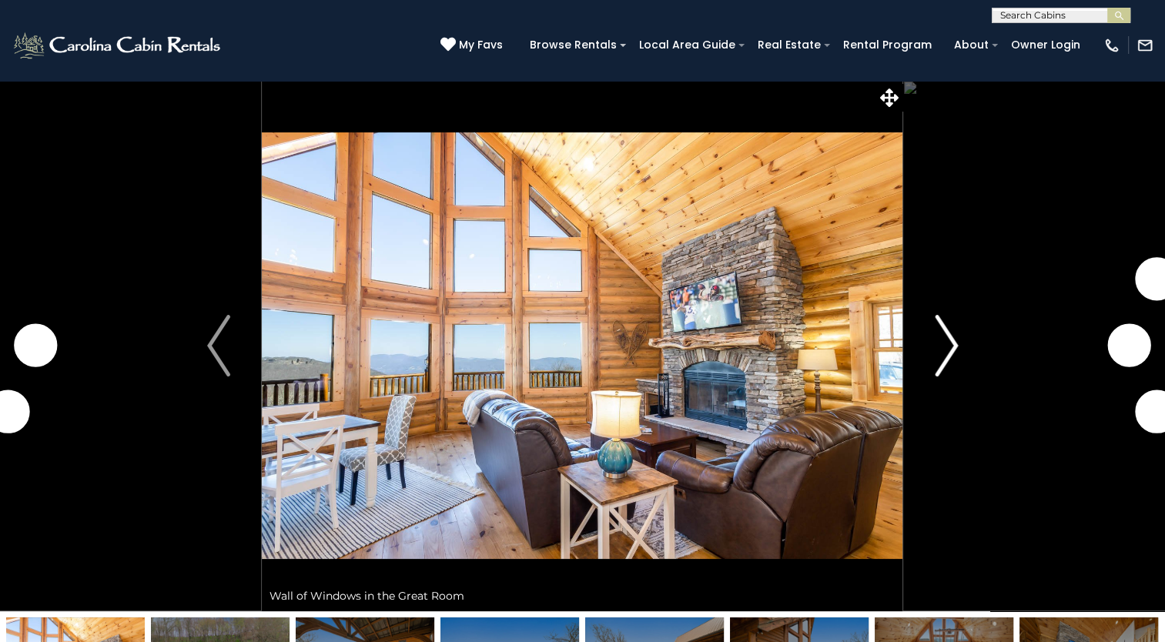
click at [948, 343] on img "Next" at bounding box center [945, 346] width 23 height 62
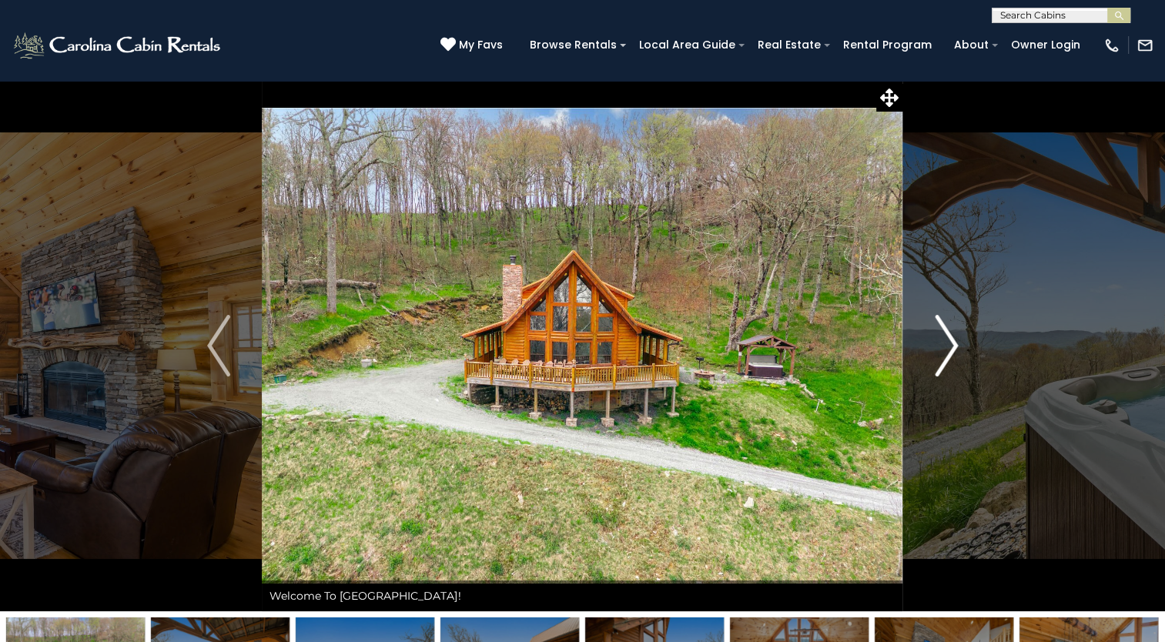
click at [948, 342] on img "Next" at bounding box center [945, 346] width 23 height 62
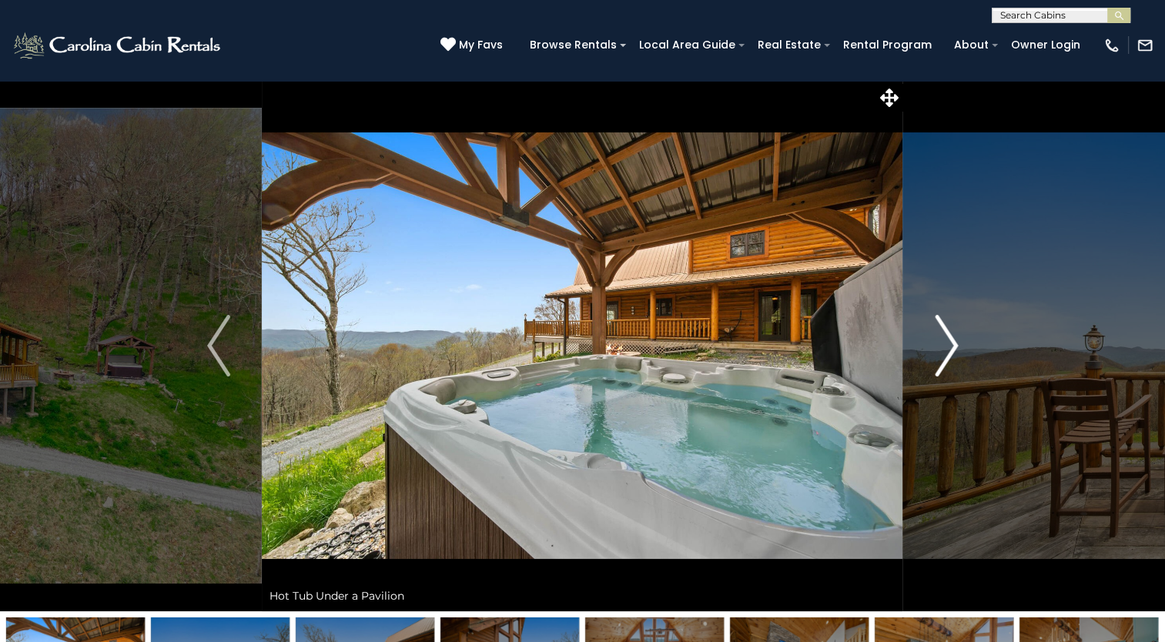
click at [948, 342] on img "Next" at bounding box center [945, 346] width 23 height 62
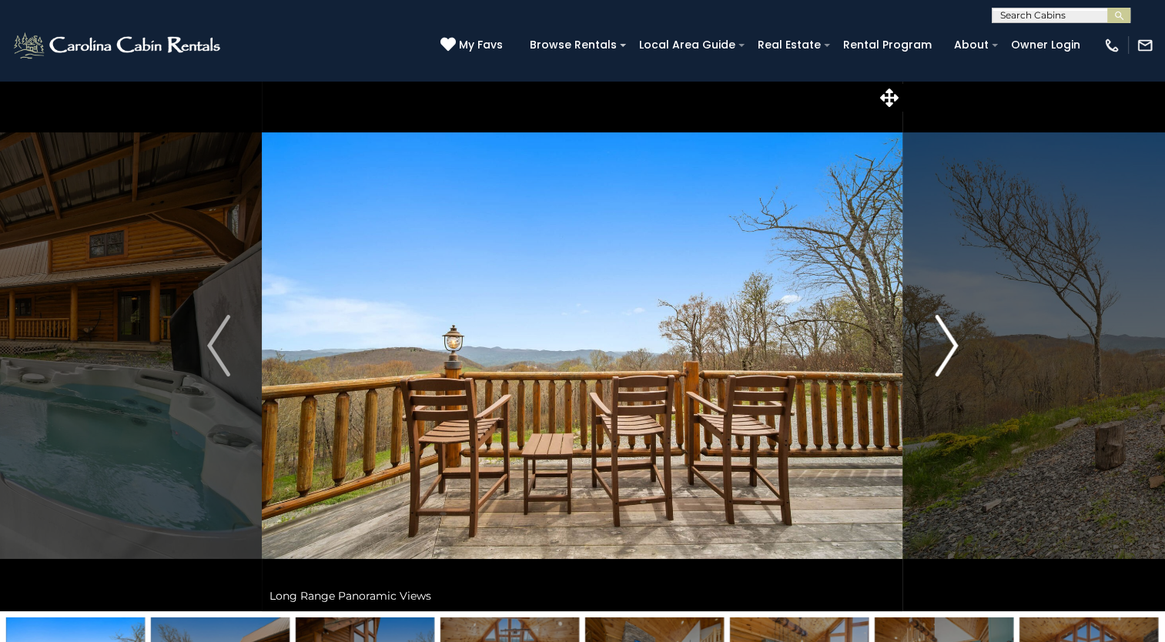
click at [947, 341] on img "Next" at bounding box center [945, 346] width 23 height 62
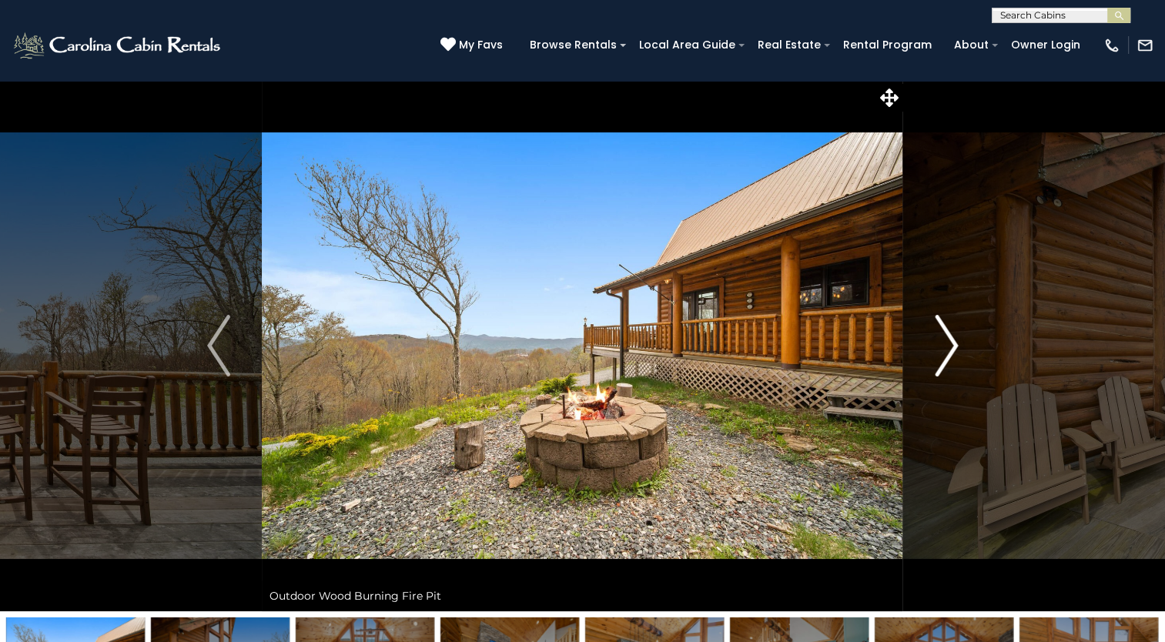
click at [947, 341] on img "Next" at bounding box center [945, 346] width 23 height 62
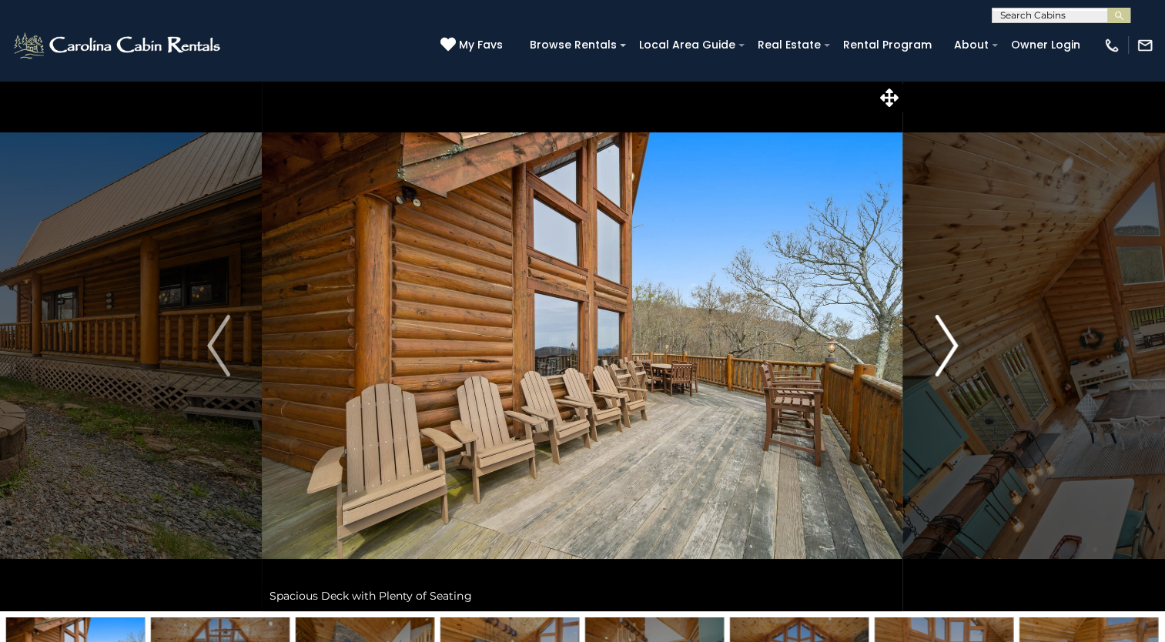
click at [947, 340] on img "Next" at bounding box center [945, 346] width 23 height 62
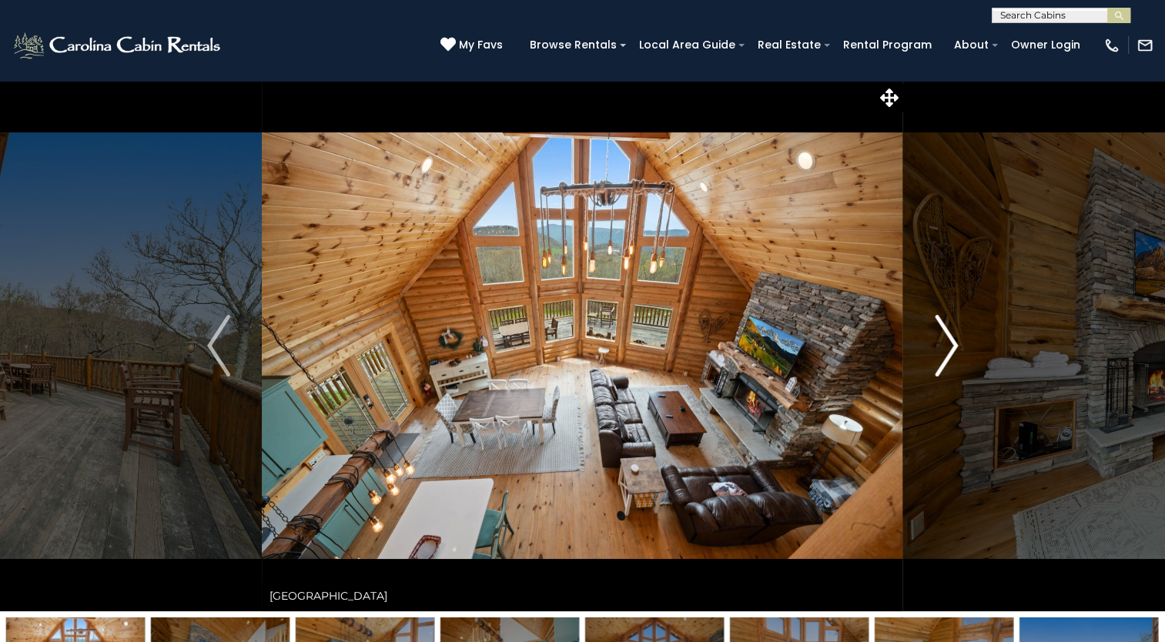
click at [947, 340] on img "Next" at bounding box center [945, 346] width 23 height 62
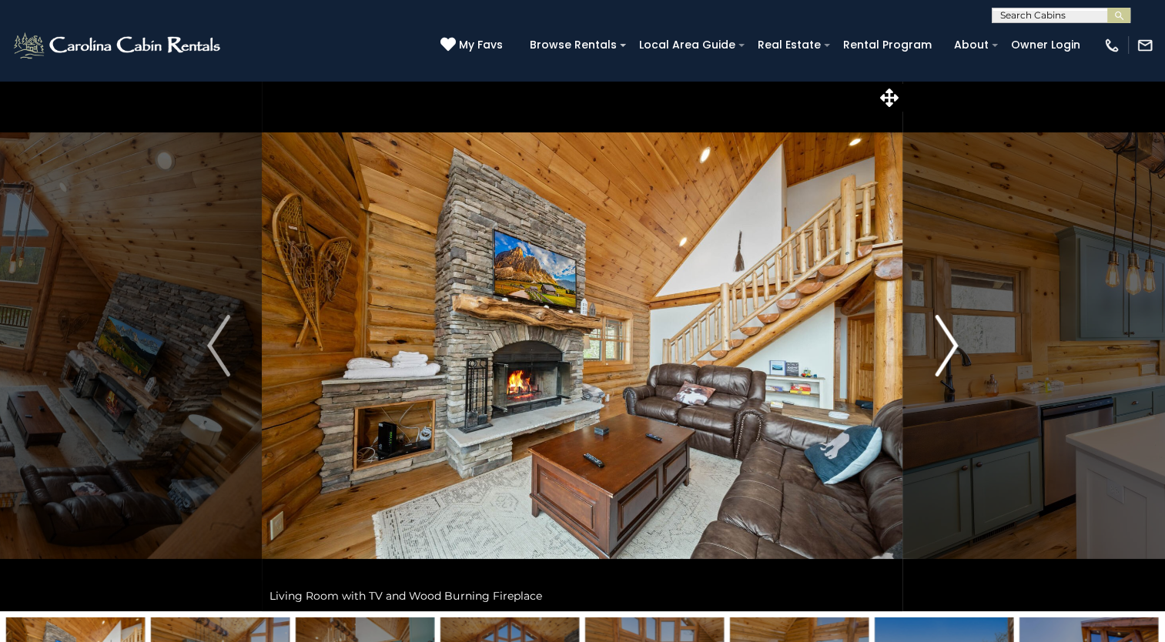
click at [947, 340] on img "Next" at bounding box center [945, 346] width 23 height 62
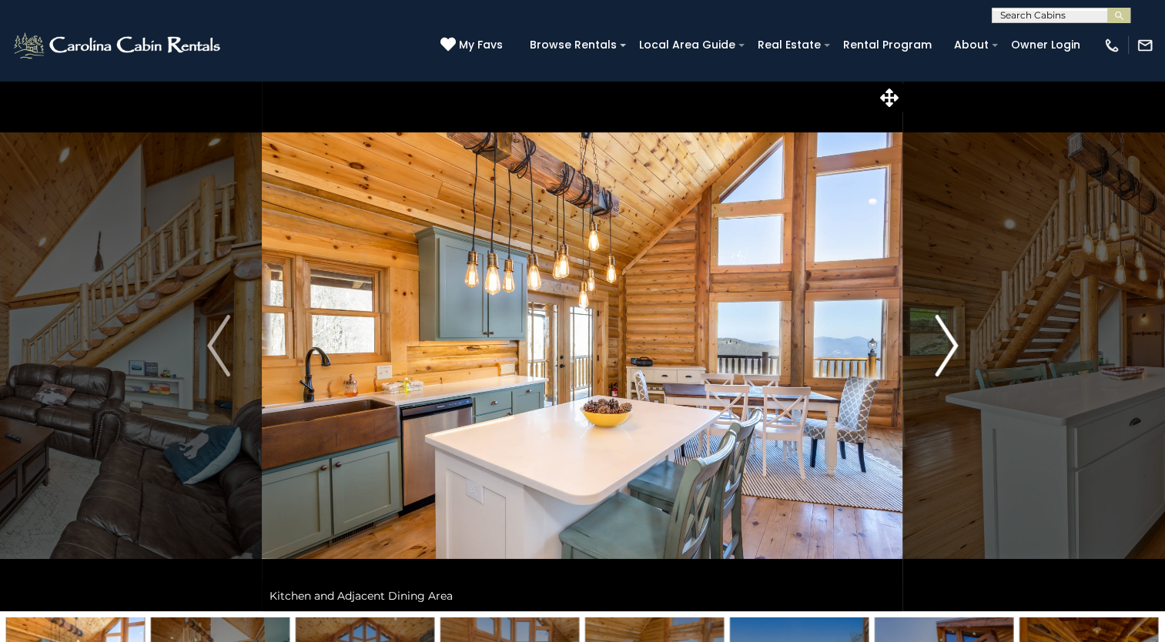
click at [947, 340] on img "Next" at bounding box center [945, 346] width 23 height 62
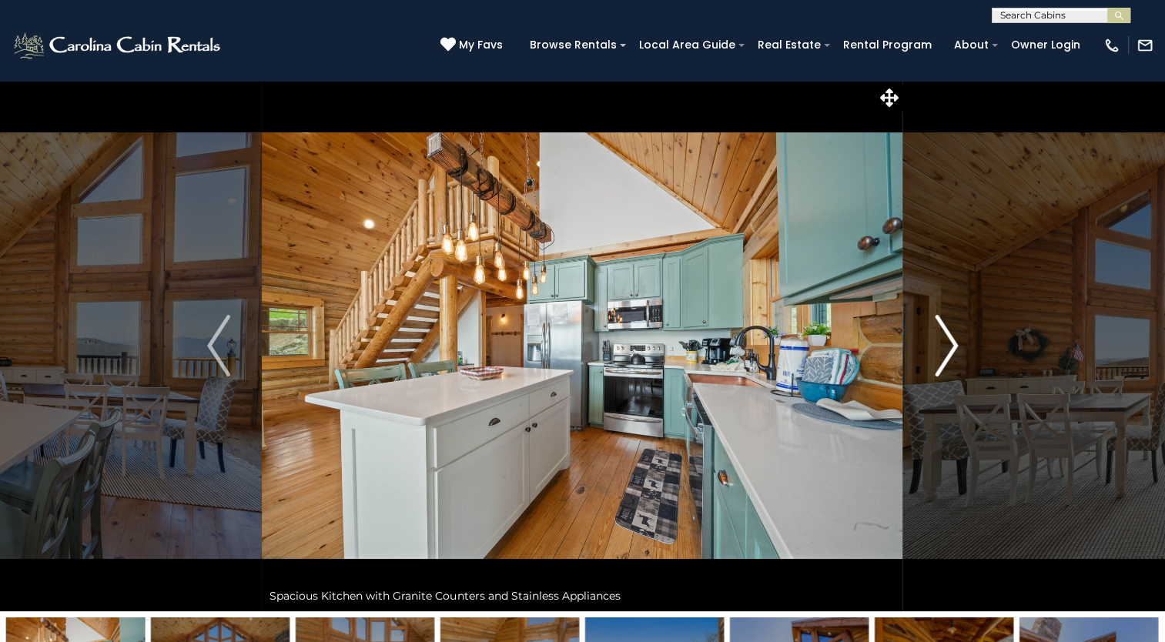
click at [947, 340] on img "Next" at bounding box center [945, 346] width 23 height 62
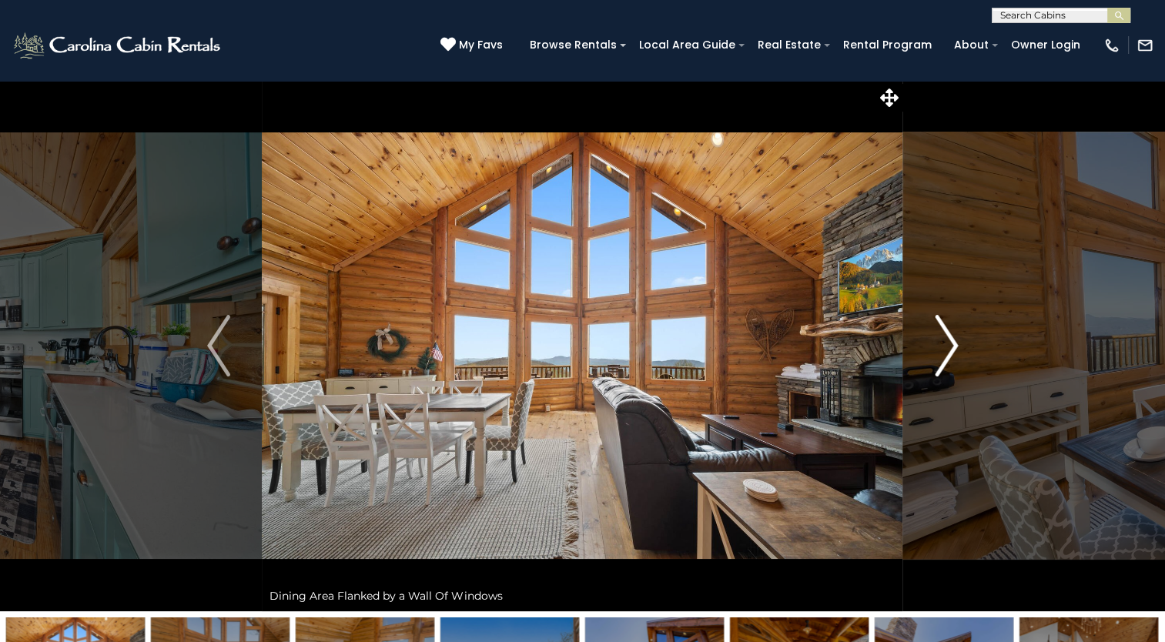
click at [947, 340] on img "Next" at bounding box center [945, 346] width 23 height 62
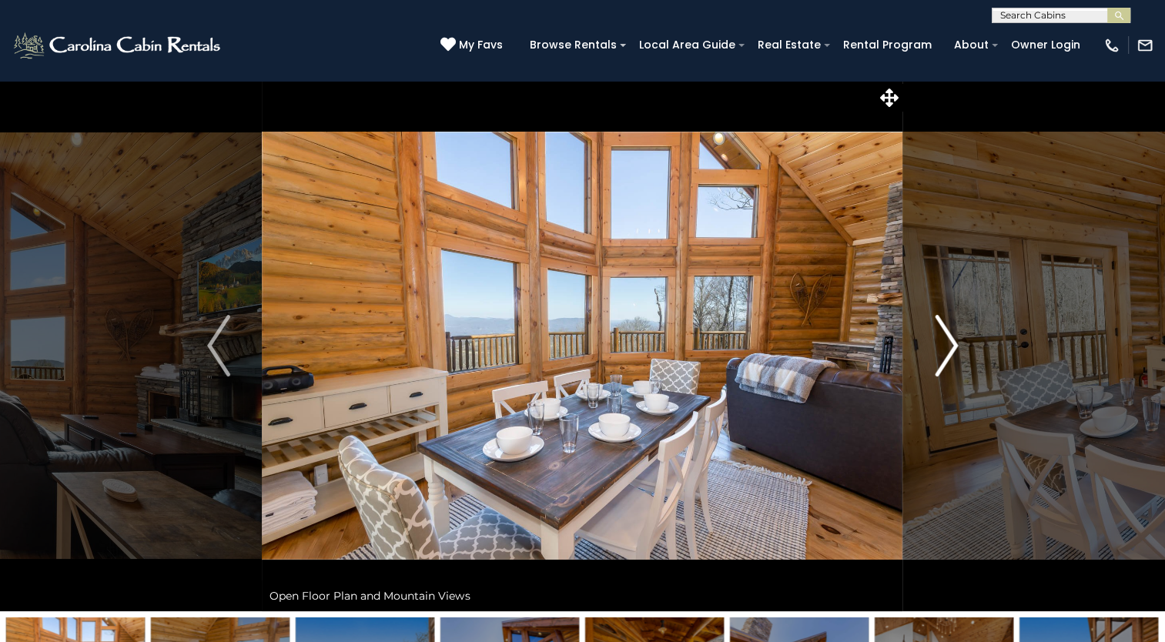
click at [947, 340] on img "Next" at bounding box center [945, 346] width 23 height 62
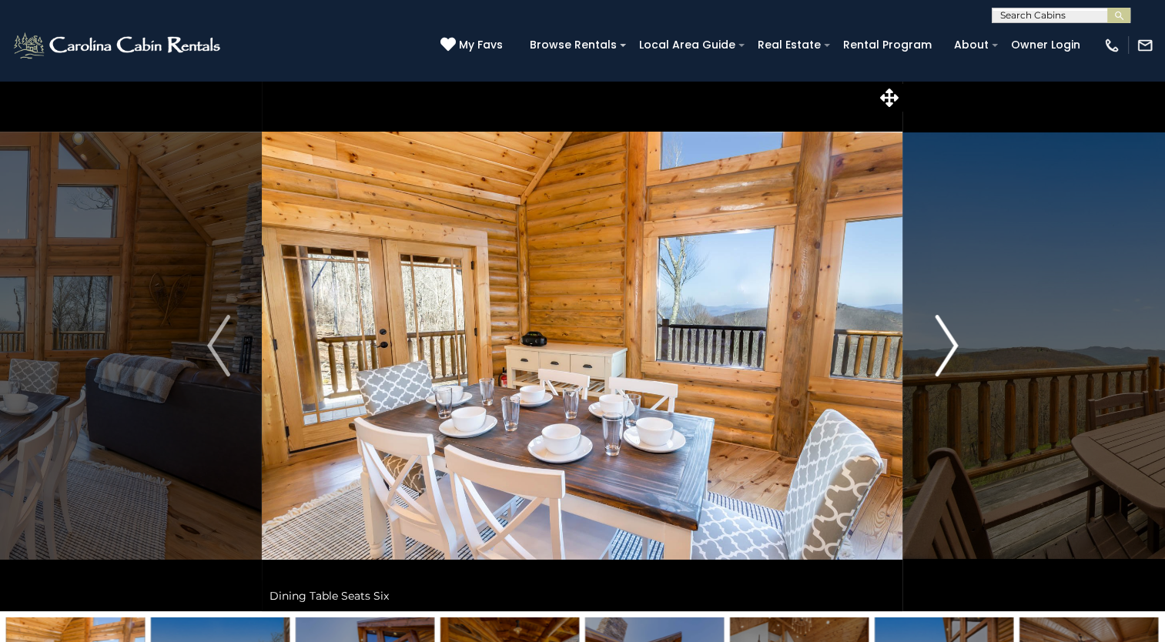
click at [947, 340] on img "Next" at bounding box center [945, 346] width 23 height 62
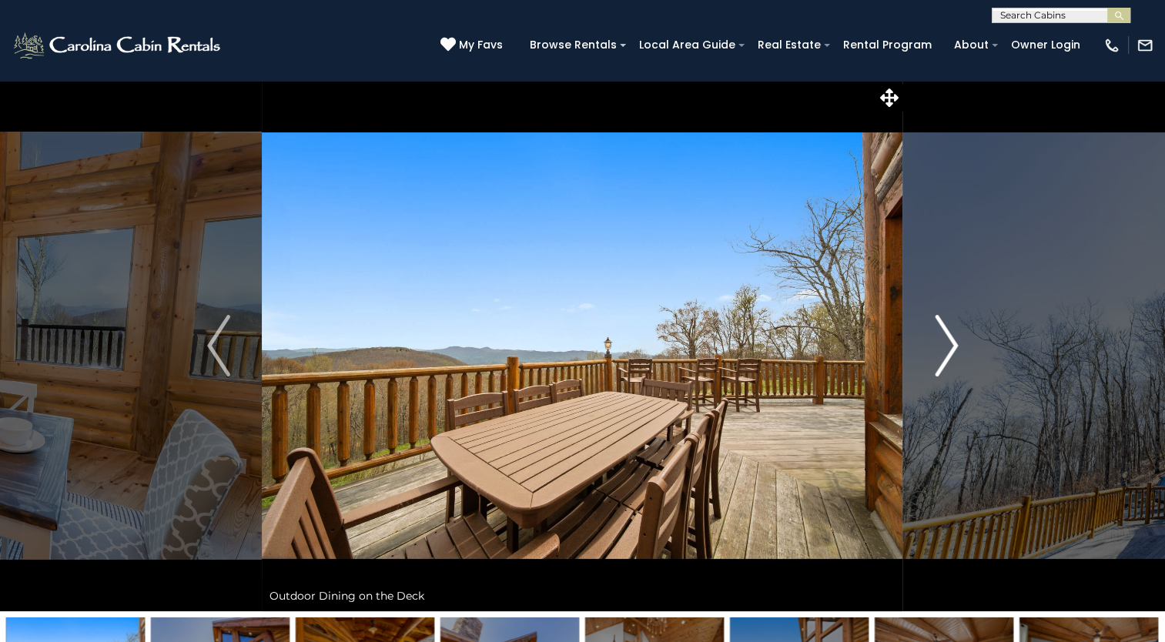
click at [947, 340] on img "Next" at bounding box center [945, 346] width 23 height 62
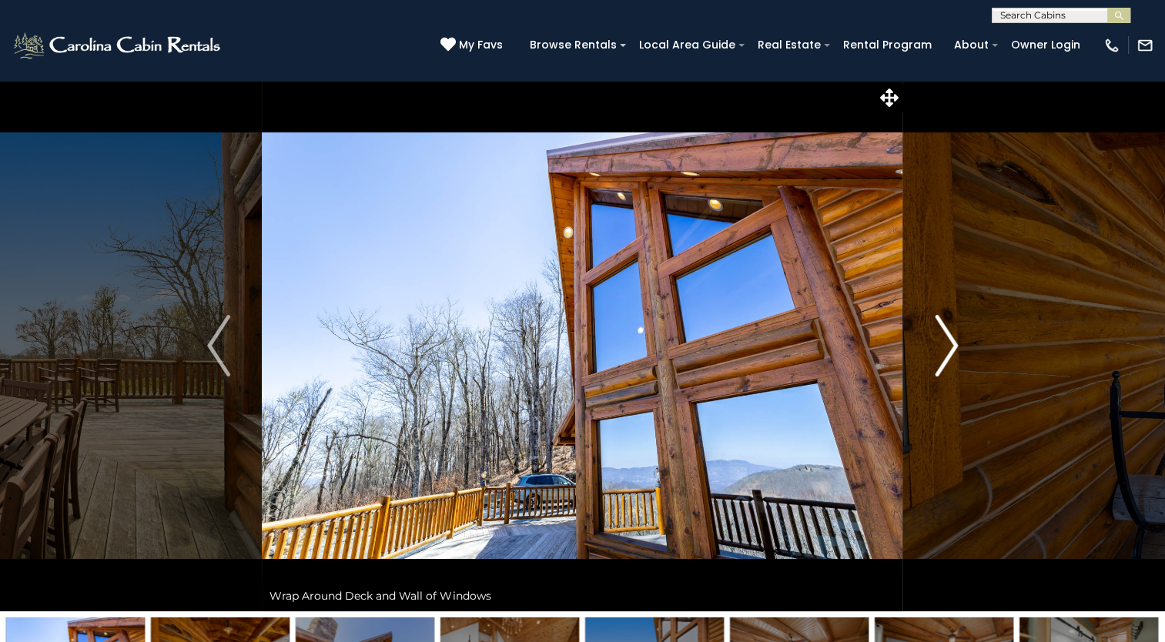
click at [947, 340] on img "Next" at bounding box center [945, 346] width 23 height 62
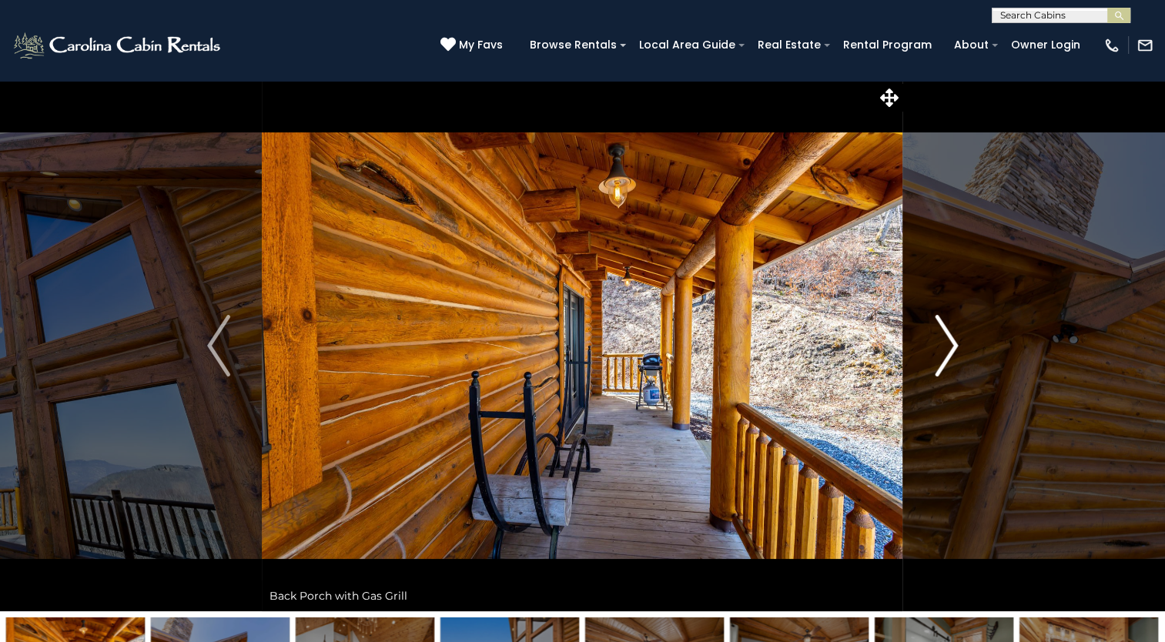
click at [947, 340] on img "Next" at bounding box center [945, 346] width 23 height 62
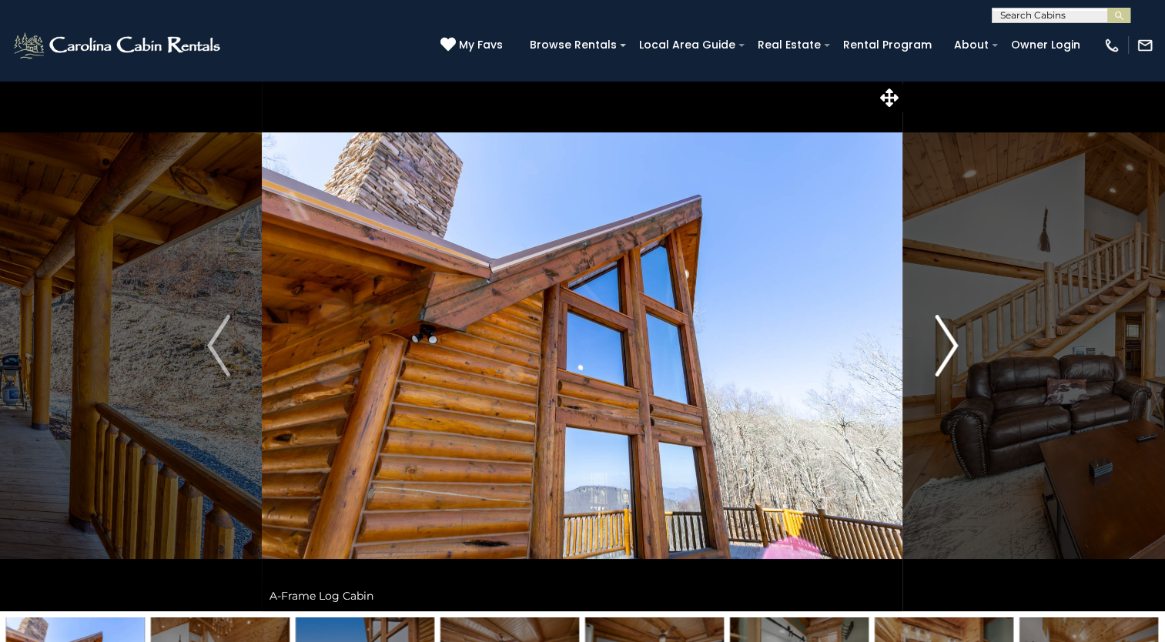
click at [947, 340] on img "Next" at bounding box center [945, 346] width 23 height 62
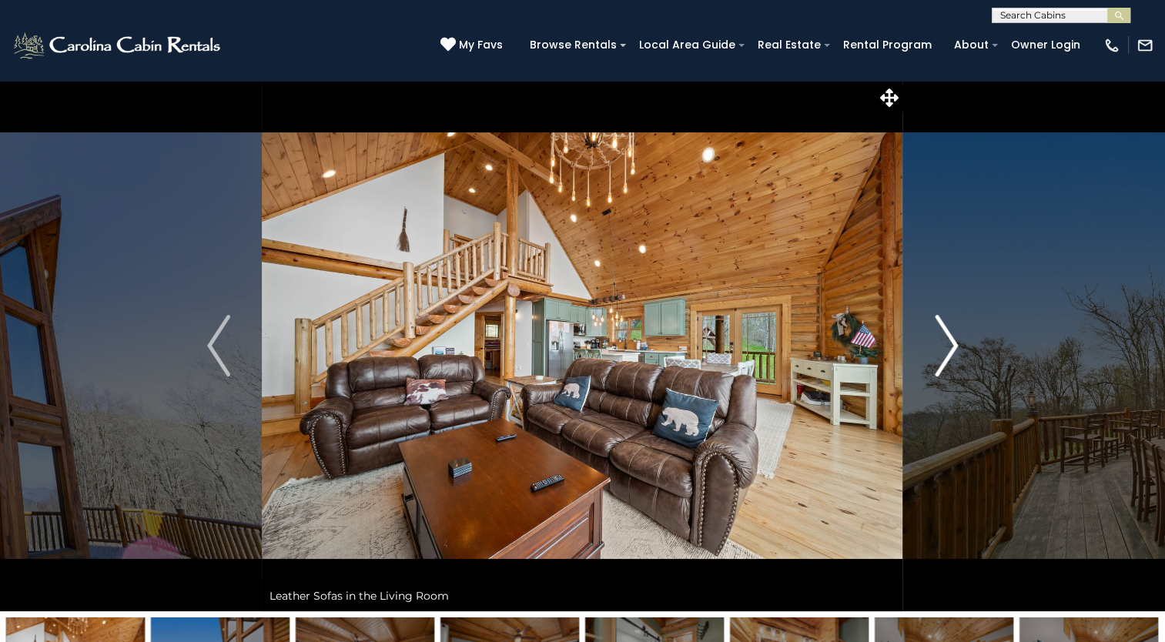
click at [947, 340] on img "Next" at bounding box center [945, 346] width 23 height 62
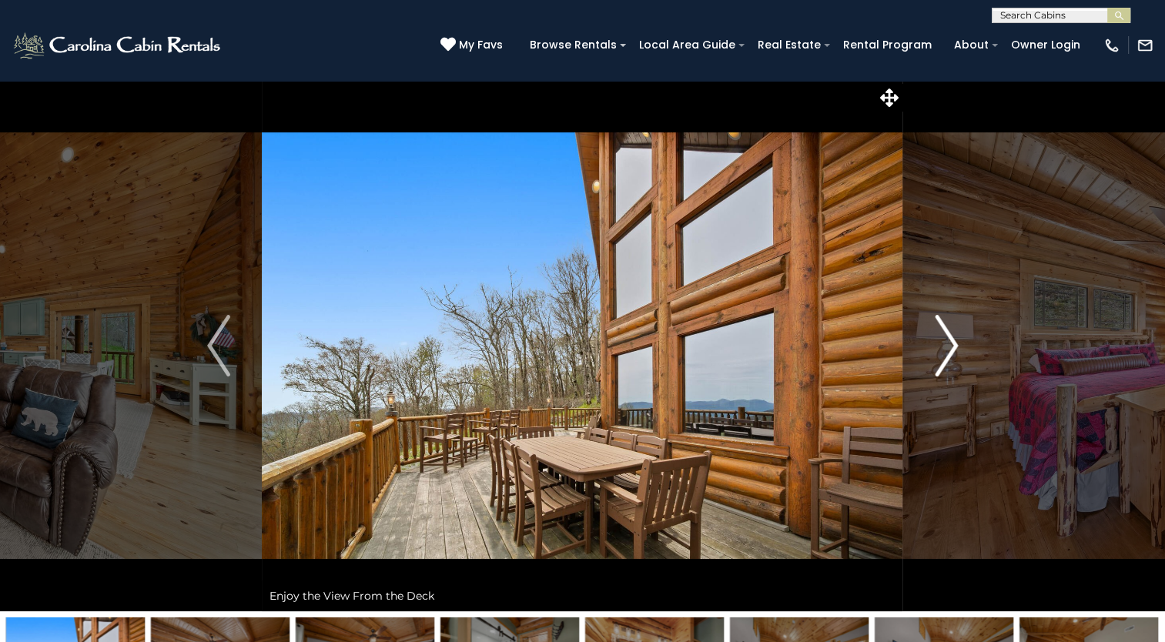
click at [947, 340] on img "Next" at bounding box center [945, 346] width 23 height 62
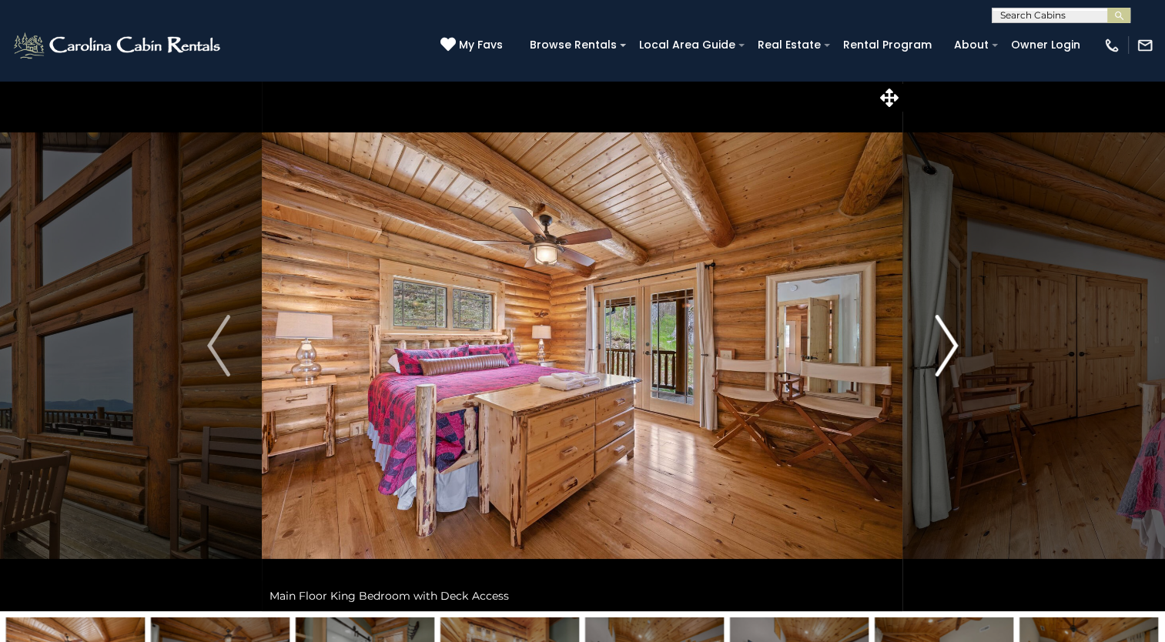
click at [947, 340] on img "Next" at bounding box center [945, 346] width 23 height 62
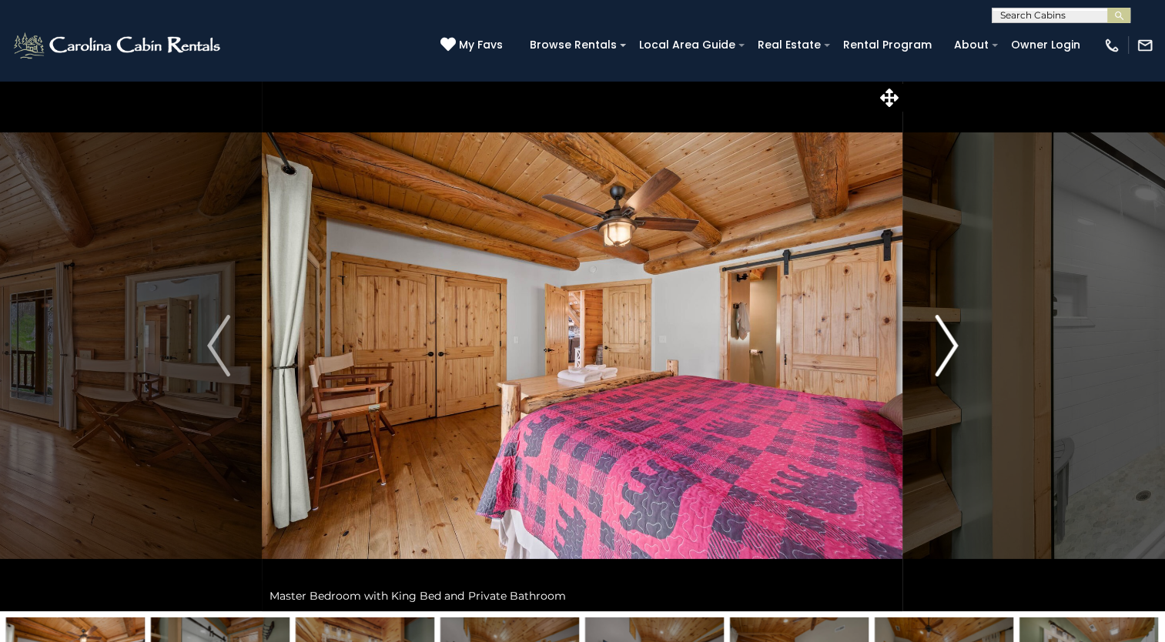
click at [947, 340] on img "Next" at bounding box center [945, 346] width 23 height 62
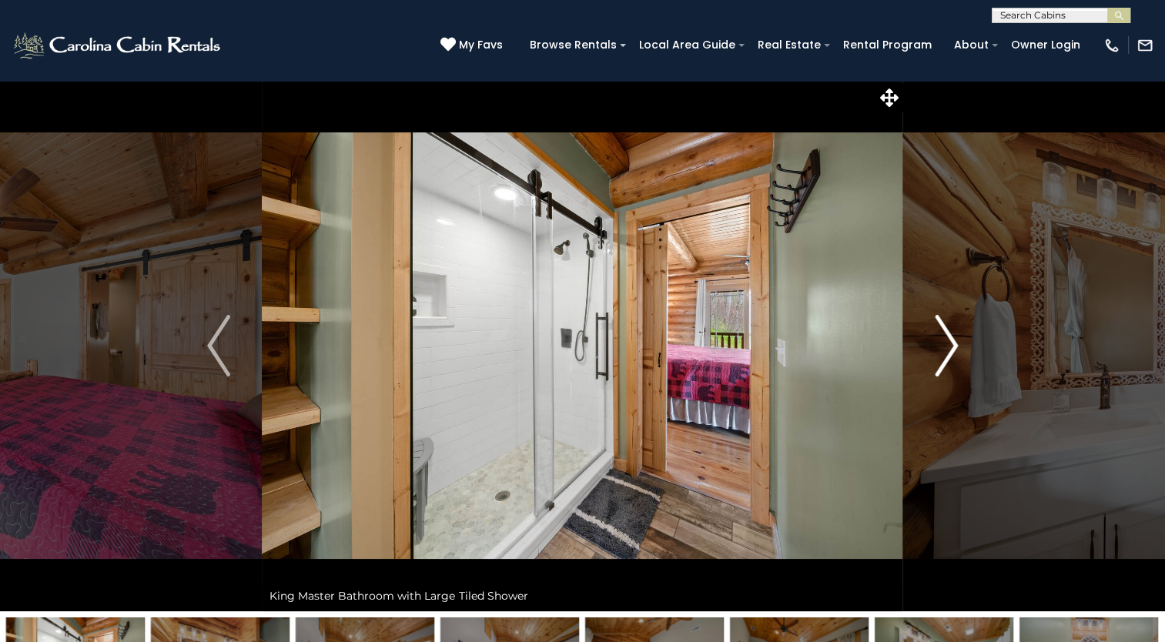
click at [947, 340] on img "Next" at bounding box center [945, 346] width 23 height 62
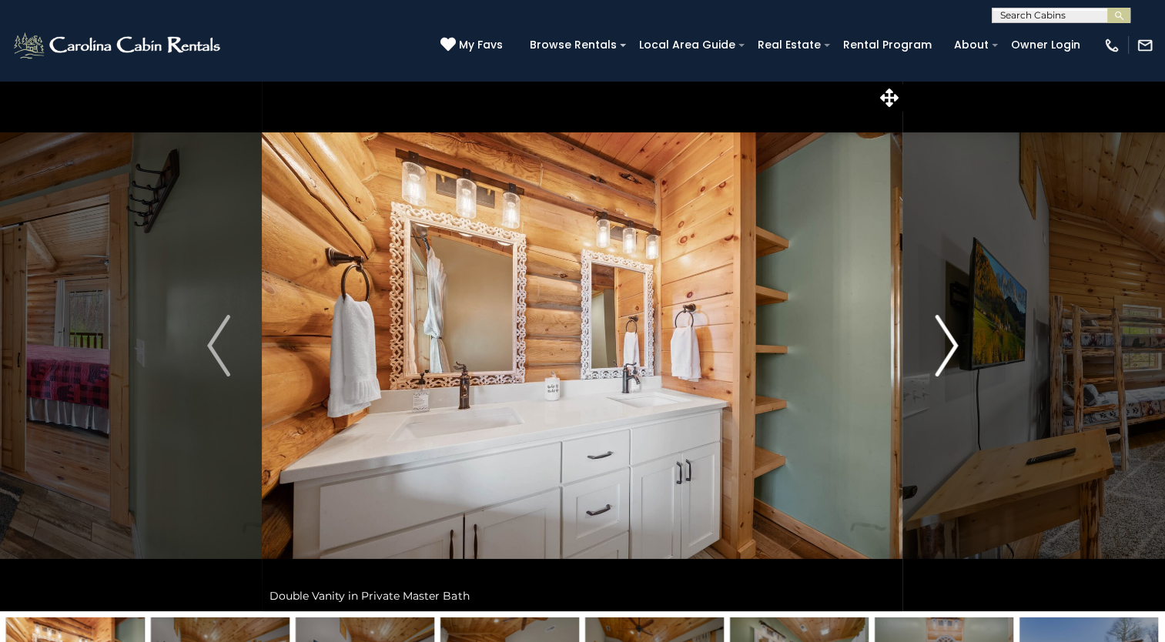
click at [947, 340] on img "Next" at bounding box center [945, 346] width 23 height 62
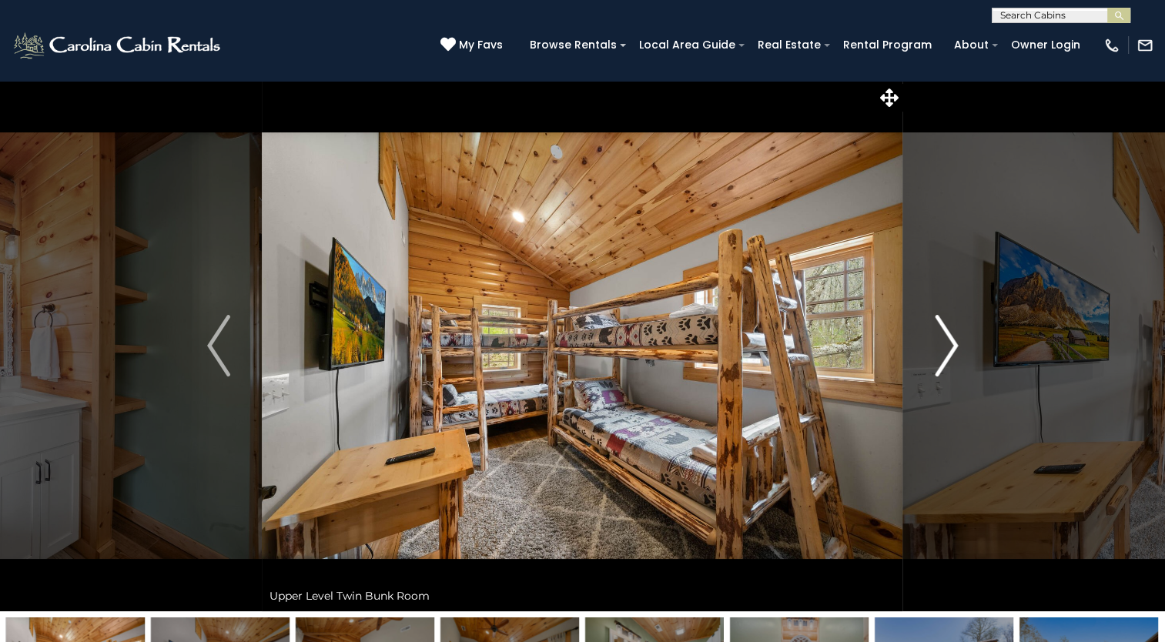
click at [947, 340] on img "Next" at bounding box center [945, 346] width 23 height 62
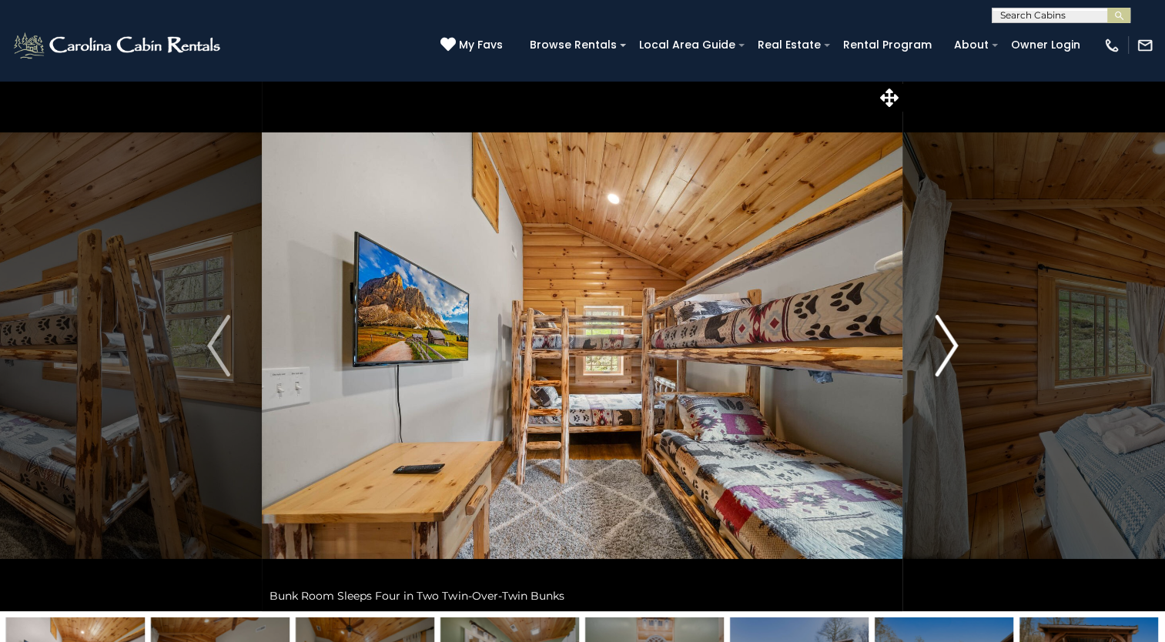
click at [945, 340] on img "Next" at bounding box center [945, 346] width 23 height 62
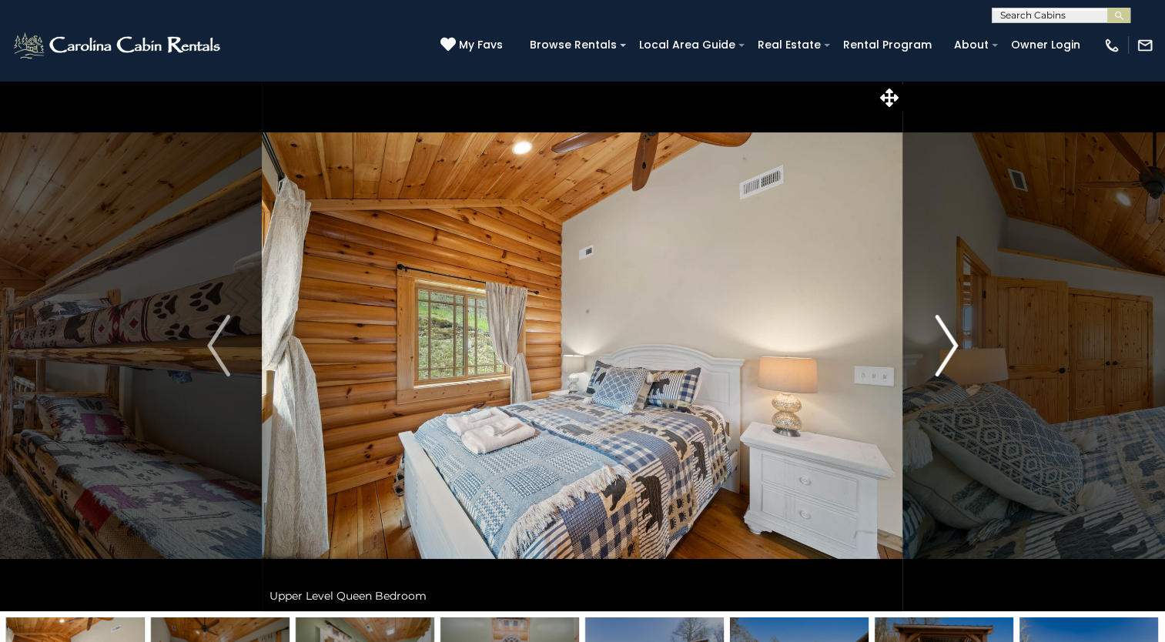
click at [945, 340] on img "Next" at bounding box center [945, 346] width 23 height 62
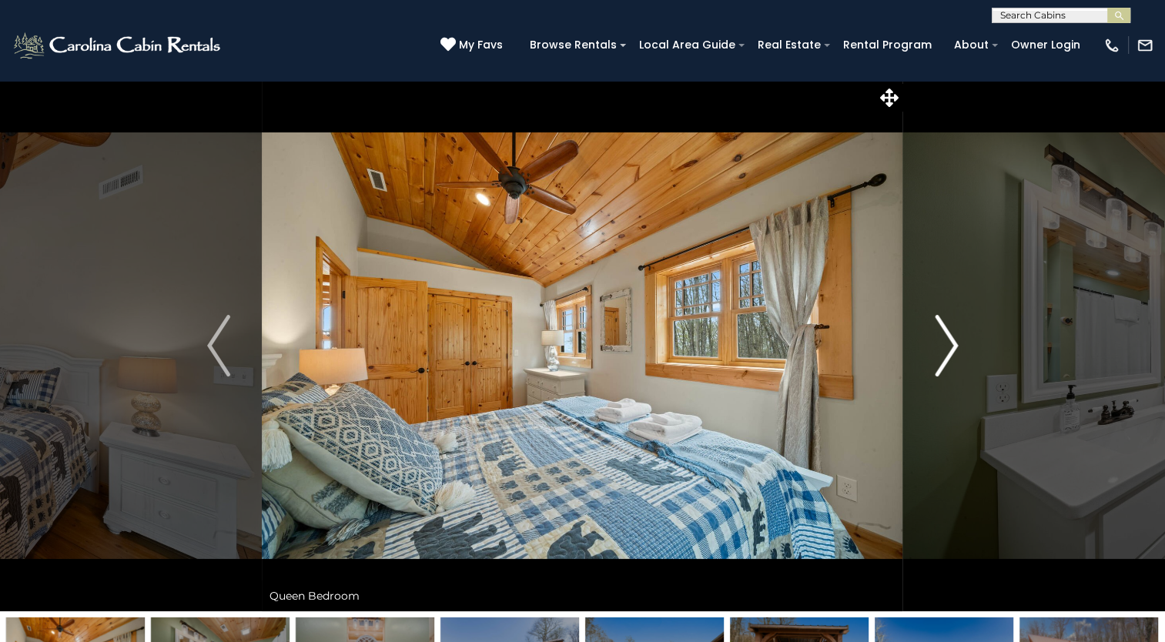
click at [945, 340] on img "Next" at bounding box center [945, 346] width 23 height 62
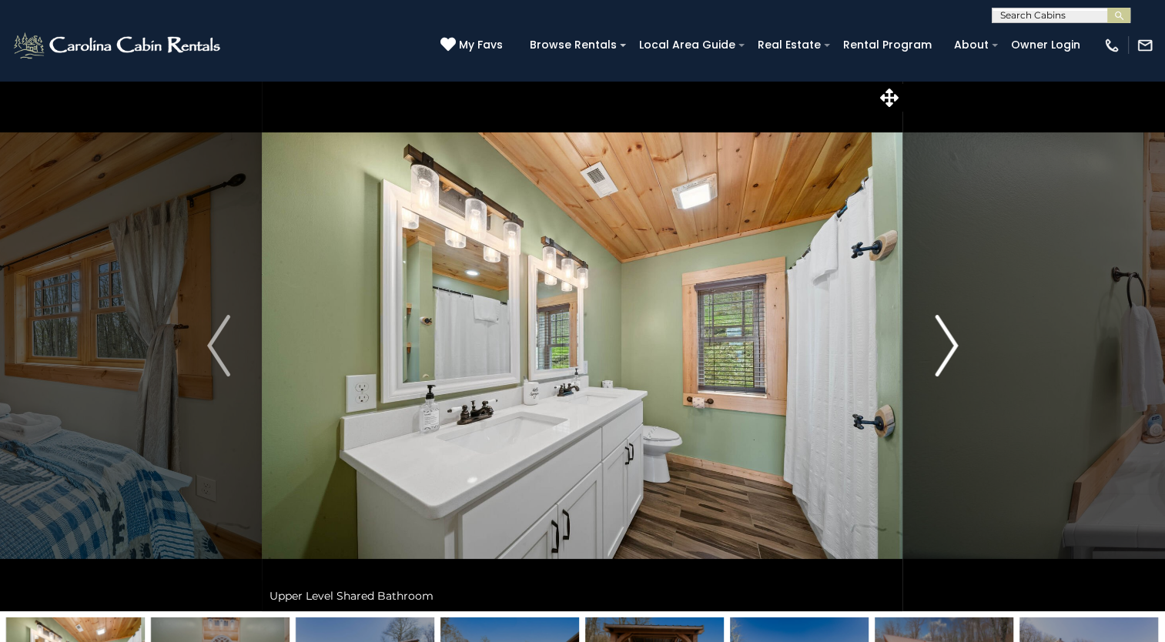
click at [945, 340] on img "Next" at bounding box center [945, 346] width 23 height 62
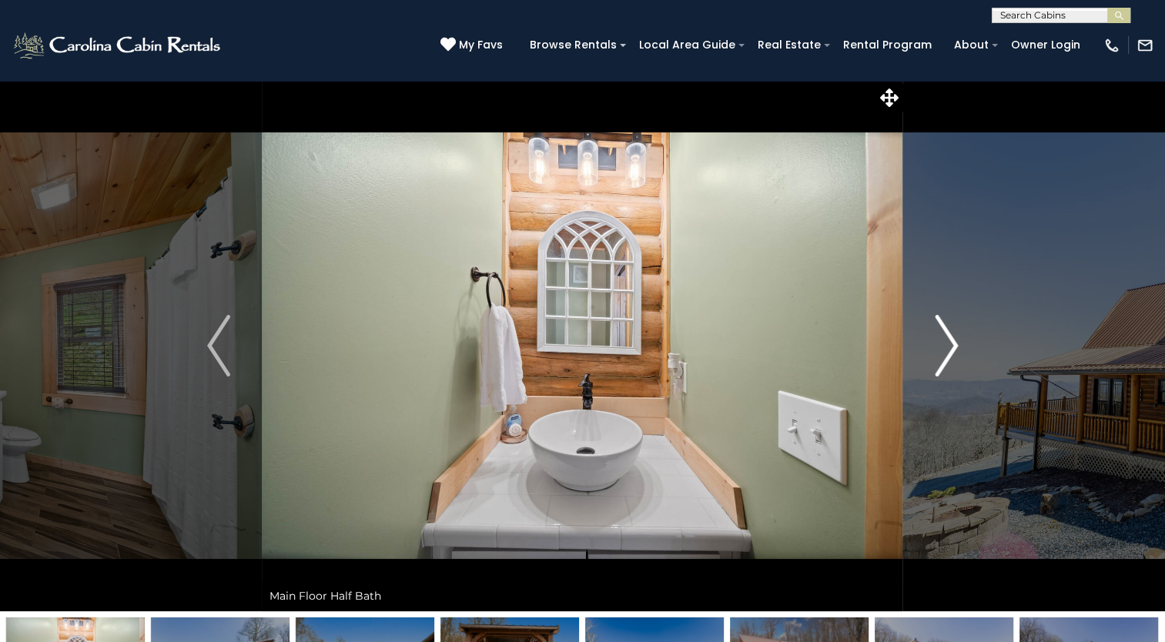
click at [945, 339] on img "Next" at bounding box center [945, 346] width 23 height 62
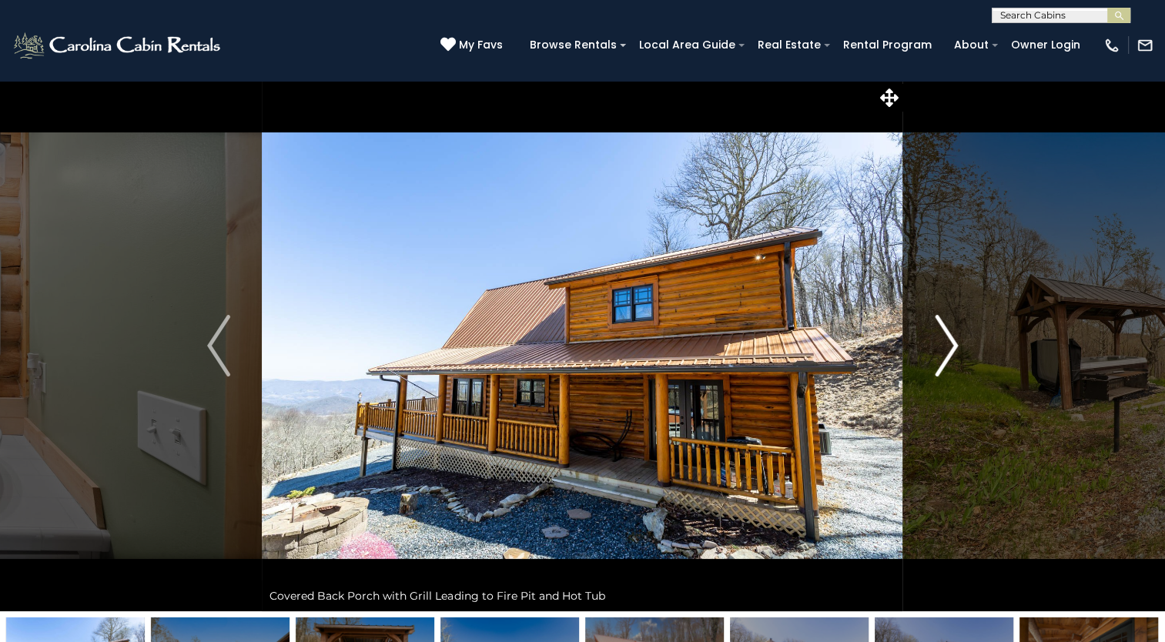
click at [945, 339] on img "Next" at bounding box center [945, 346] width 23 height 62
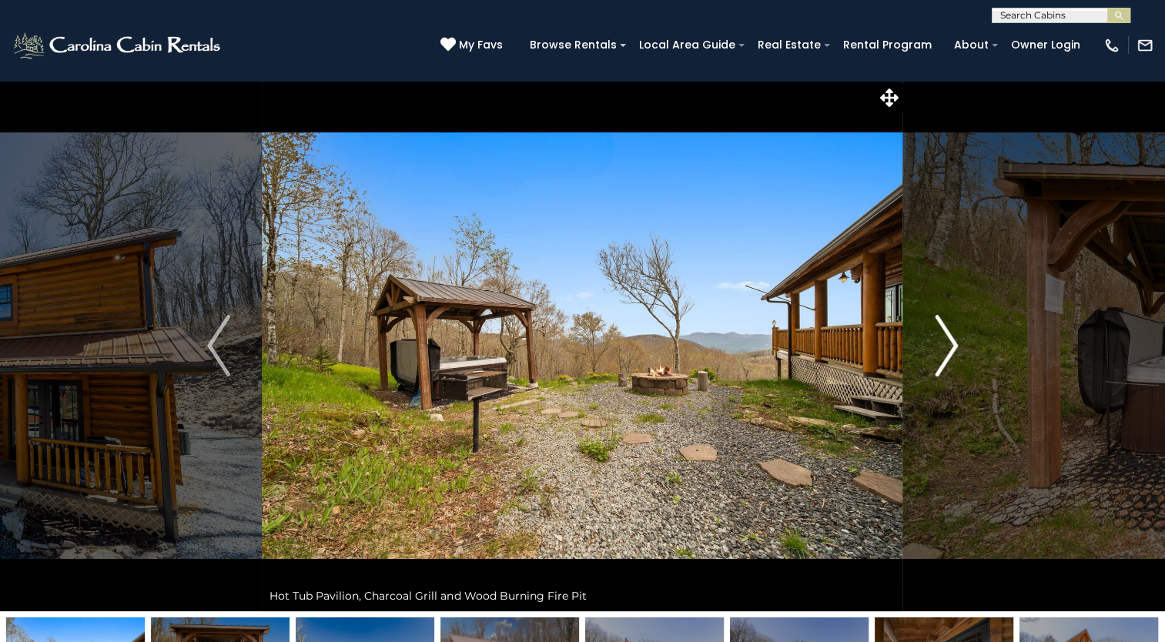
click at [945, 339] on img "Next" at bounding box center [945, 346] width 23 height 62
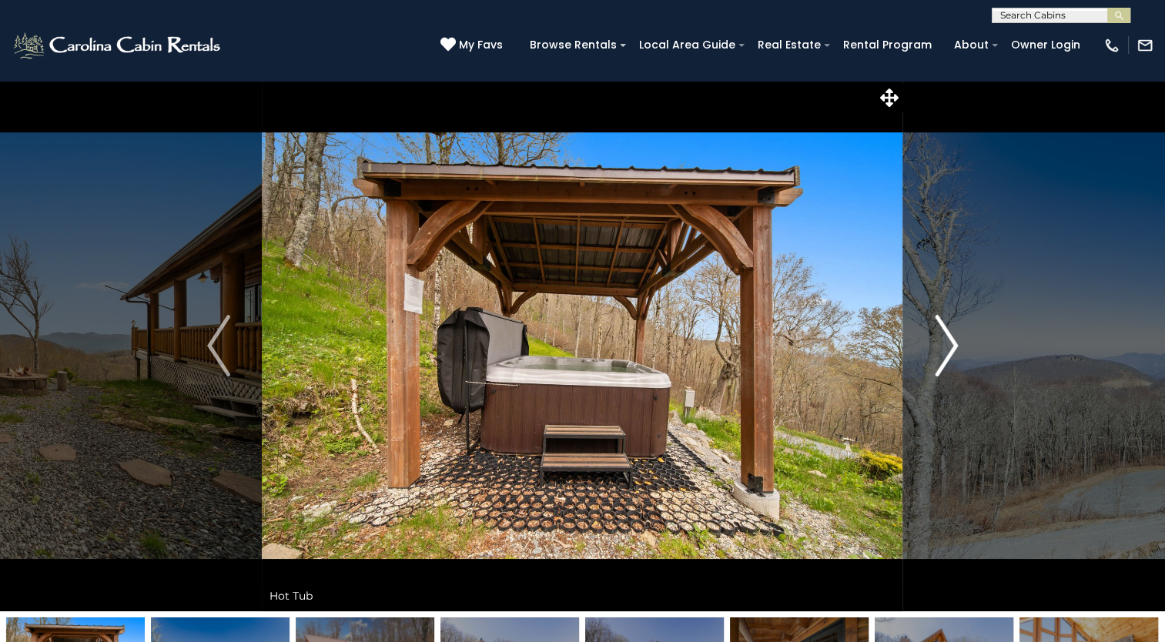
click at [945, 339] on img "Next" at bounding box center [945, 346] width 23 height 62
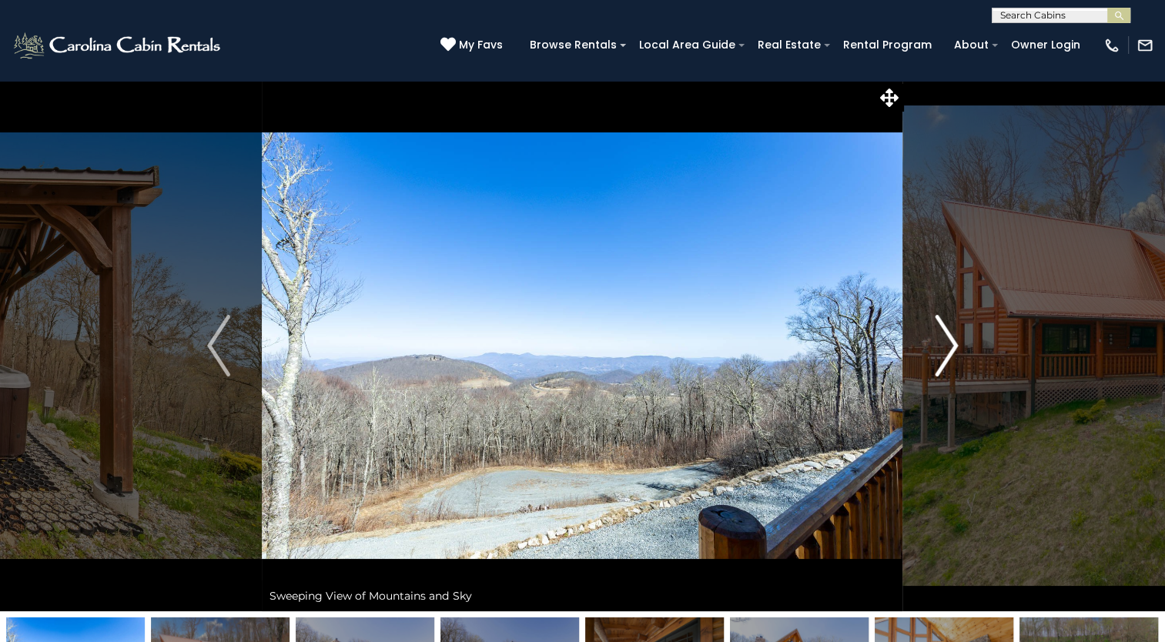
click at [945, 339] on img "Next" at bounding box center [945, 346] width 23 height 62
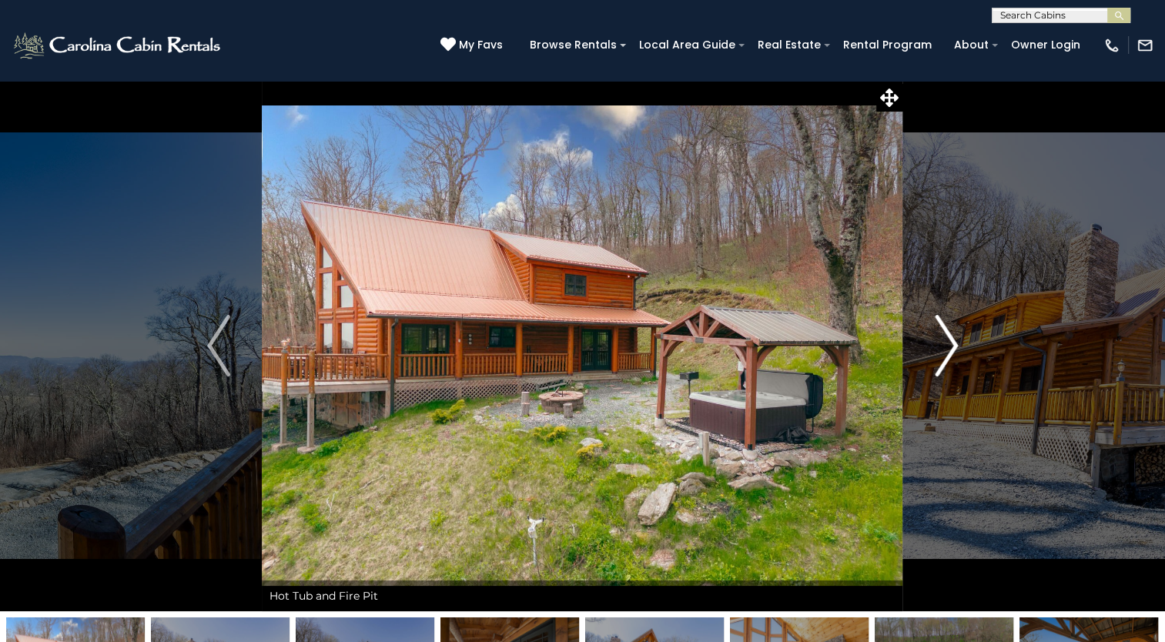
click at [945, 339] on img "Next" at bounding box center [945, 346] width 23 height 62
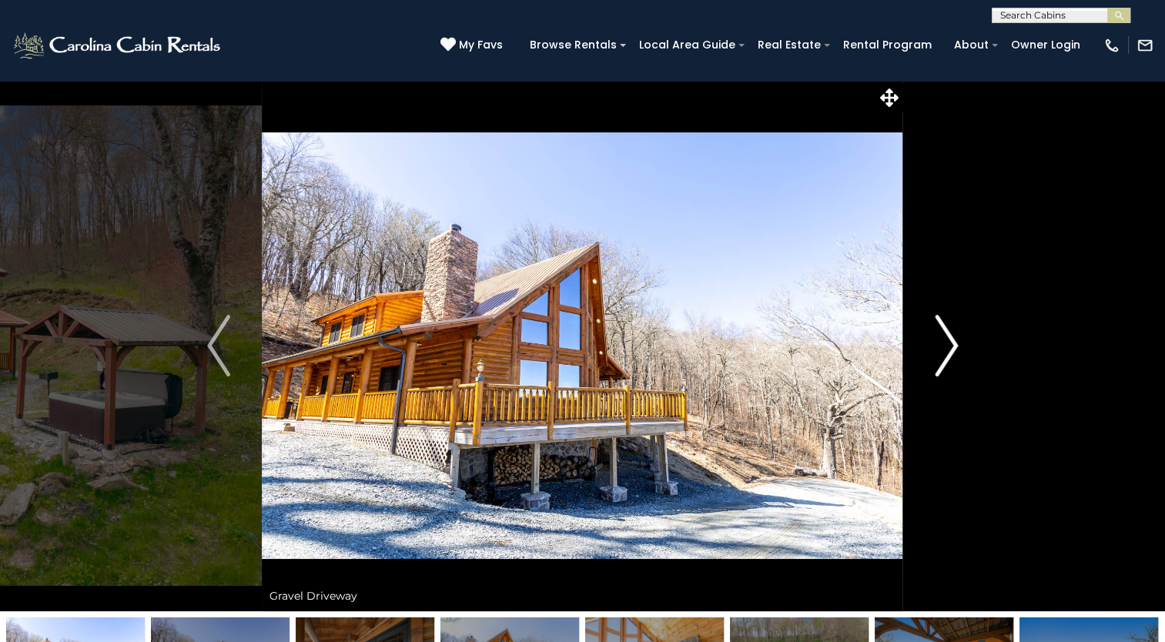
click at [945, 339] on img "Next" at bounding box center [945, 346] width 23 height 62
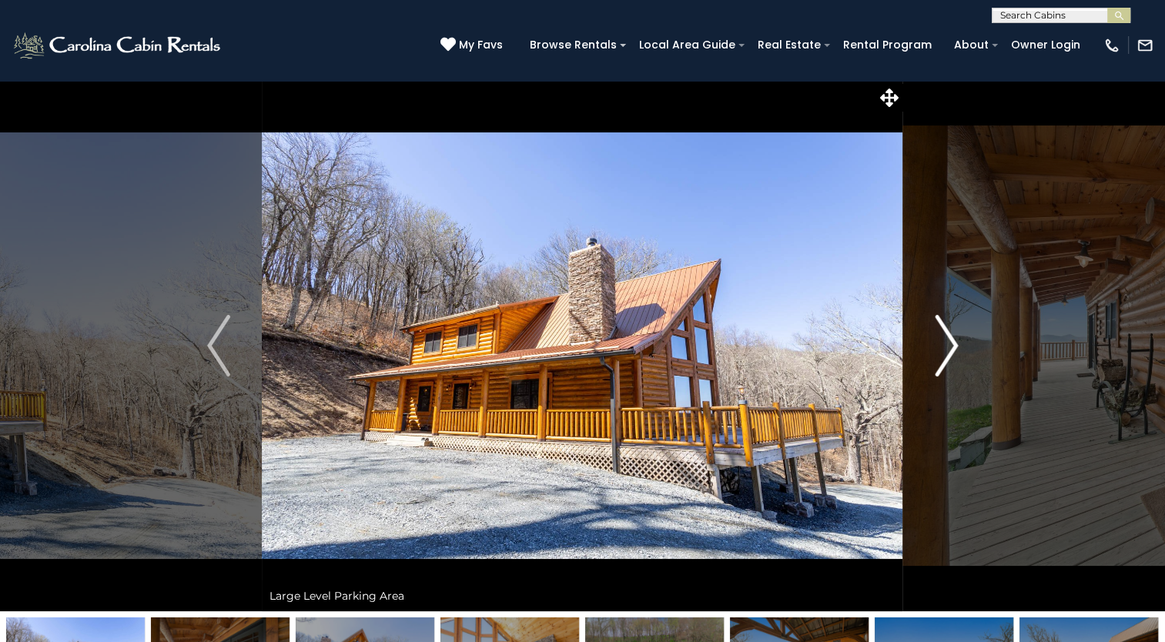
click at [945, 339] on img "Next" at bounding box center [945, 346] width 23 height 62
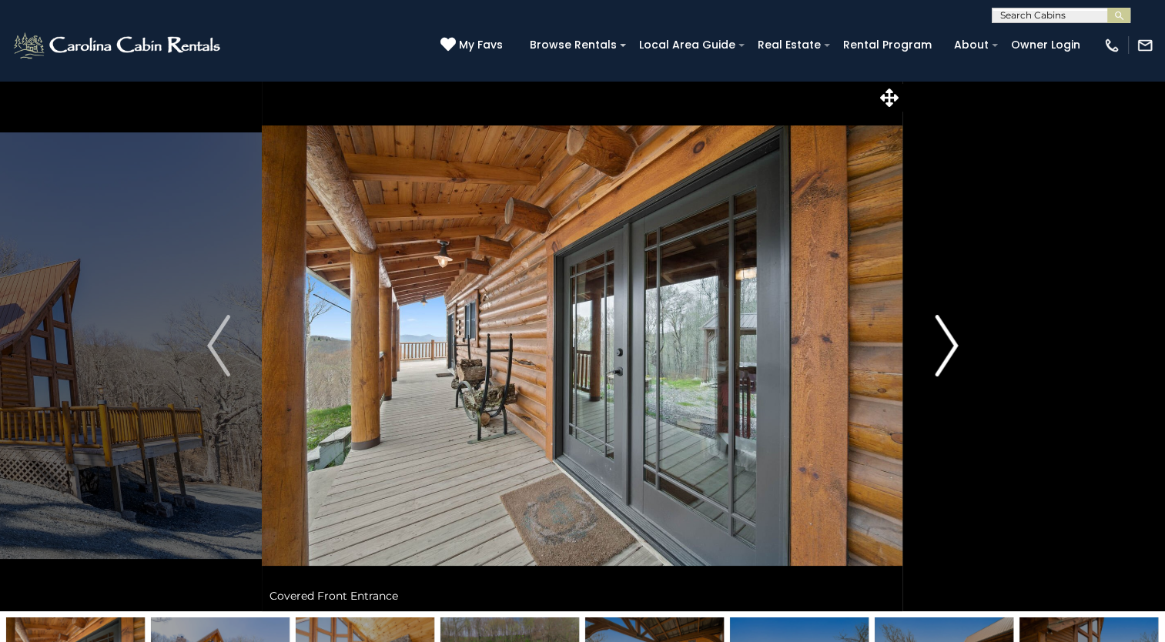
click at [945, 339] on img "Next" at bounding box center [945, 346] width 23 height 62
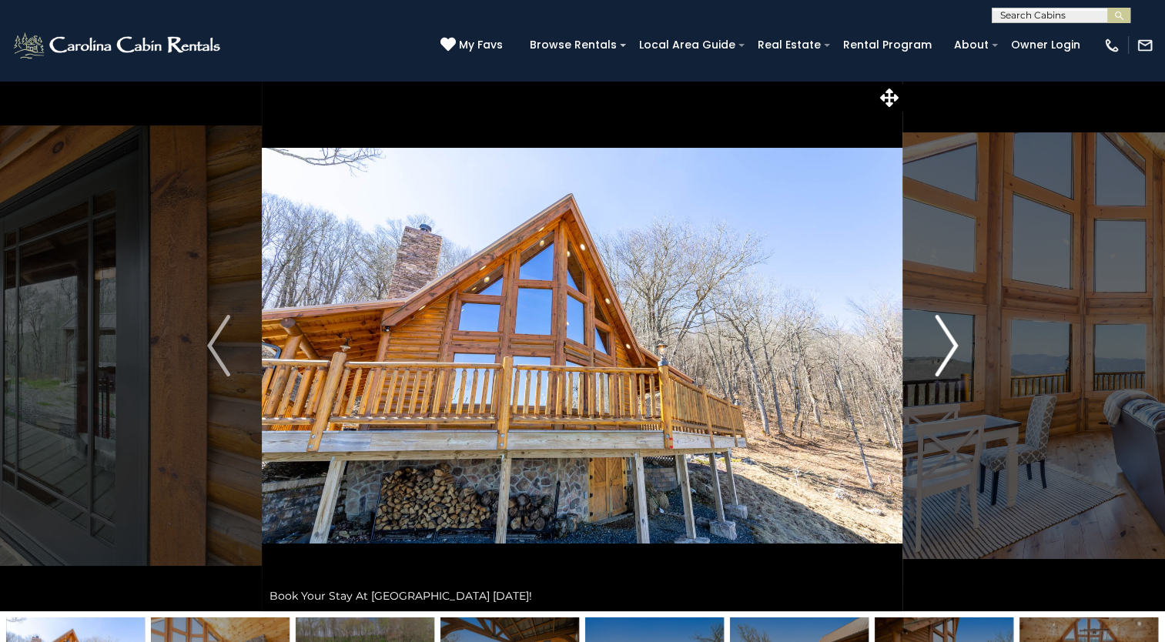
click at [945, 339] on img "Next" at bounding box center [945, 346] width 23 height 62
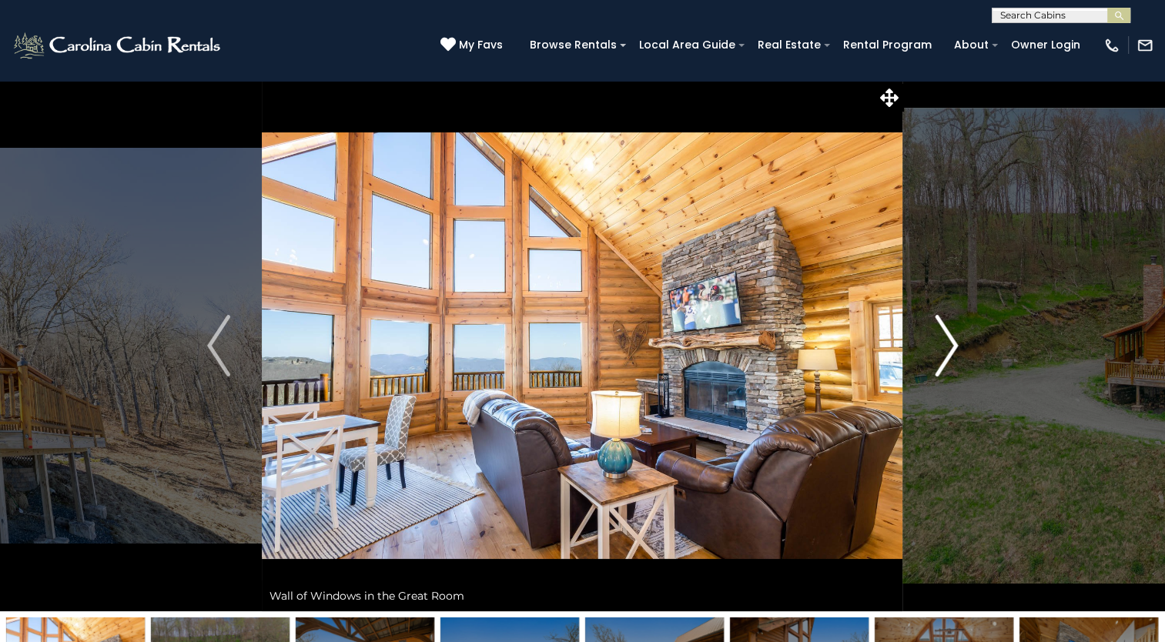
click at [945, 339] on img "Next" at bounding box center [945, 346] width 23 height 62
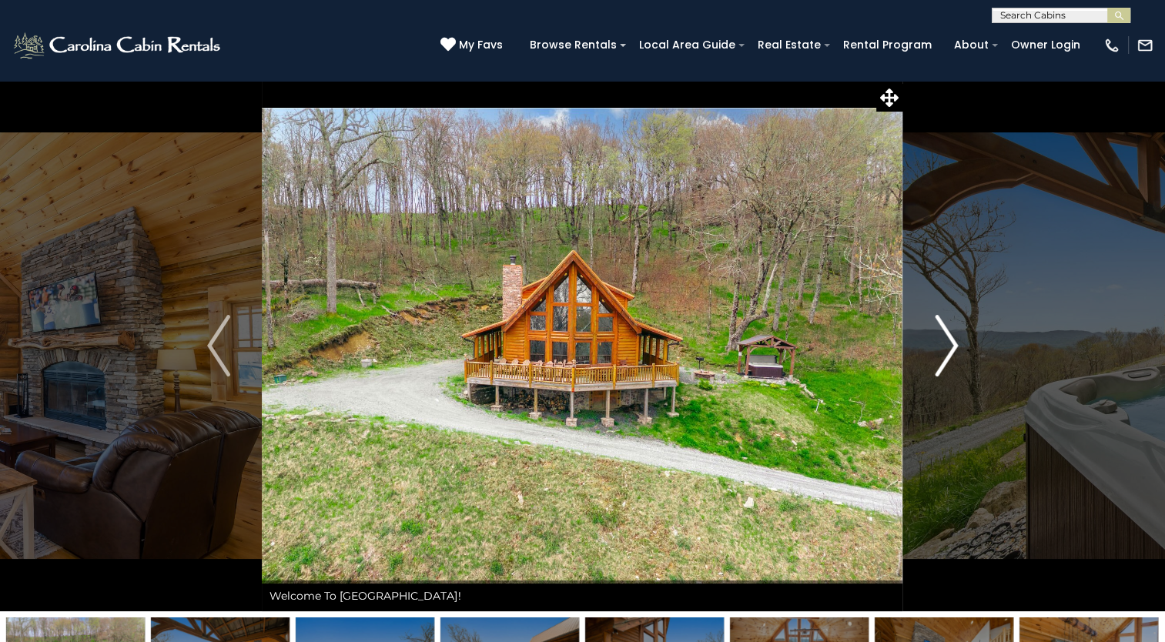
click at [945, 339] on img "Next" at bounding box center [945, 346] width 23 height 62
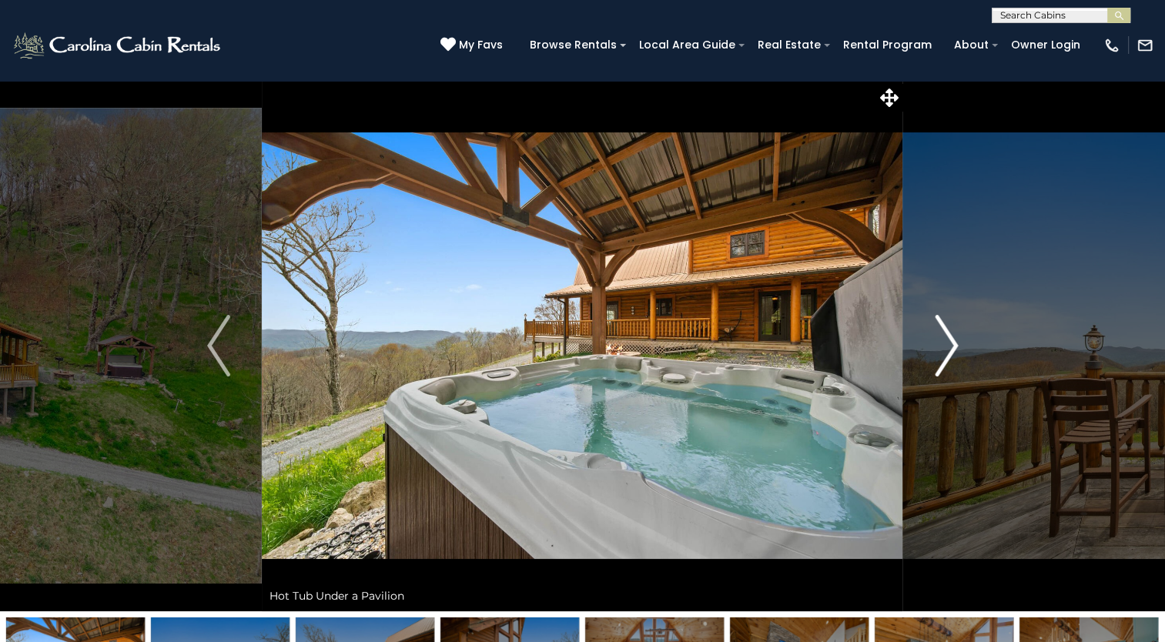
click at [945, 339] on img "Next" at bounding box center [945, 346] width 23 height 62
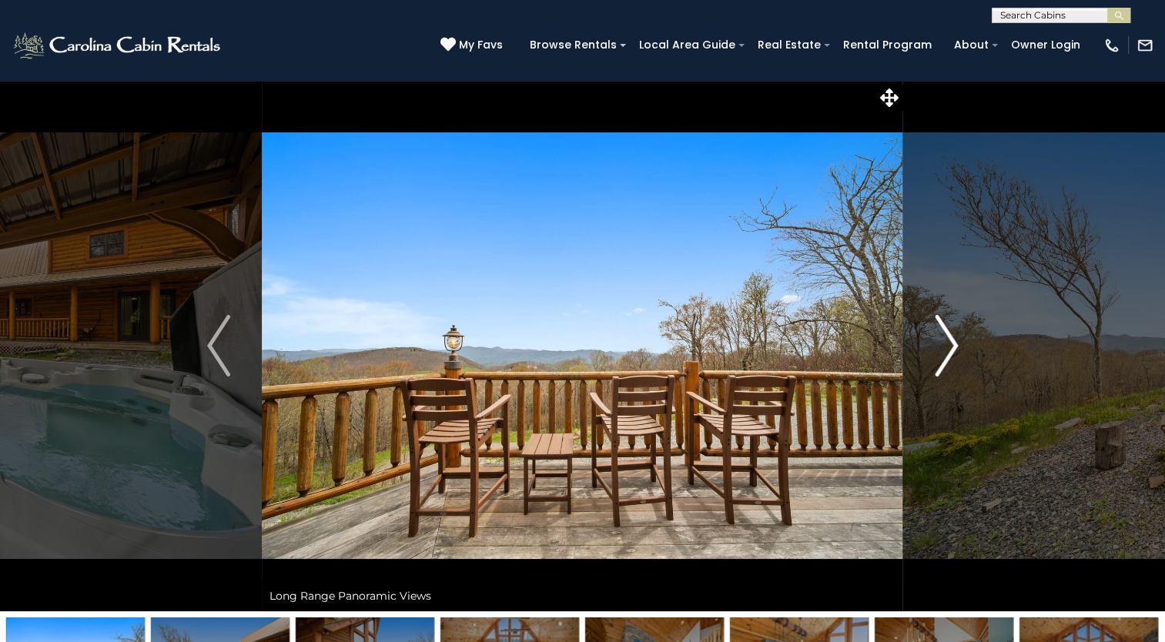
click at [945, 339] on img "Next" at bounding box center [945, 346] width 23 height 62
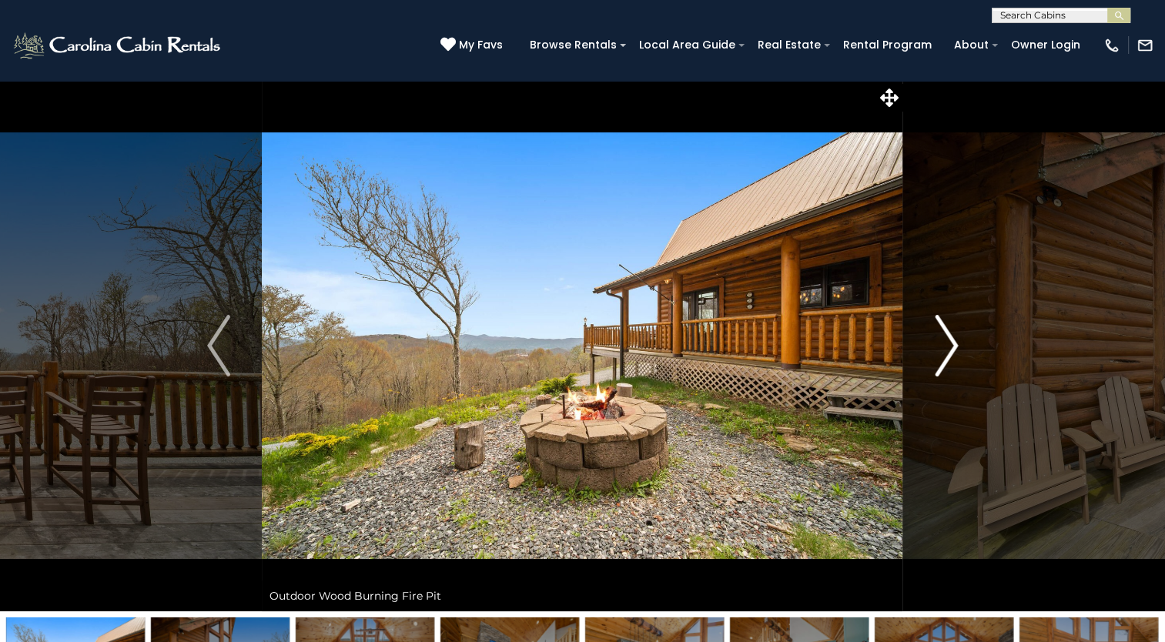
click at [945, 339] on img "Next" at bounding box center [945, 346] width 23 height 62
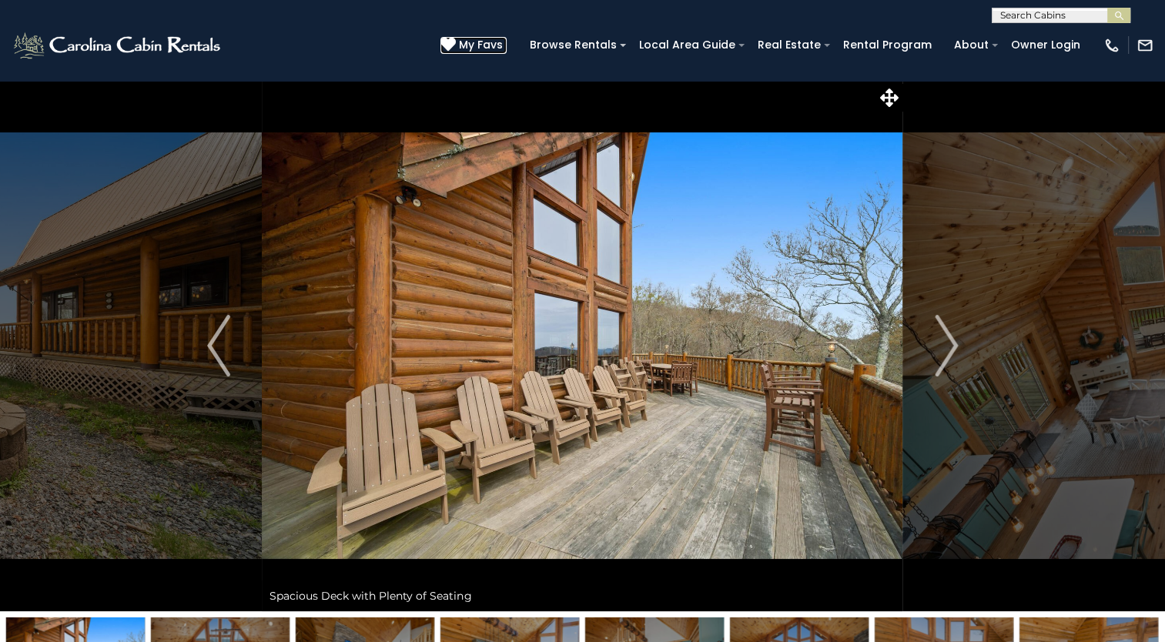
click at [496, 42] on span "My Favs" at bounding box center [481, 45] width 44 height 16
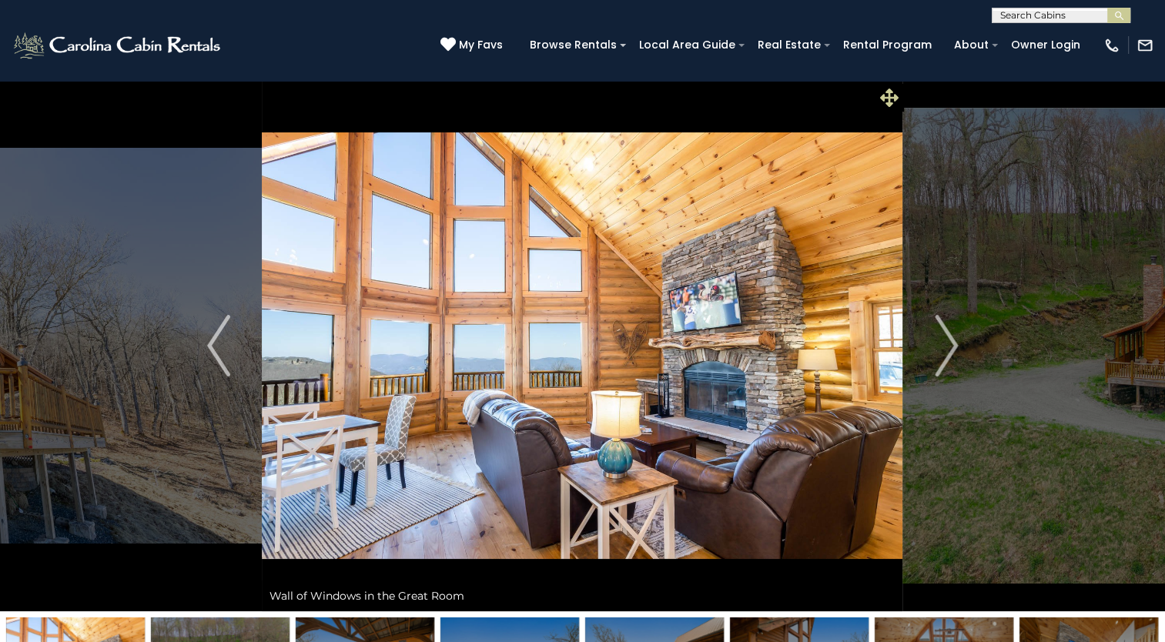
click at [887, 94] on icon at bounding box center [889, 98] width 18 height 18
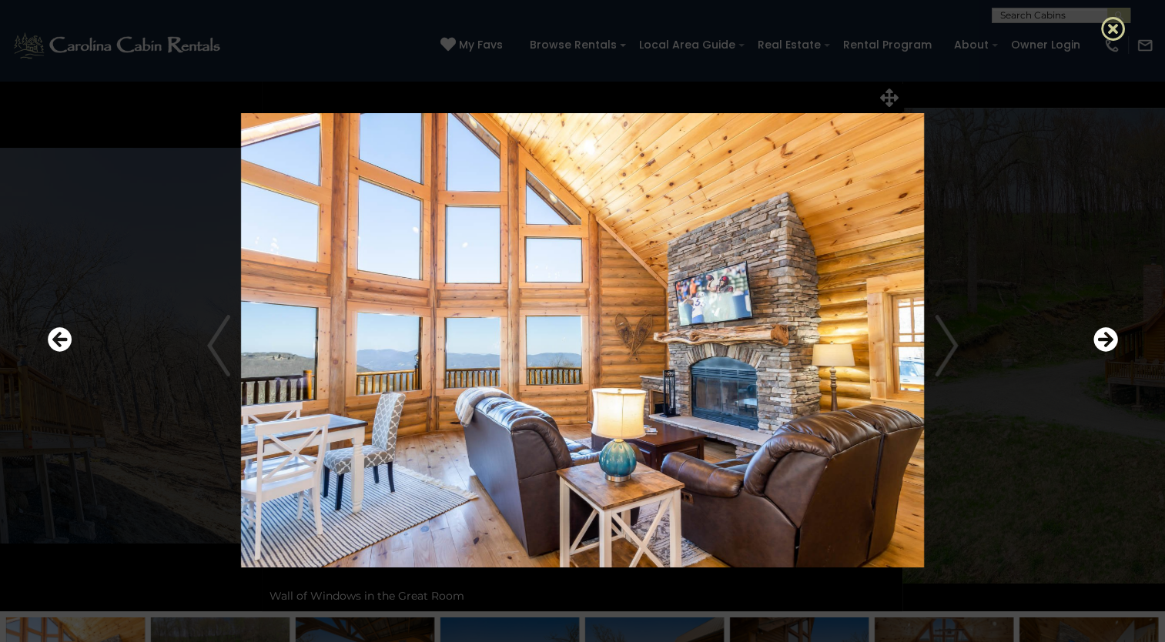
click at [1113, 25] on icon at bounding box center [1113, 28] width 25 height 25
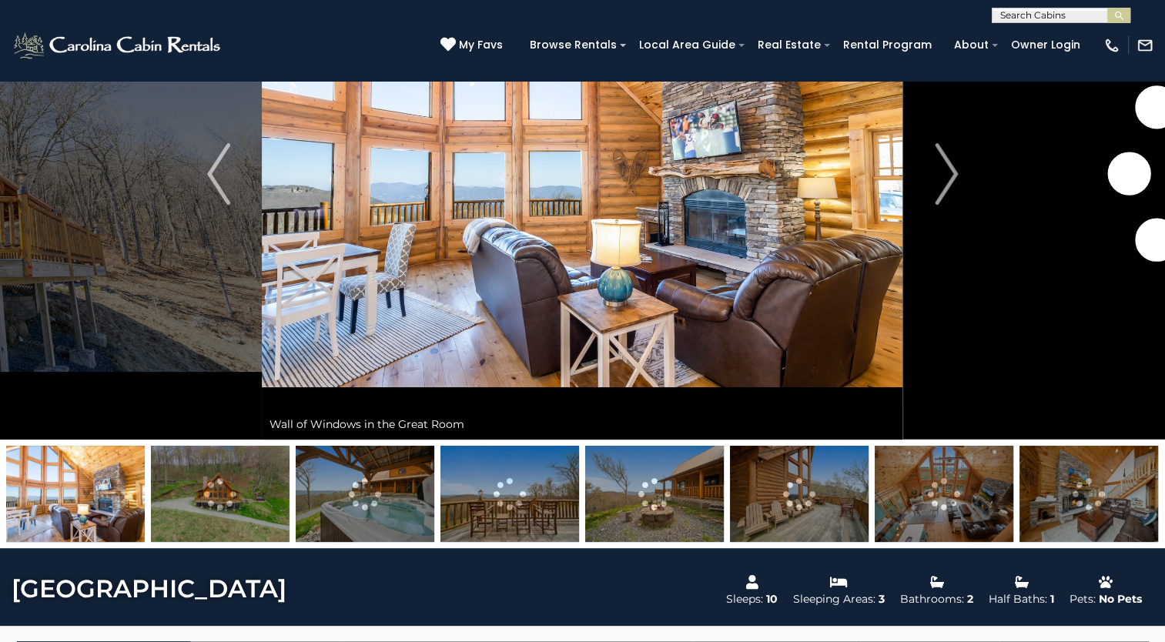
scroll to position [385, 0]
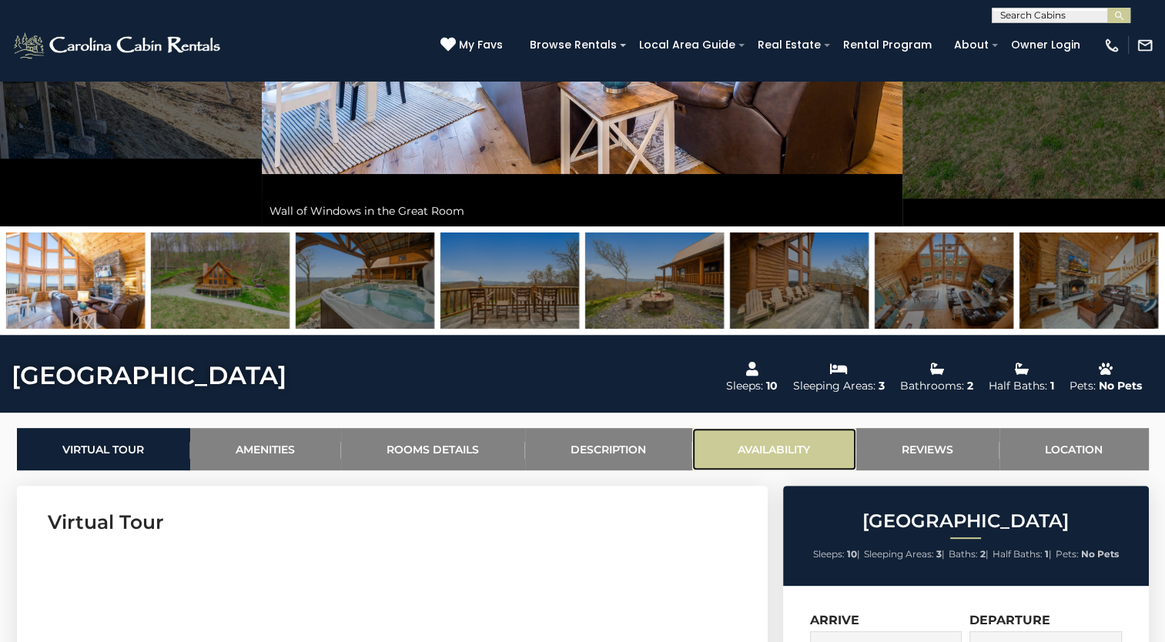
click at [764, 440] on link "Availability" at bounding box center [774, 449] width 164 height 42
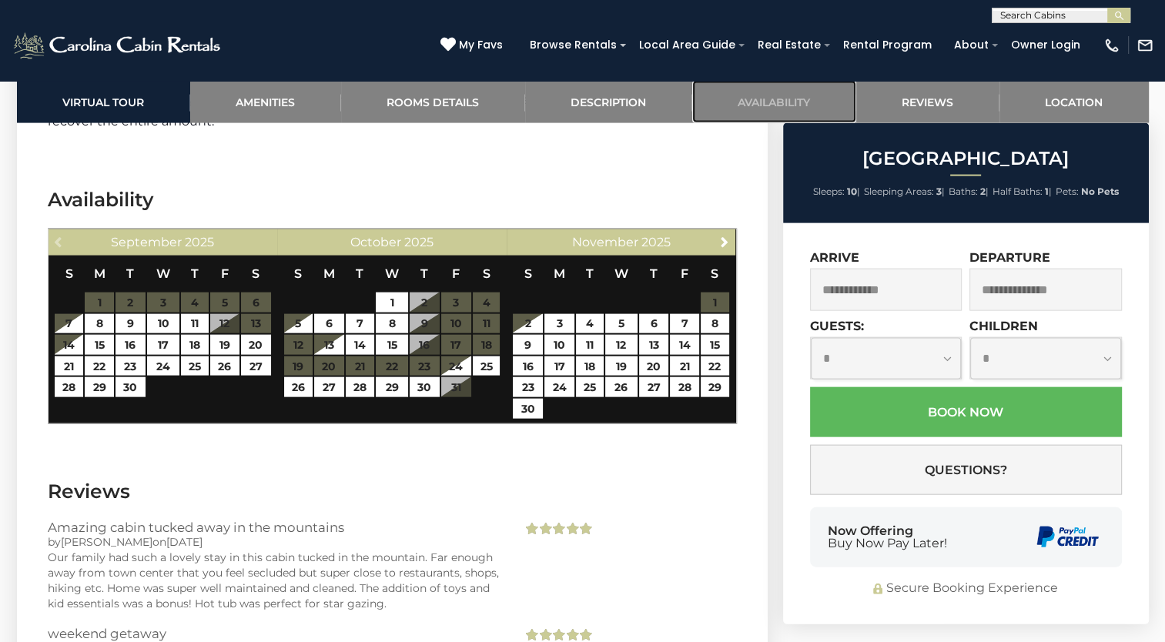
scroll to position [3285, 0]
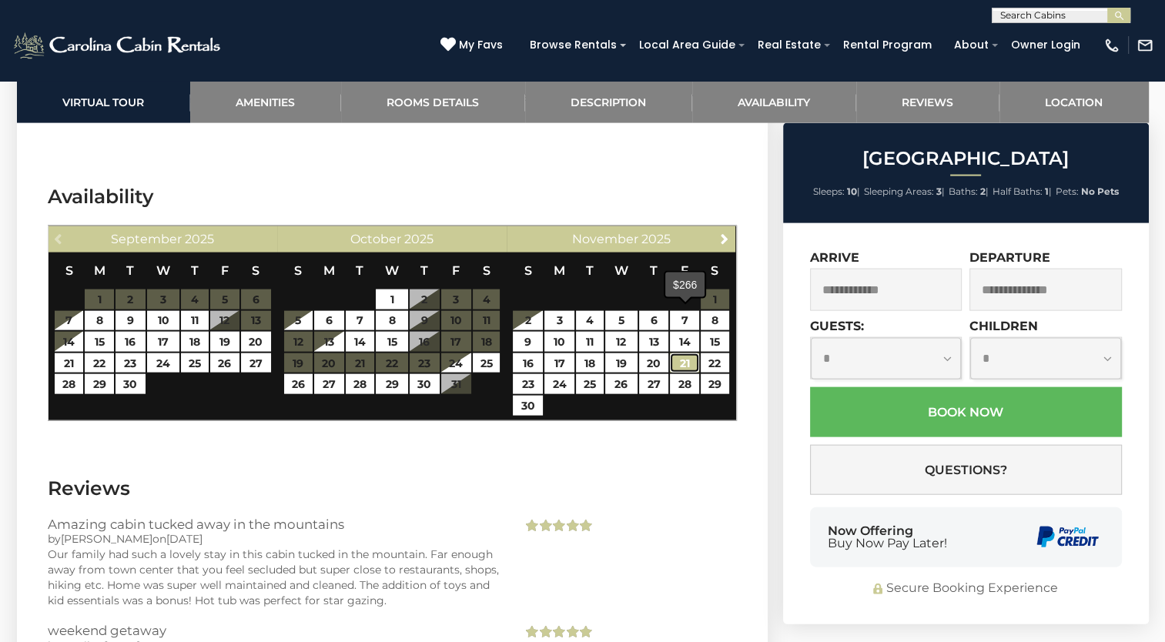
click at [690, 353] on link "21" at bounding box center [684, 363] width 28 height 20
type input "**********"
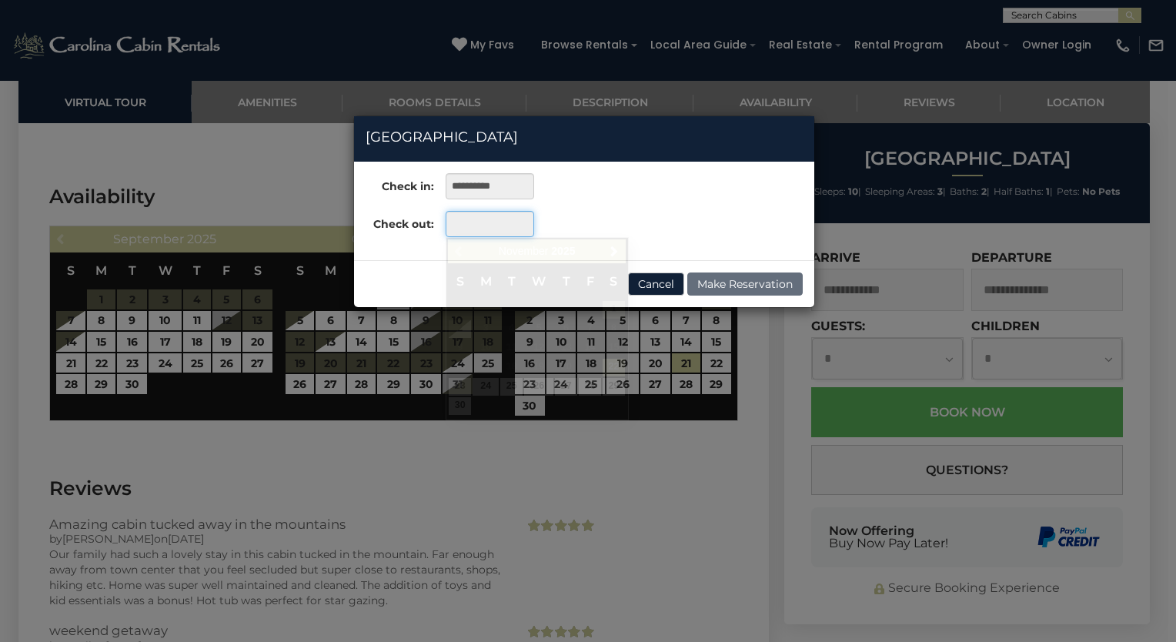
click at [459, 222] on input "text" at bounding box center [490, 224] width 89 height 26
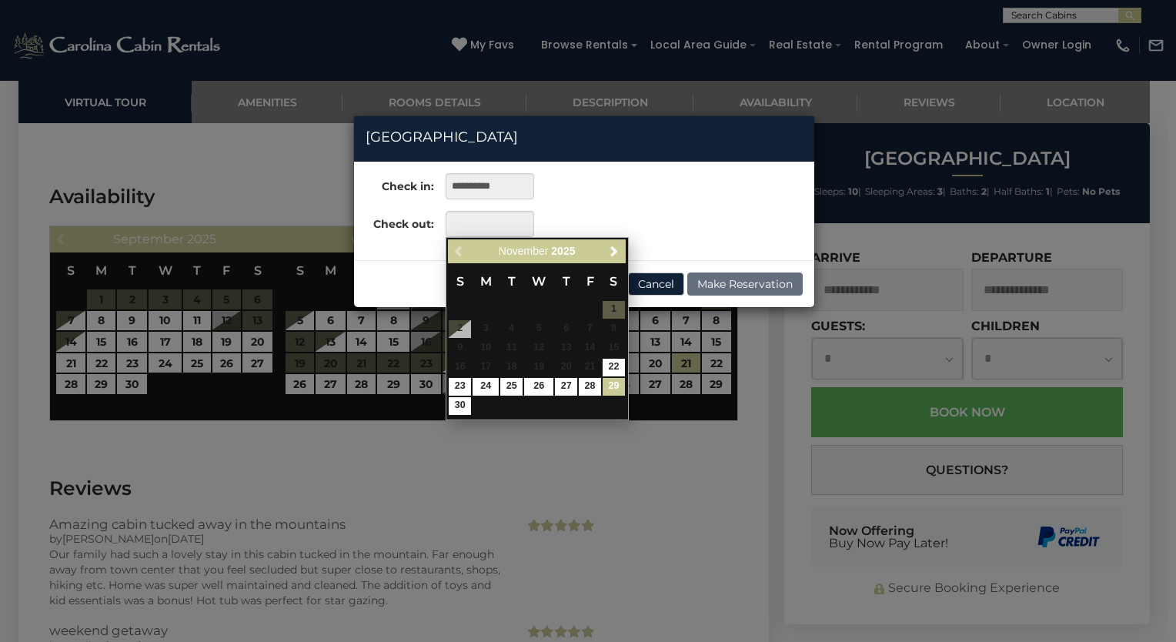
click at [610, 384] on link "29" at bounding box center [614, 387] width 22 height 18
type input "**********"
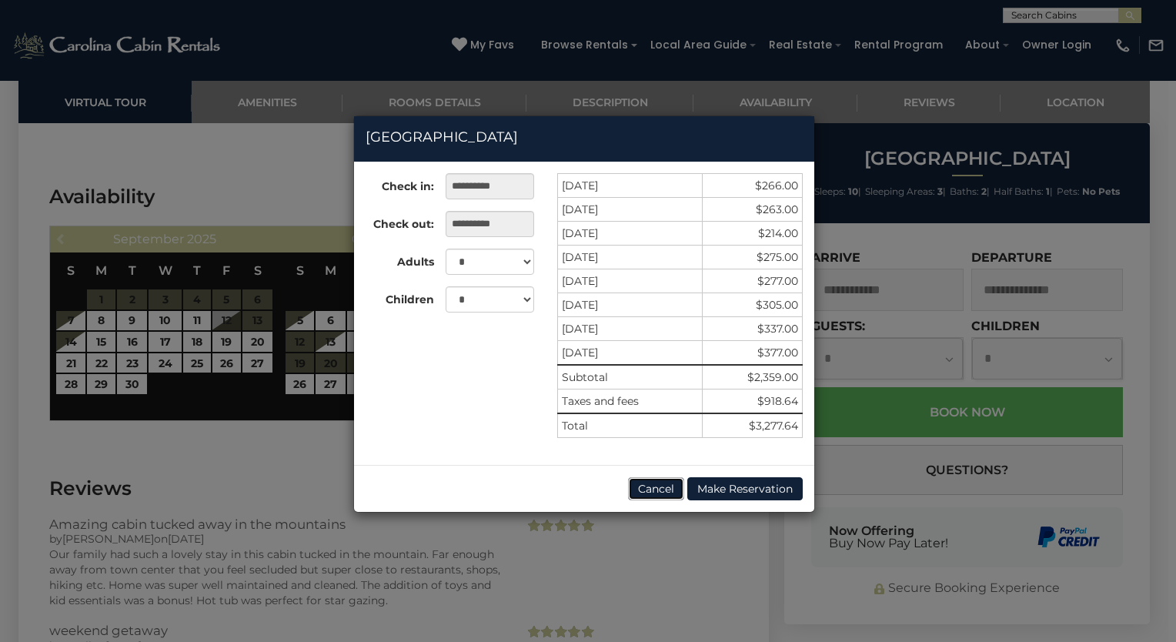
click at [659, 488] on button "Cancel" at bounding box center [656, 488] width 56 height 23
